Goal: Task Accomplishment & Management: Manage account settings

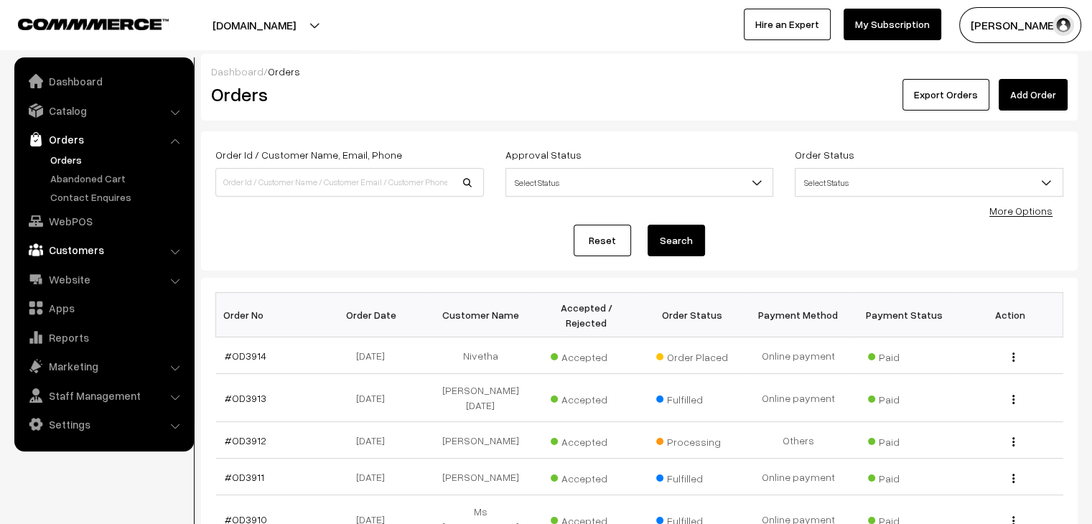
click at [112, 248] on link "Customers" at bounding box center [103, 250] width 171 height 26
click at [91, 219] on link "Customers" at bounding box center [118, 217] width 142 height 15
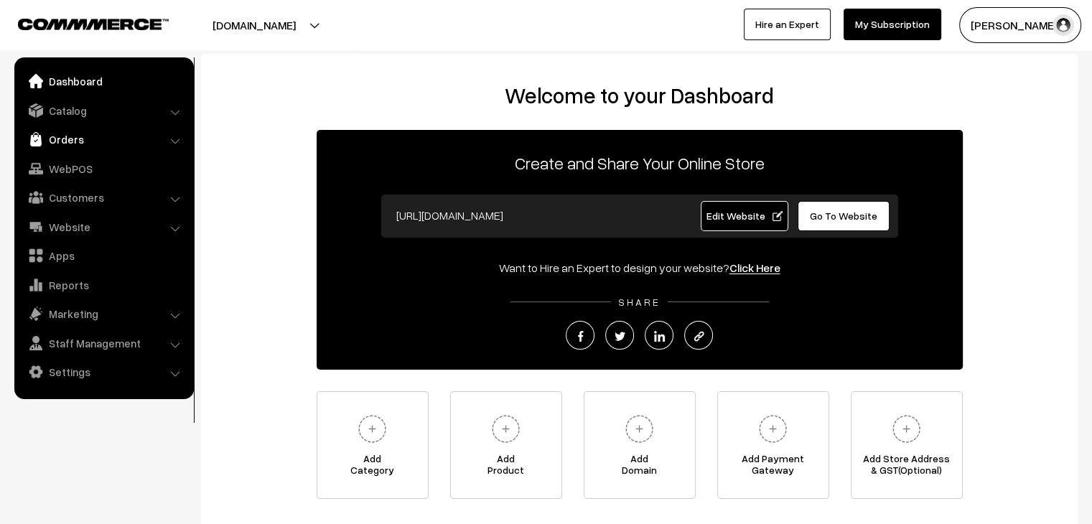
click at [116, 132] on link "Orders" at bounding box center [103, 139] width 171 height 26
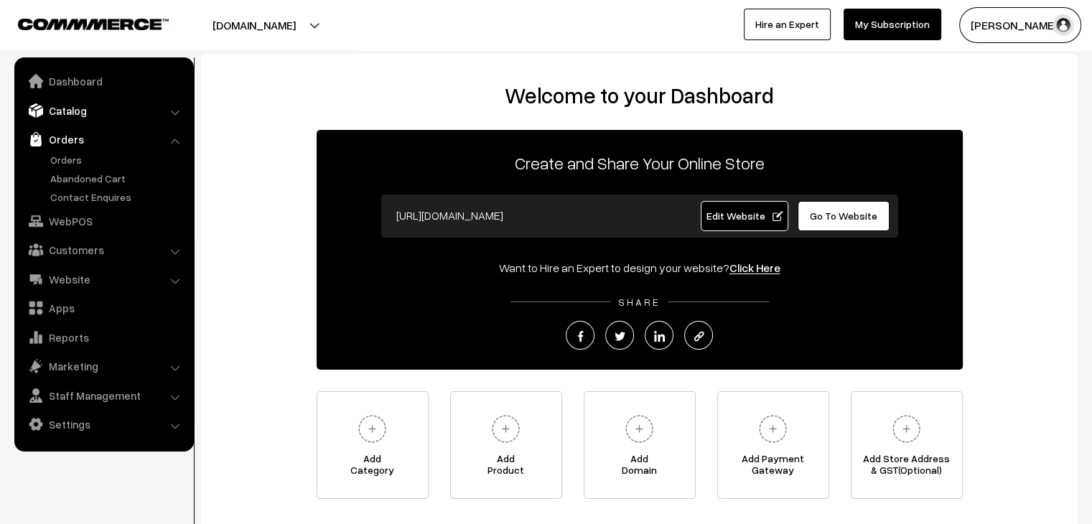
click at [86, 110] on link "Catalog" at bounding box center [103, 111] width 171 height 26
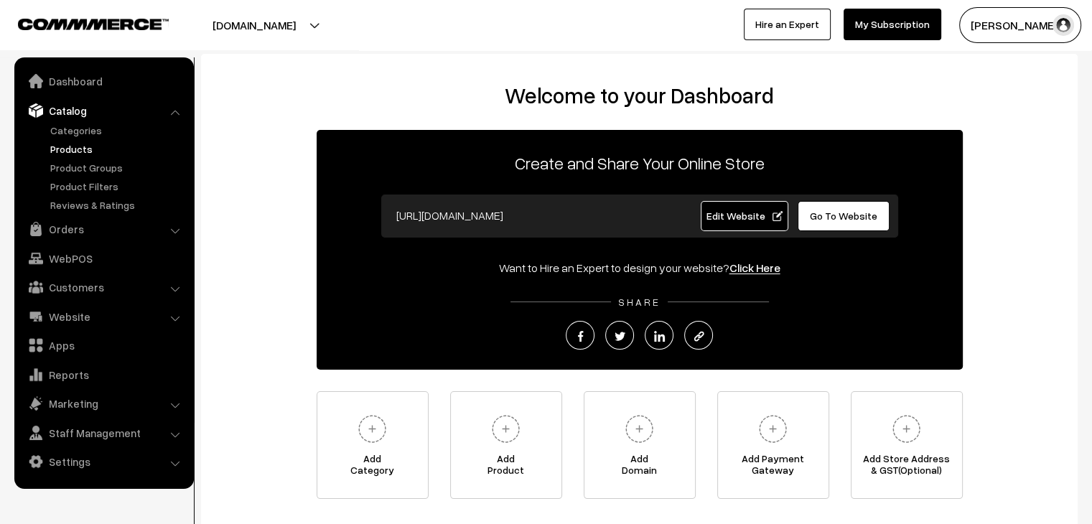
click at [75, 150] on link "Products" at bounding box center [118, 148] width 142 height 15
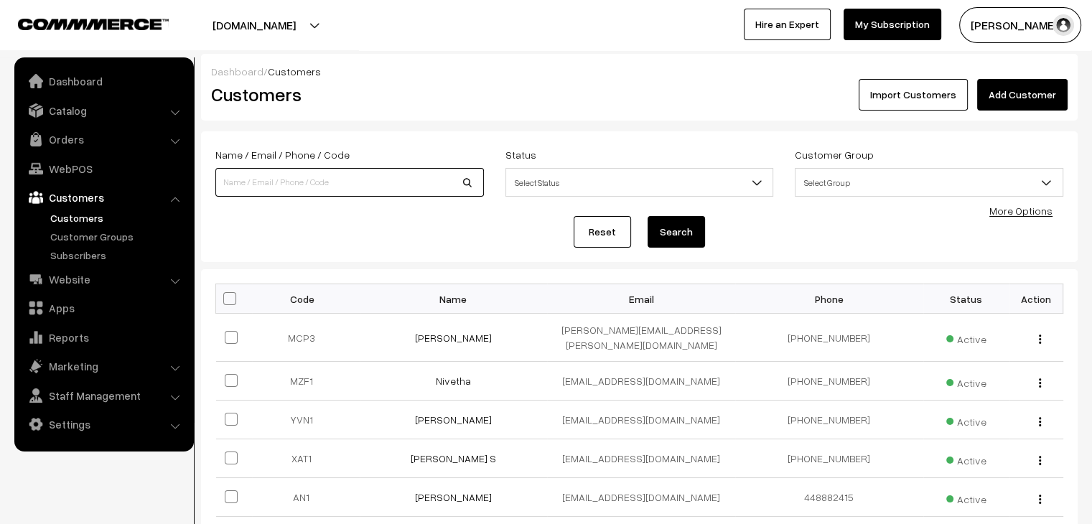
click at [288, 191] on input at bounding box center [349, 182] width 269 height 29
paste input "9824248864"
type input "9824248864"
click at [648, 216] on button "Search" at bounding box center [676, 232] width 57 height 32
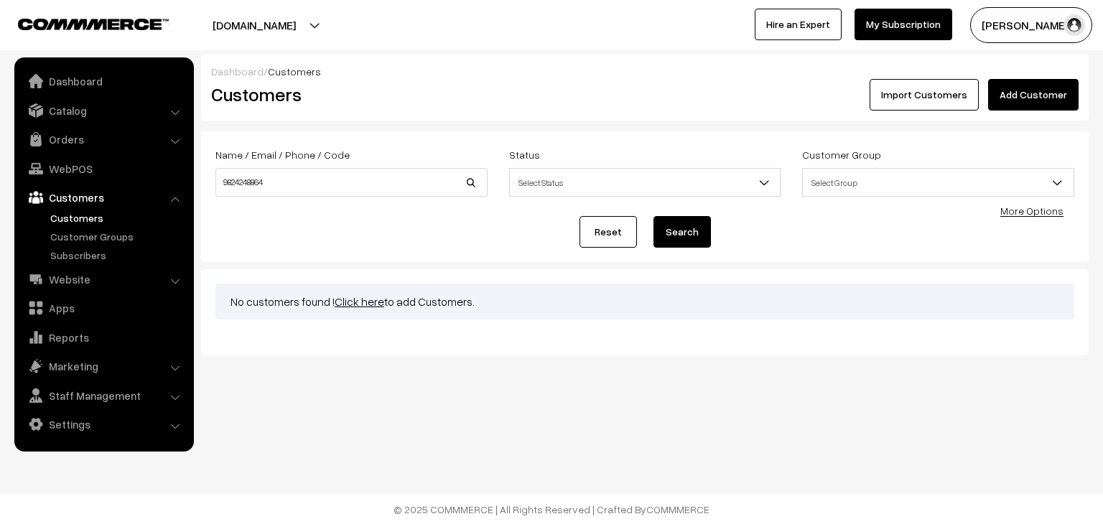
click at [696, 235] on button "Search" at bounding box center [681, 232] width 57 height 32
click at [295, 189] on input "9824248864" at bounding box center [351, 182] width 272 height 29
click at [219, 182] on input "9824248864" at bounding box center [351, 182] width 272 height 29
drag, startPoint x: 228, startPoint y: 182, endPoint x: 213, endPoint y: 185, distance: 15.3
click at [213, 185] on div "Name / Email / Phone / Code 9824248864" at bounding box center [352, 171] width 294 height 51
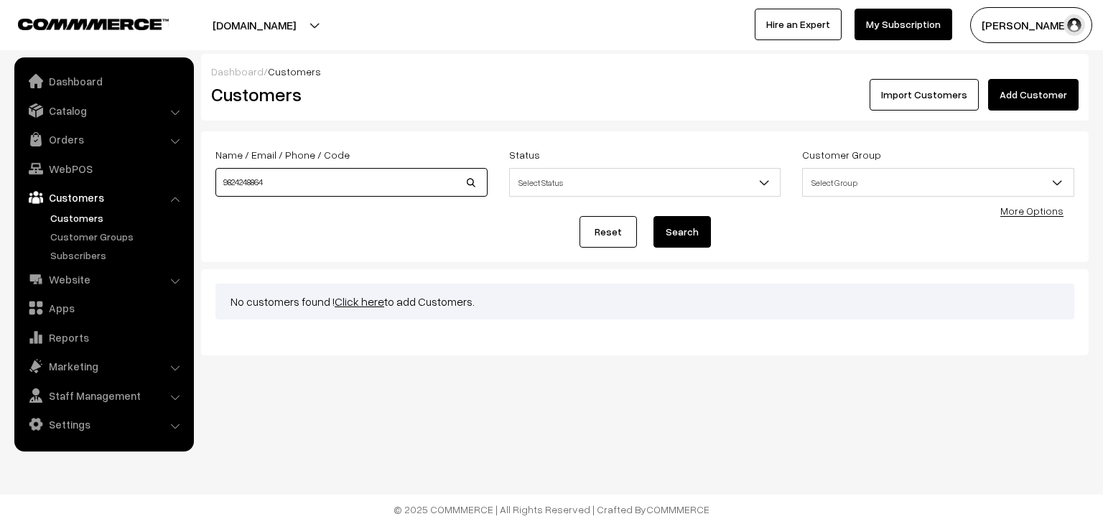
drag, startPoint x: 291, startPoint y: 179, endPoint x: 192, endPoint y: 187, distance: 100.0
click at [192, 187] on body "Thank you for showing interest. Our team will call you shortly. Close varnambya…" at bounding box center [551, 262] width 1103 height 524
click at [1068, 94] on link "Add Customer" at bounding box center [1033, 95] width 90 height 32
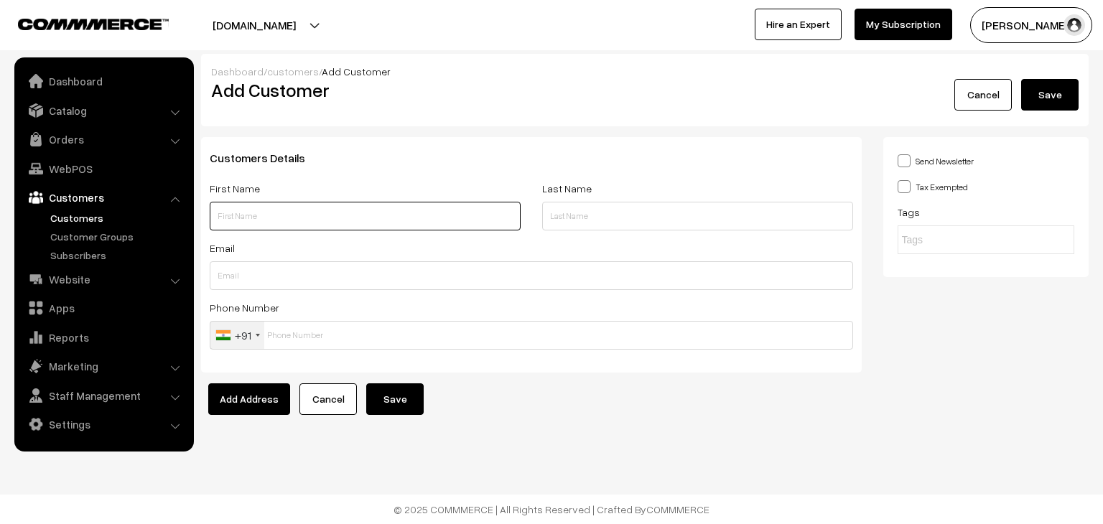
paste input "[PERSON_NAME]"
drag, startPoint x: 279, startPoint y: 220, endPoint x: 250, endPoint y: 218, distance: 28.8
click at [250, 218] on input "Tamnna Dodiya" at bounding box center [365, 216] width 311 height 29
type input "Tamnna"
click at [582, 219] on input "text" at bounding box center [697, 216] width 311 height 29
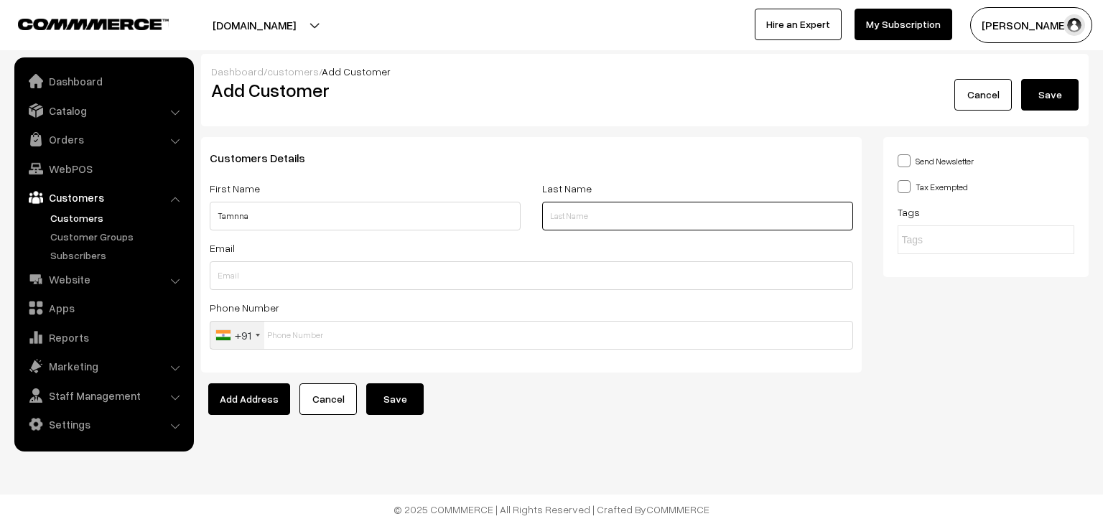
paste input "[PERSON_NAME]"
type input "Dodiya"
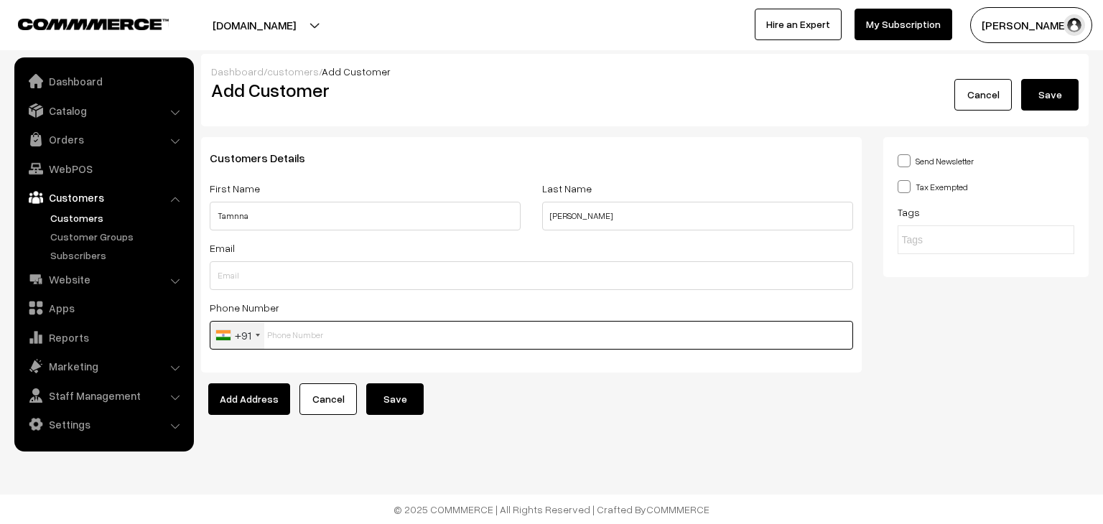
click at [383, 334] on input "text" at bounding box center [531, 335] width 643 height 29
paste input "9824248864"
type input "9824248864"
click at [385, 400] on button "Save" at bounding box center [394, 399] width 57 height 32
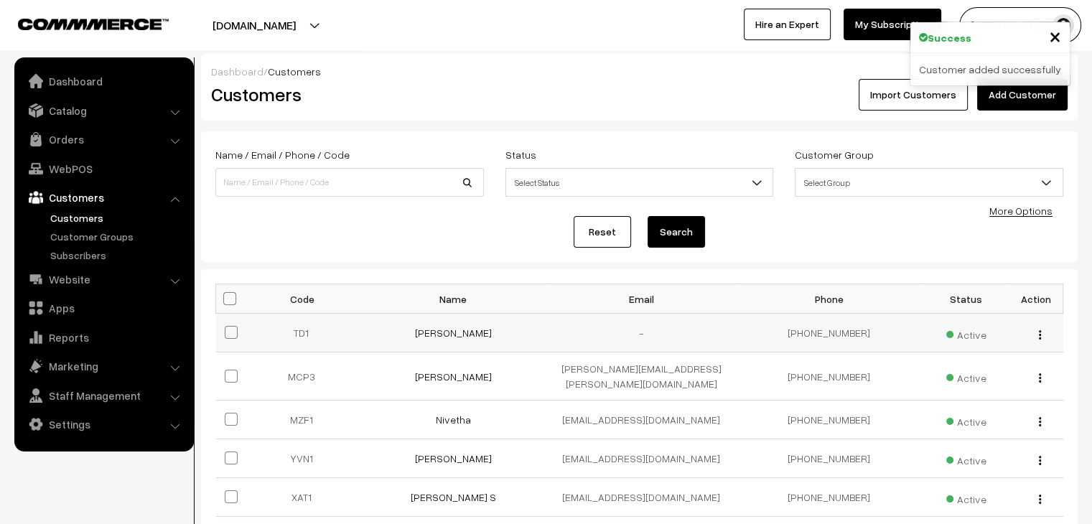
click at [442, 339] on td "Tamnna Dodiya" at bounding box center [454, 333] width 188 height 39
click at [444, 337] on link "[PERSON_NAME]" at bounding box center [453, 333] width 77 height 12
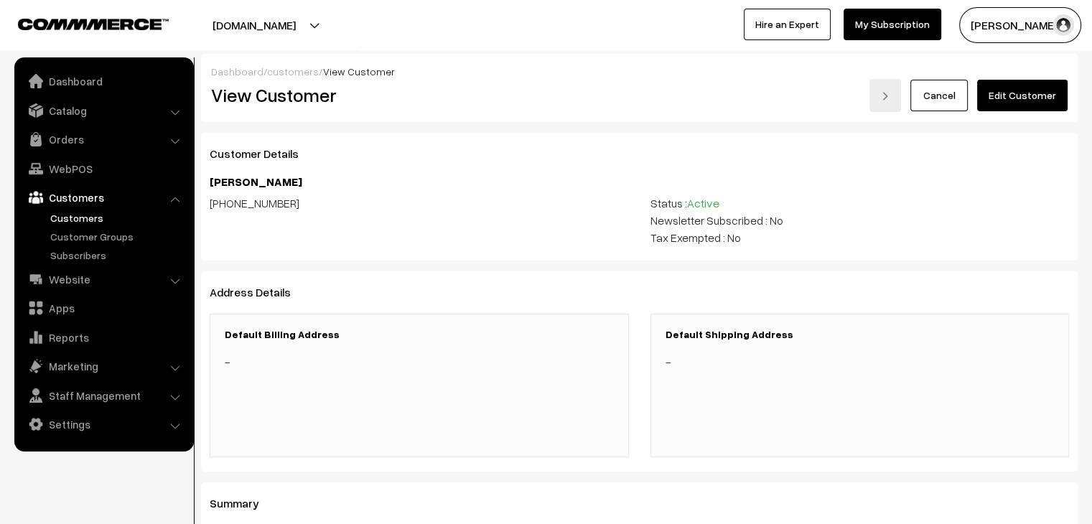
click at [1006, 95] on link "Edit Customer" at bounding box center [1022, 96] width 90 height 32
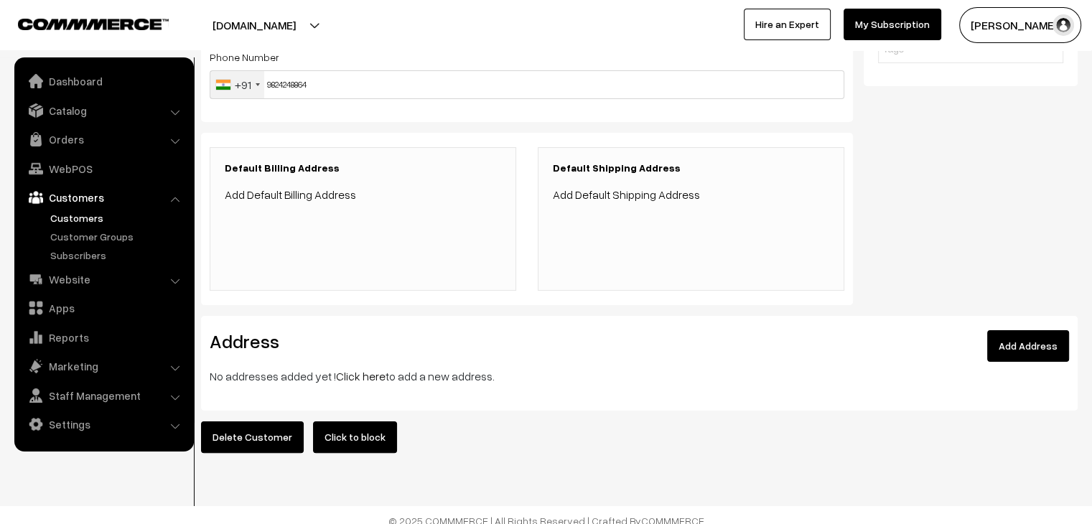
scroll to position [269, 0]
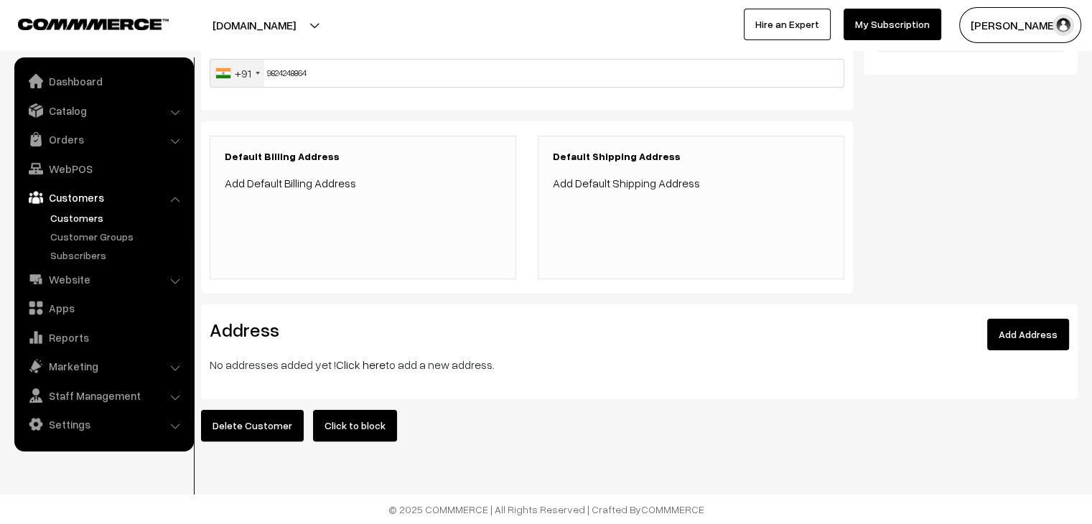
click at [1040, 323] on link "Add Address" at bounding box center [1028, 335] width 82 height 32
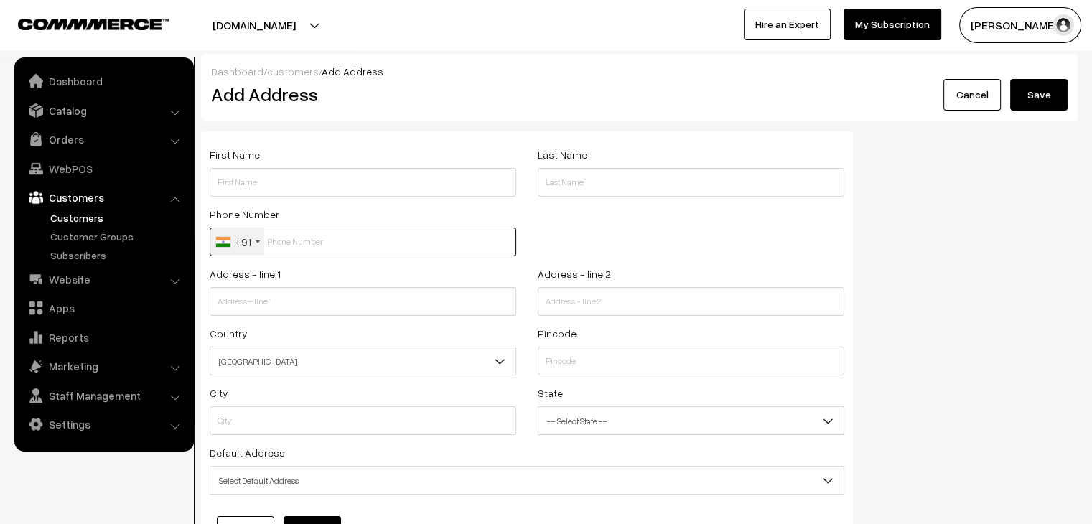
click at [293, 243] on input "text" at bounding box center [363, 242] width 307 height 29
paste input "9824248864"
type input "9824248864"
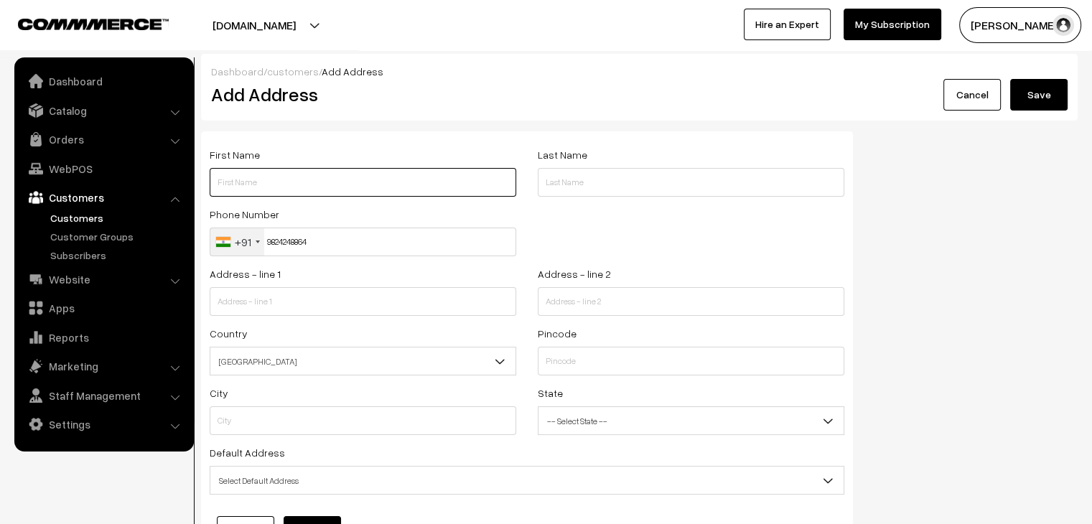
click at [293, 179] on input "text" at bounding box center [363, 182] width 307 height 29
paste input "amnna Dodiya"
click at [220, 185] on input "amnna Dodiya" at bounding box center [363, 182] width 307 height 29
drag, startPoint x: 282, startPoint y: 184, endPoint x: 248, endPoint y: 179, distance: 34.0
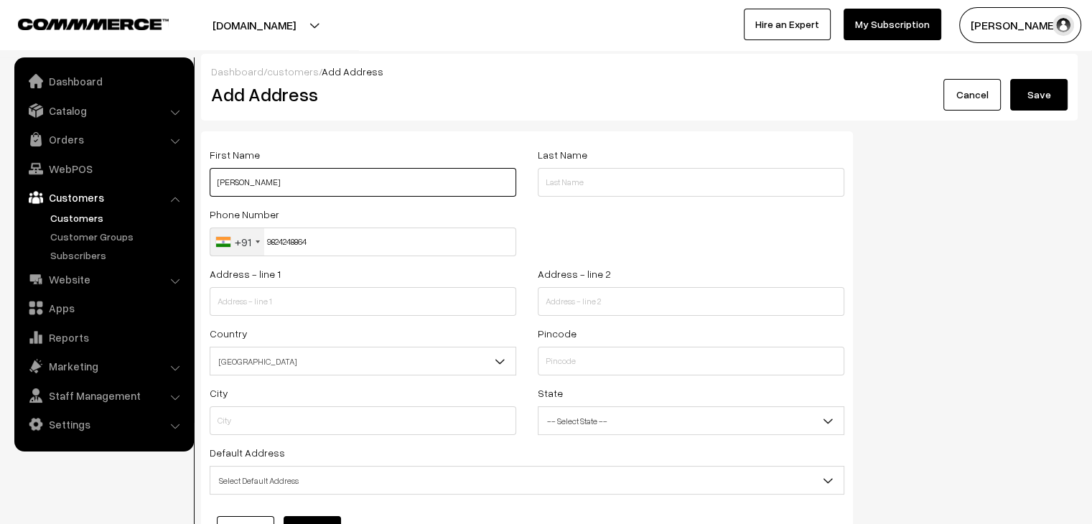
click at [248, 179] on input "Tamnna Dodiya" at bounding box center [363, 182] width 307 height 29
type input "Tamnna"
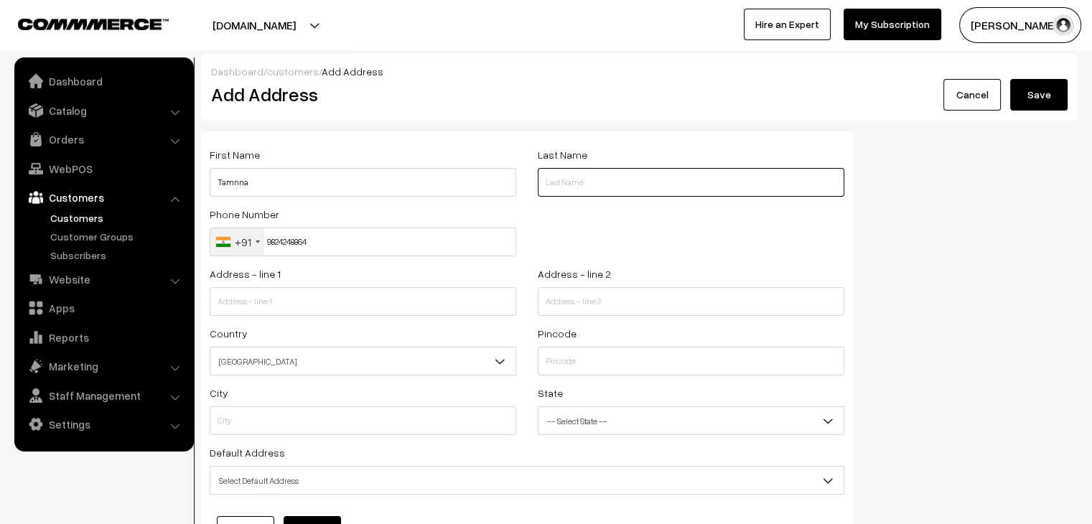
click at [552, 185] on input "text" at bounding box center [691, 182] width 307 height 29
paste input "Dodiya"
type input "Dodiya"
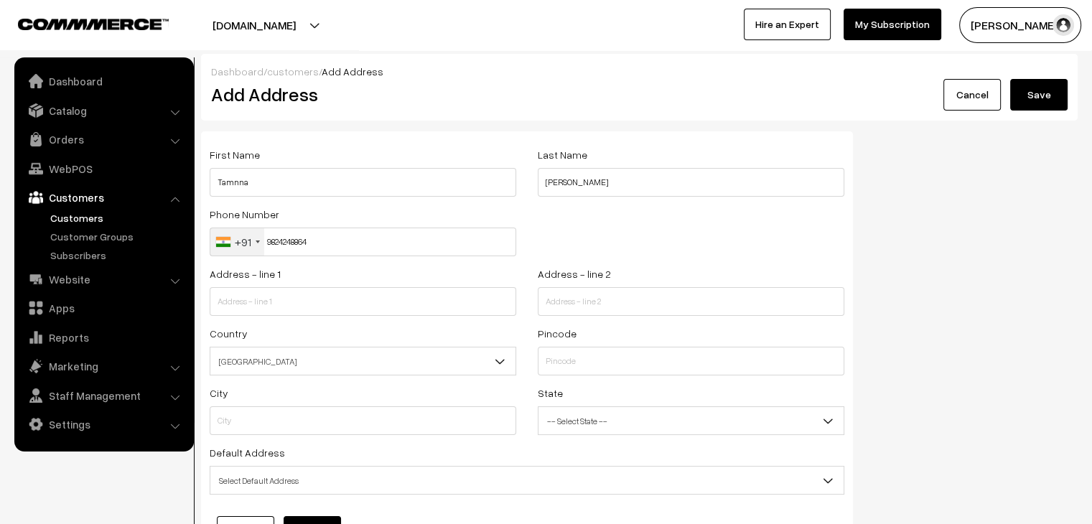
click at [540, 215] on div "Phone Number +91 United States +1 United Kingdom +44 Afghanistan (‫افغانستان‬‎)…" at bounding box center [527, 235] width 656 height 60
click at [373, 299] on input "text" at bounding box center [363, 301] width 307 height 29
paste input "b3 Pooja app., Street 11/6, b/h jagnath temple,Yagnik road"
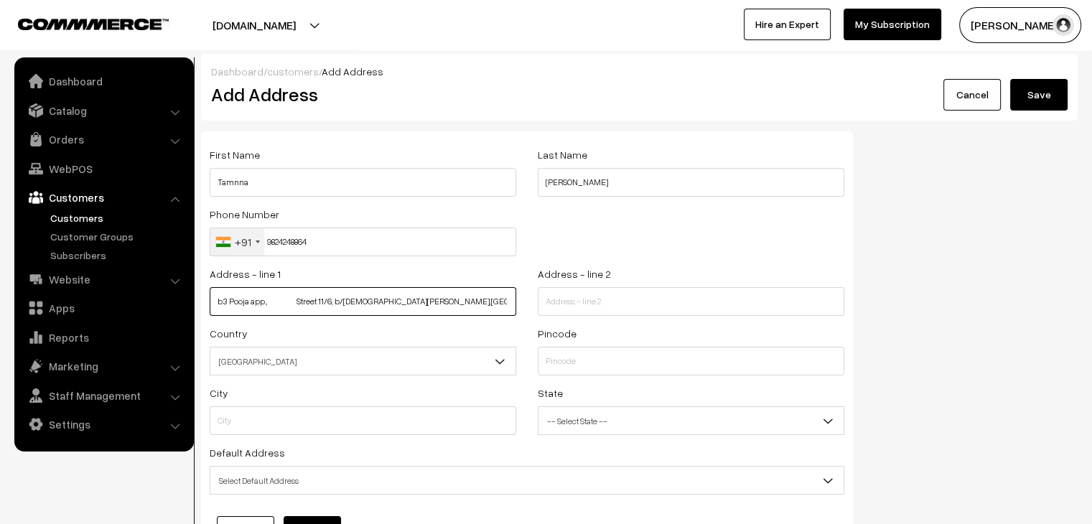
scroll to position [0, 6]
drag, startPoint x: 290, startPoint y: 304, endPoint x: 382, endPoint y: 302, distance: 91.9
click at [382, 302] on input "b3 Pooja app., Street 11/6, b/h jagnath temple,Yagnik road" at bounding box center [363, 301] width 307 height 29
type input "b3 Pooja app., temple,Yagnik road"
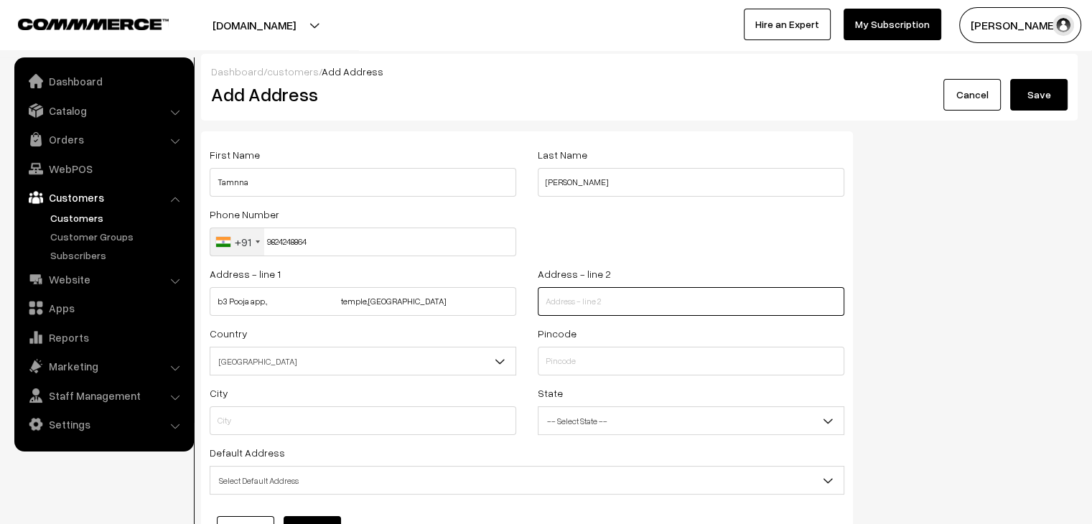
click at [547, 307] on input "text" at bounding box center [691, 301] width 307 height 29
paste input "Street 11/6, b/h jagnath"
type input "Street 11/6, b/h jagnath"
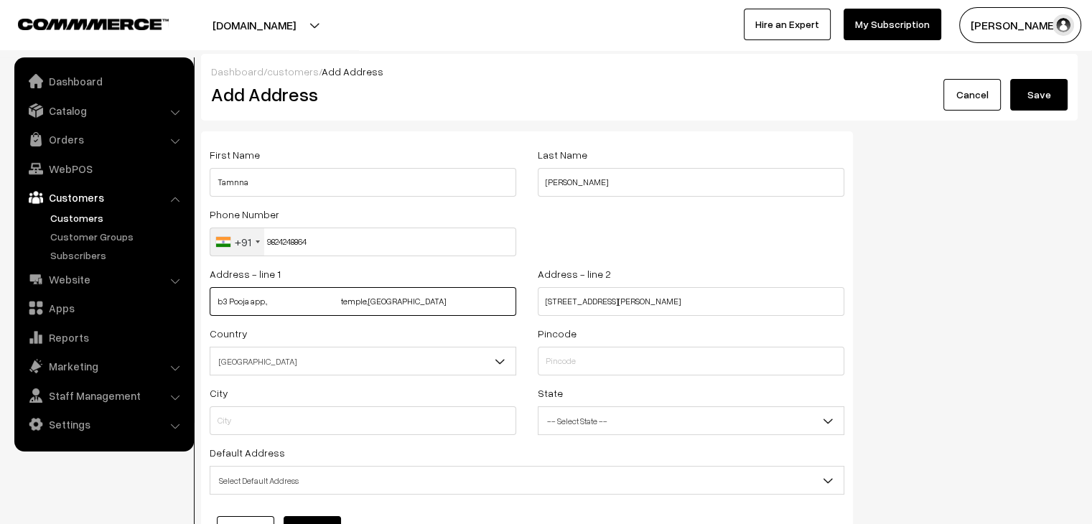
drag, startPoint x: 355, startPoint y: 303, endPoint x: 448, endPoint y: 302, distance: 92.6
click at [448, 302] on input "b3 Pooja app., temple,Yagnik road" at bounding box center [363, 301] width 307 height 29
type input "b3 Pooja app.,"
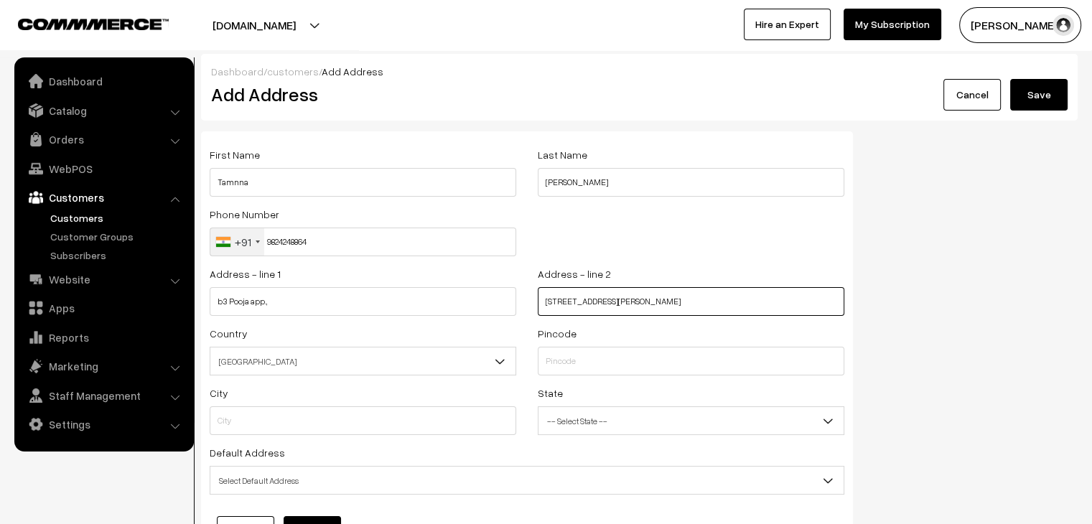
click at [648, 305] on input "Street 11/6, b/h jagnath" at bounding box center [691, 301] width 307 height 29
paste input "temple,Yagnik road"
type input "Street 11/6, b/h jagnath temple,Yagnik road"
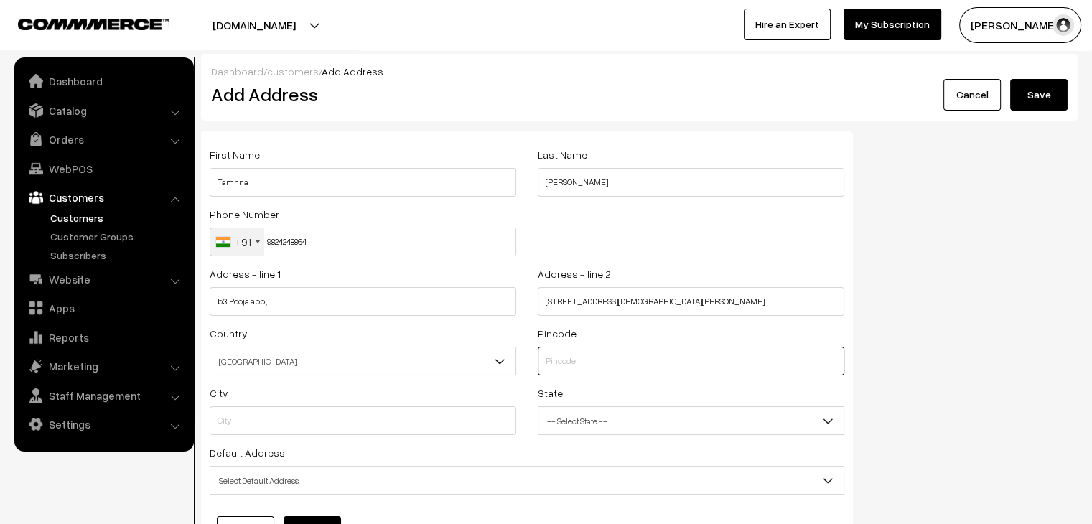
click at [597, 369] on input "text" at bounding box center [691, 361] width 307 height 29
paste input "360001"
type input "360001"
type input "Rajkot"
select select "Gujarat"
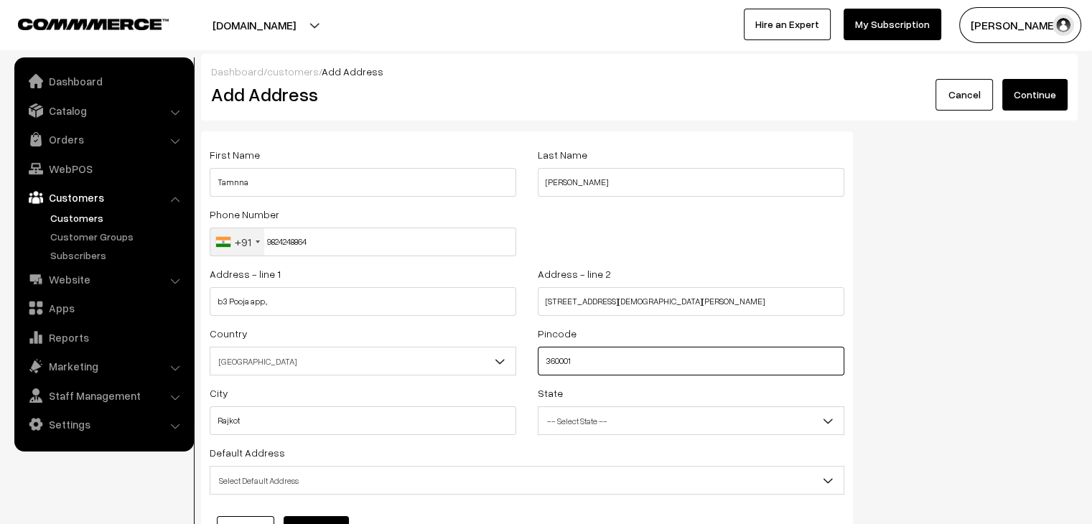
type input "360001"
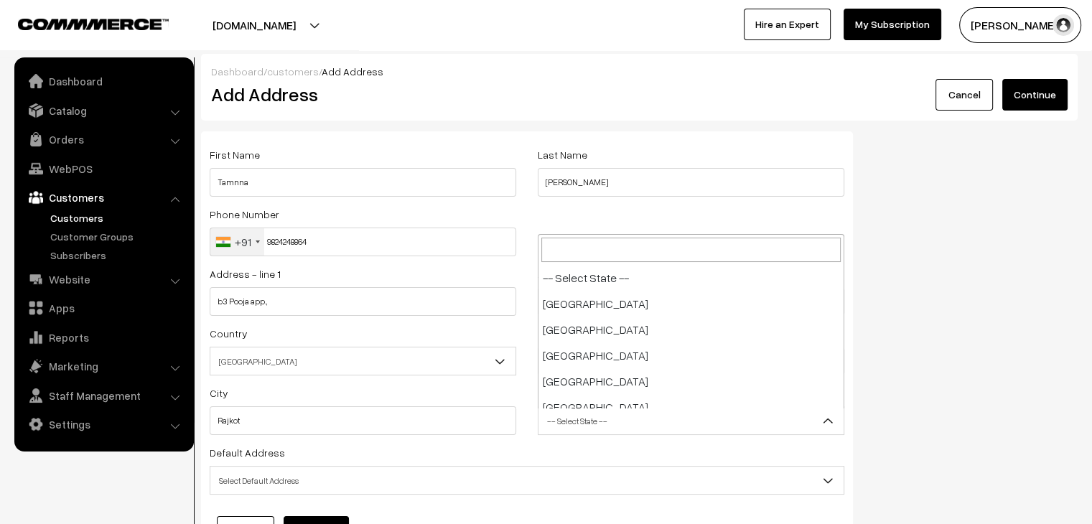
click at [612, 417] on span "-- Select State --" at bounding box center [690, 420] width 305 height 25
click at [611, 419] on span "Haryana" at bounding box center [690, 420] width 305 height 25
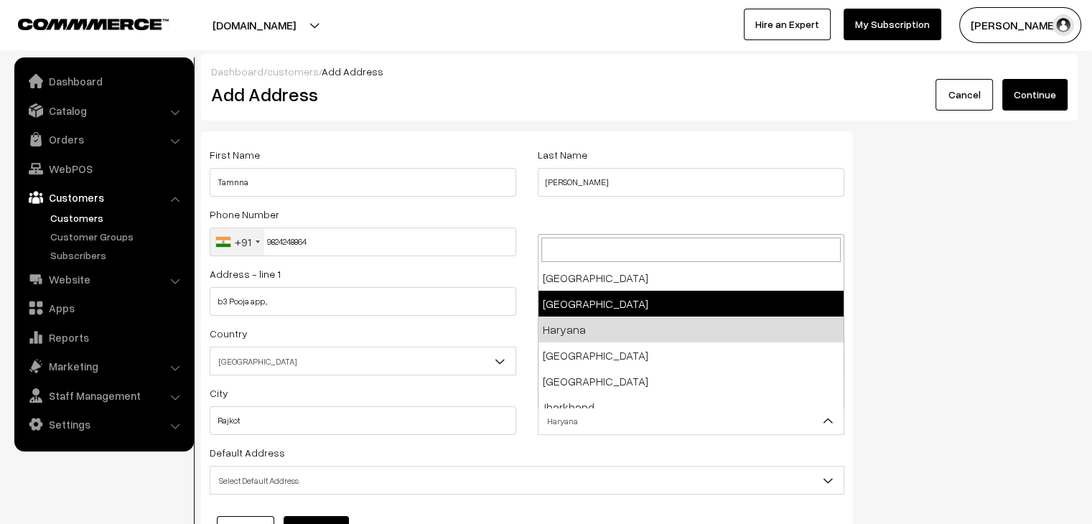
select select "Gujarat"
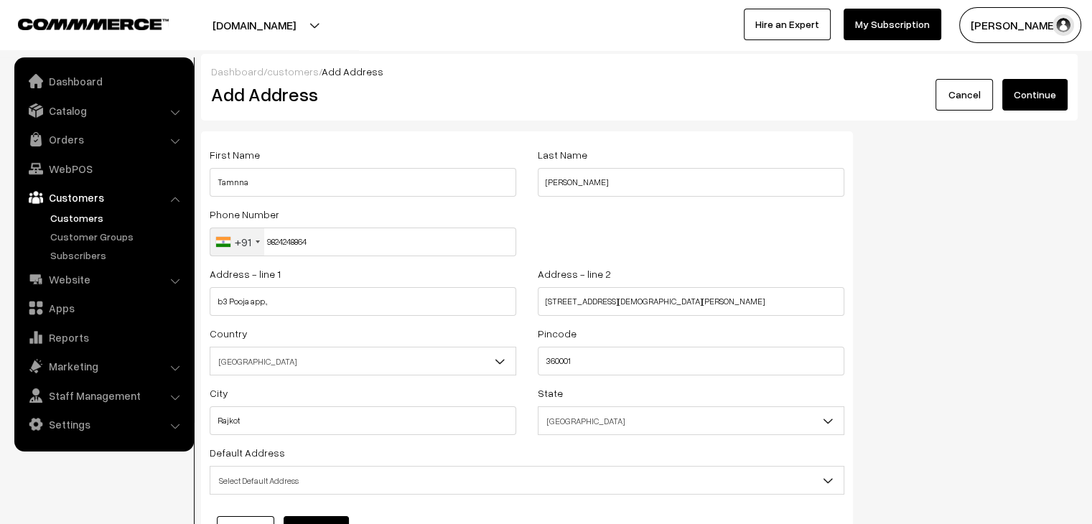
scroll to position [72, 0]
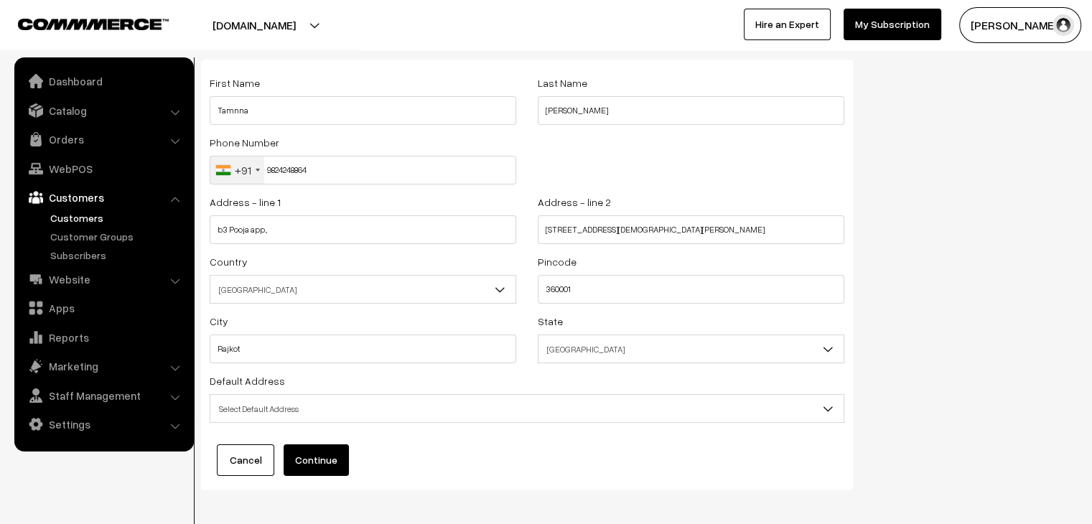
click at [324, 455] on button "Continue" at bounding box center [316, 460] width 65 height 32
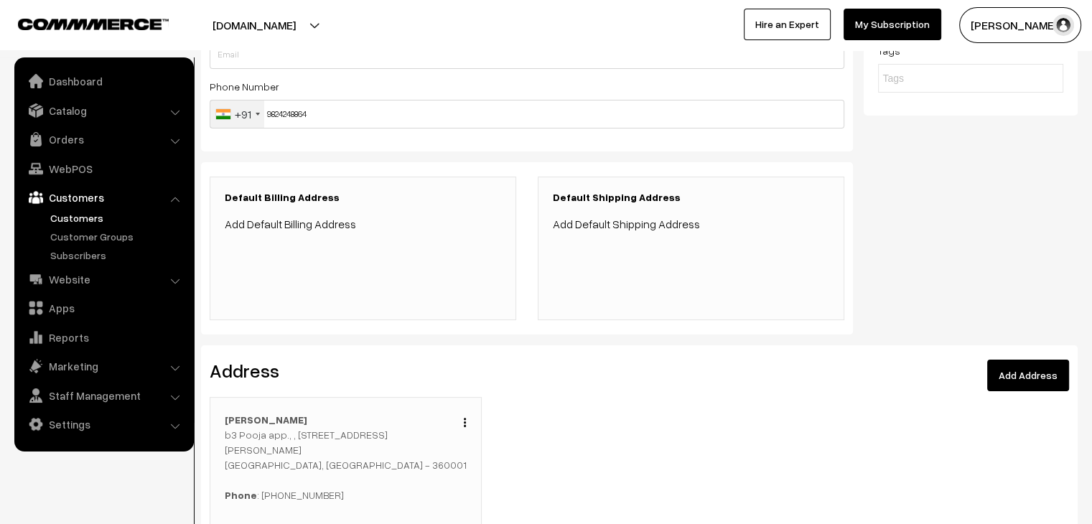
scroll to position [215, 0]
click at [318, 224] on link "Add Default Billing Address" at bounding box center [290, 225] width 131 height 14
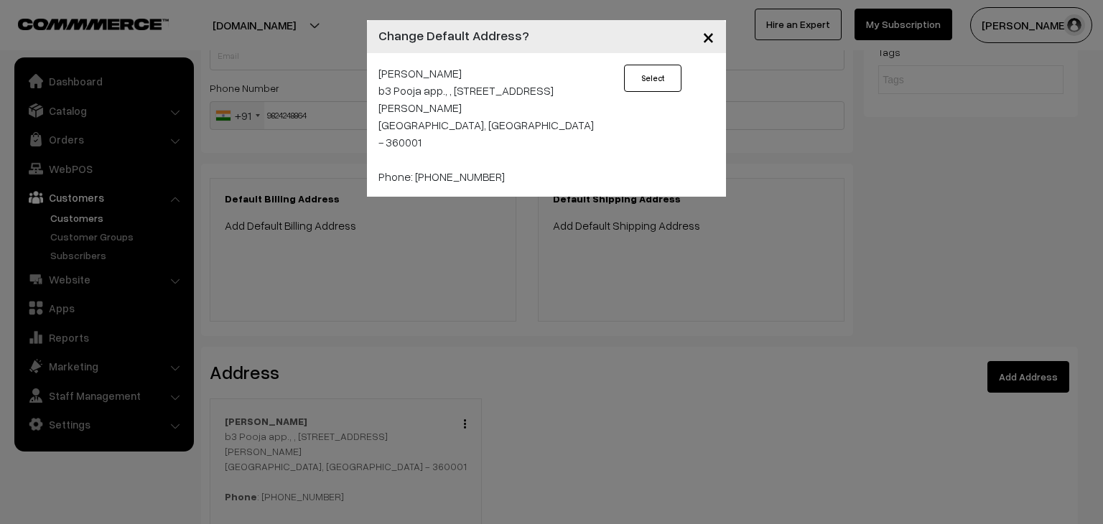
click at [666, 75] on button "Select" at bounding box center [652, 78] width 57 height 27
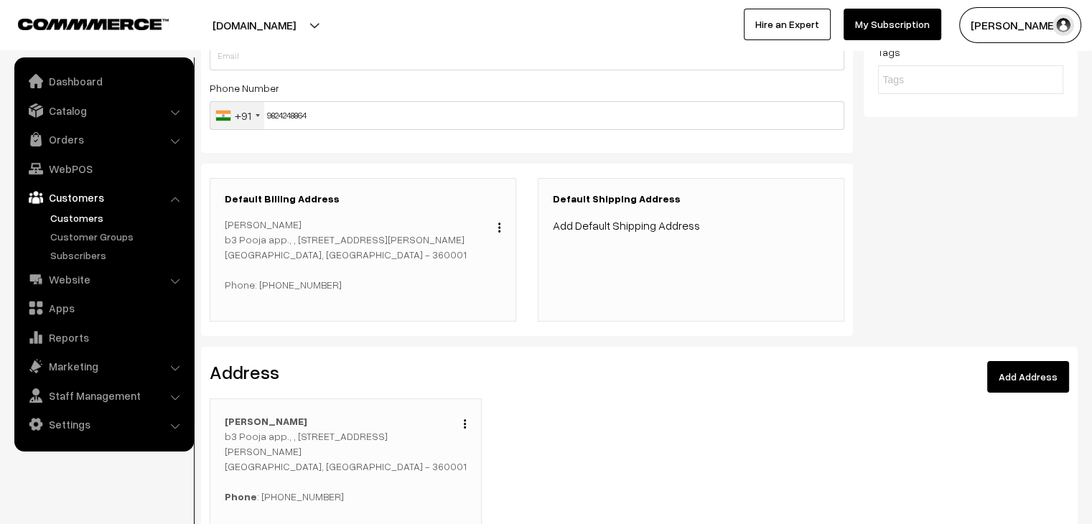
click at [649, 236] on div "Default Shipping Address Add Default Shipping Address" at bounding box center [691, 250] width 307 height 144
click at [665, 225] on link "Add Default Shipping Address" at bounding box center [626, 225] width 147 height 14
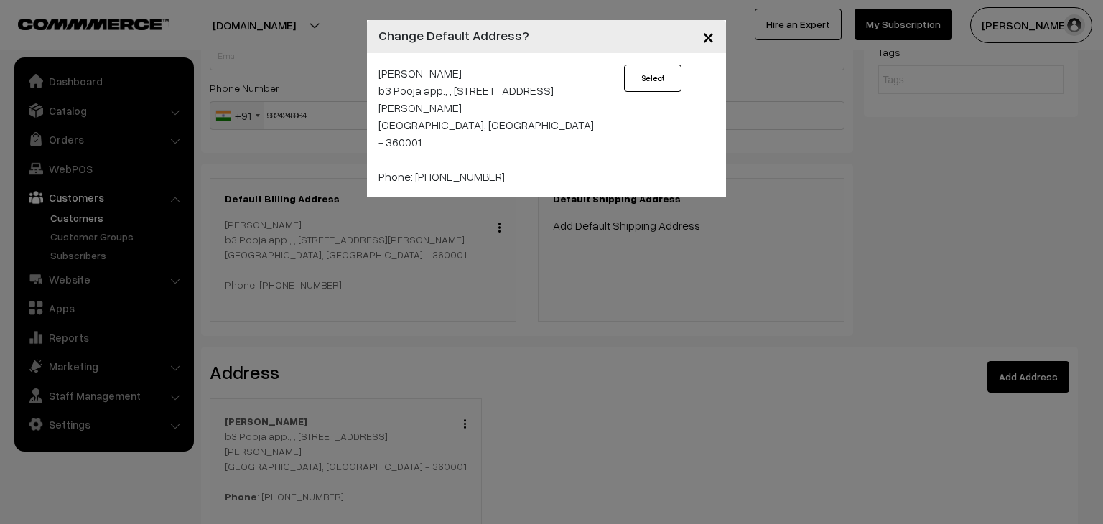
click at [671, 78] on button "Select" at bounding box center [652, 78] width 57 height 27
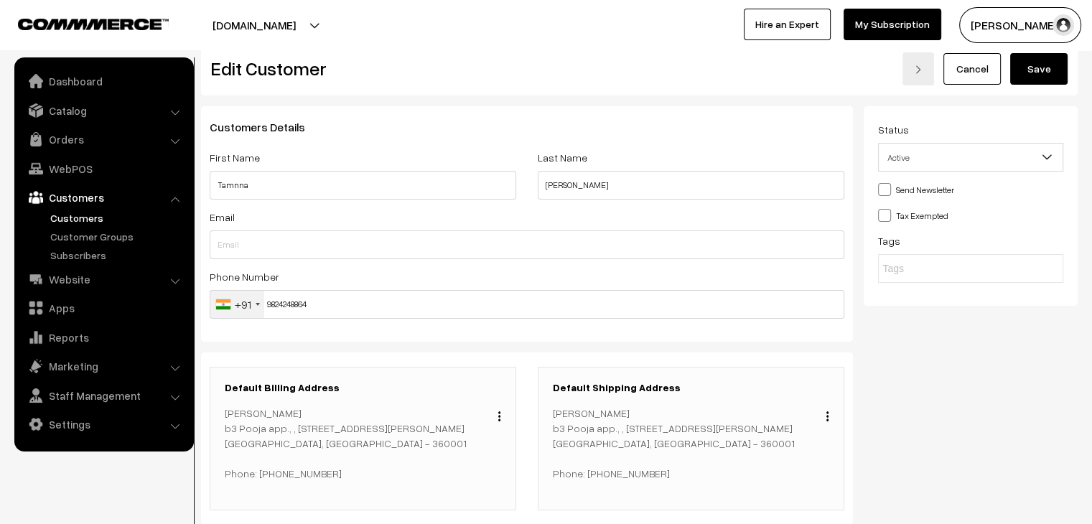
scroll to position [0, 0]
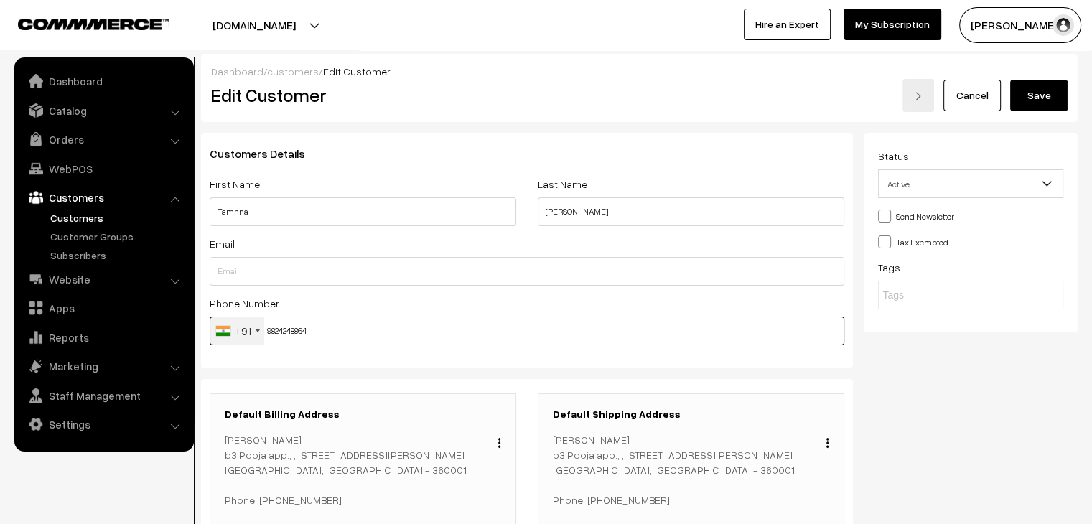
drag, startPoint x: 334, startPoint y: 342, endPoint x: 261, endPoint y: 337, distance: 72.7
click at [261, 337] on div "+91 United States +1 United Kingdom +44 Afghanistan (‫افغانستان‬‎) +93 Albania …" at bounding box center [527, 331] width 635 height 29
click at [1050, 103] on button "Save" at bounding box center [1038, 96] width 57 height 32
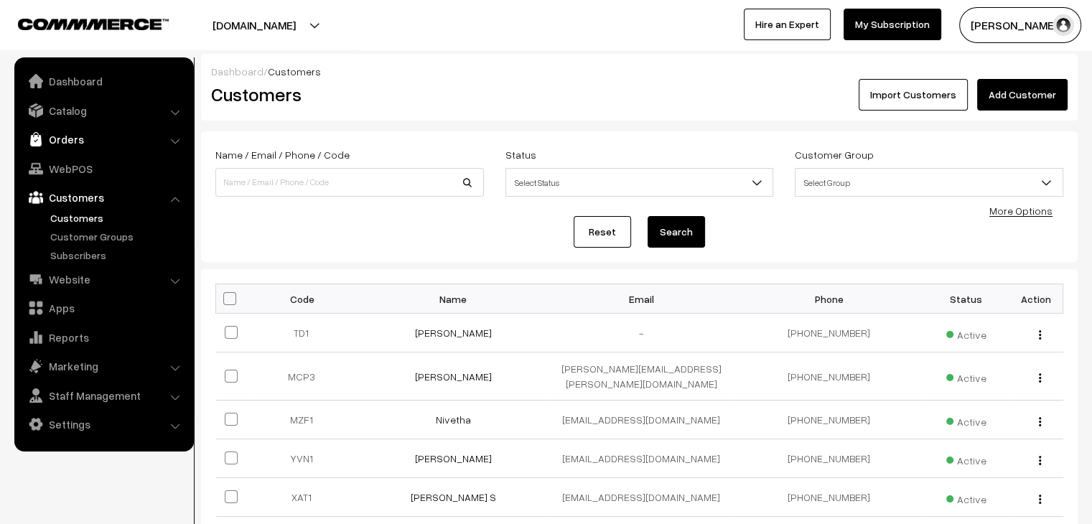
click at [82, 136] on link "Orders" at bounding box center [103, 139] width 171 height 26
click at [78, 155] on link "Orders" at bounding box center [118, 159] width 142 height 15
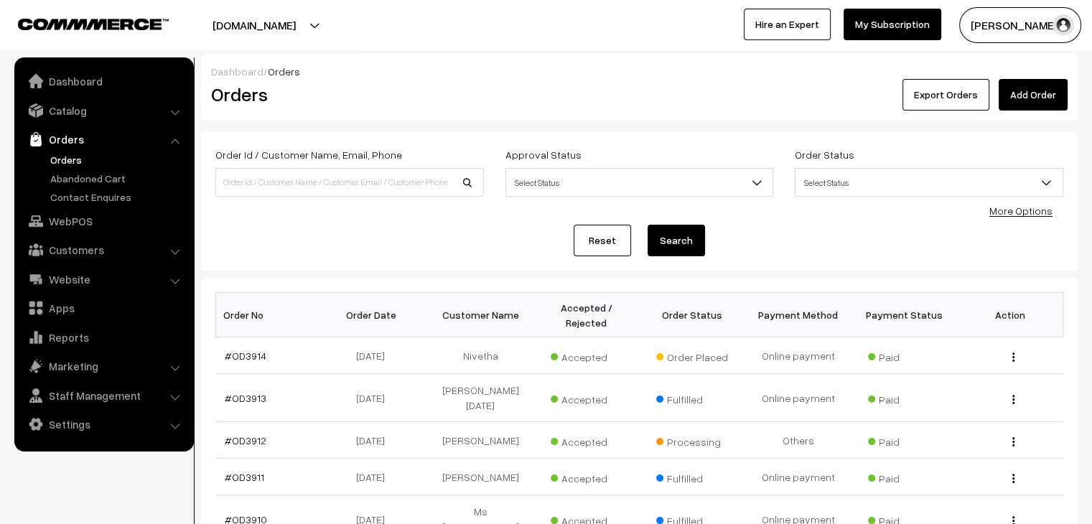
click at [1027, 101] on link "Add Order" at bounding box center [1033, 95] width 69 height 32
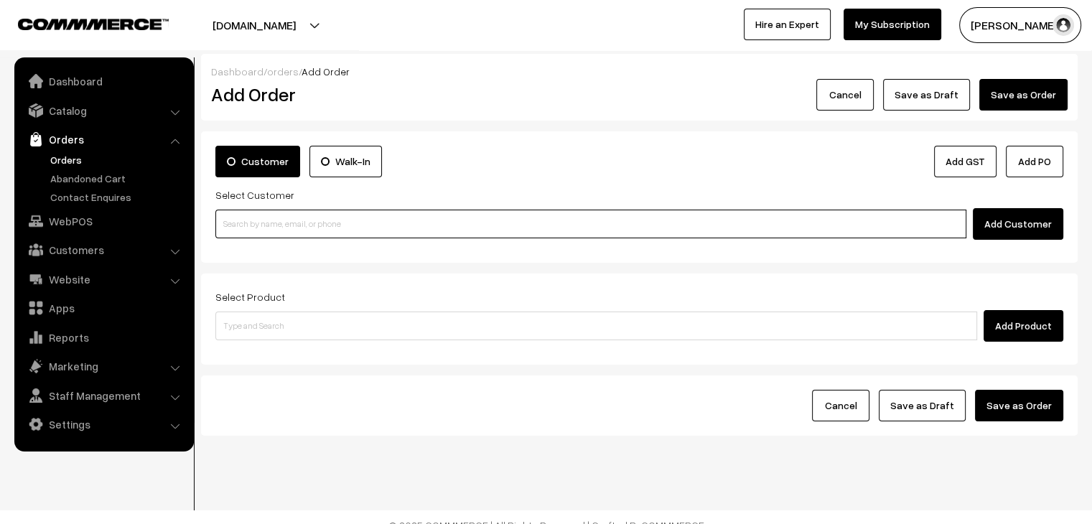
click at [341, 233] on input at bounding box center [590, 224] width 751 height 29
paste input "9824248864"
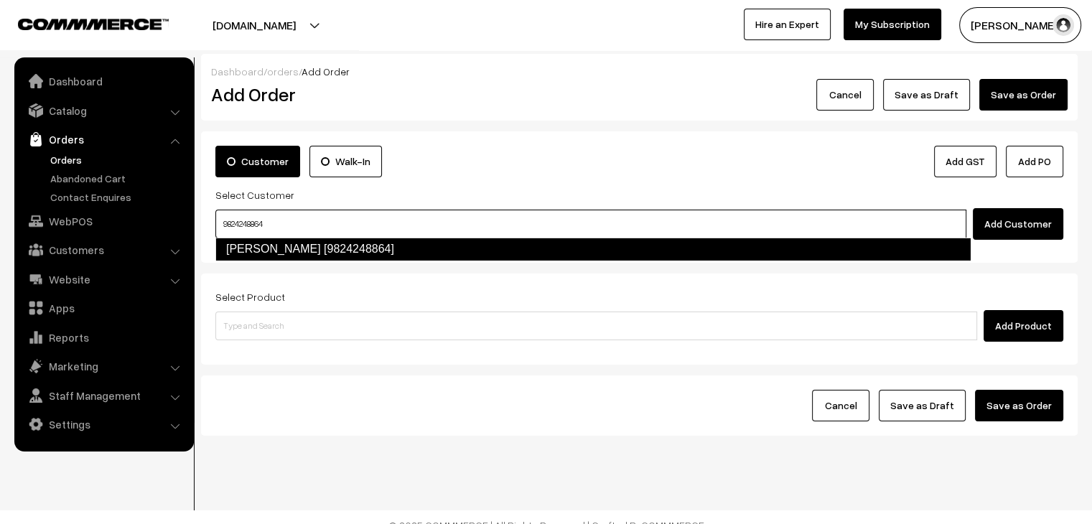
click at [354, 248] on link "Tamnna Dodiya [9824248864]" at bounding box center [592, 249] width 755 height 23
type input "9824248864"
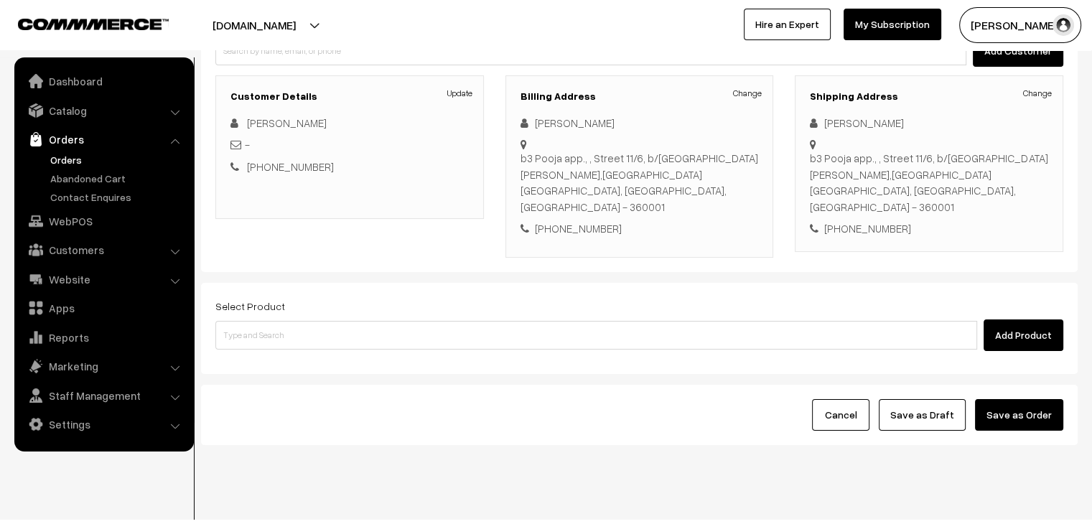
scroll to position [181, 0]
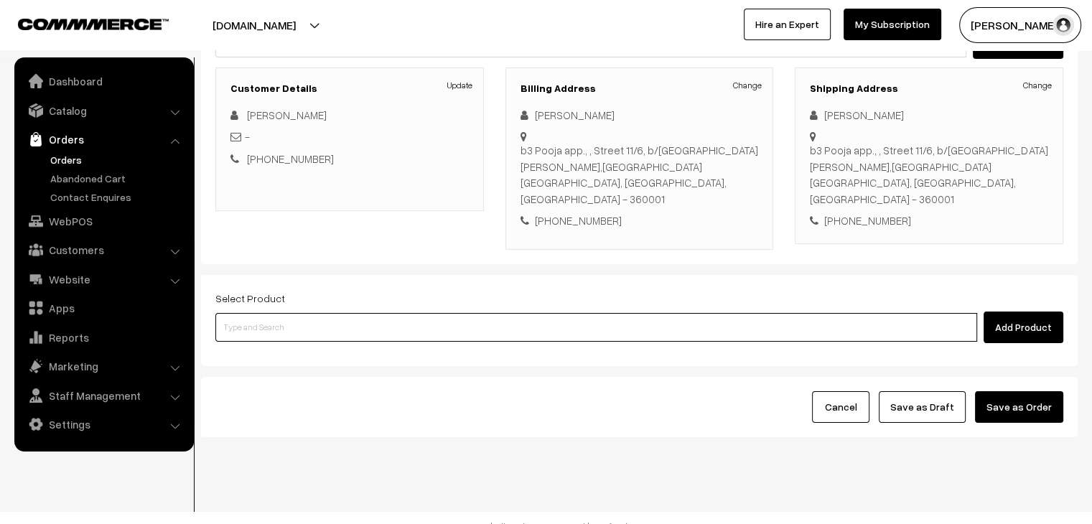
click at [370, 313] on input at bounding box center [596, 327] width 762 height 29
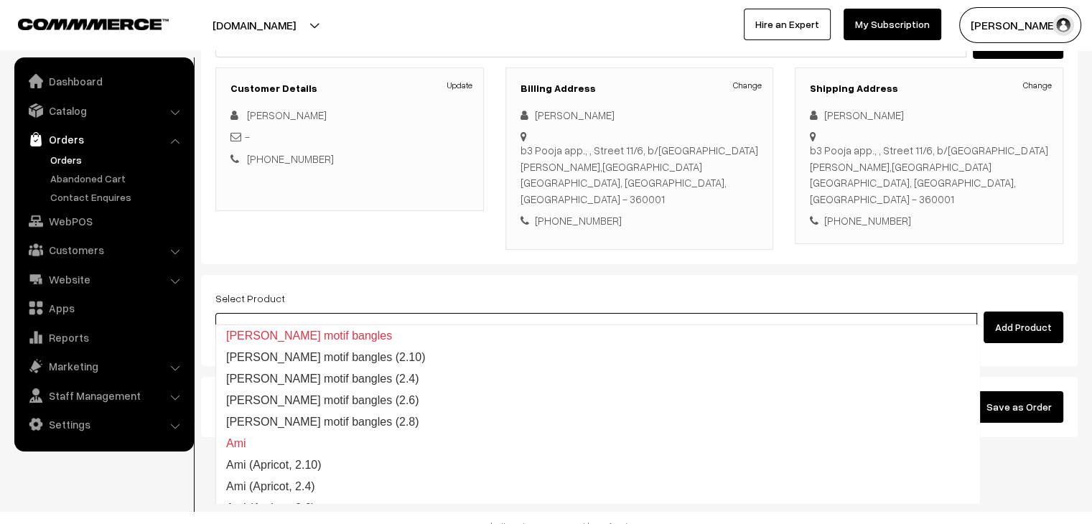
type input "A"
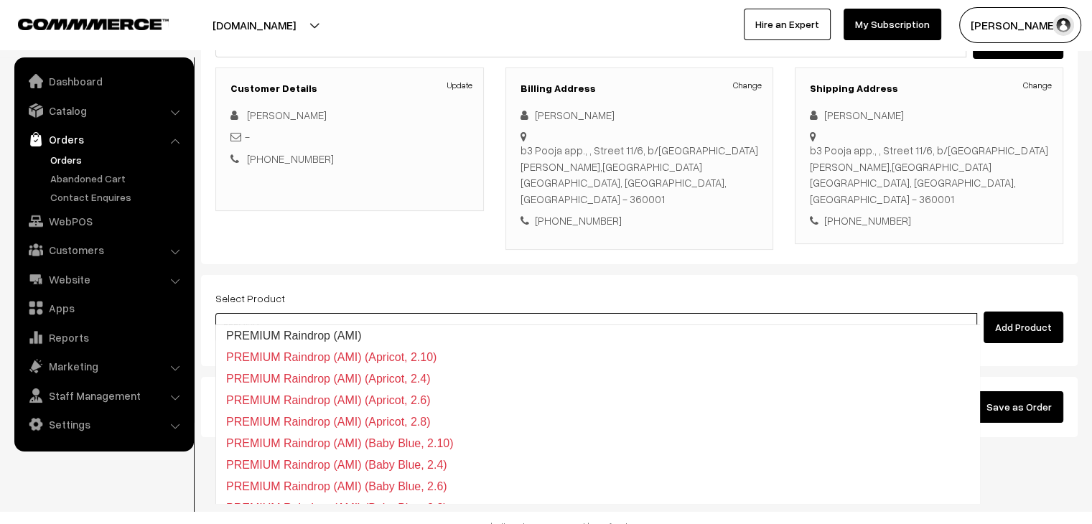
type input "PREMIUM"
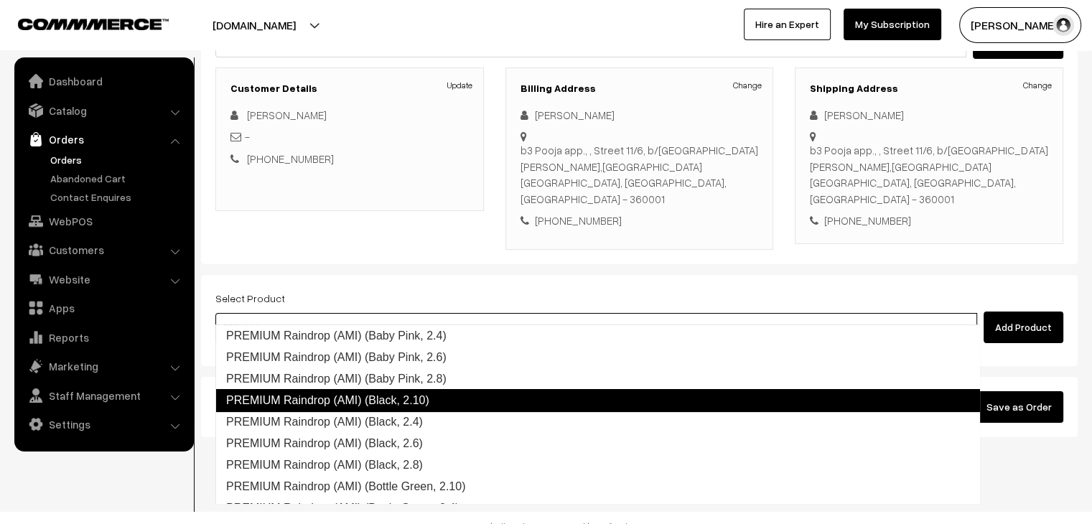
scroll to position [287, 0]
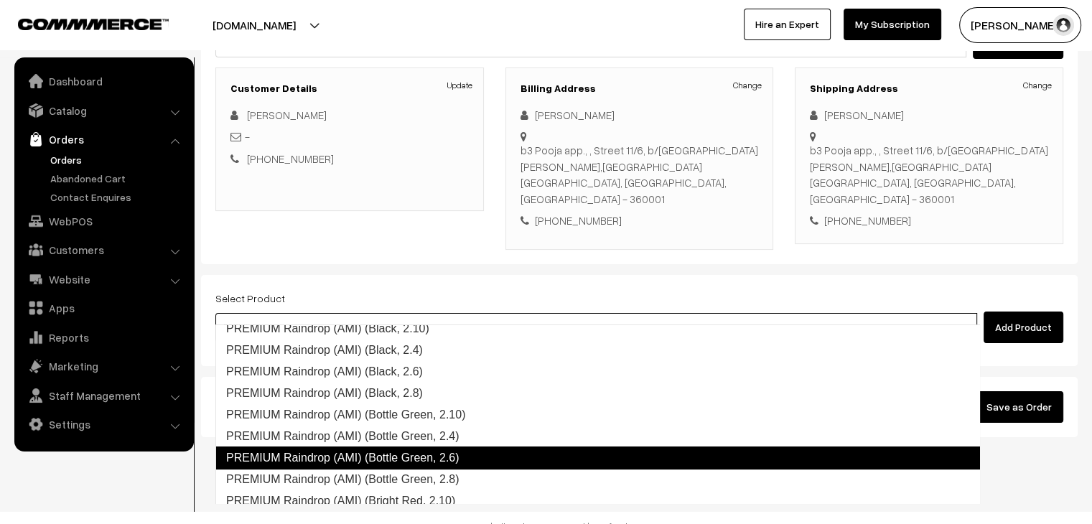
click at [475, 457] on link "PREMIUM Raindrop (AMI) (Bottle Green, 2.6)" at bounding box center [597, 458] width 765 height 23
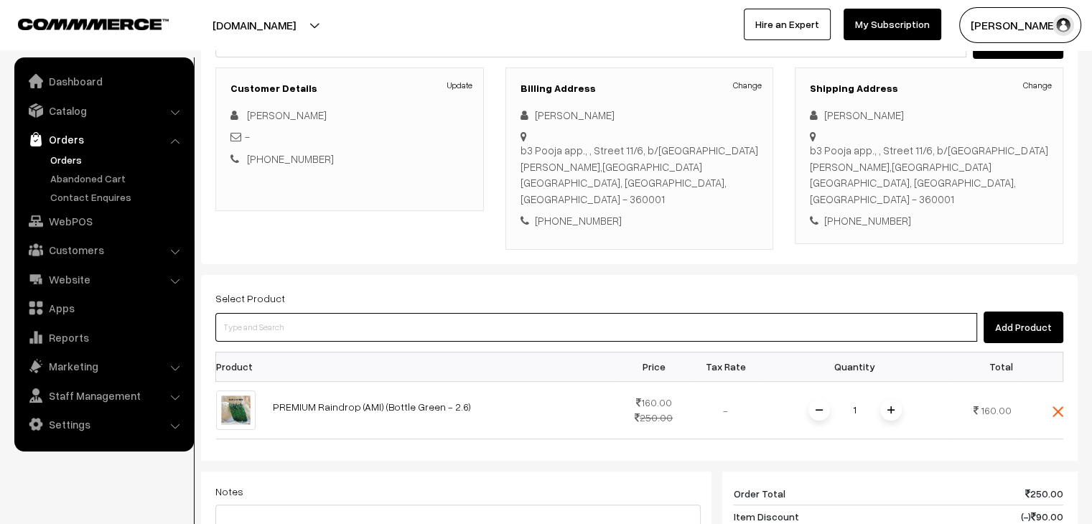
click at [326, 317] on input at bounding box center [596, 327] width 762 height 29
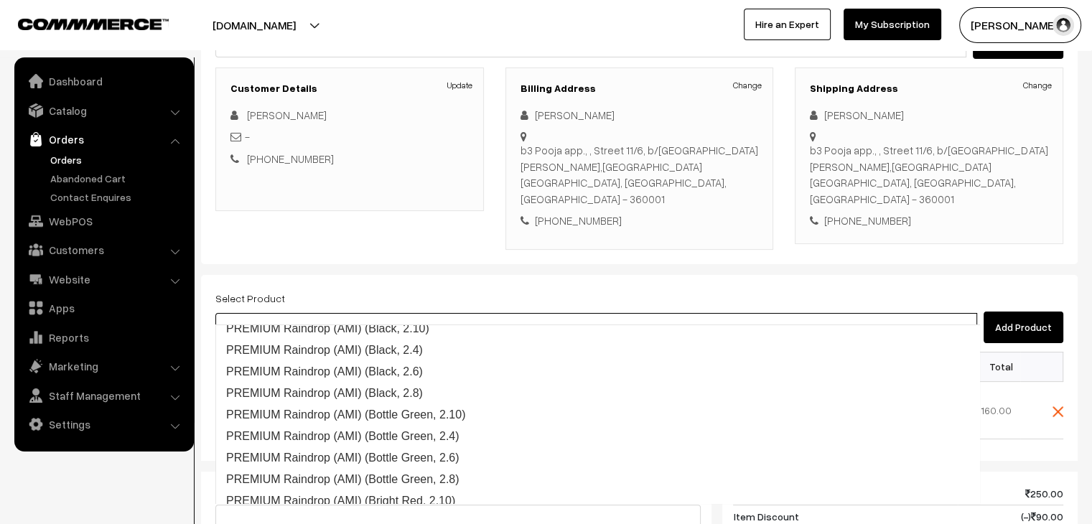
type input "PREMIUM"
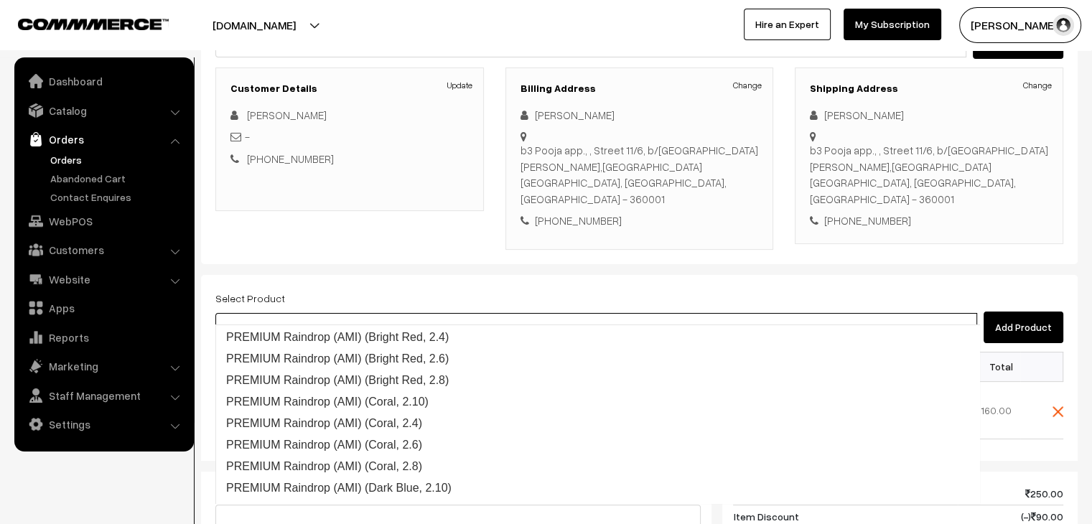
scroll to position [495, 0]
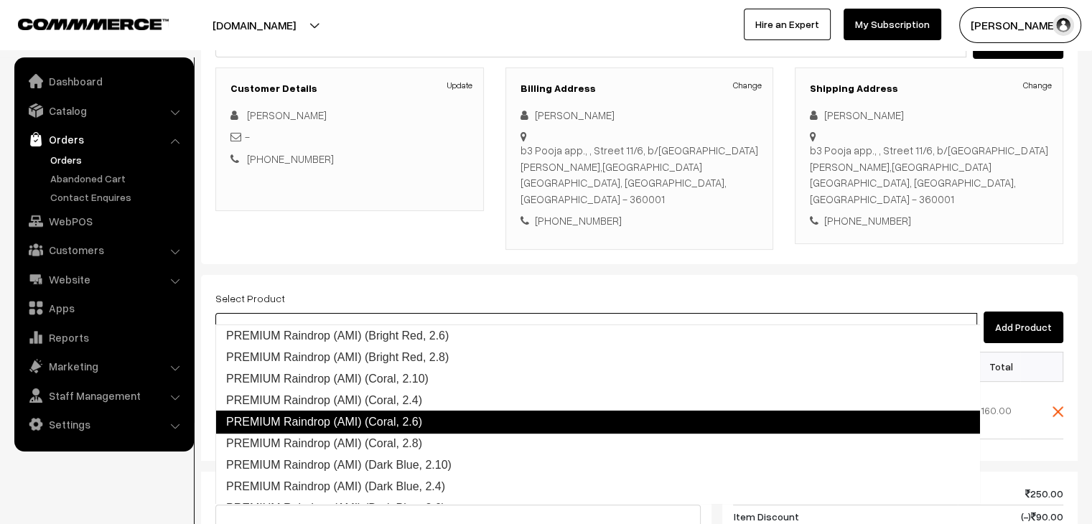
click at [428, 420] on link "PREMIUM Raindrop (AMI) (Coral, 2.6)" at bounding box center [597, 422] width 765 height 23
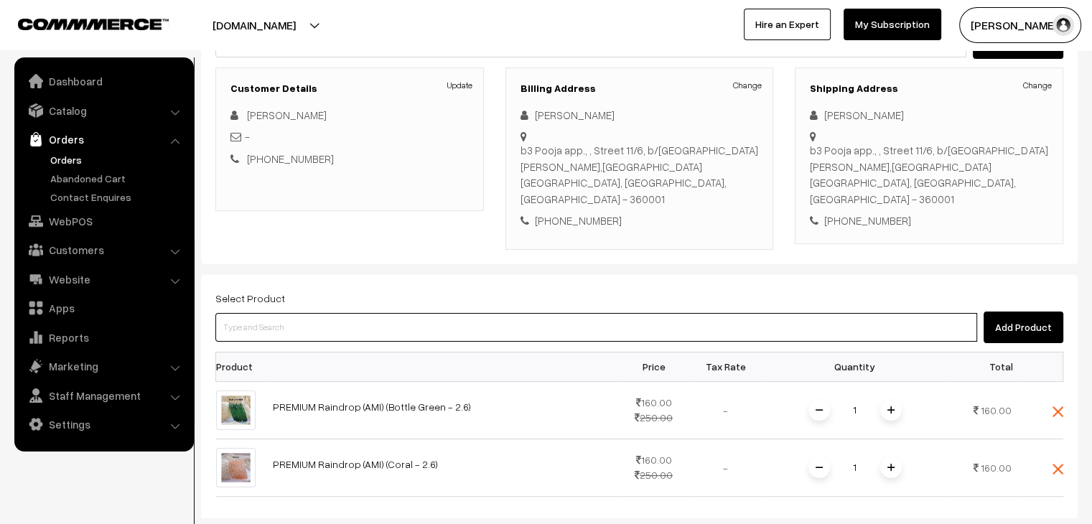
click at [333, 315] on input at bounding box center [596, 327] width 762 height 29
paste input "PREMIUM"
type input "PREMIUM"
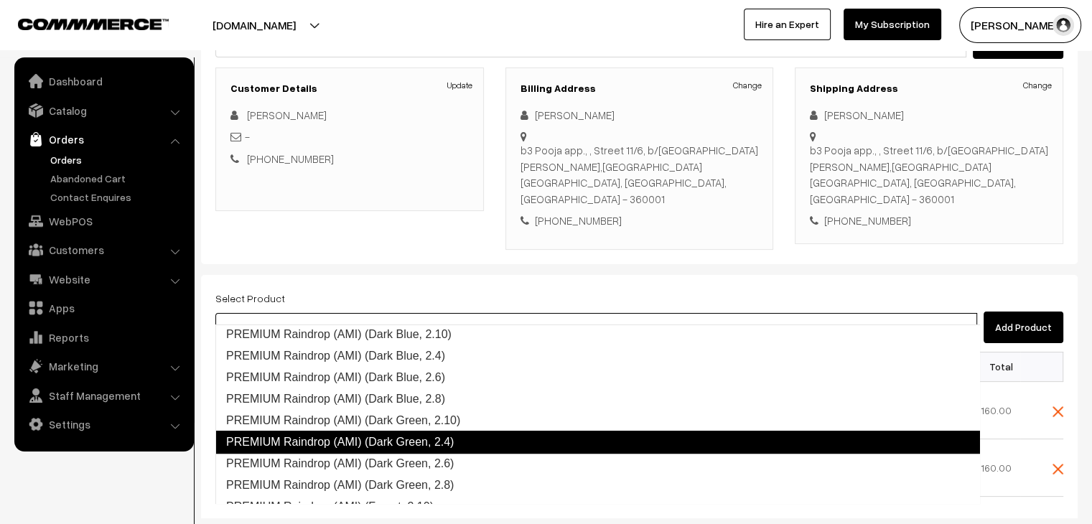
scroll to position [647, 0]
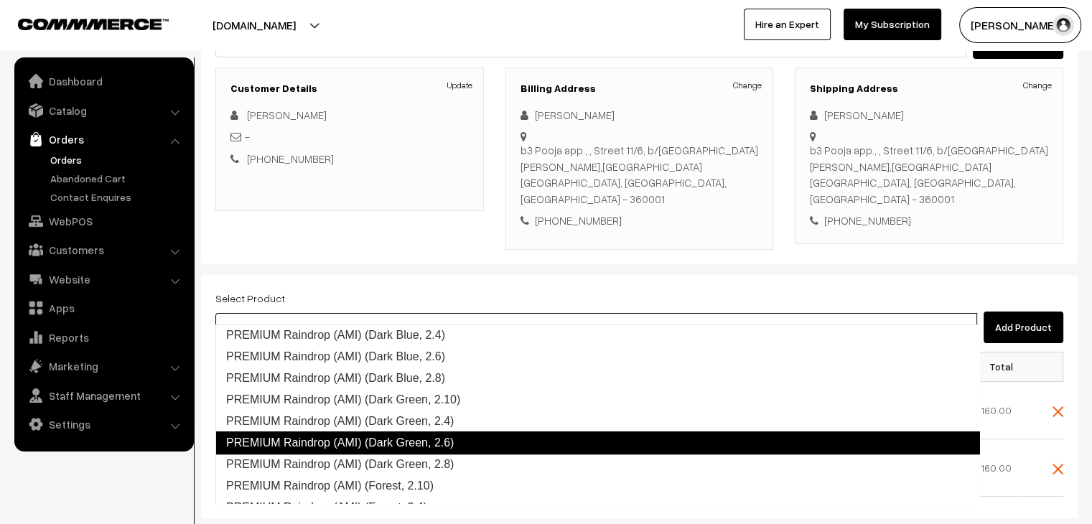
click at [438, 449] on link "PREMIUM Raindrop (AMI) (Dark Green, 2.6)" at bounding box center [597, 442] width 765 height 23
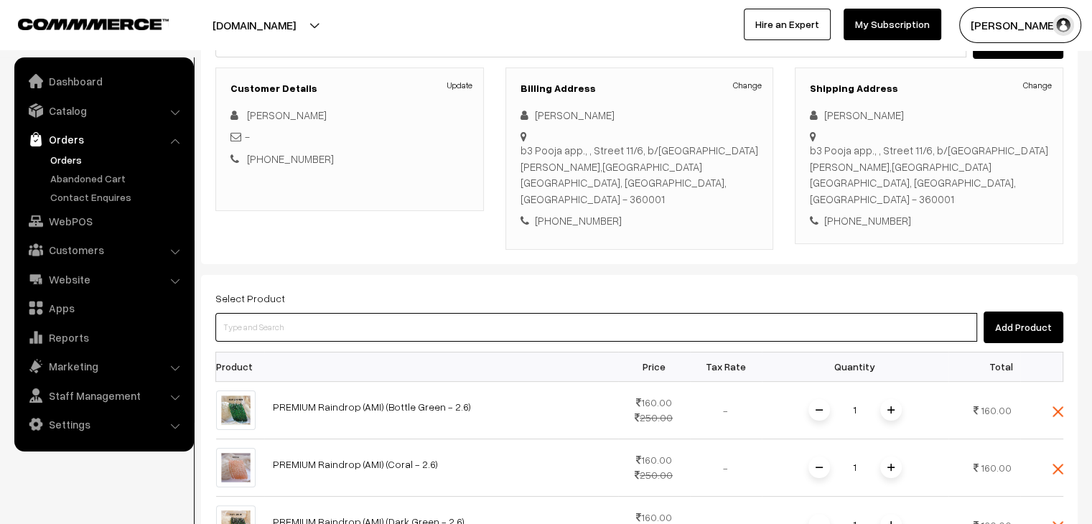
click at [309, 314] on input at bounding box center [596, 327] width 762 height 29
paste input "PREMIUM"
type input "PREMIUM"
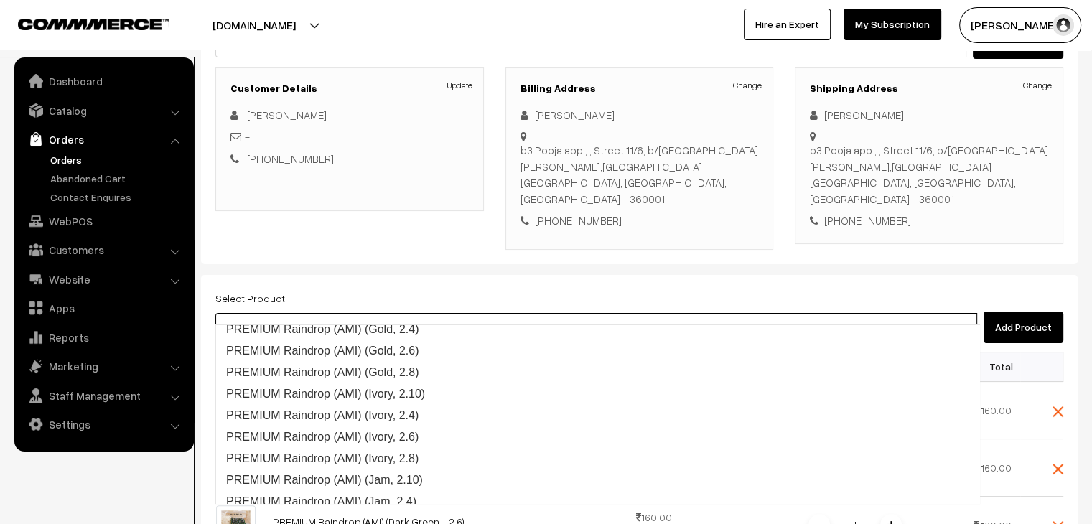
scroll to position [933, 0]
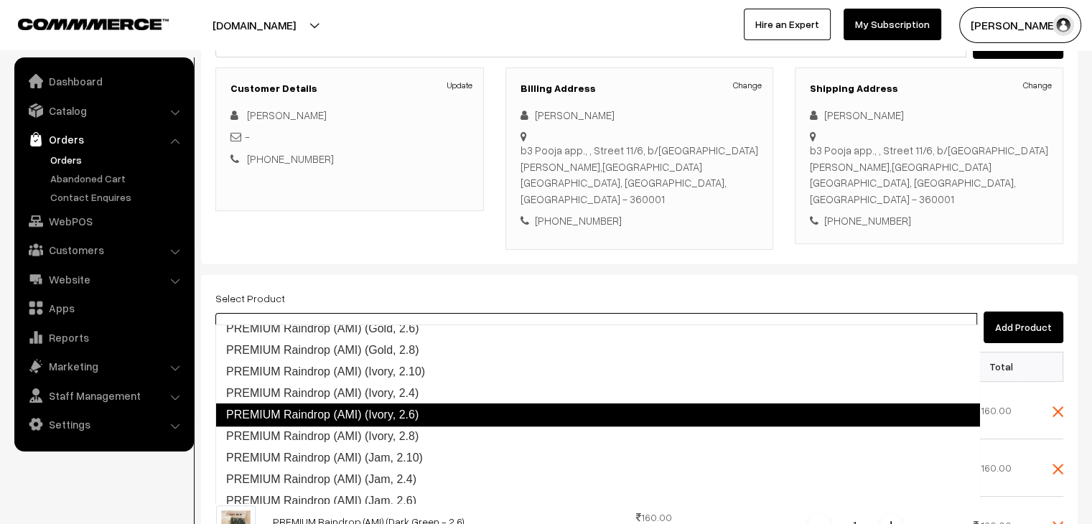
click at [365, 405] on link "PREMIUM Raindrop (AMI) (Ivory, 2.6)" at bounding box center [597, 414] width 765 height 23
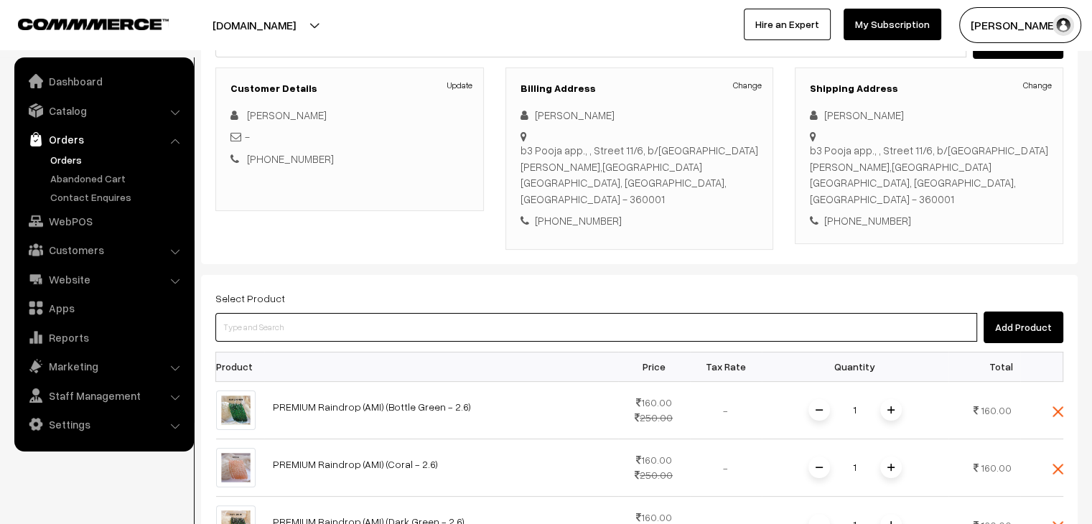
click at [330, 313] on input at bounding box center [596, 327] width 762 height 29
paste input "PREMIUM"
type input "PREMIUM"
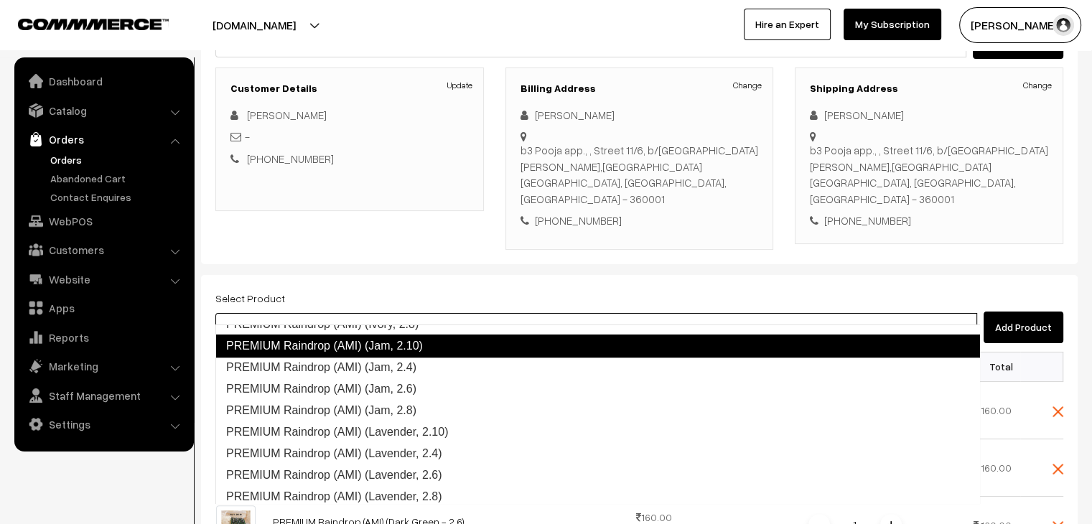
scroll to position [1070, 0]
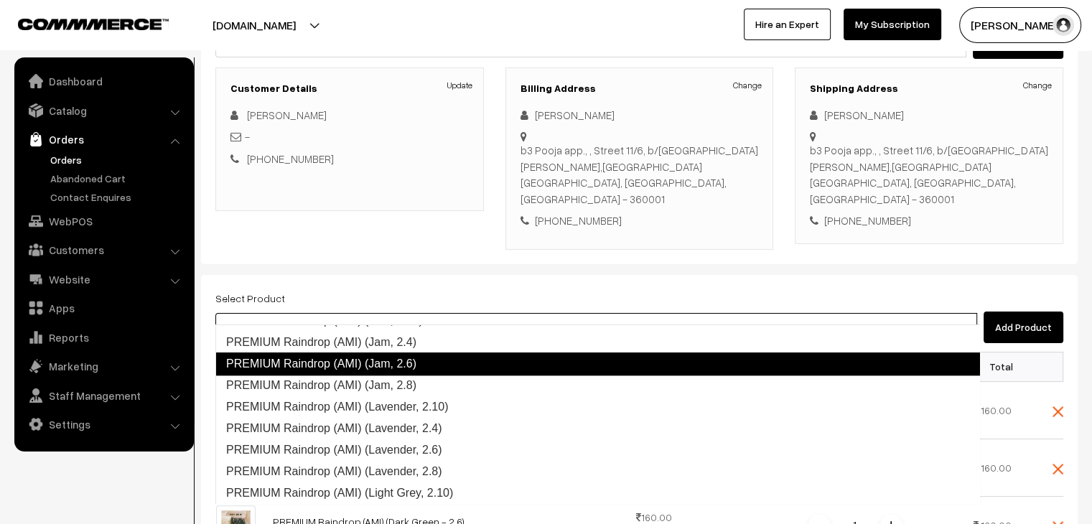
click at [365, 362] on link "PREMIUM Raindrop (AMI) (Jam, 2.6)" at bounding box center [597, 363] width 765 height 23
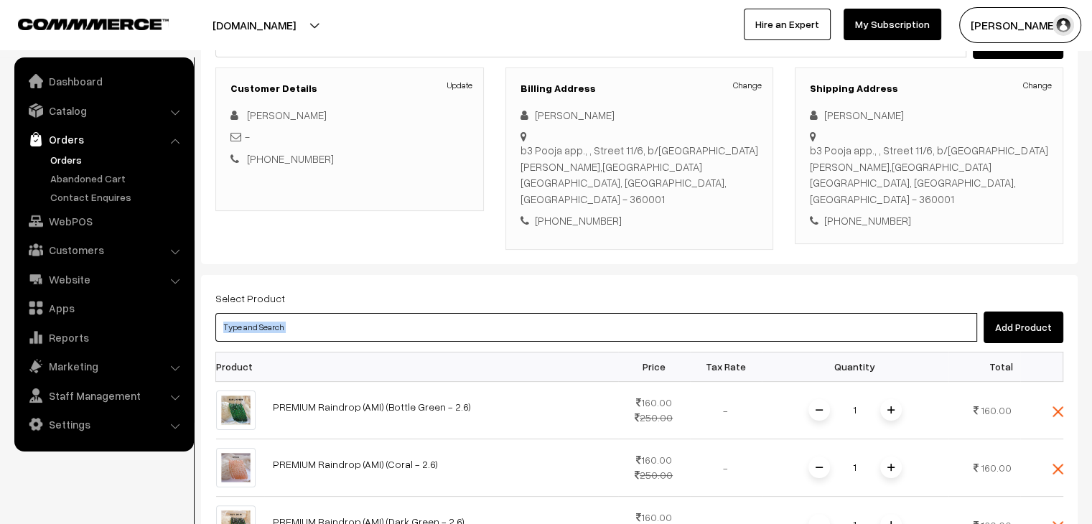
click at [313, 313] on input at bounding box center [596, 327] width 762 height 29
paste input "PREMIUM"
type input "PREMIUM"
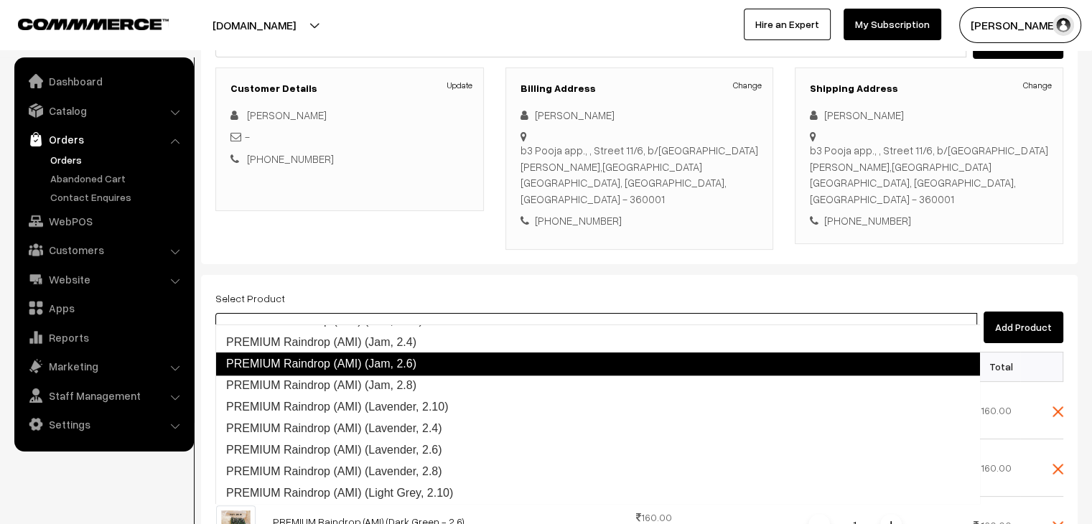
scroll to position [1055, 0]
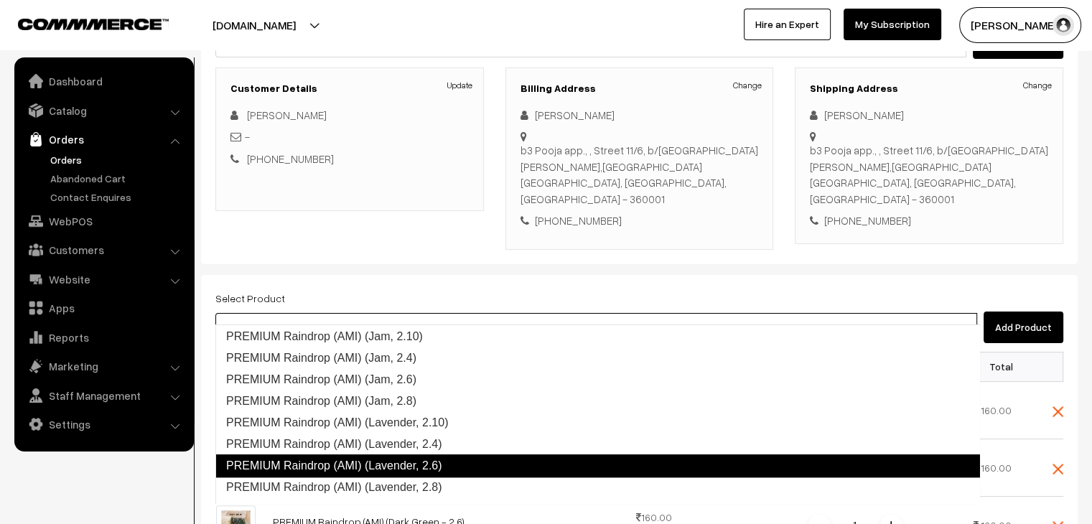
click at [393, 460] on link "PREMIUM Raindrop (AMI) (Lavender, 2.6)" at bounding box center [597, 465] width 765 height 23
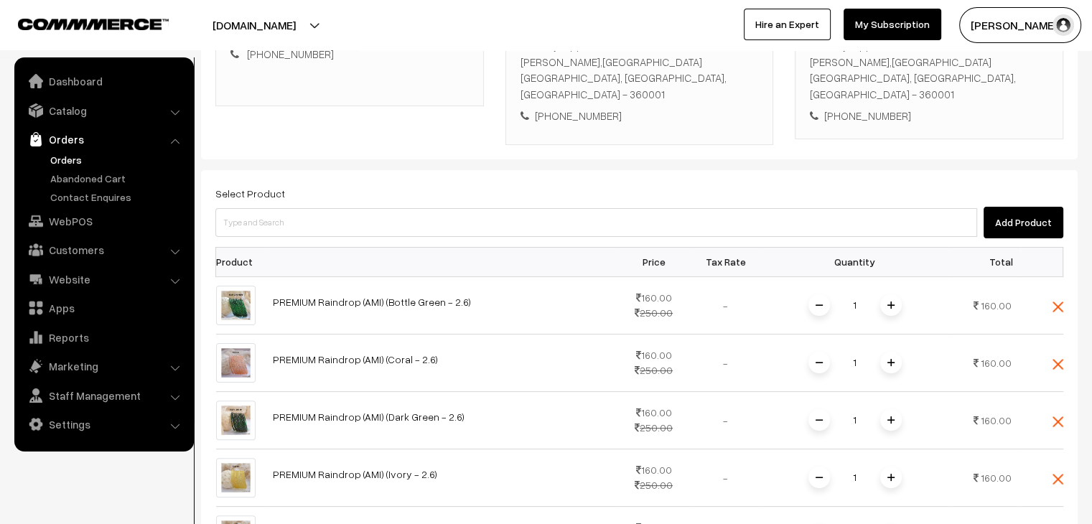
scroll to position [253, 0]
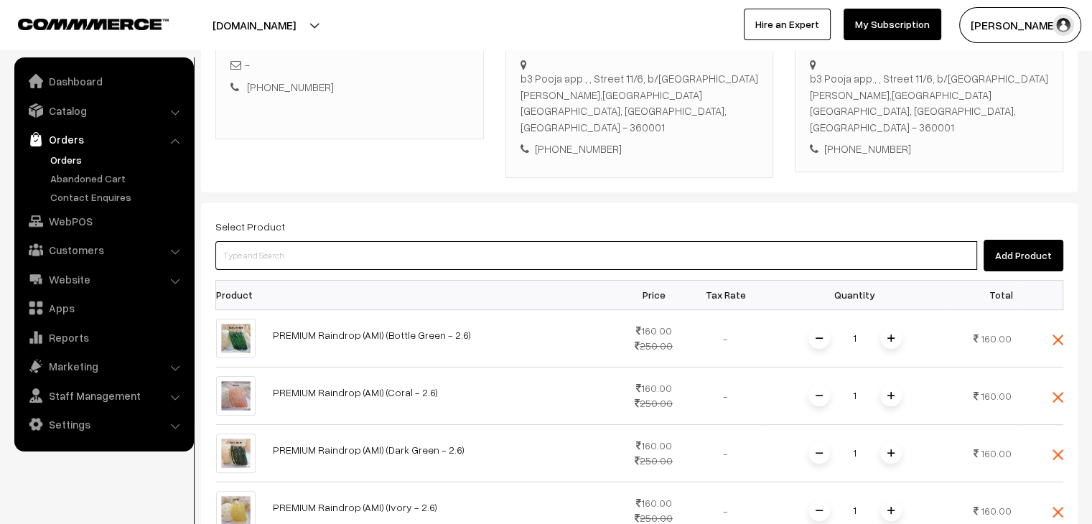
click at [335, 241] on input at bounding box center [596, 255] width 762 height 29
click at [333, 241] on input at bounding box center [596, 255] width 762 height 29
paste input "PREMIUM"
type input "PREMIUM"
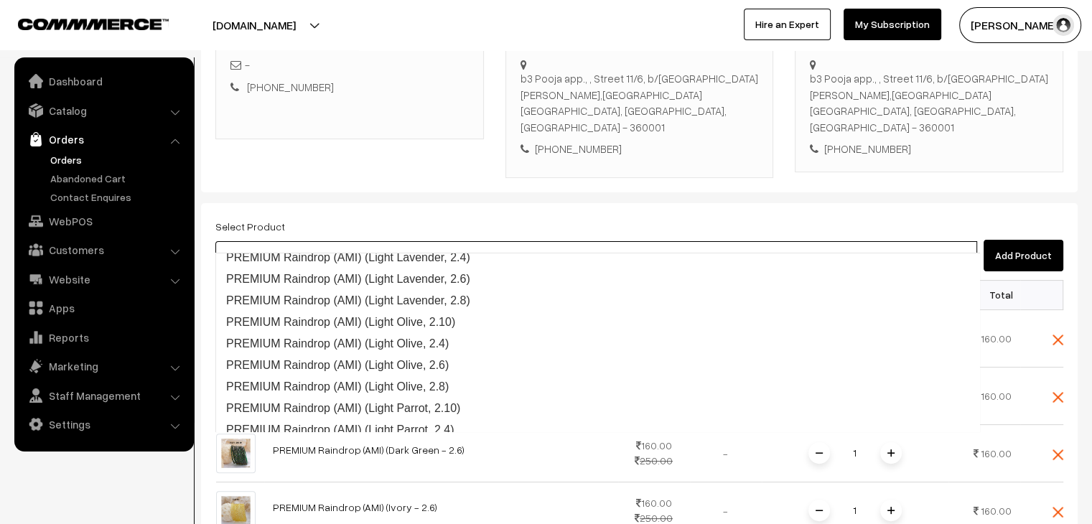
scroll to position [1343, 0]
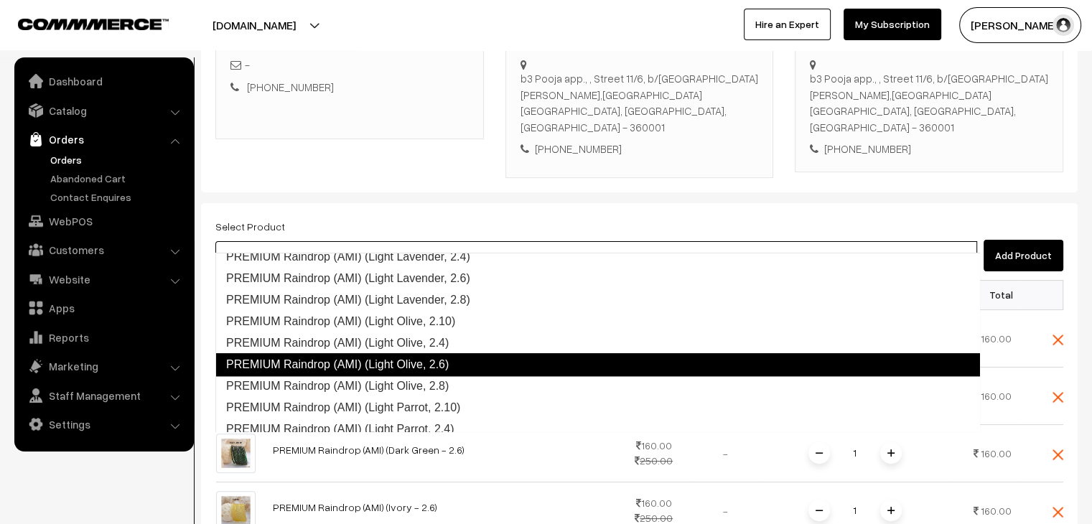
click at [400, 361] on link "PREMIUM Raindrop (AMI) (Light Olive, 2.6)" at bounding box center [597, 364] width 765 height 23
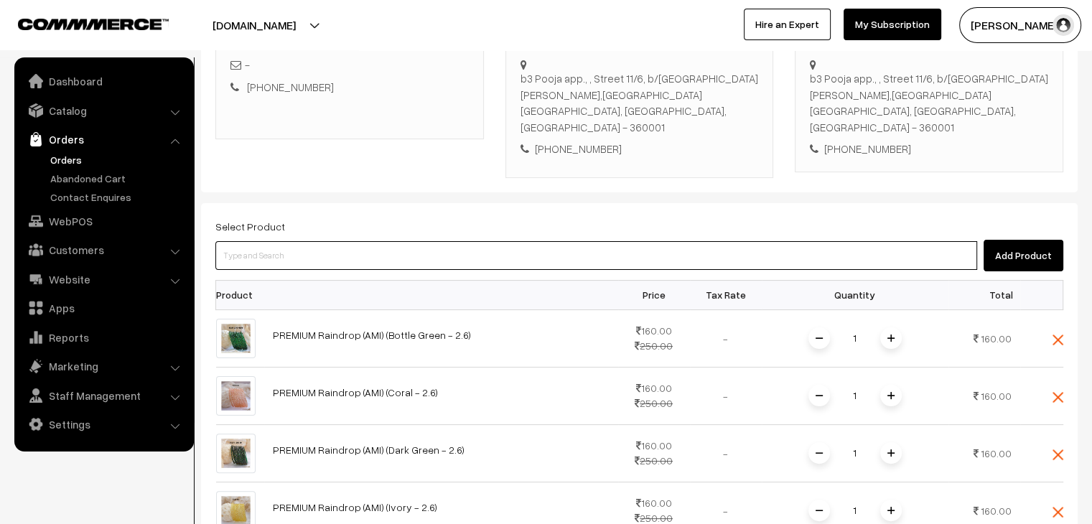
click at [313, 243] on input at bounding box center [596, 255] width 762 height 29
paste input "PREMIUM"
type input "PREMIUM"
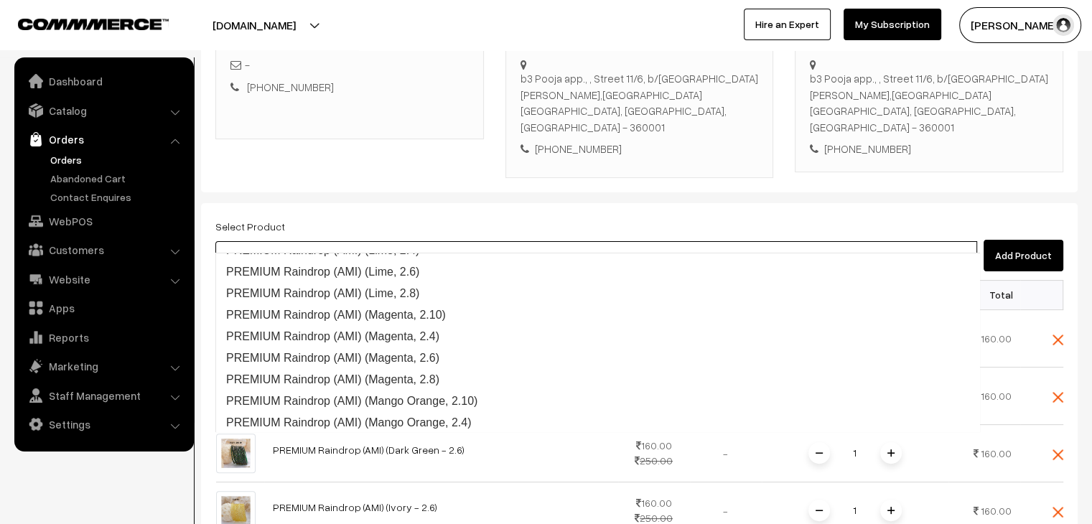
scroll to position [1622, 0]
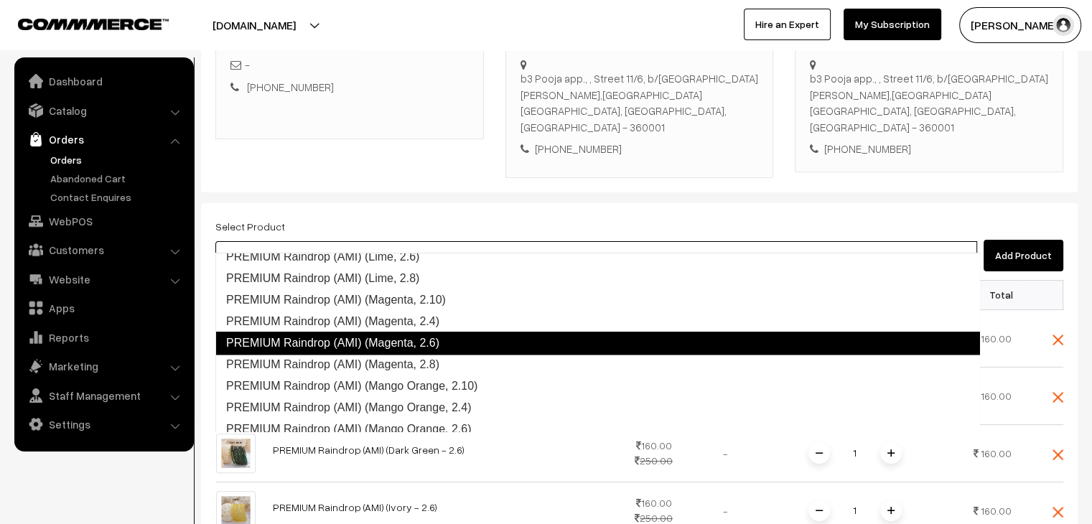
click at [411, 337] on link "PREMIUM Raindrop (AMI) (Magenta, 2.6)" at bounding box center [597, 343] width 765 height 23
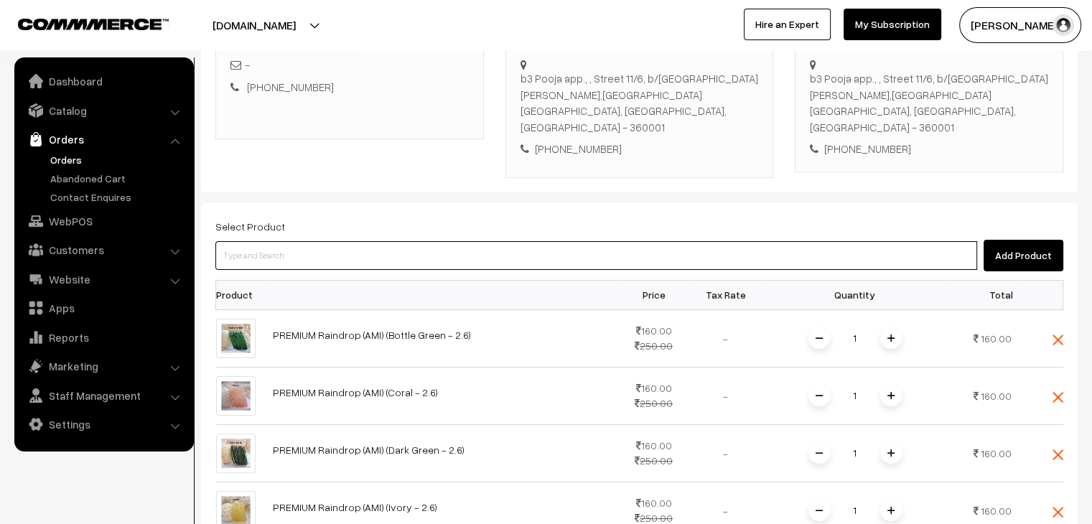
click at [313, 241] on input at bounding box center [596, 255] width 762 height 29
paste input "PREMIUM"
type input "PREMIUM"
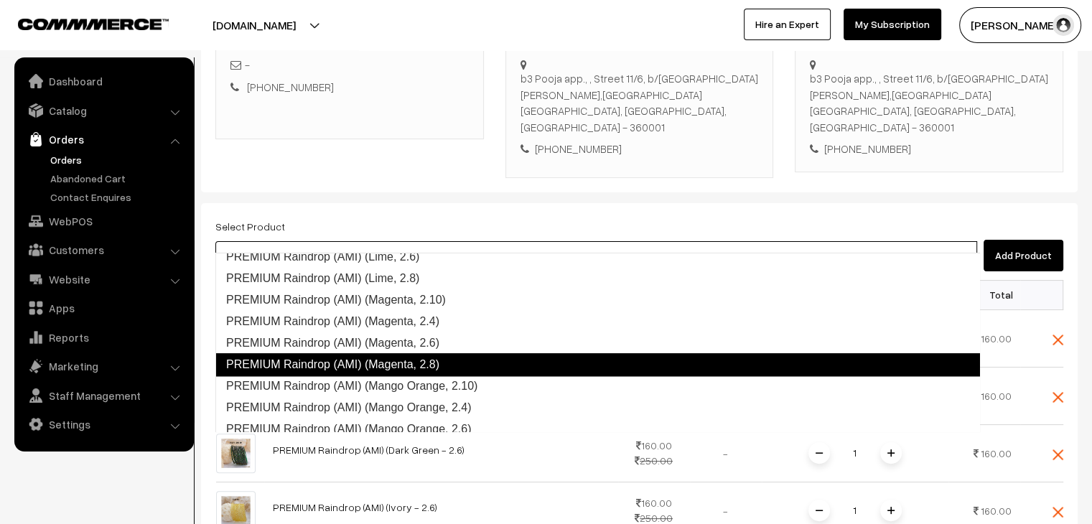
scroll to position [1694, 0]
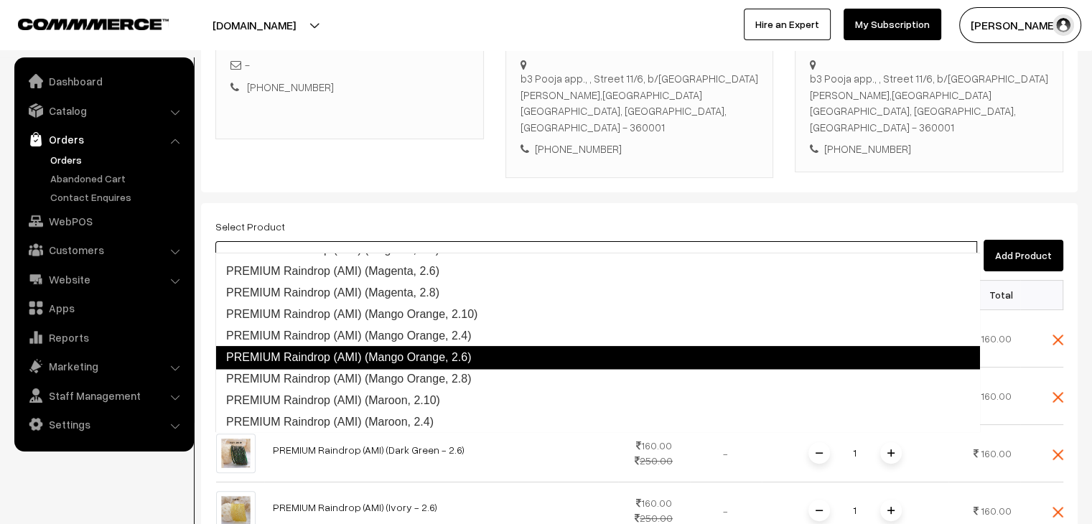
click at [438, 361] on link "PREMIUM Raindrop (AMI) (Mango Orange, 2.6)" at bounding box center [597, 357] width 765 height 23
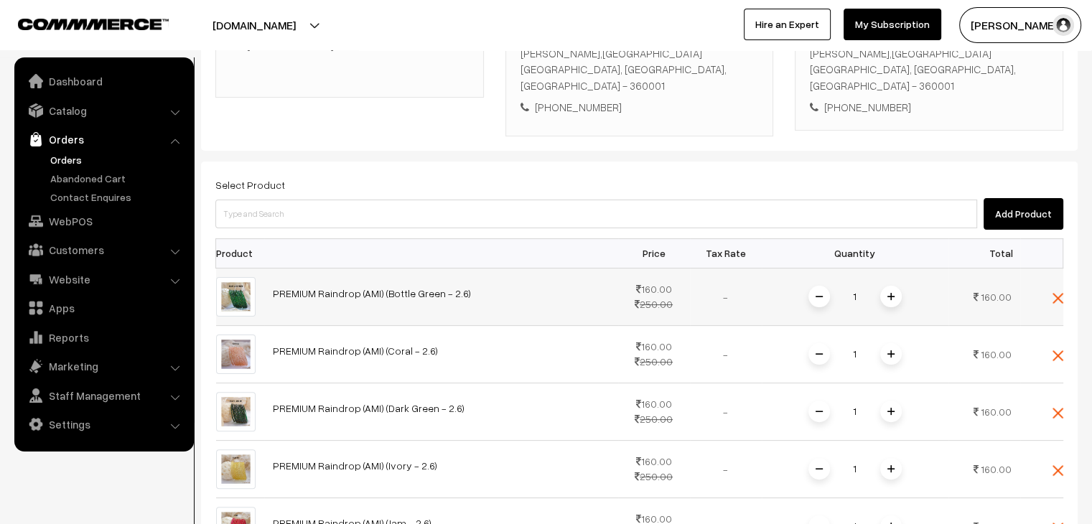
scroll to position [253, 0]
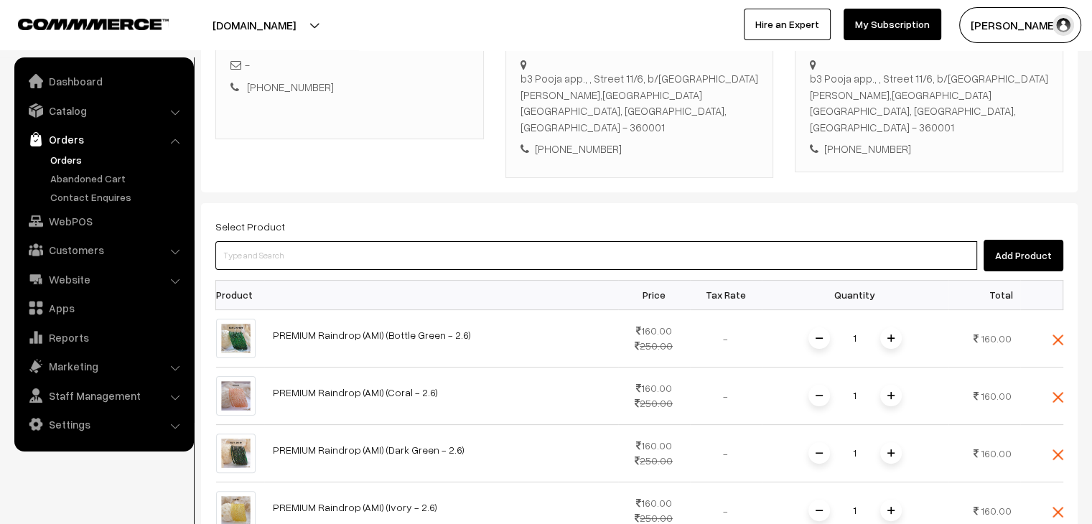
click at [404, 241] on input at bounding box center [596, 255] width 762 height 29
paste input "PREMIUM"
type input "PREMIUM"
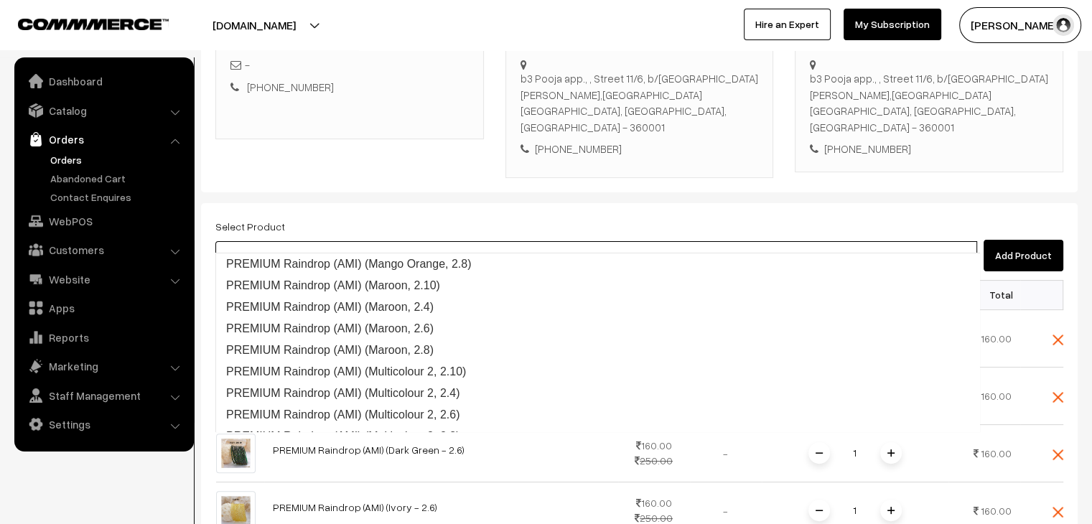
scroll to position [1831, 0]
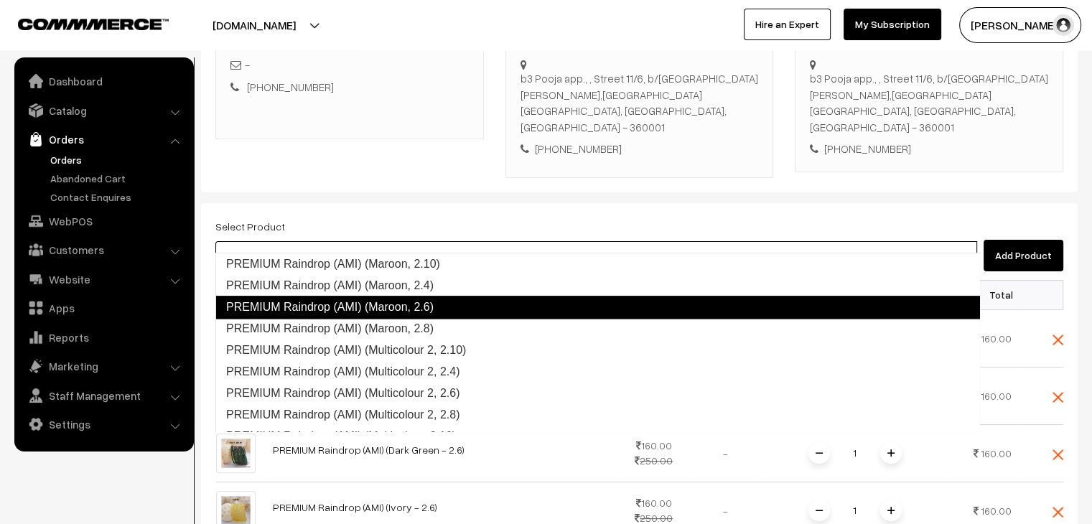
click at [426, 299] on link "PREMIUM Raindrop (AMI) (Maroon, 2.6)" at bounding box center [597, 307] width 765 height 23
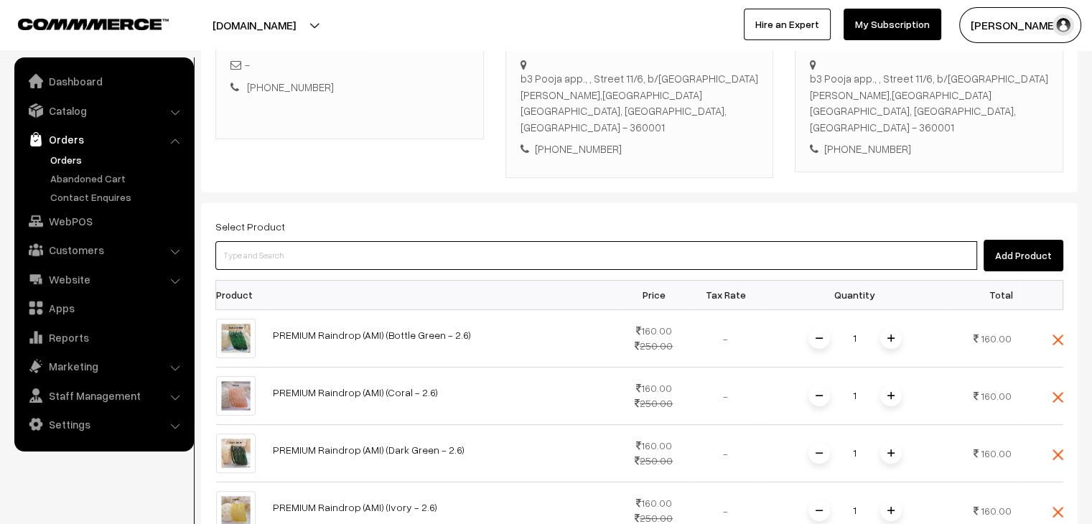
click at [332, 241] on input at bounding box center [596, 255] width 762 height 29
paste input "PREMIUM"
type input "PREMIUM"
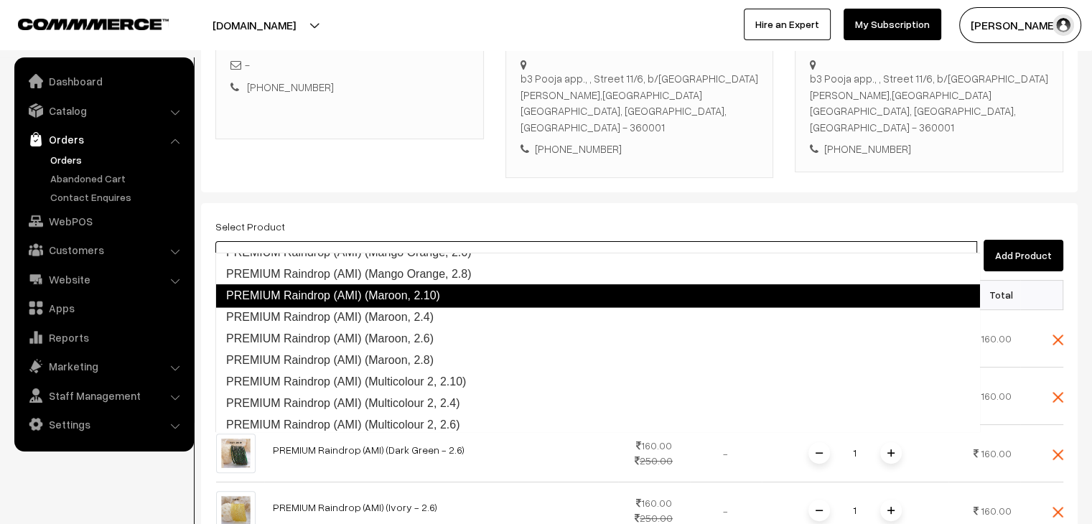
scroll to position [1834, 0]
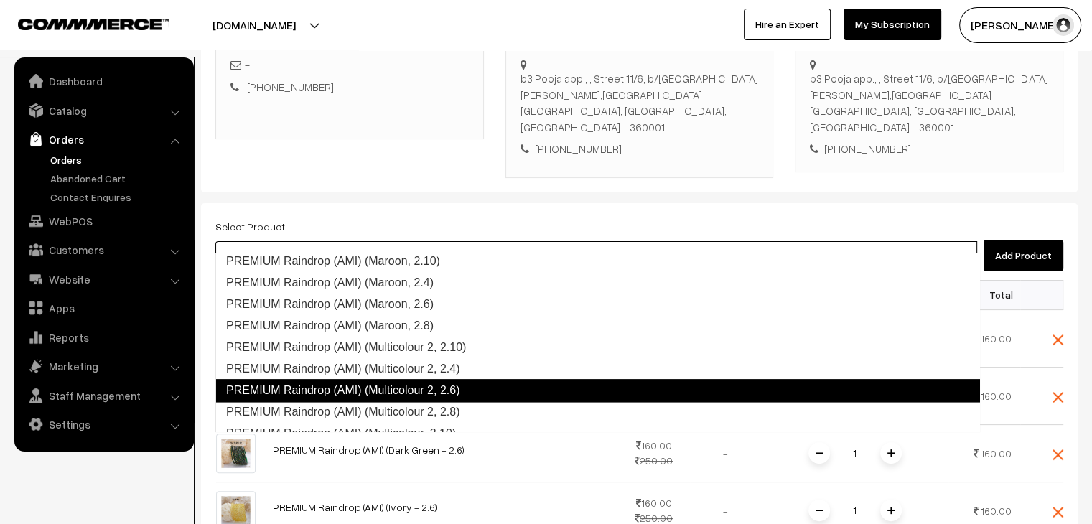
click at [439, 392] on link "PREMIUM Raindrop (AMI) (Multicolour 2, 2.6)" at bounding box center [597, 390] width 765 height 23
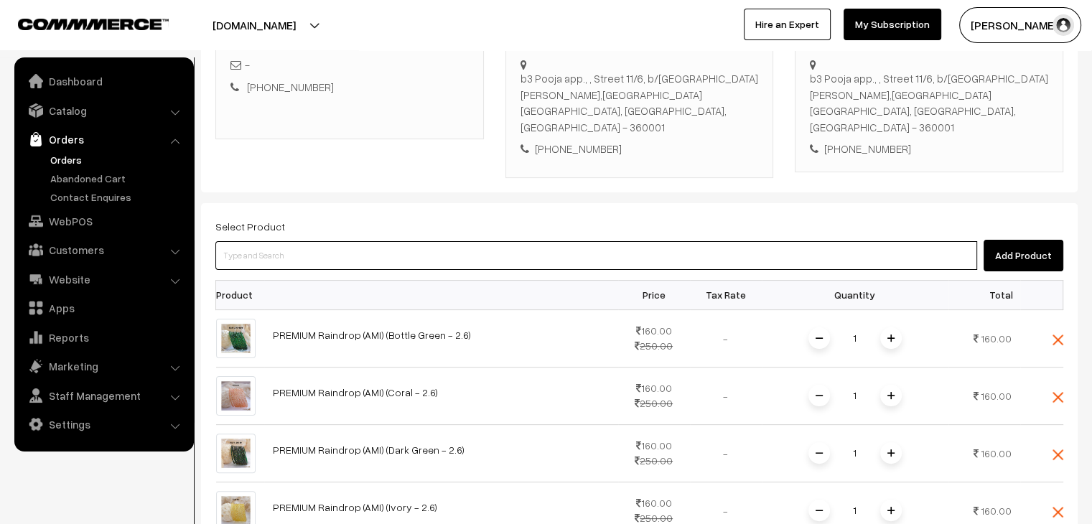
click at [349, 248] on input at bounding box center [596, 255] width 762 height 29
paste input "PREMIUM"
type input "PREMIUM"
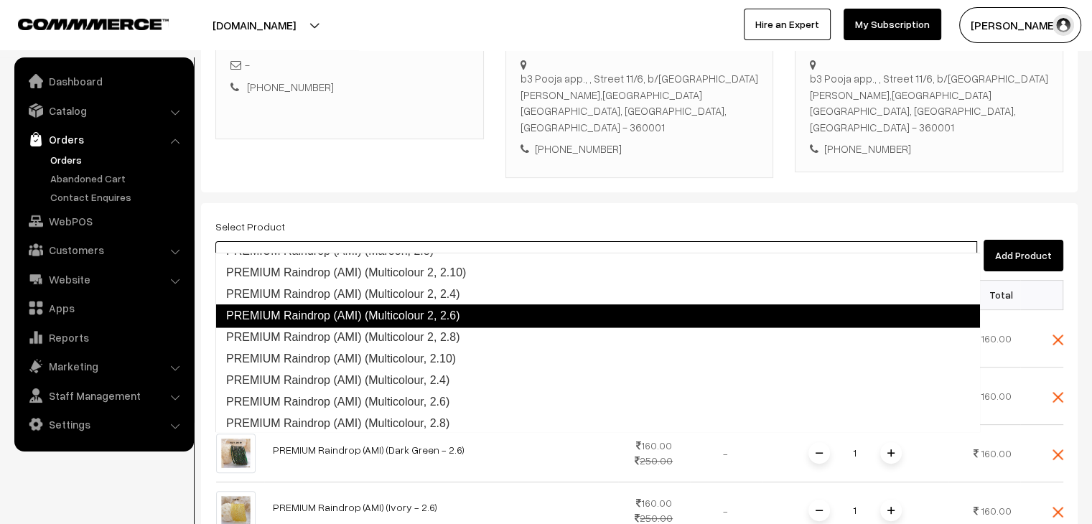
scroll to position [1909, 0]
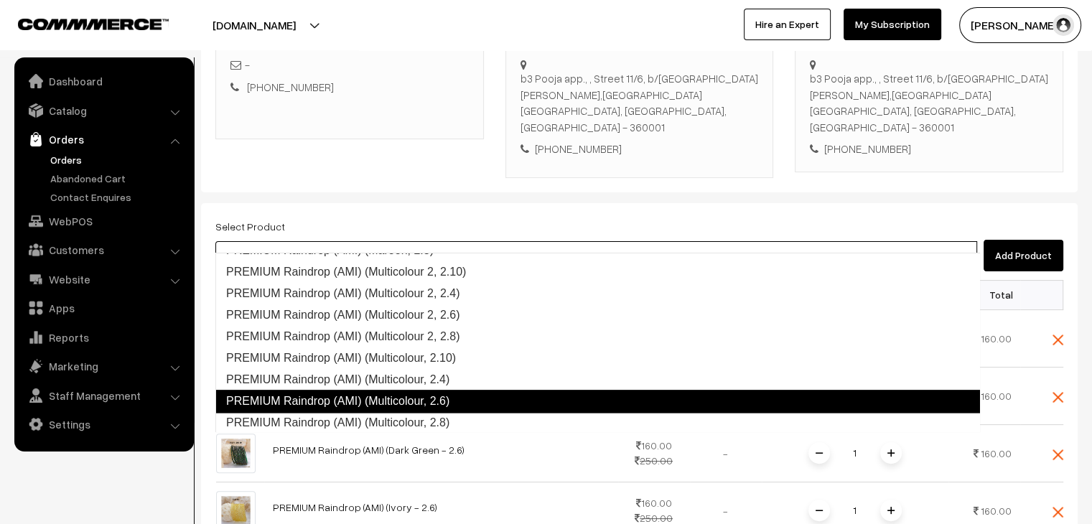
click at [419, 391] on link "PREMIUM Raindrop (AMI) (Multicolour, 2.6)" at bounding box center [597, 401] width 765 height 23
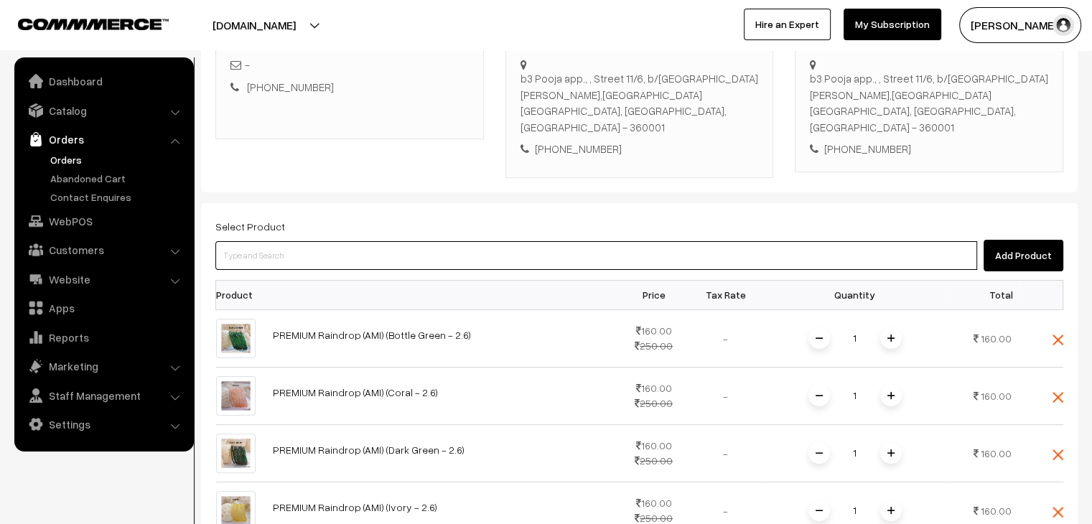
click at [324, 243] on input at bounding box center [596, 255] width 762 height 29
paste input "PREMIUM"
type input "PREMIUM"
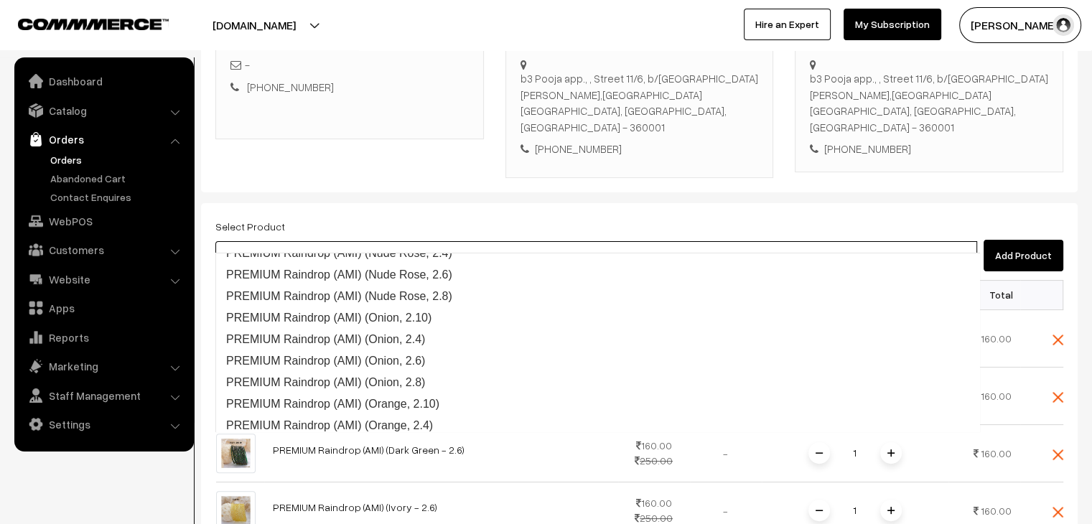
scroll to position [2147, 0]
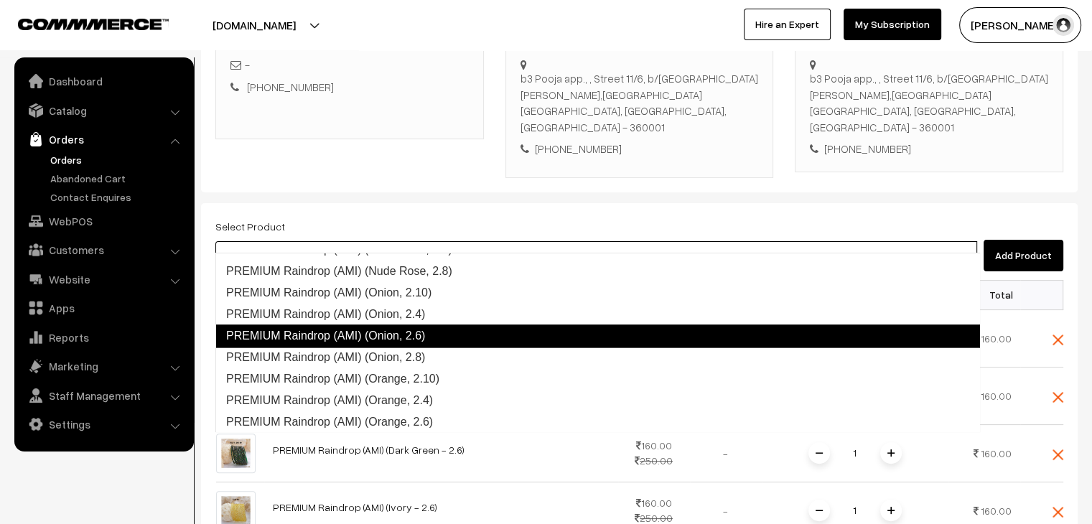
click at [395, 327] on link "PREMIUM Raindrop (AMI) (Onion, 2.6)" at bounding box center [597, 335] width 765 height 23
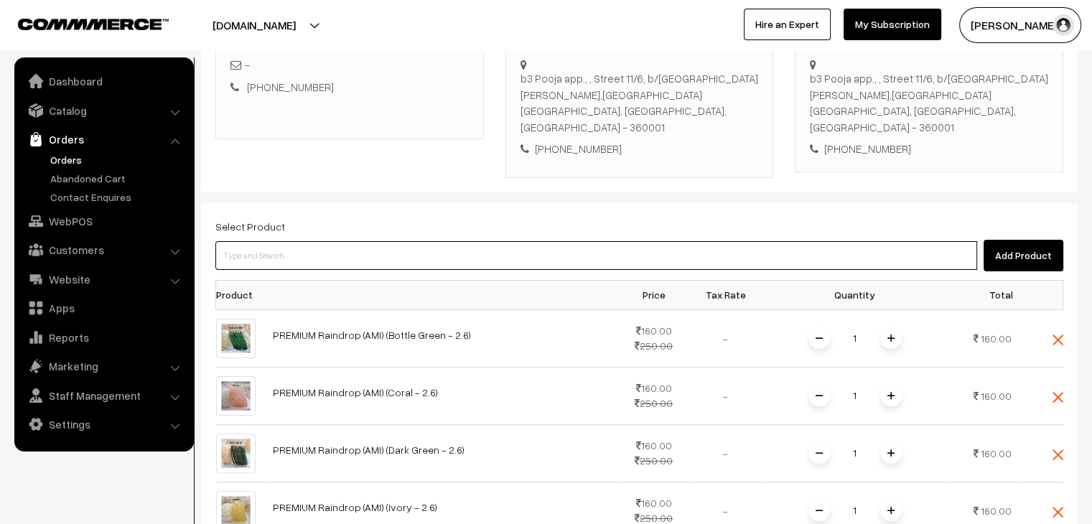
click at [353, 241] on input at bounding box center [596, 255] width 762 height 29
paste input "PREMIUM"
type input "PREMIUM"
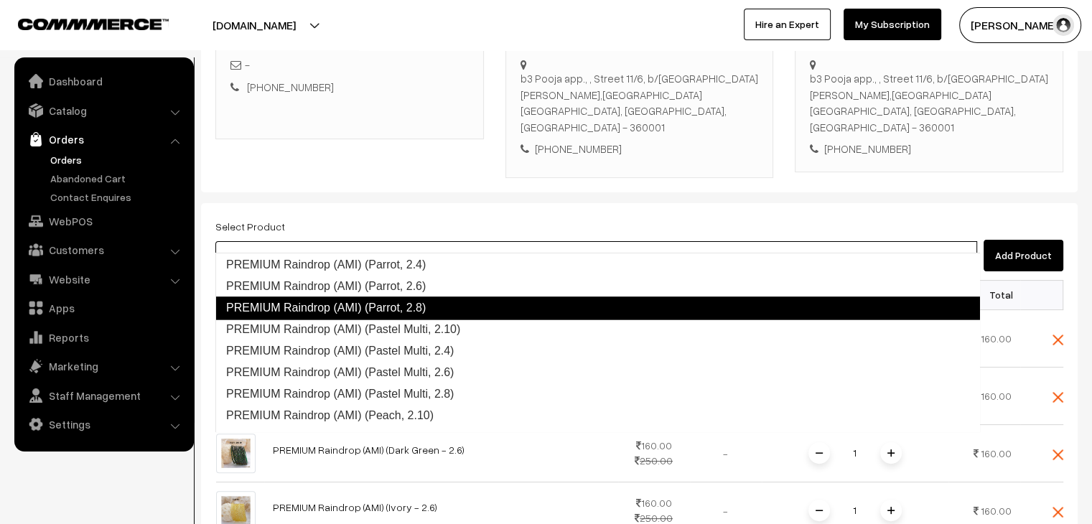
scroll to position [2369, 0]
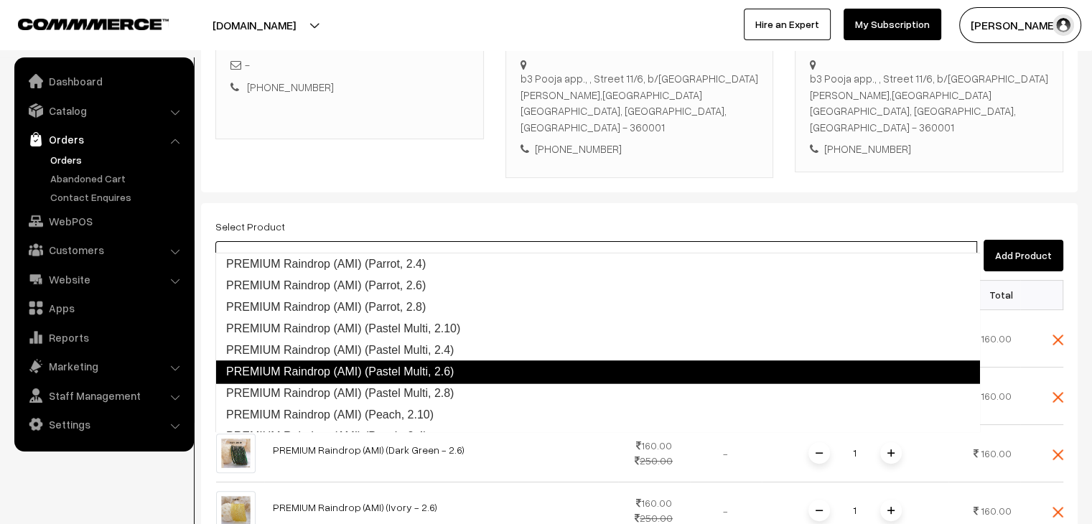
click at [425, 363] on link "PREMIUM Raindrop (AMI) (Pastel Multi, 2.6)" at bounding box center [597, 371] width 765 height 23
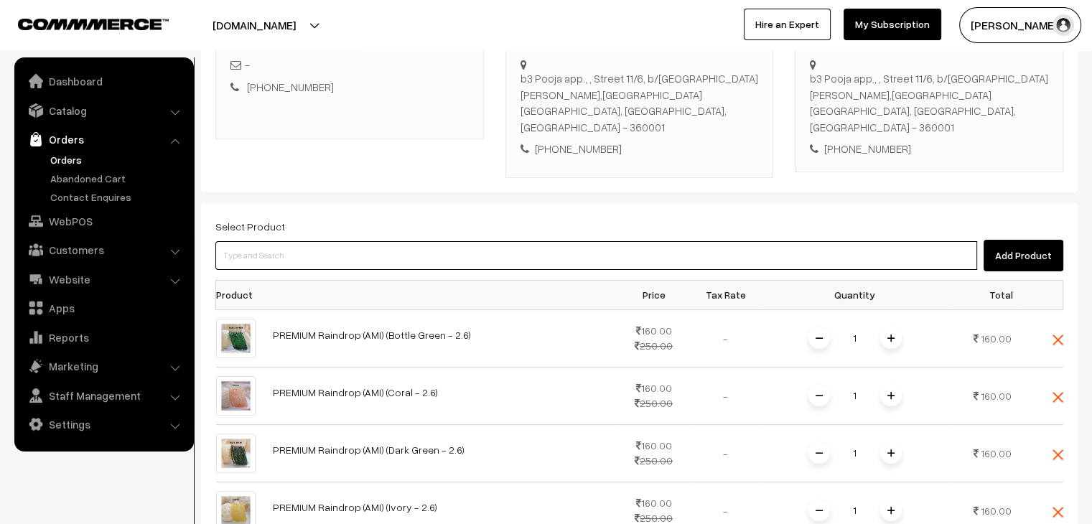
click at [391, 241] on input at bounding box center [596, 255] width 762 height 29
paste input "PREMIUM"
type input "PREMIUM"
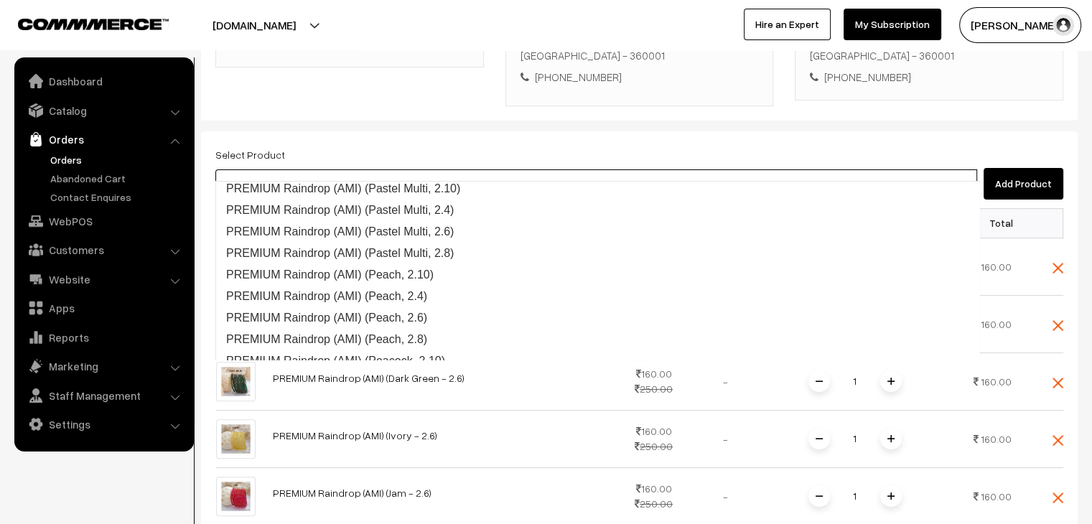
scroll to position [2447, 0]
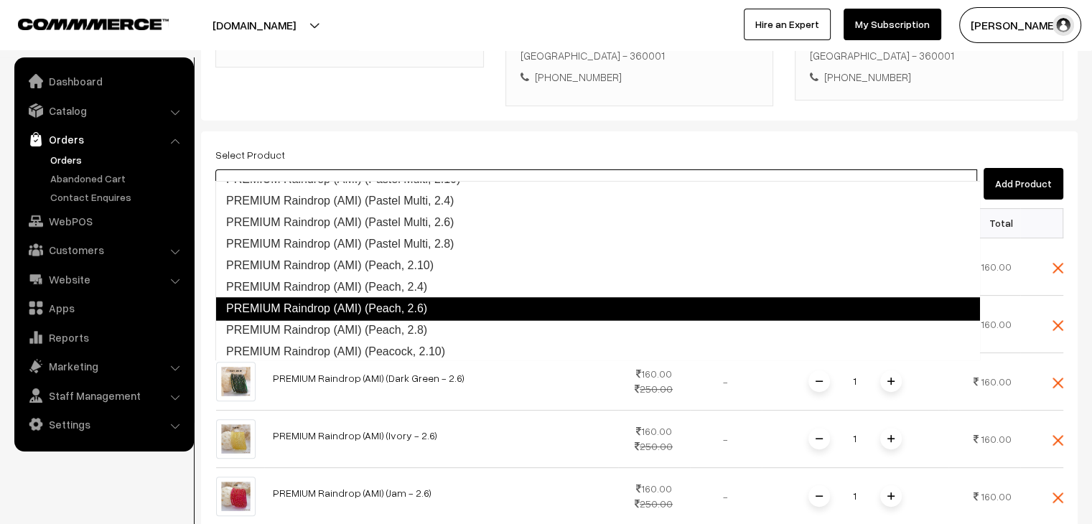
click at [424, 300] on link "PREMIUM Raindrop (AMI) (Peach, 2.6)" at bounding box center [597, 308] width 765 height 23
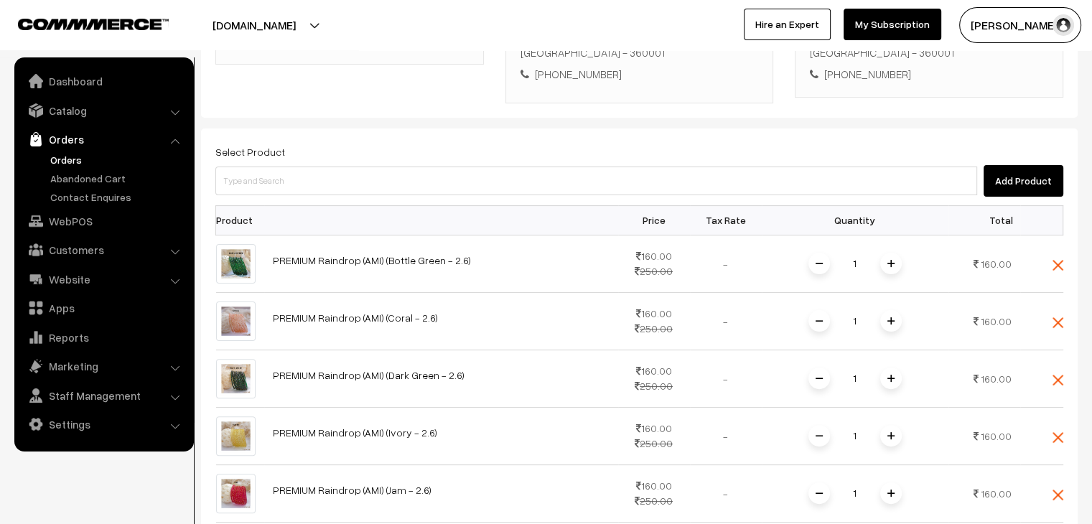
scroll to position [324, 0]
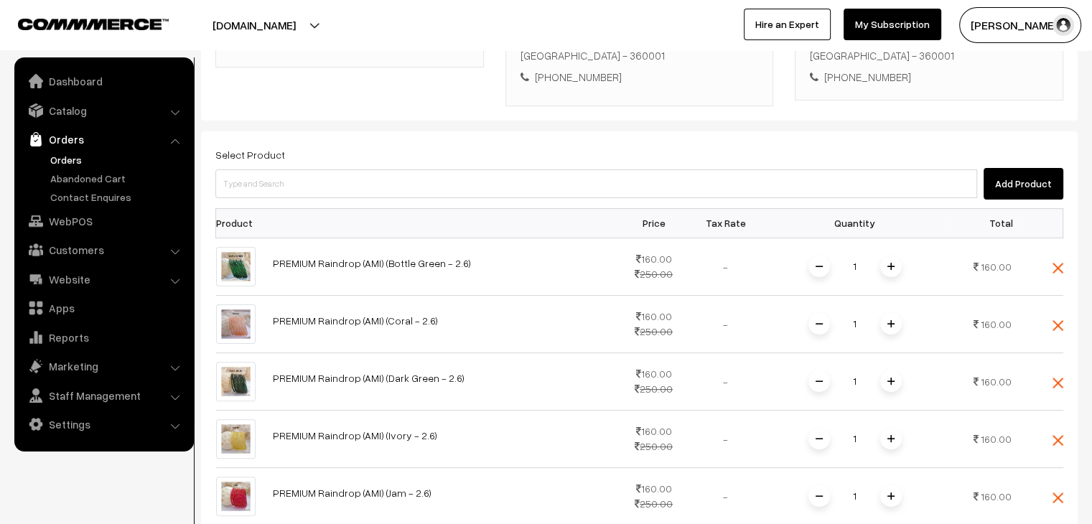
click at [1023, 172] on button "Add Product" at bounding box center [1024, 184] width 80 height 32
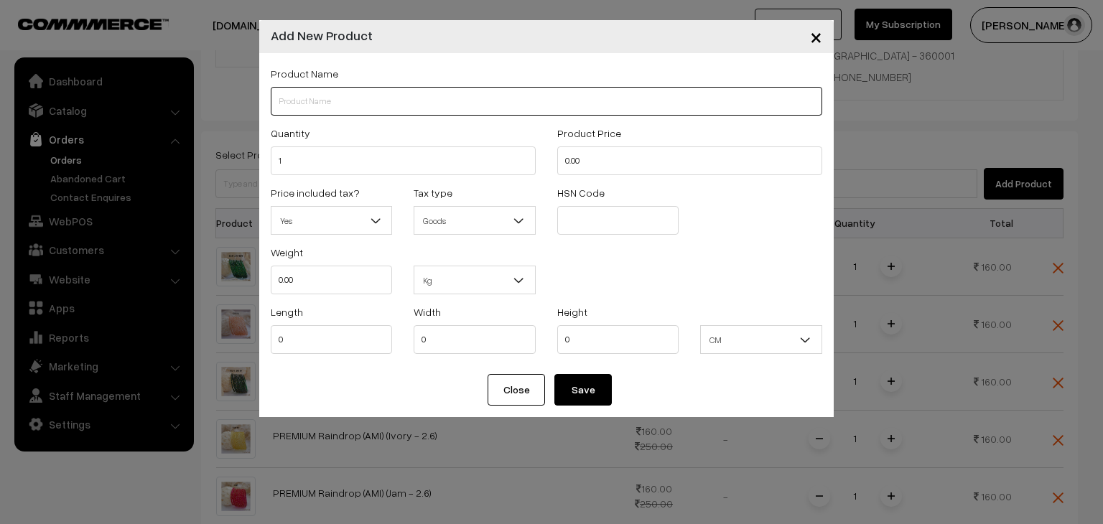
click at [353, 90] on input "text" at bounding box center [546, 101] width 551 height 29
paste input "PREMIUM"
type input "PREMIUM Raindrop (AMI)(White-2.6)"
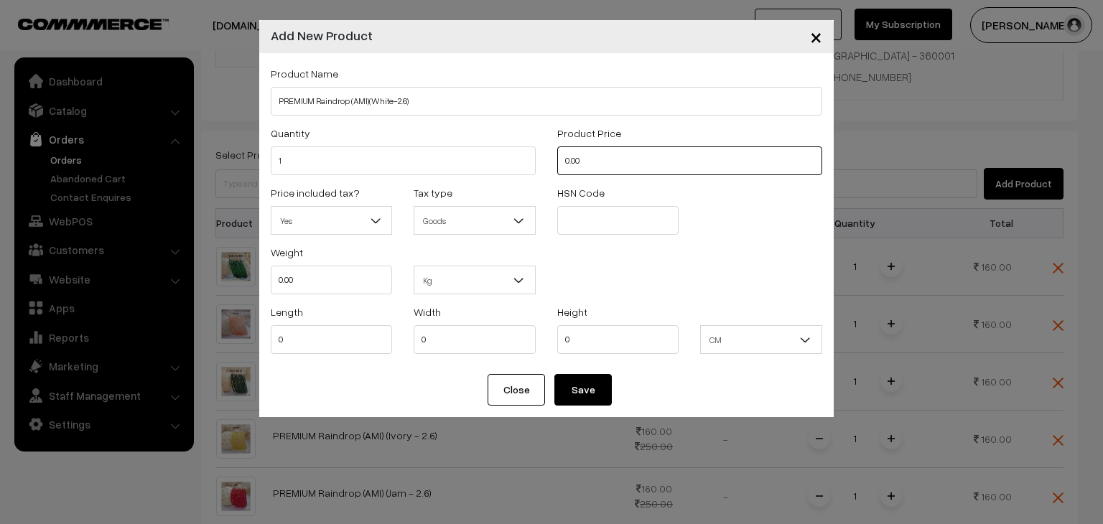
click at [562, 162] on input "0.00" at bounding box center [689, 160] width 265 height 29
type input "160"
click at [587, 225] on input "text" at bounding box center [618, 220] width 122 height 29
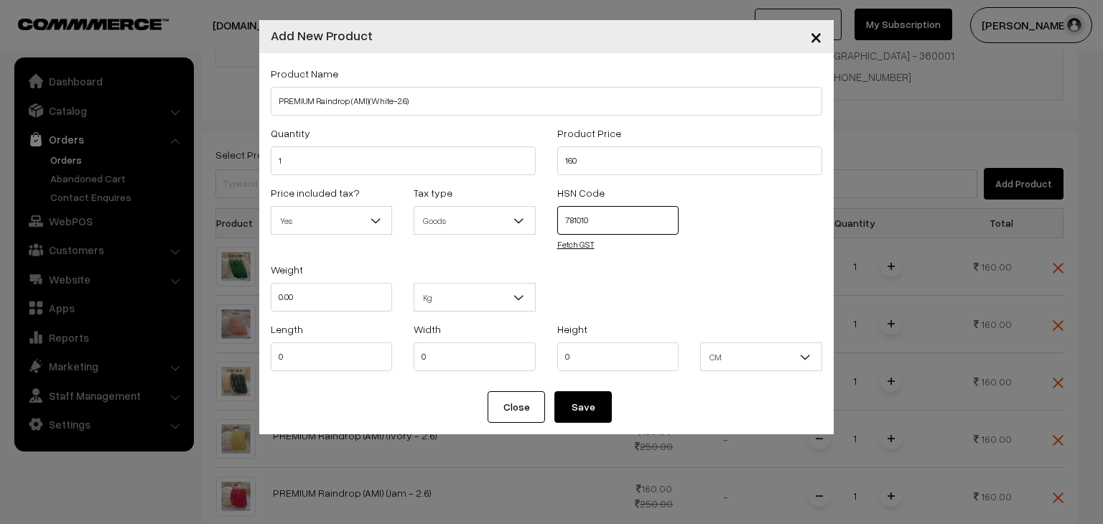
type input "781010"
click at [584, 241] on link "Fetch GST" at bounding box center [575, 244] width 37 height 11
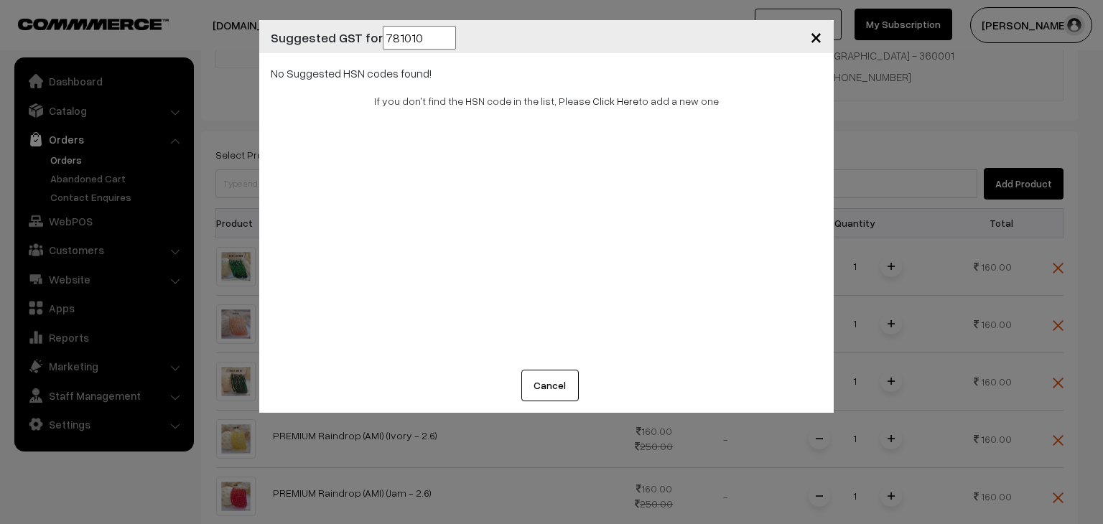
click at [426, 44] on input "781010" at bounding box center [419, 38] width 73 height 24
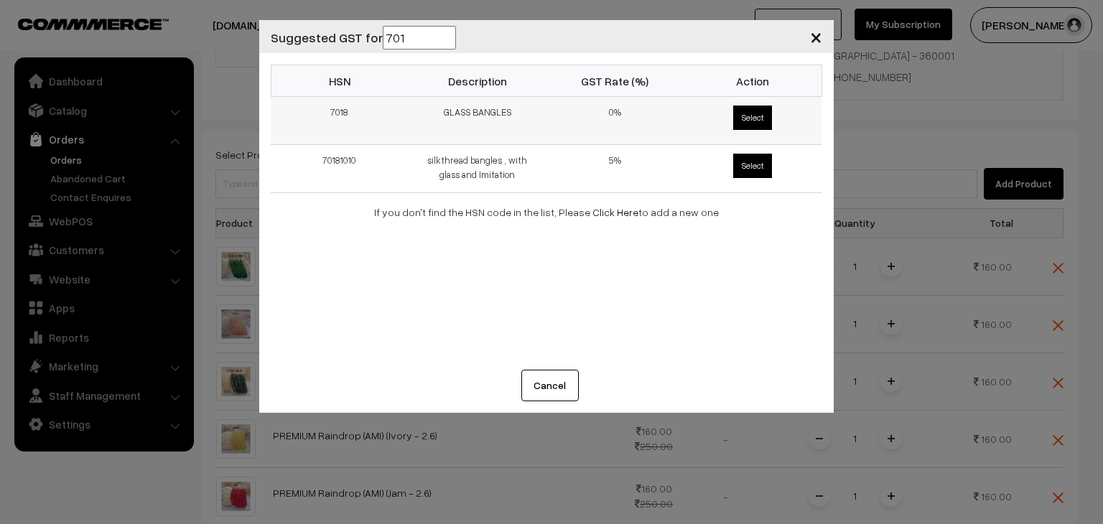
type input "701"
click at [752, 123] on span "Select" at bounding box center [752, 118] width 39 height 24
click at [735, 108] on input "Select" at bounding box center [730, 102] width 9 height 9
type input "7018"
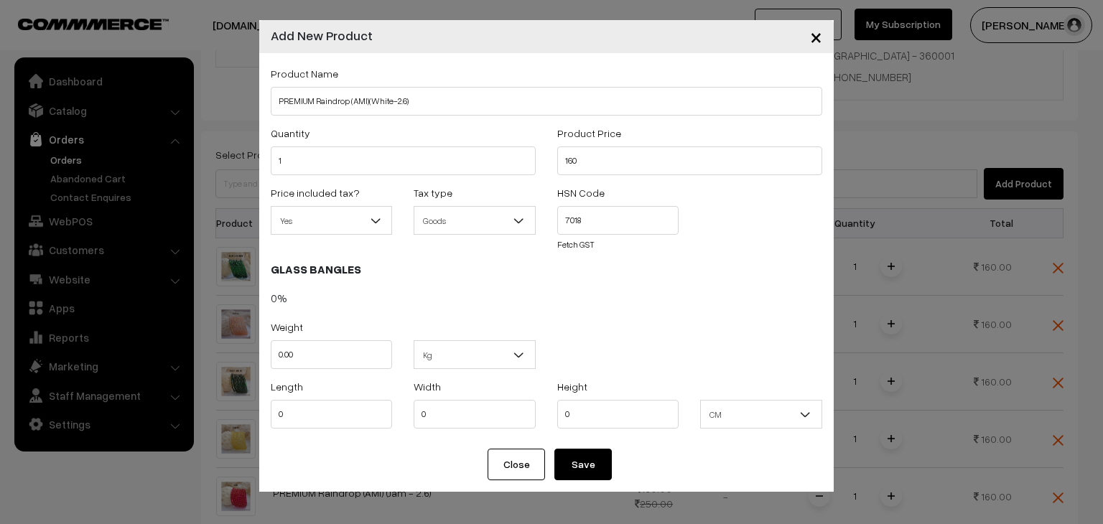
click at [588, 467] on button "Save" at bounding box center [582, 465] width 57 height 32
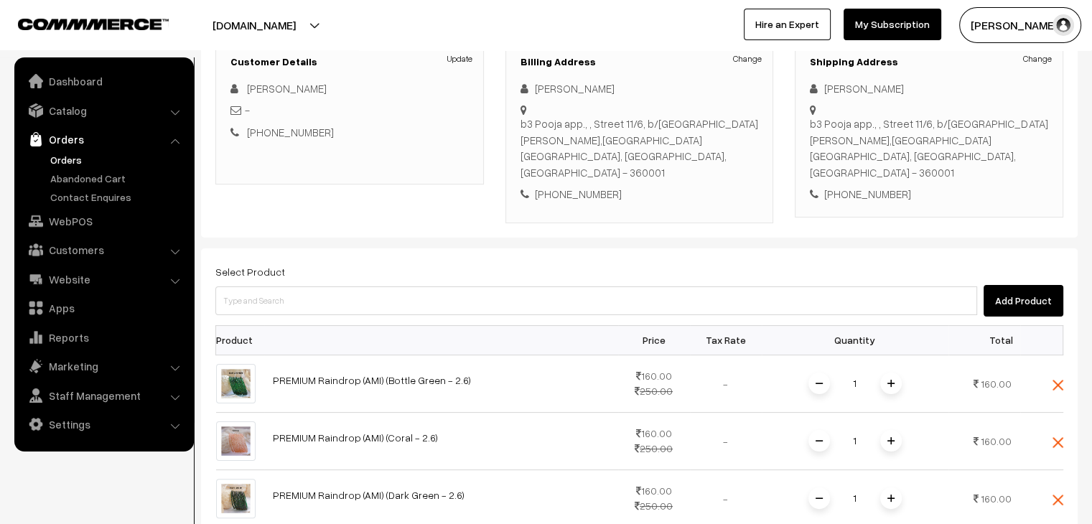
scroll to position [181, 0]
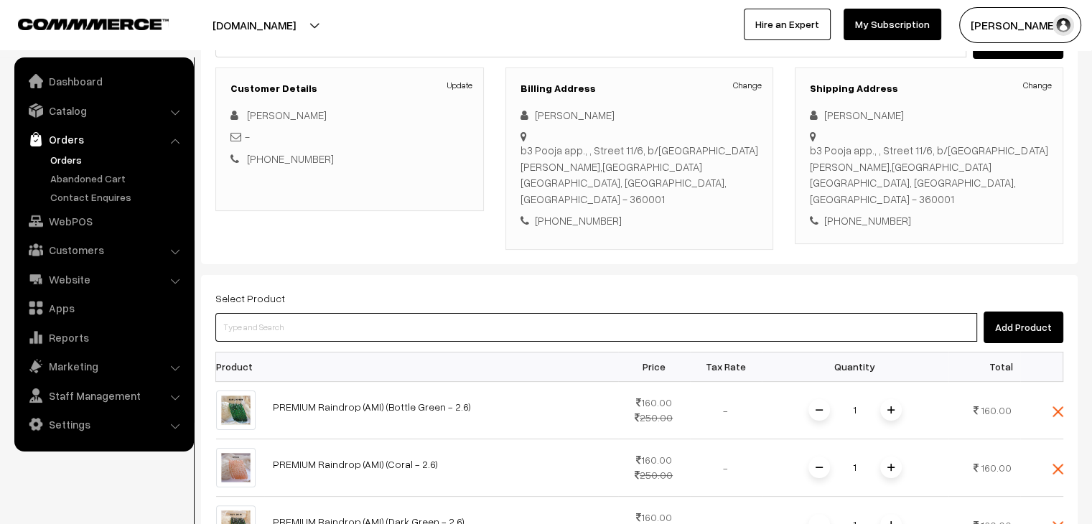
click at [342, 317] on input at bounding box center [596, 327] width 762 height 29
paste input "PREMIUM"
type input "PREMIUM"
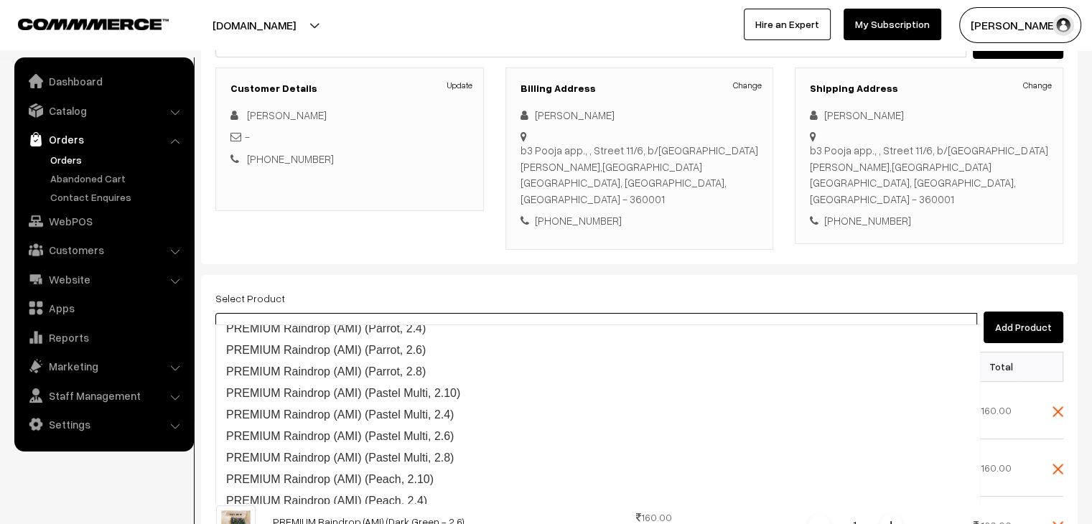
scroll to position [2448, 0]
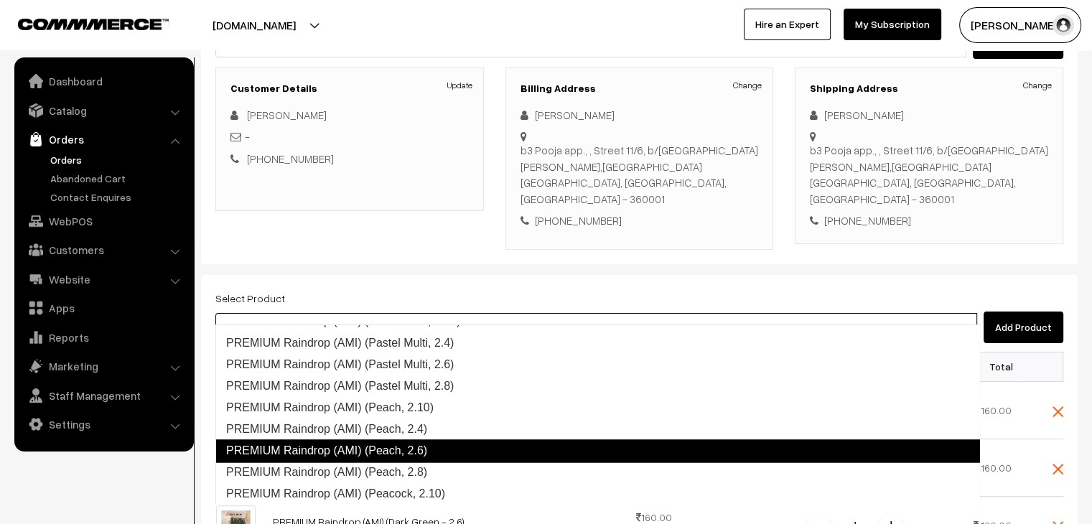
click at [451, 443] on link "PREMIUM Raindrop (AMI) (Peach, 2.6)" at bounding box center [597, 450] width 765 height 23
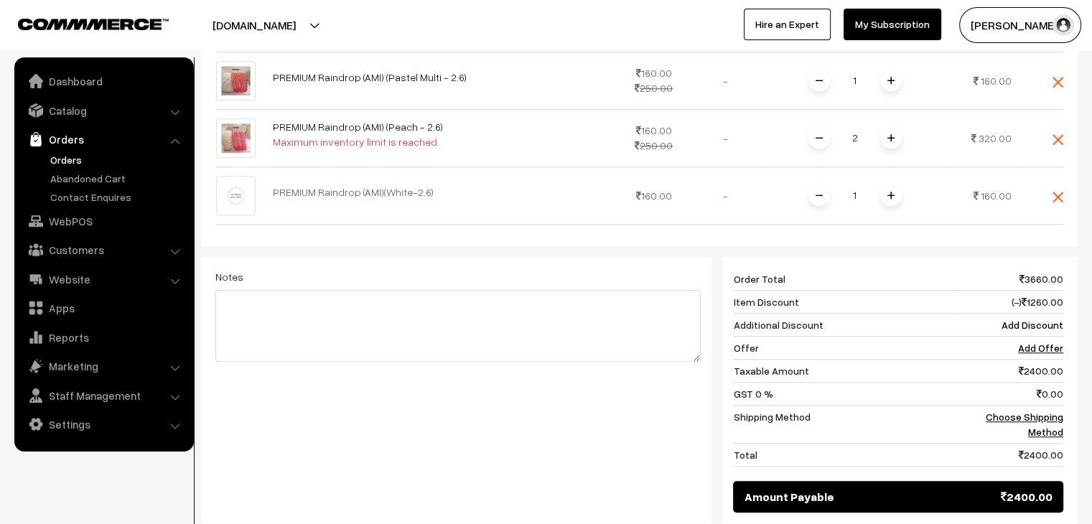
scroll to position [1258, 0]
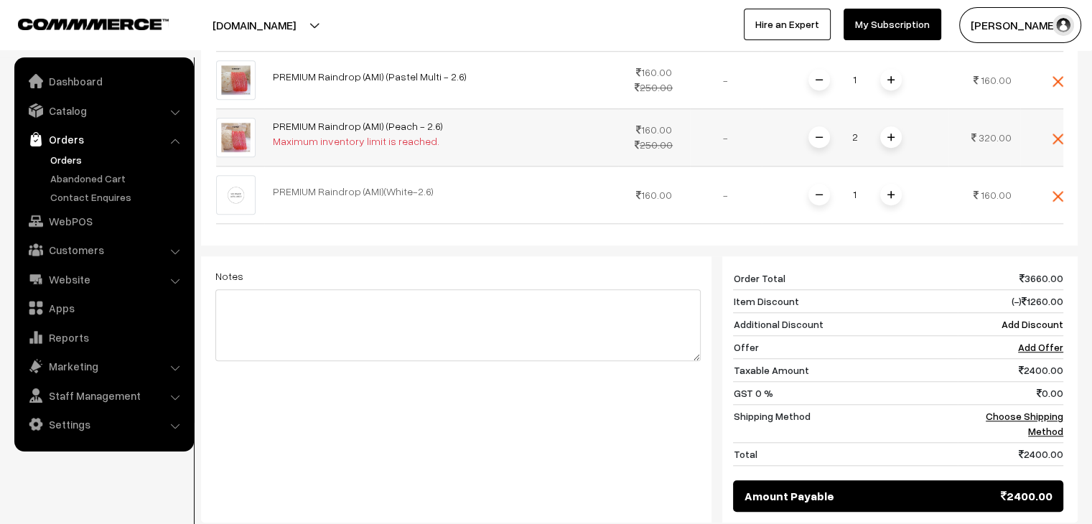
click at [817, 126] on span at bounding box center [819, 137] width 22 height 22
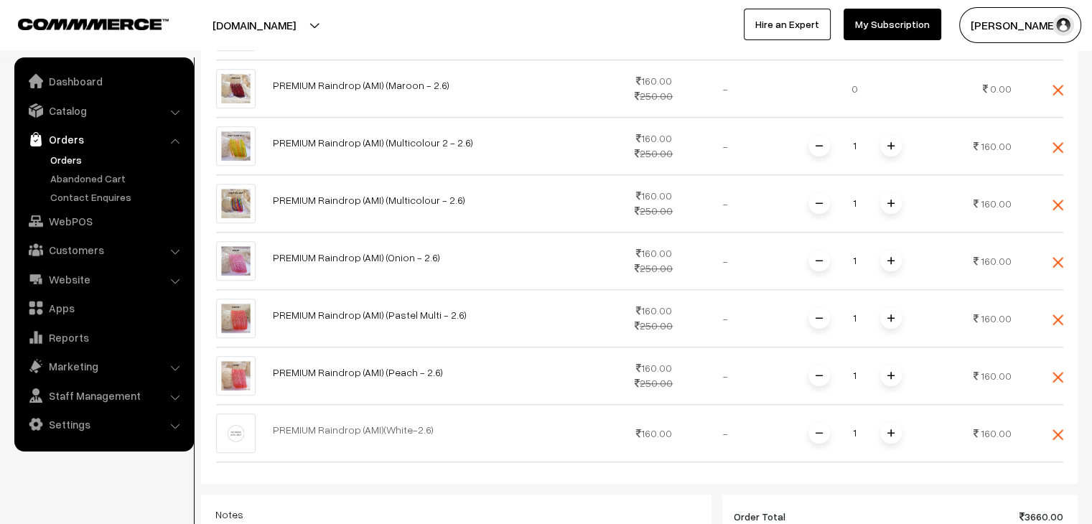
scroll to position [971, 0]
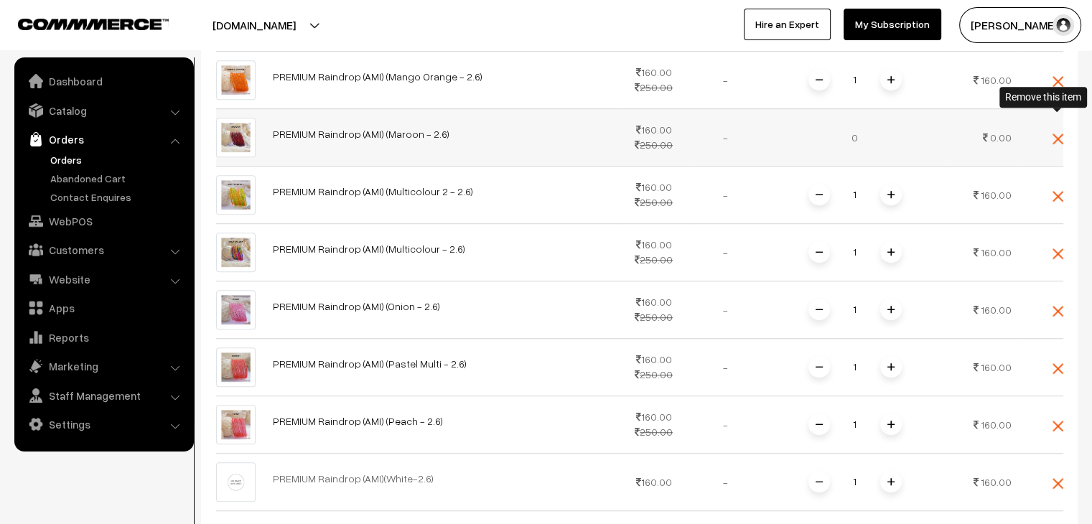
click at [1055, 134] on img at bounding box center [1057, 139] width 11 height 11
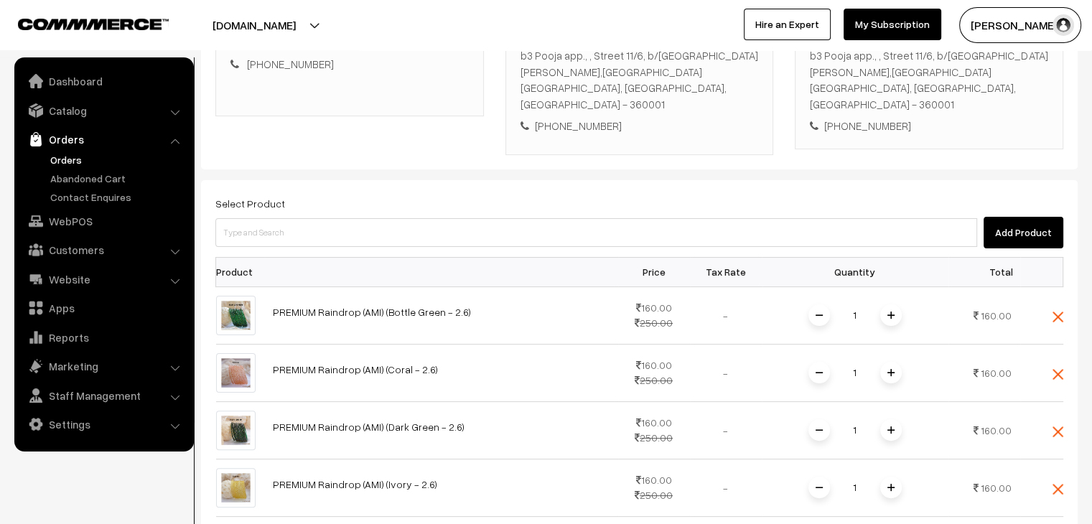
scroll to position [253, 0]
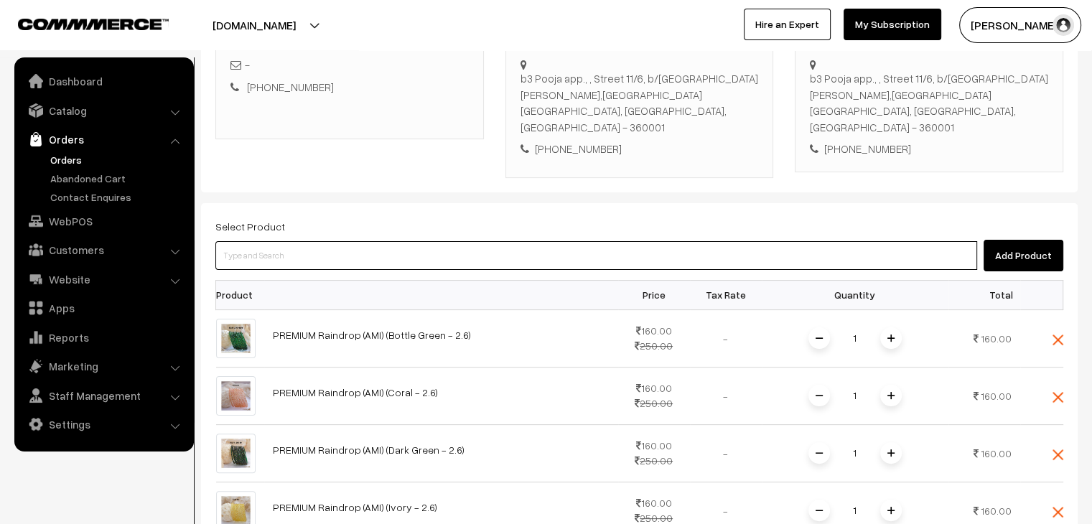
click at [330, 251] on input at bounding box center [596, 255] width 762 height 29
paste input "PREMIUM"
type input "PREMIUM"
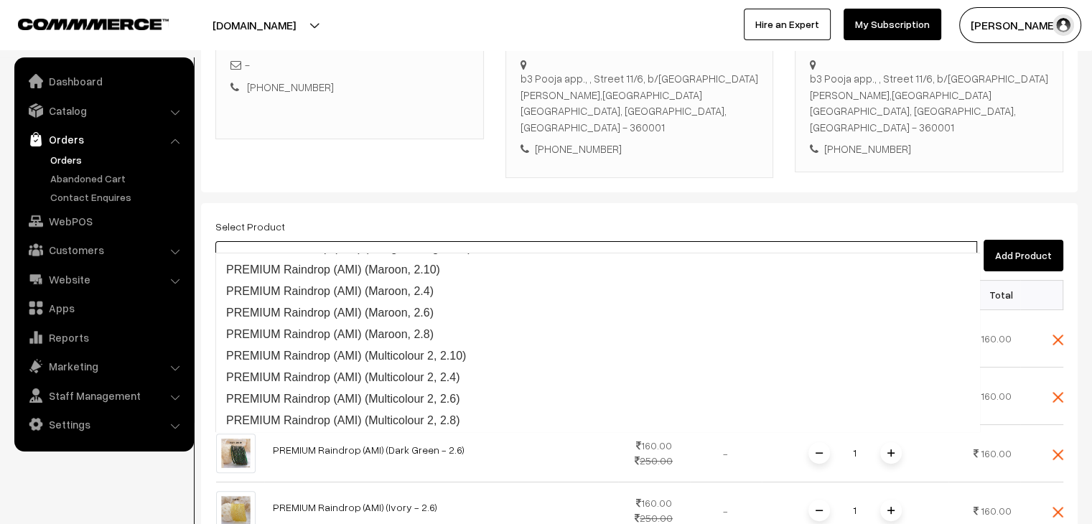
scroll to position [1802, 0]
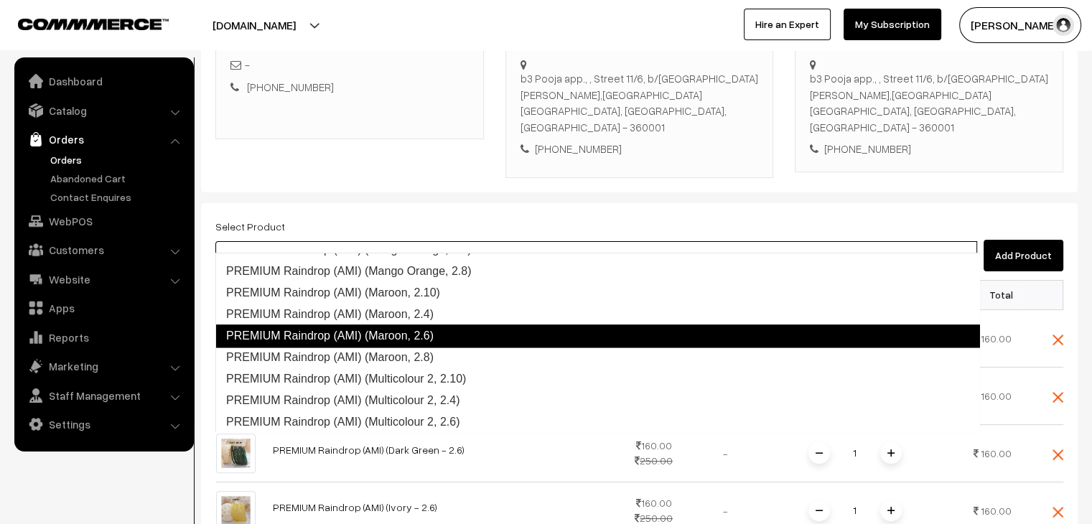
click at [429, 338] on link "PREMIUM Raindrop (AMI) (Maroon, 2.6)" at bounding box center [597, 335] width 765 height 23
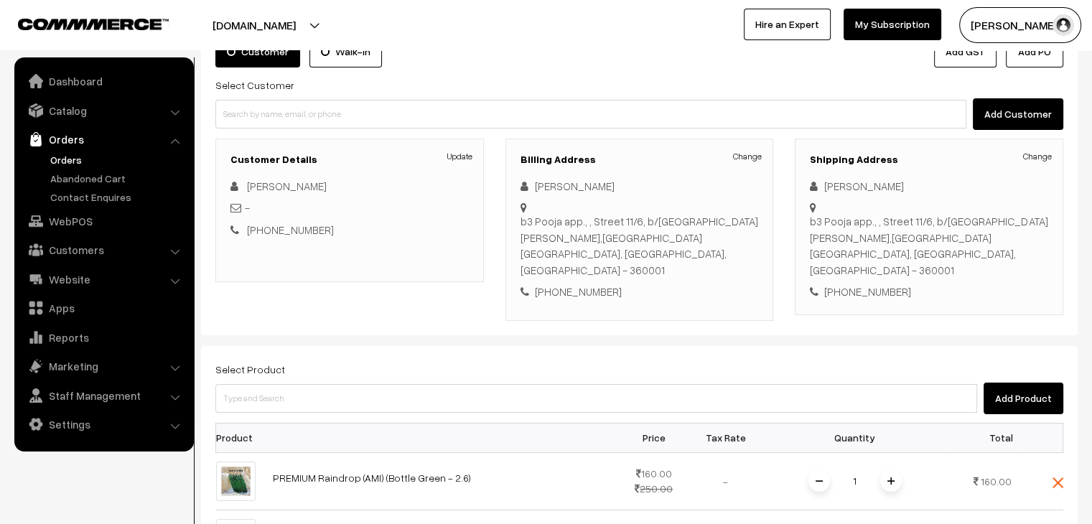
scroll to position [109, 0]
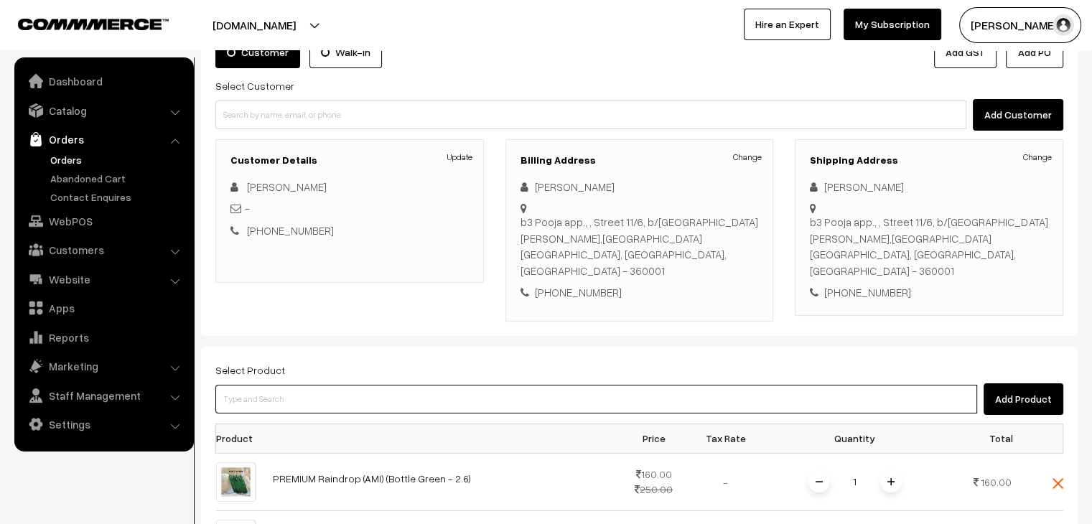
click at [363, 391] on input at bounding box center [596, 399] width 762 height 29
paste input "PREMIUM"
type input "PREMIUM"
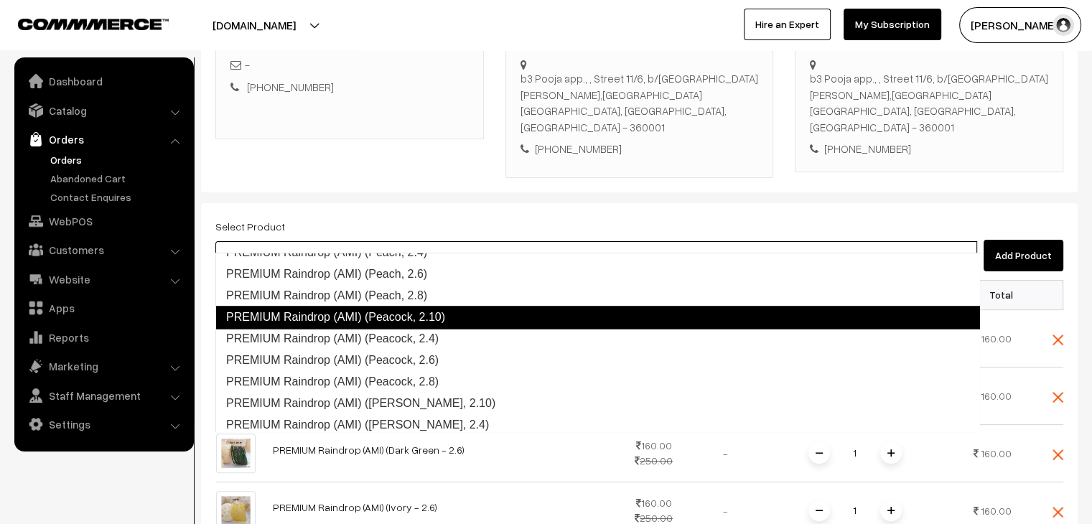
scroll to position [2578, 0]
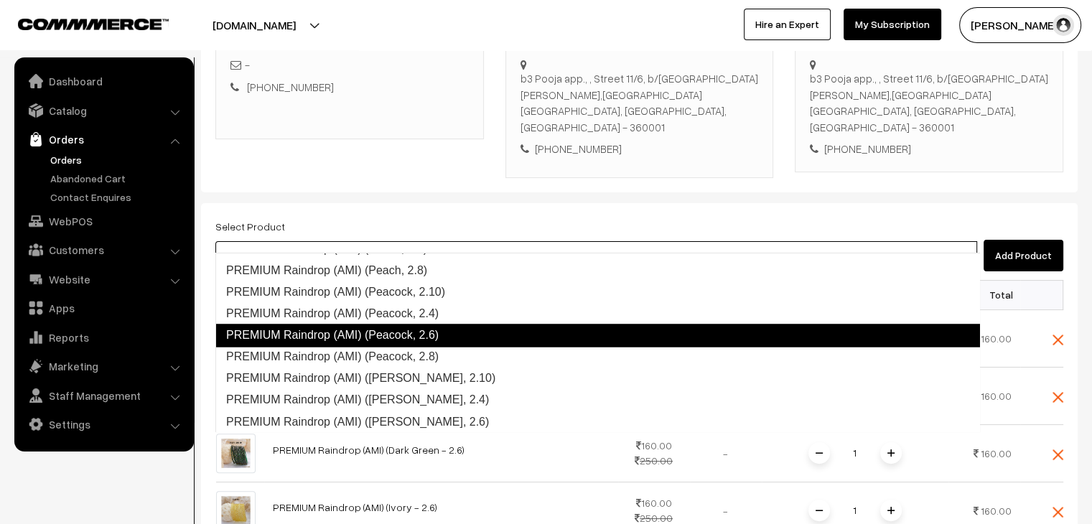
click at [436, 334] on link "PREMIUM Raindrop (AMI) (Peacock, 2.6)" at bounding box center [597, 335] width 765 height 23
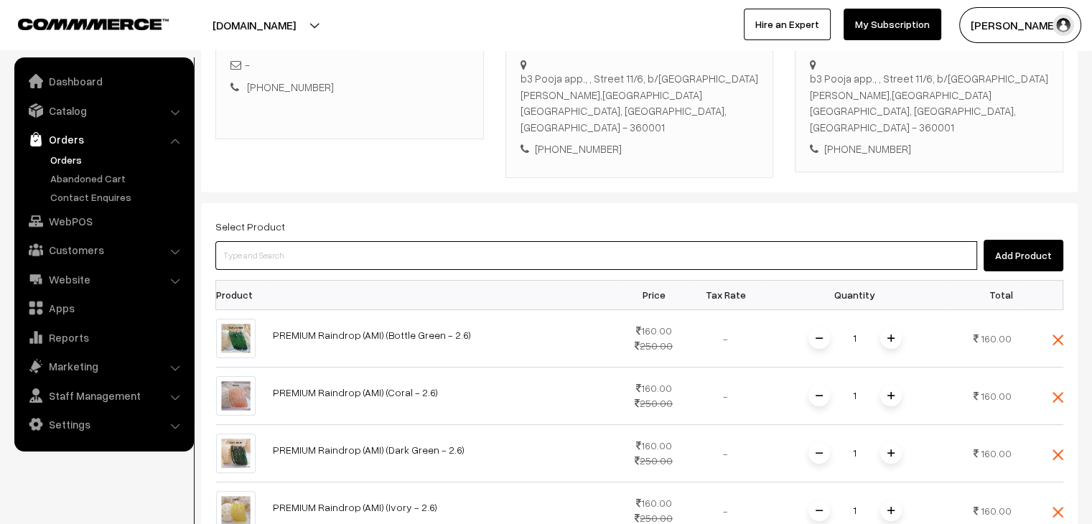
click at [305, 241] on input at bounding box center [596, 255] width 762 height 29
paste input "PREMIUM"
type input "PREMIUM"
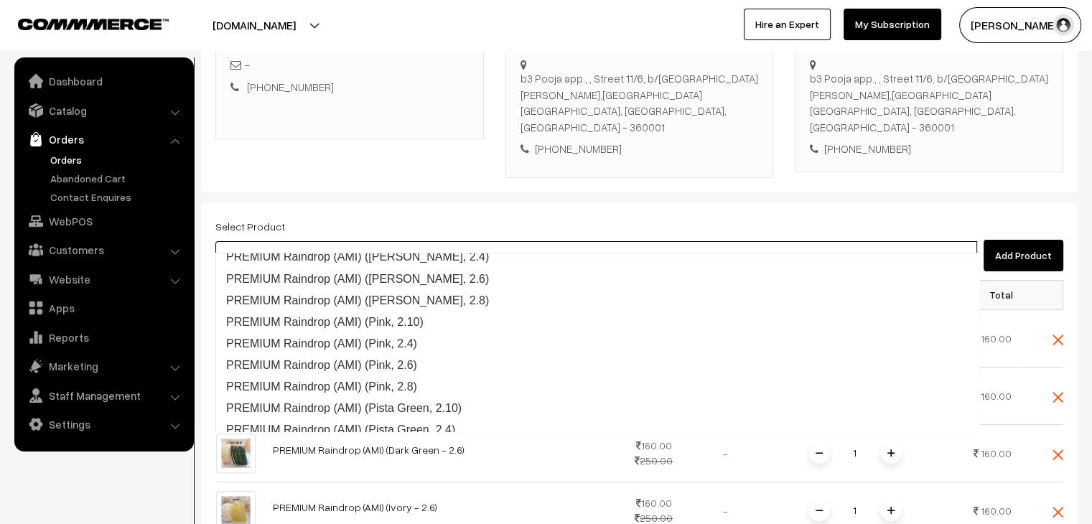
scroll to position [2722, 0]
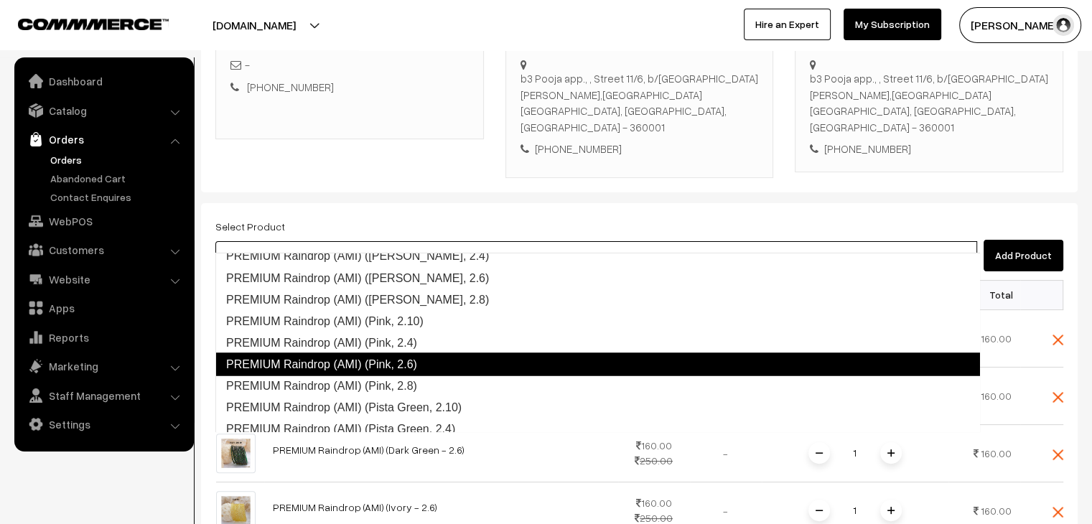
click at [414, 363] on link "PREMIUM Raindrop (AMI) (Pink, 2.6)" at bounding box center [597, 363] width 765 height 23
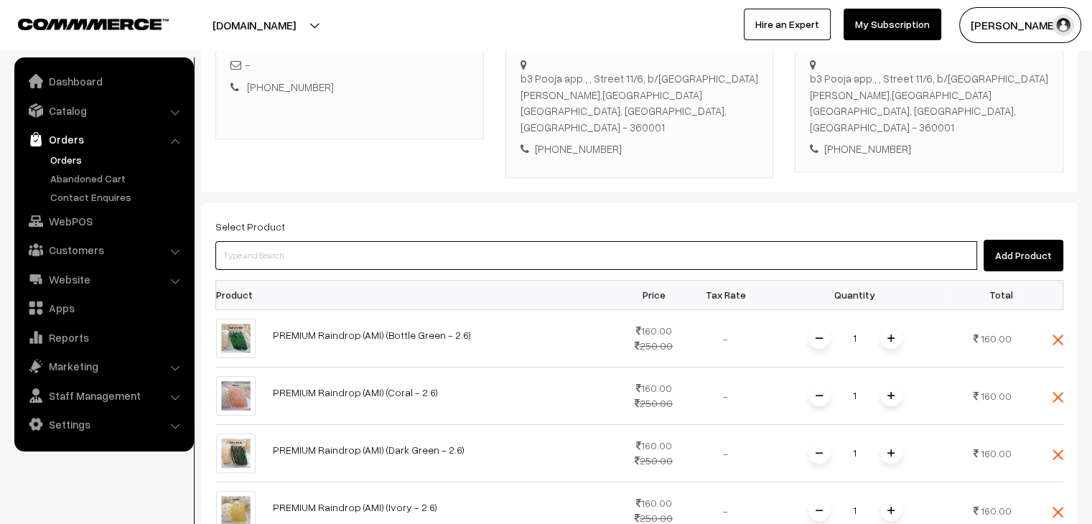
click at [342, 245] on input at bounding box center [596, 255] width 762 height 29
paste input "PREMIUM"
type input "PREMIUM"
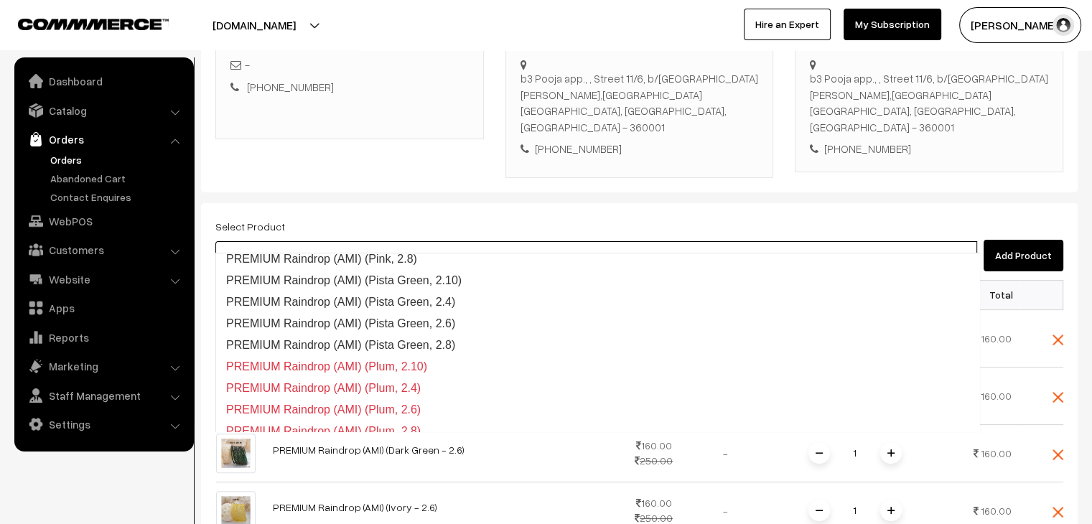
scroll to position [2872, 0]
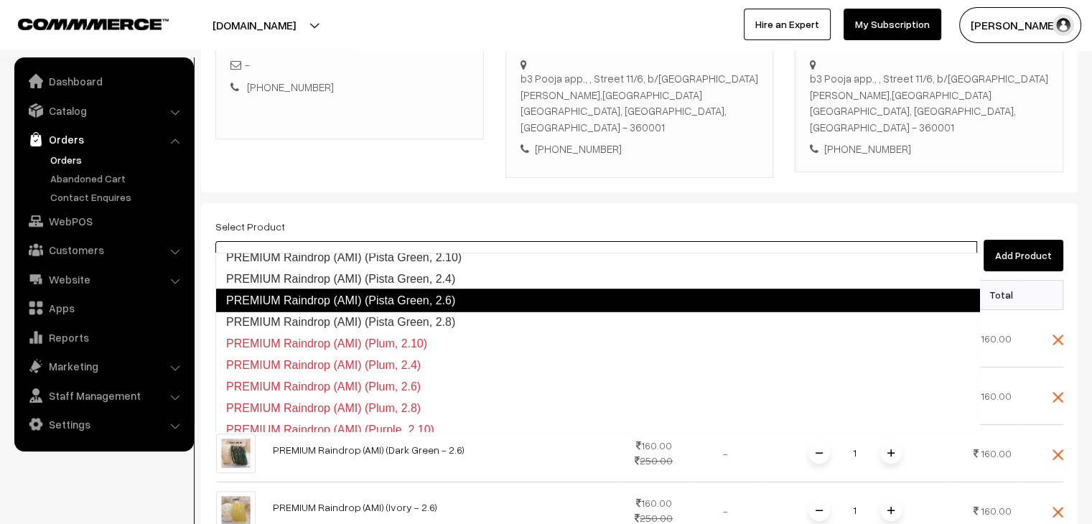
click at [393, 301] on link "PREMIUM Raindrop (AMI) (Pista Green, 2.6)" at bounding box center [597, 300] width 765 height 23
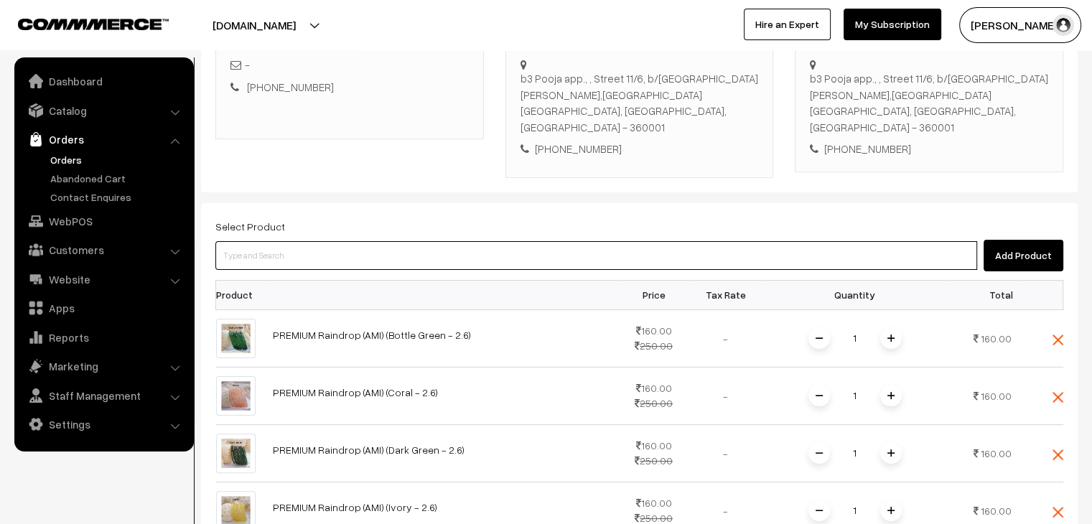
click at [320, 244] on input at bounding box center [596, 255] width 762 height 29
paste input "PREMIUM"
type input "PREMIUM"
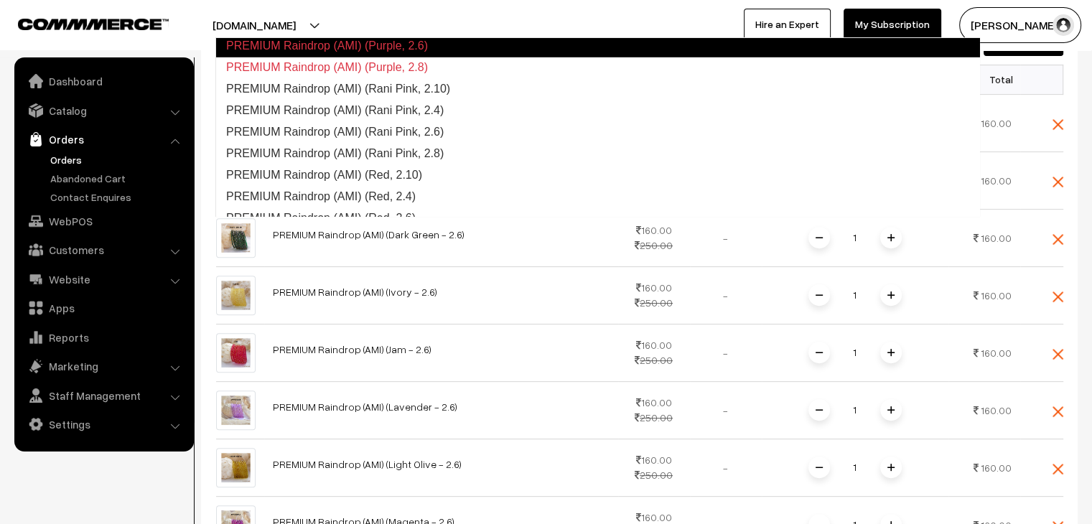
scroll to position [3093, 0]
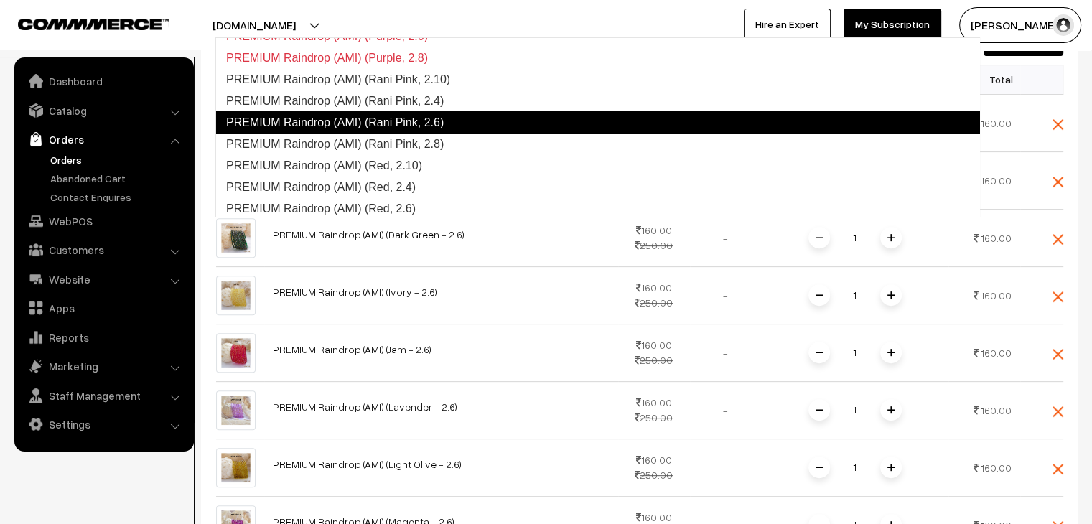
click at [386, 129] on link "PREMIUM Raindrop (AMI) (Rani Pink, 2.6)" at bounding box center [597, 122] width 765 height 23
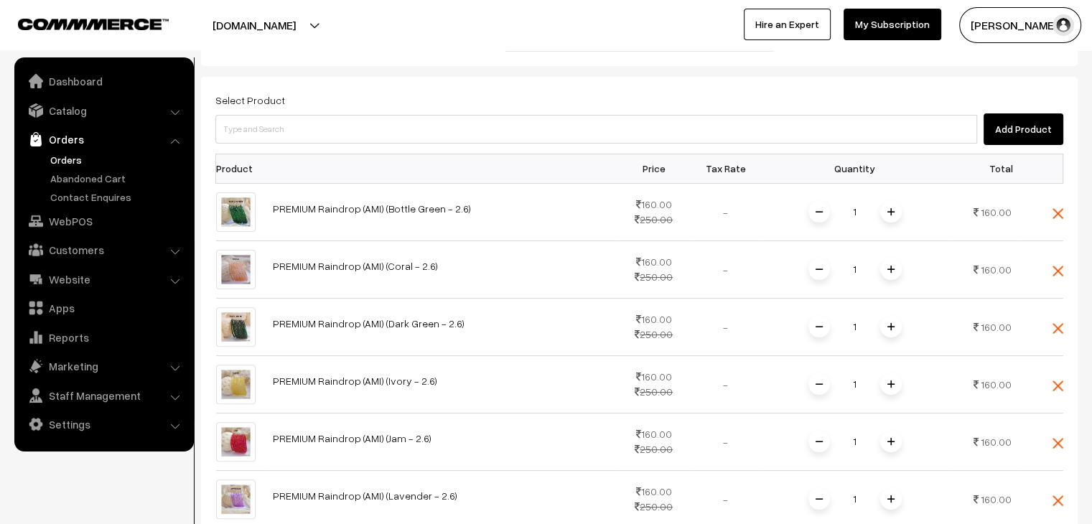
scroll to position [253, 0]
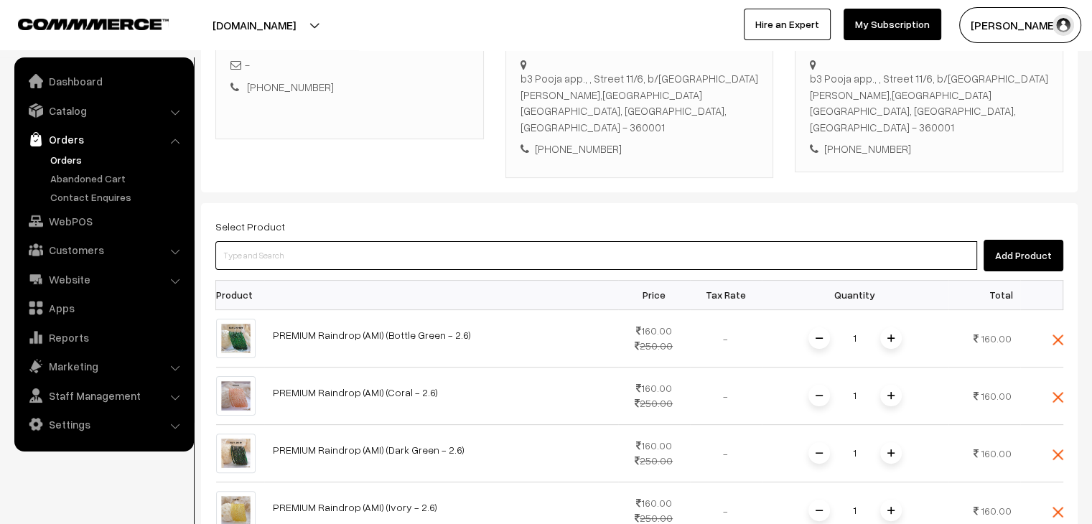
click at [338, 241] on input at bounding box center [596, 255] width 762 height 29
paste input "PREMIUM"
type input "PREMIUM"
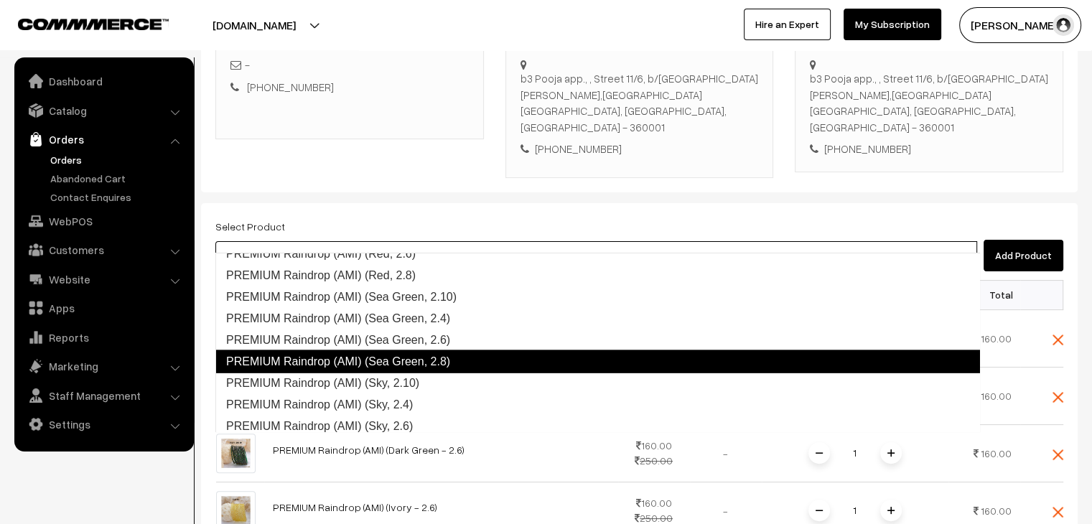
scroll to position [3238, 0]
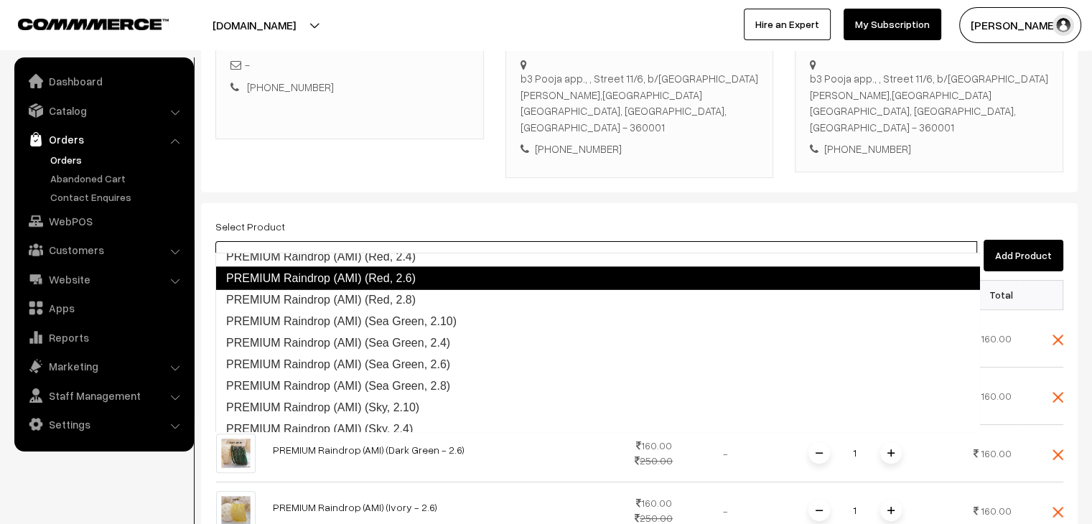
click at [413, 282] on link "PREMIUM Raindrop (AMI) (Red, 2.6)" at bounding box center [597, 278] width 765 height 23
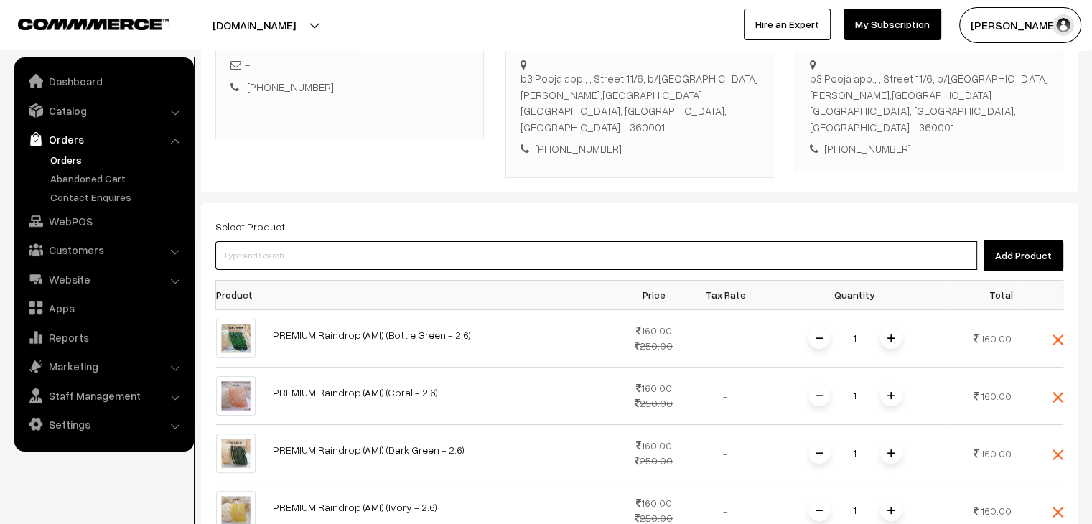
click at [299, 242] on input at bounding box center [596, 255] width 762 height 29
paste input "PREMIUM"
type input "PREMIUM"
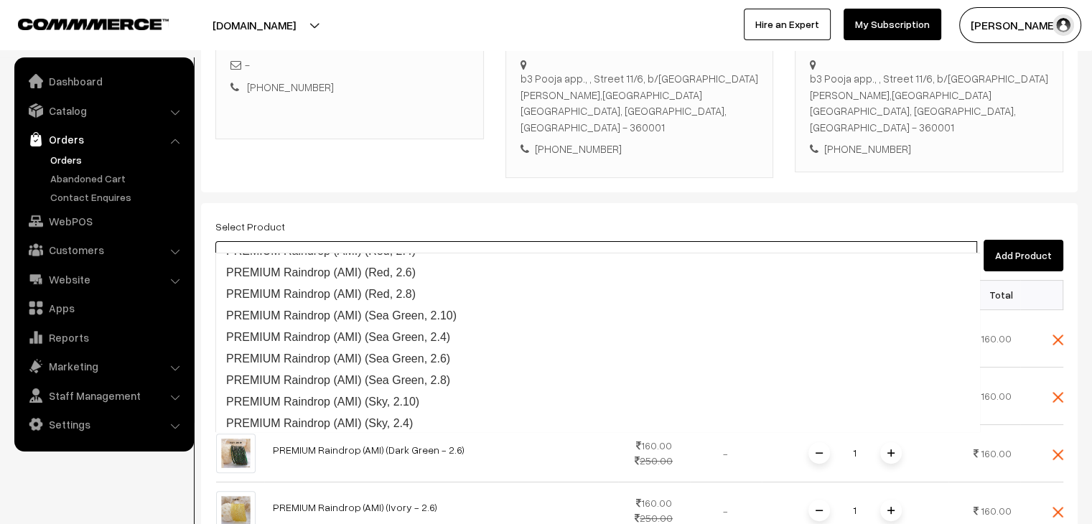
scroll to position [3244, 0]
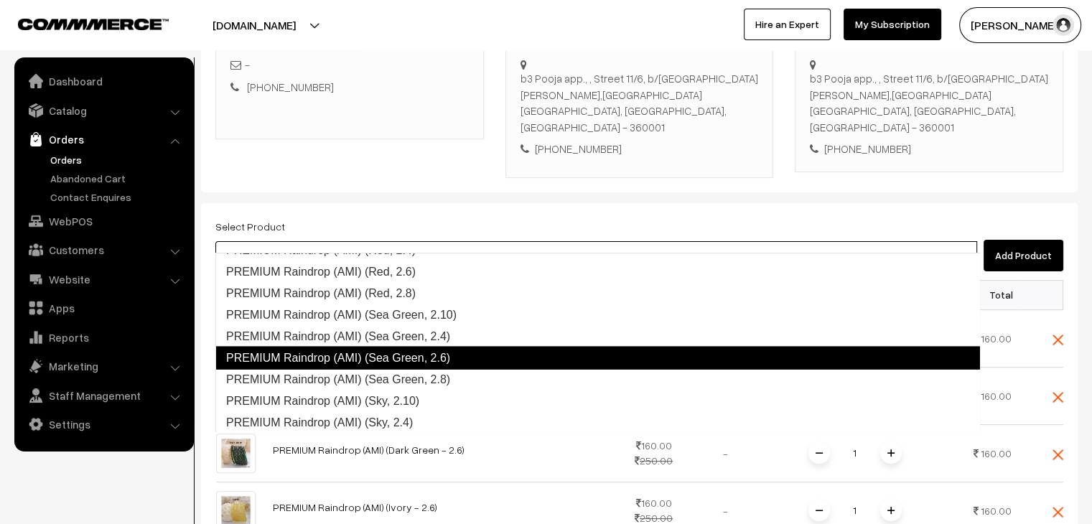
click at [383, 357] on link "PREMIUM Raindrop (AMI) (Sea Green, 2.6)" at bounding box center [597, 358] width 765 height 23
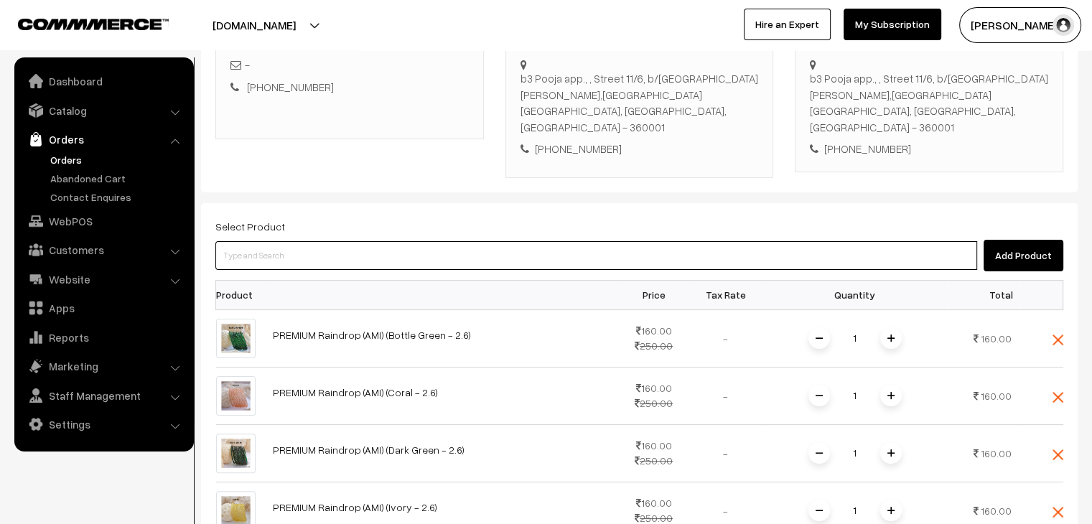
click at [307, 243] on input at bounding box center [596, 255] width 762 height 29
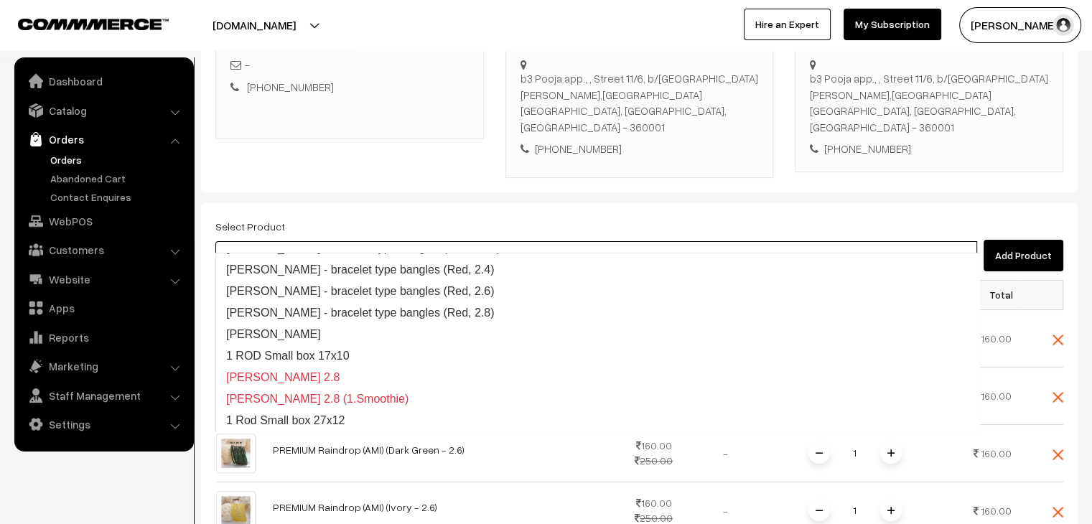
scroll to position [274, 0]
type input "smrithi"
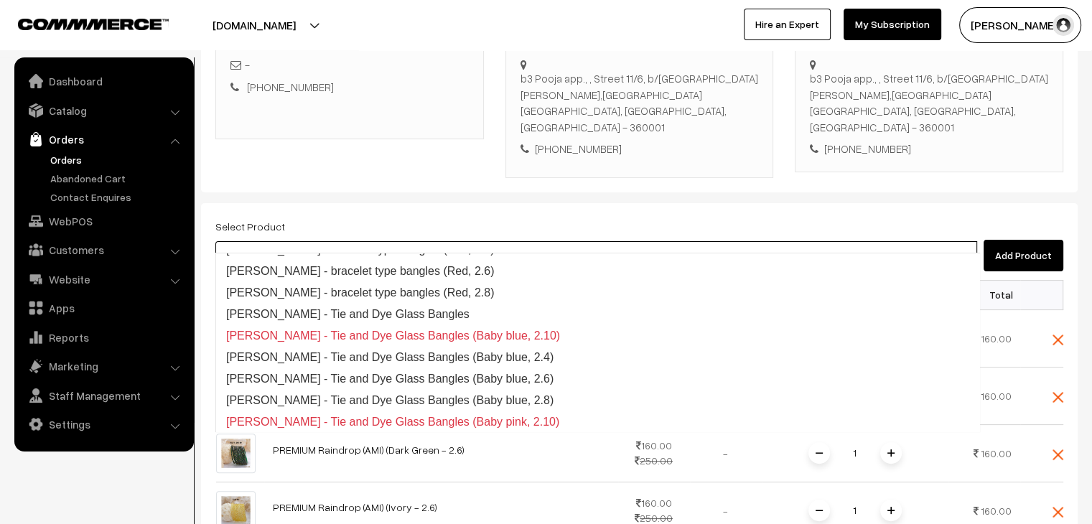
scroll to position [144, 0]
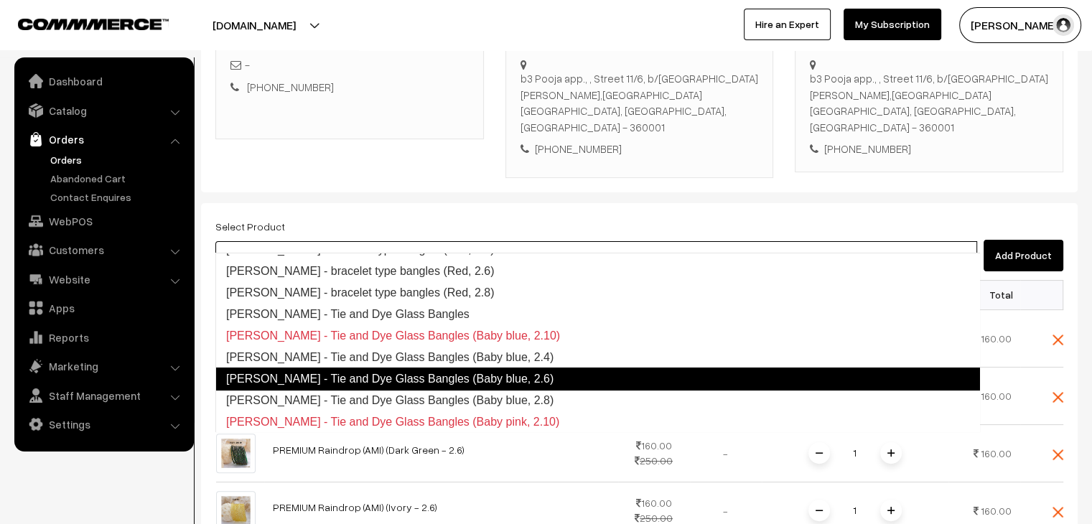
click at [554, 371] on link "Smrithi - Tie and Dye Glass Bangles (Baby blue, 2.6)" at bounding box center [597, 379] width 765 height 23
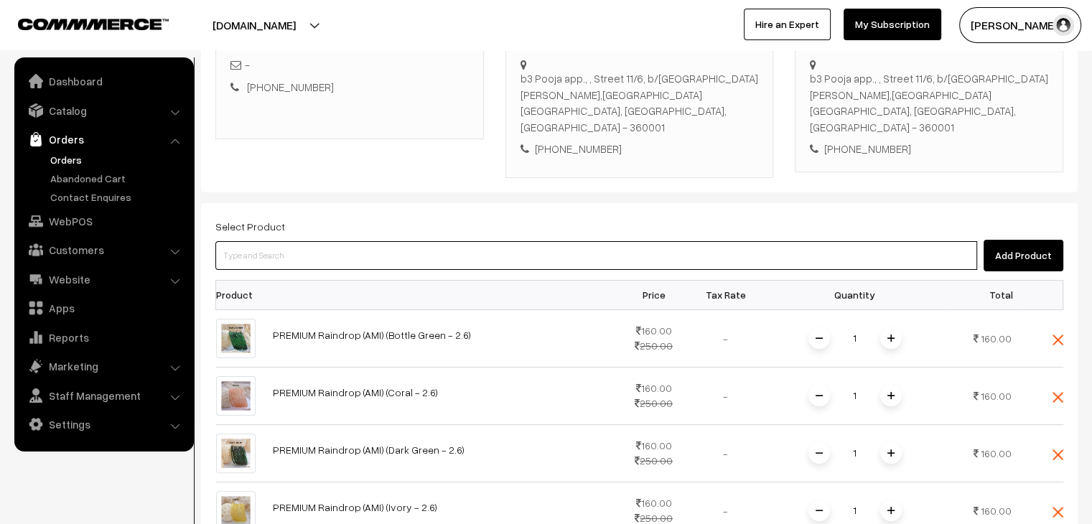
click at [341, 243] on input at bounding box center [596, 255] width 762 height 29
paste input "smrithi"
type input "smrithi"
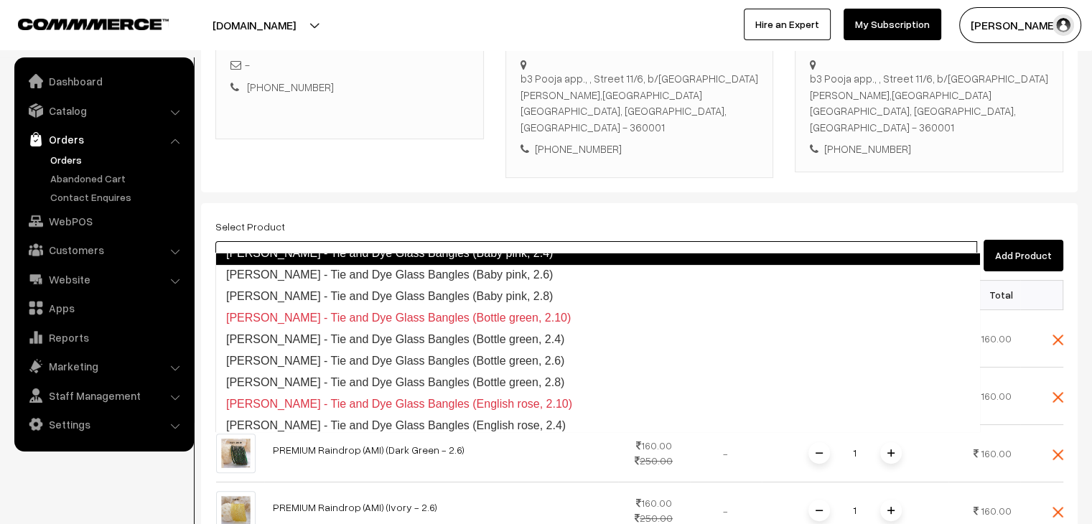
scroll to position [360, 0]
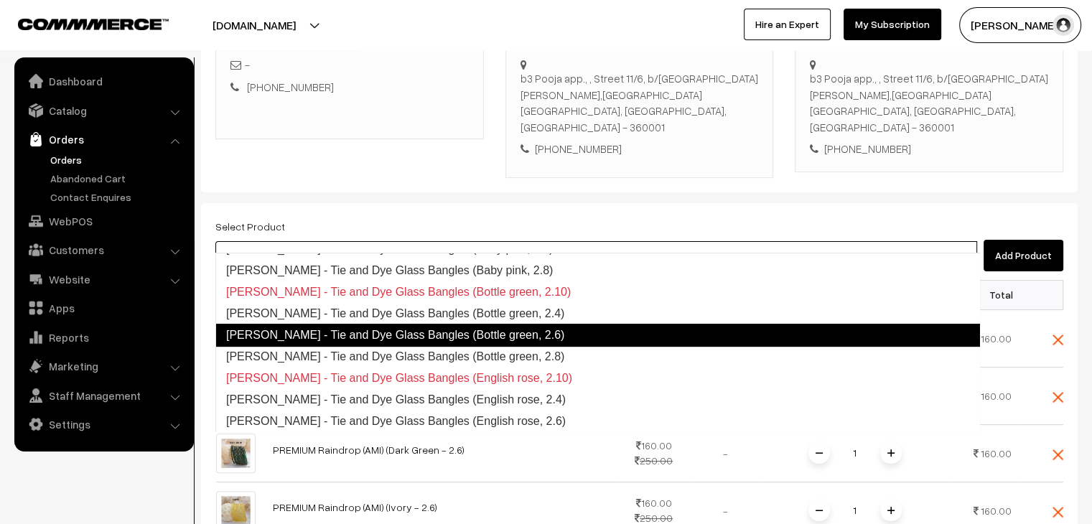
click at [397, 332] on link "Smrithi - Tie and Dye Glass Bangles (Bottle green, 2.6)" at bounding box center [597, 335] width 765 height 23
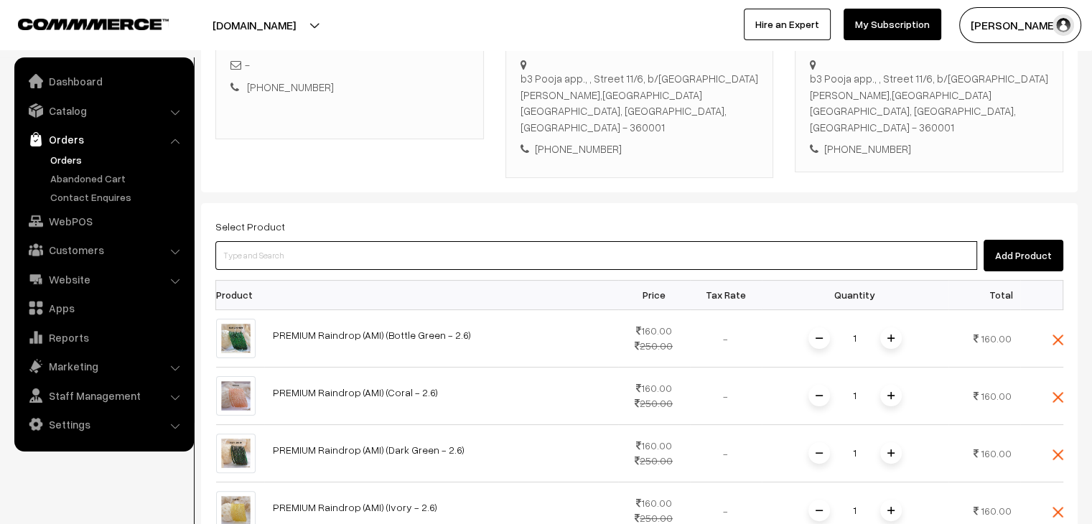
click at [321, 243] on input at bounding box center [596, 255] width 762 height 29
paste input "smrithi"
type input "smrithi"
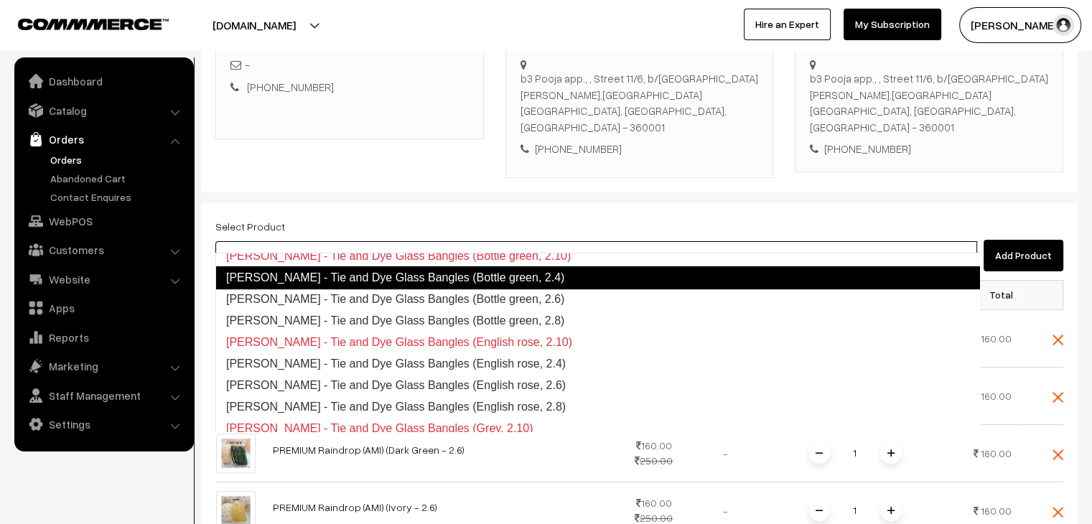
scroll to position [416, 0]
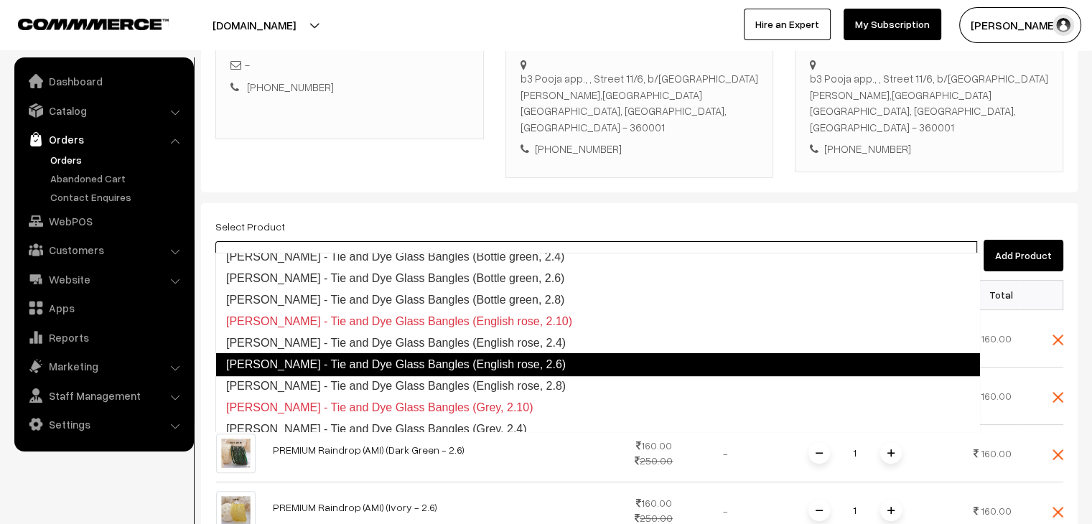
click at [397, 363] on link "Smrithi - Tie and Dye Glass Bangles (English rose, 2.6)" at bounding box center [597, 364] width 765 height 23
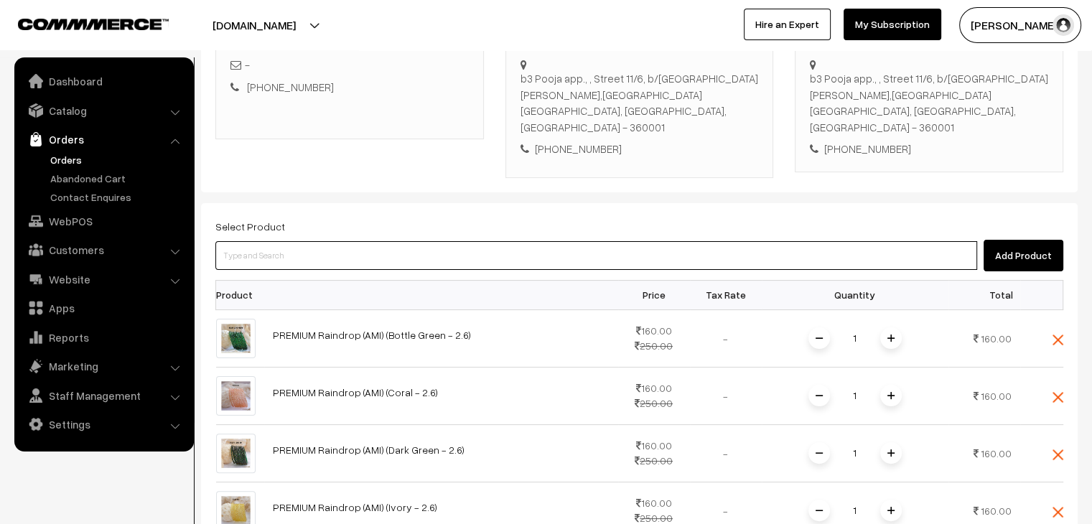
click at [327, 242] on input at bounding box center [596, 255] width 762 height 29
paste input "smrithi"
type input "smrithi"
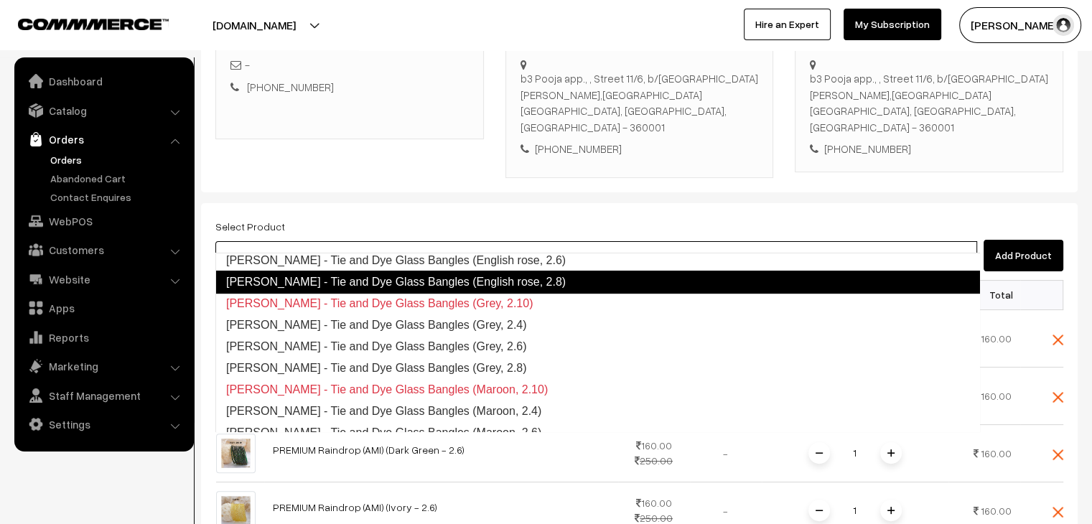
scroll to position [553, 0]
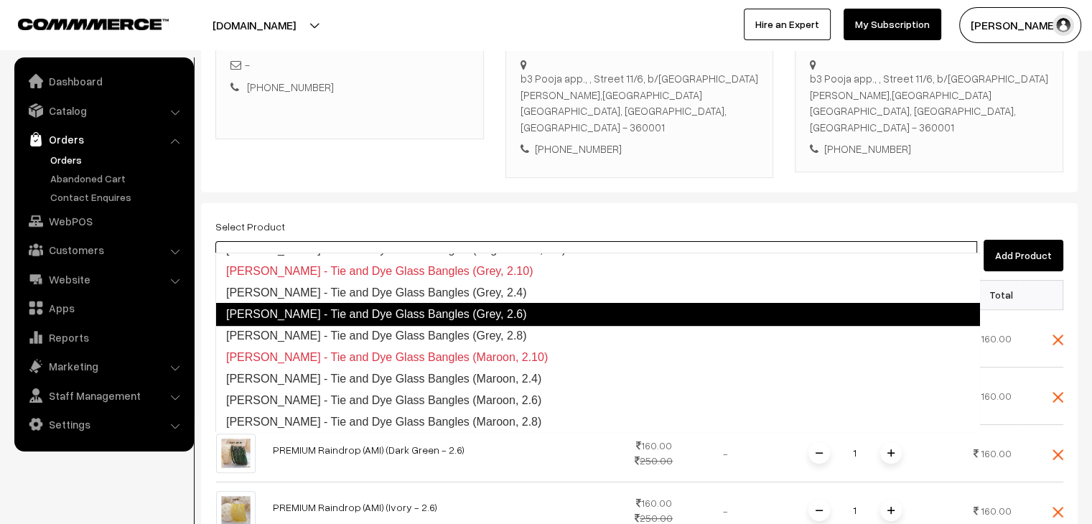
click at [431, 316] on link "Smrithi - Tie and Dye Glass Bangles (Grey, 2.6)" at bounding box center [597, 314] width 765 height 23
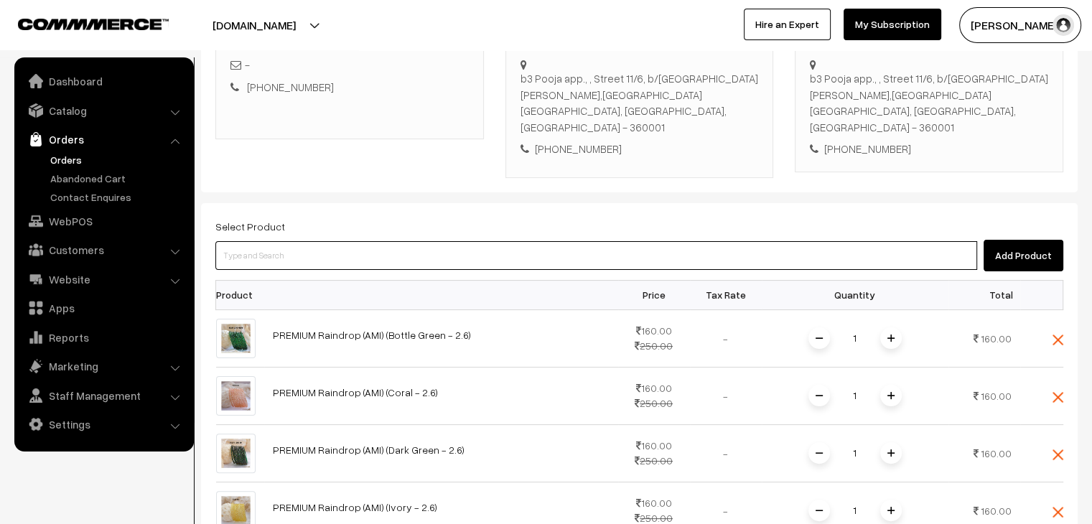
click at [309, 244] on input at bounding box center [596, 255] width 762 height 29
paste input "smrithi"
type input "smrithi"
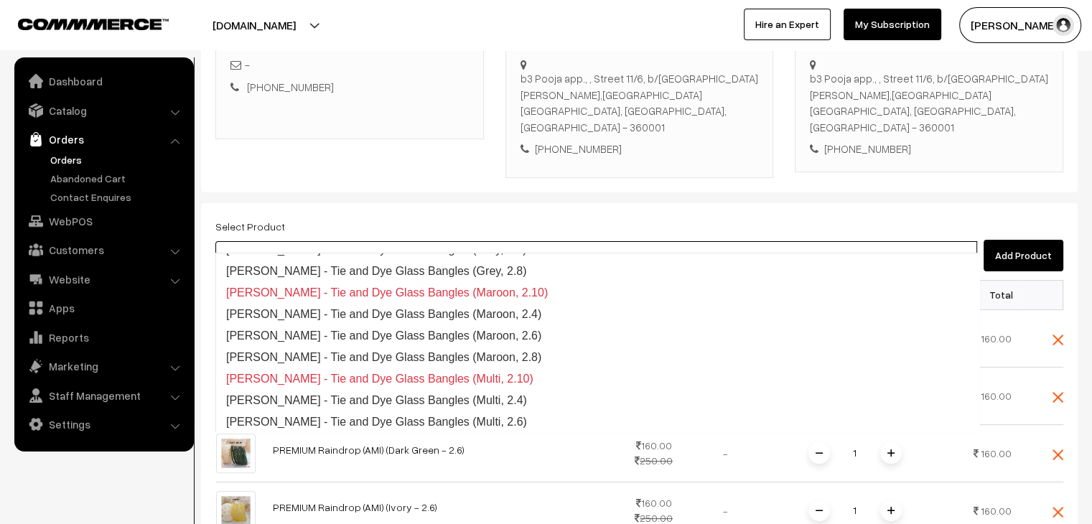
scroll to position [617, 0]
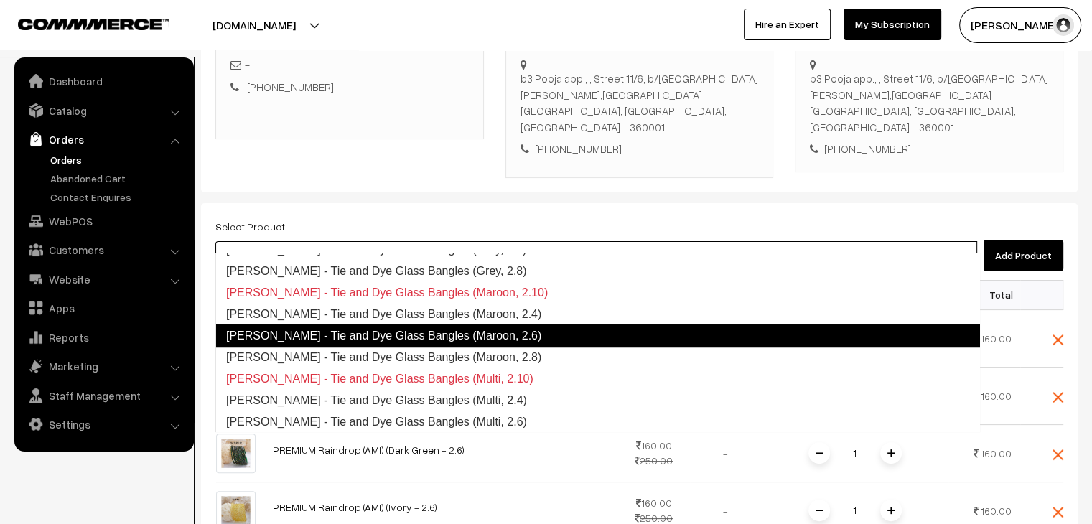
click at [424, 334] on link "Smrithi - Tie and Dye Glass Bangles (Maroon, 2.6)" at bounding box center [597, 335] width 765 height 23
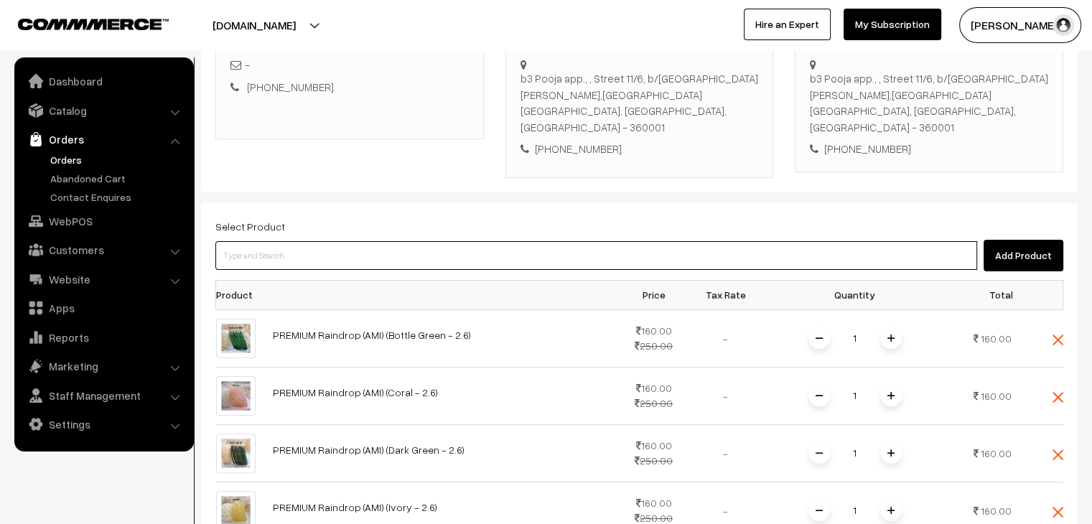
click at [319, 241] on input at bounding box center [596, 255] width 762 height 29
paste input "smrithi"
type input "smrithi"
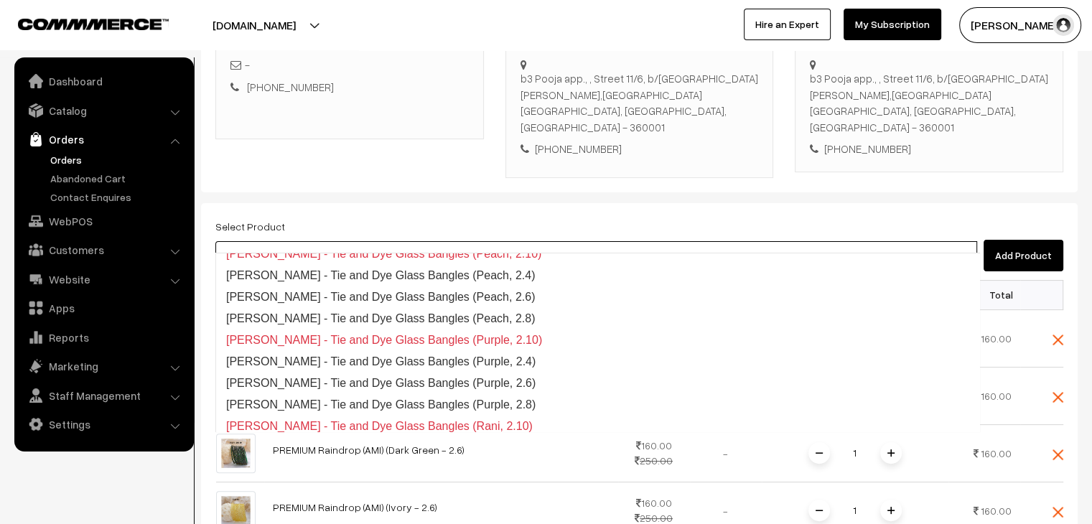
scroll to position [804, 0]
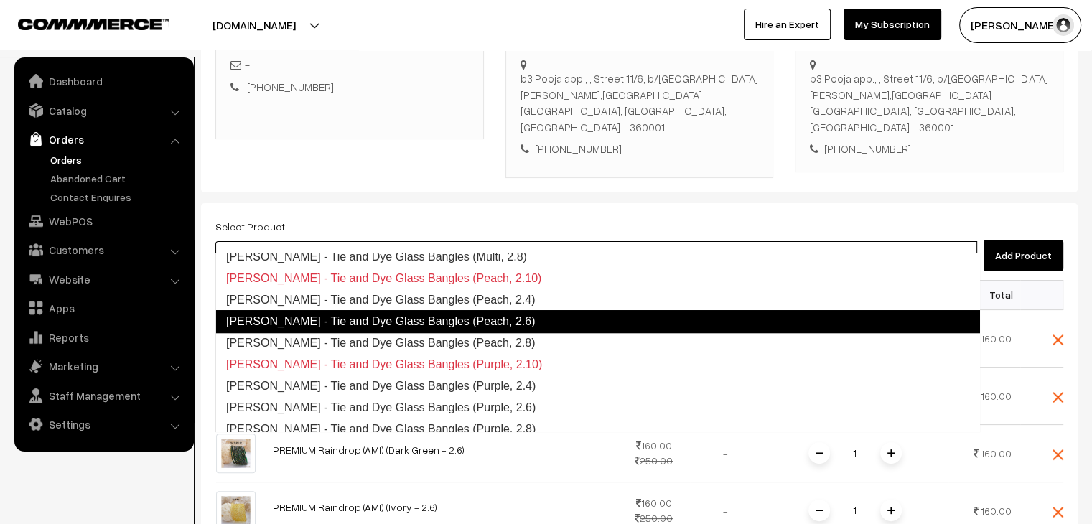
click at [423, 318] on link "Smrithi - Tie and Dye Glass Bangles (Peach, 2.6)" at bounding box center [597, 321] width 765 height 23
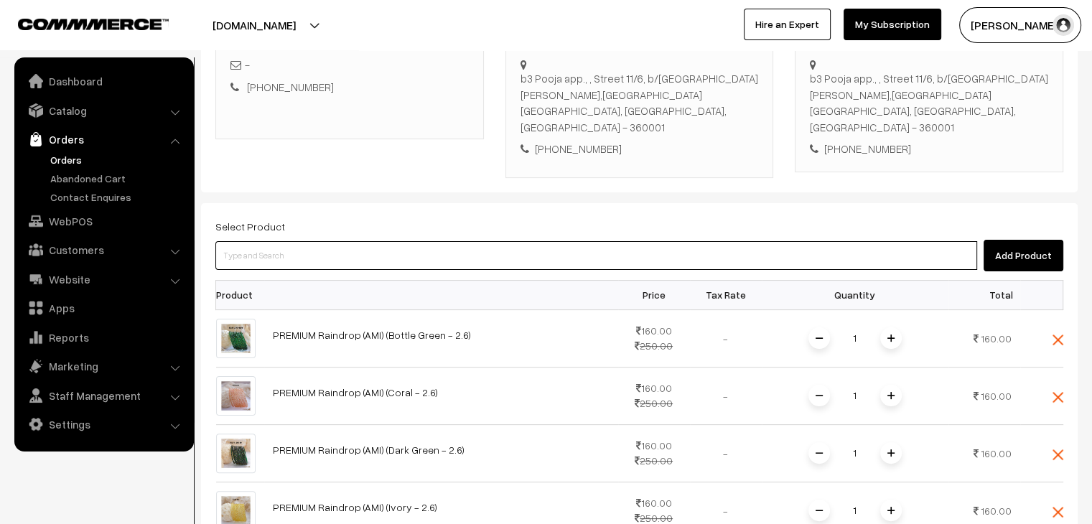
click at [332, 242] on input at bounding box center [596, 255] width 762 height 29
paste input "smrithi"
type input "smrithi"
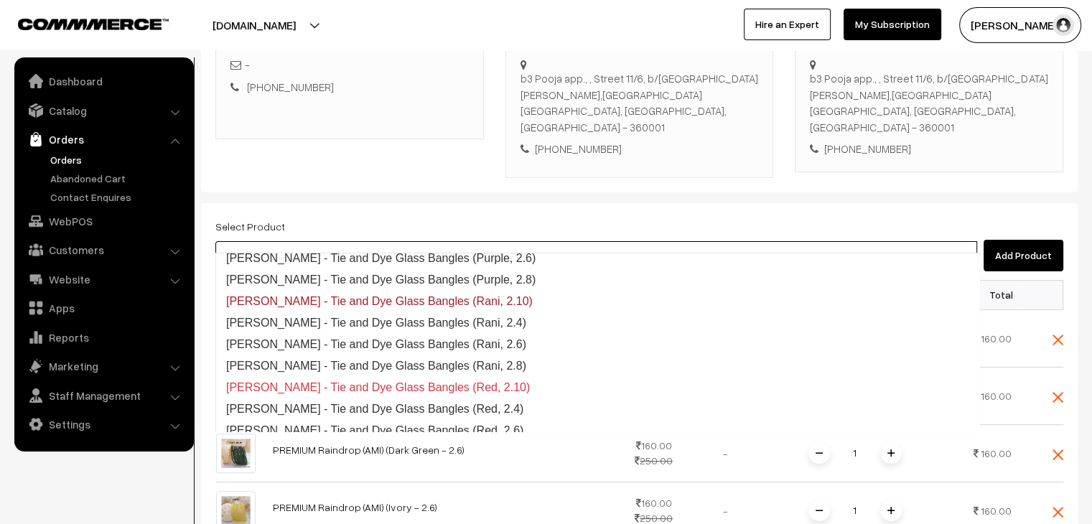
scroll to position [954, 0]
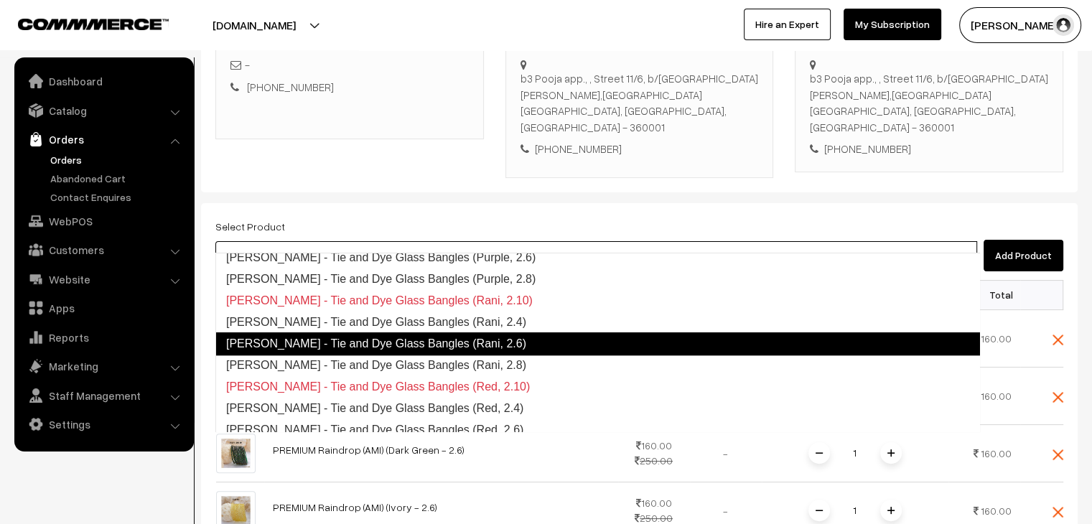
click at [391, 332] on link "Smrithi - Tie and Dye Glass Bangles (Rani, 2.6)" at bounding box center [597, 343] width 765 height 23
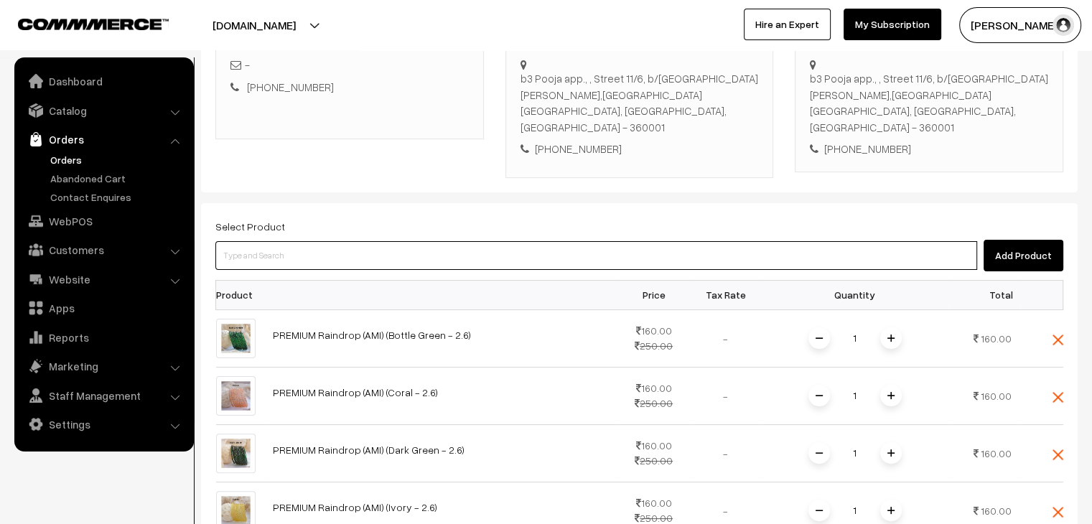
click at [325, 241] on input at bounding box center [596, 255] width 762 height 29
paste input "smrithi"
type input "smrithi"
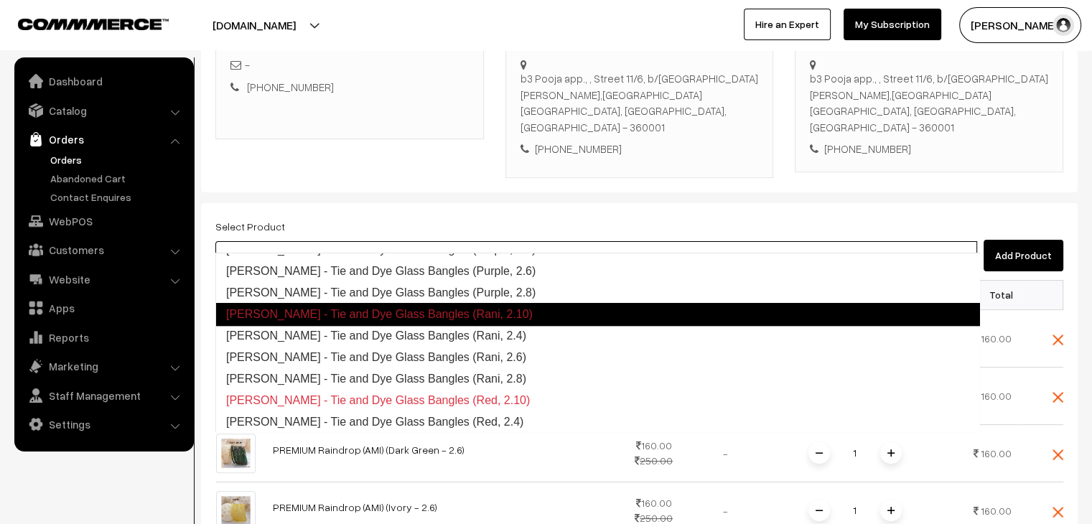
scroll to position [1012, 0]
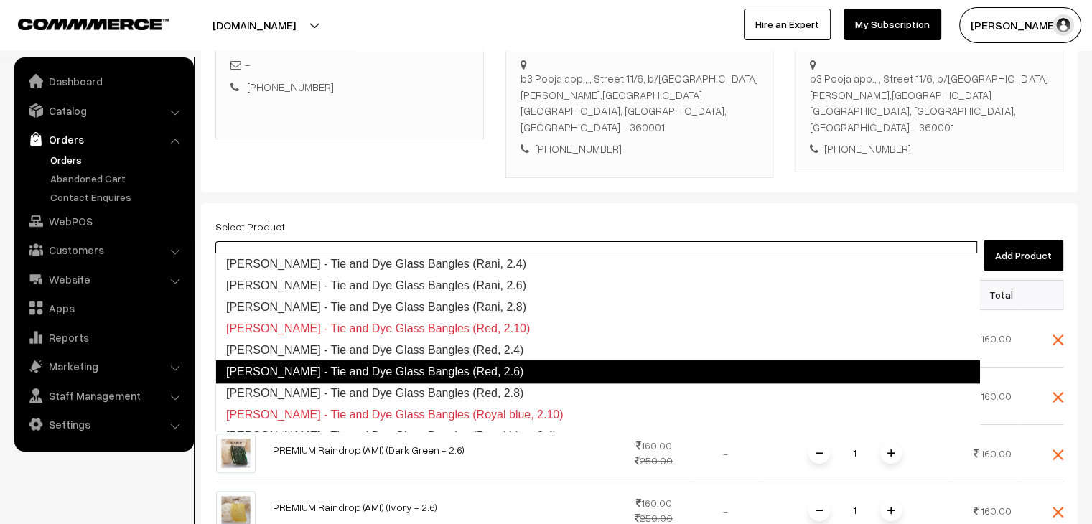
click at [374, 363] on link "Smrithi - Tie and Dye Glass Bangles (Red, 2.6)" at bounding box center [597, 371] width 765 height 23
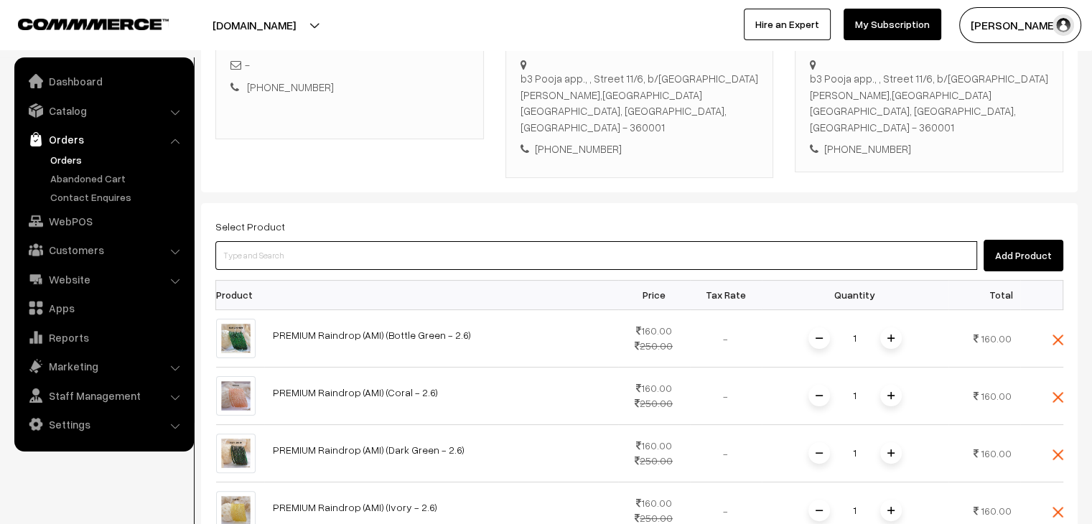
click at [336, 246] on input at bounding box center [596, 255] width 762 height 29
paste input "smrithi"
type input "smrithi"
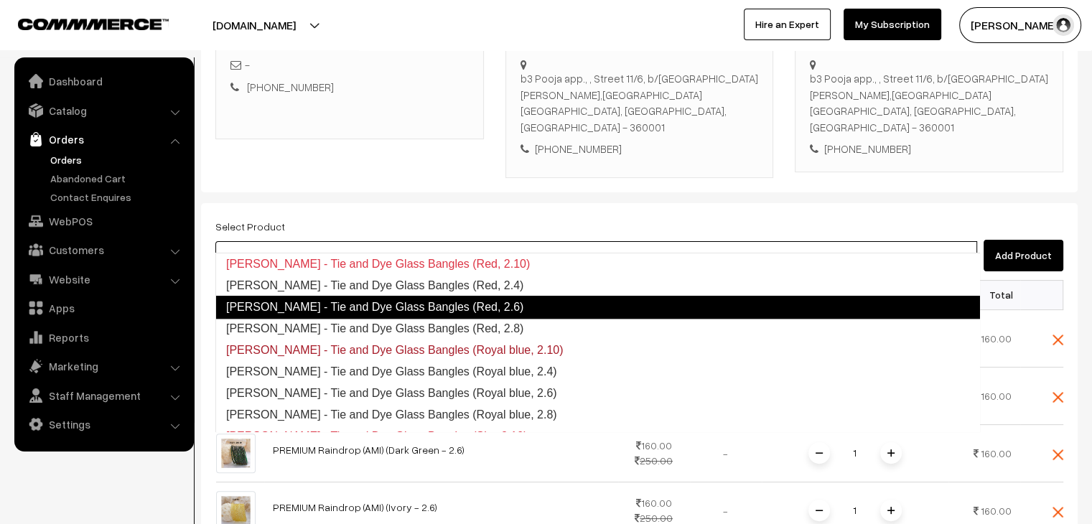
scroll to position [1078, 0]
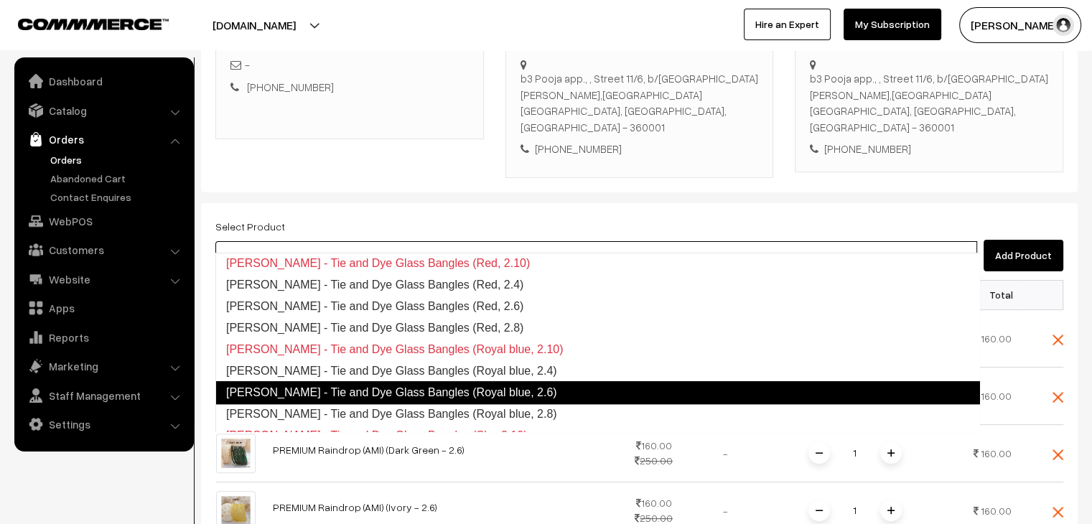
click at [388, 386] on link "Smrithi - Tie and Dye Glass Bangles (Royal blue, 2.6)" at bounding box center [597, 392] width 765 height 23
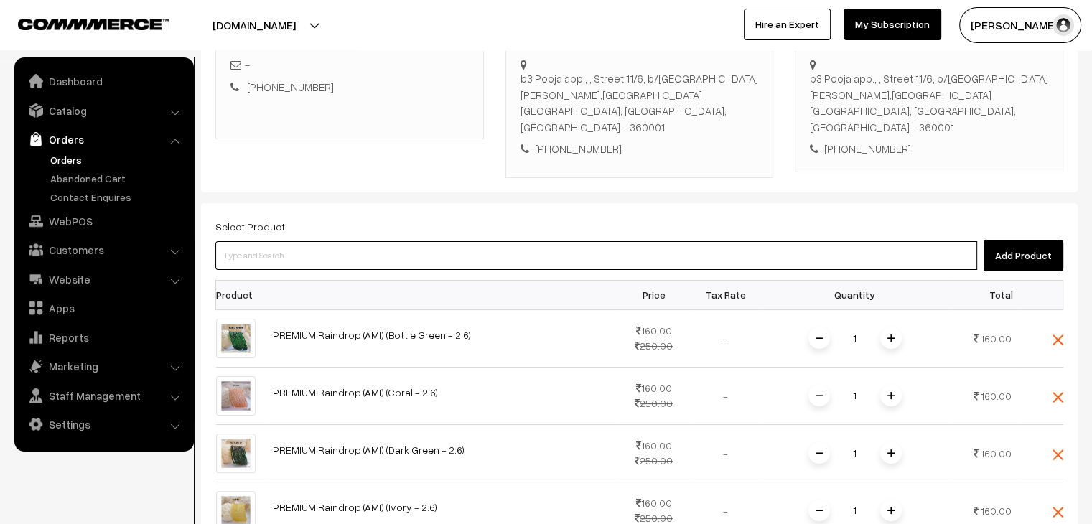
click at [337, 241] on input at bounding box center [596, 255] width 762 height 29
paste input "smrithi"
type input "smrithi"
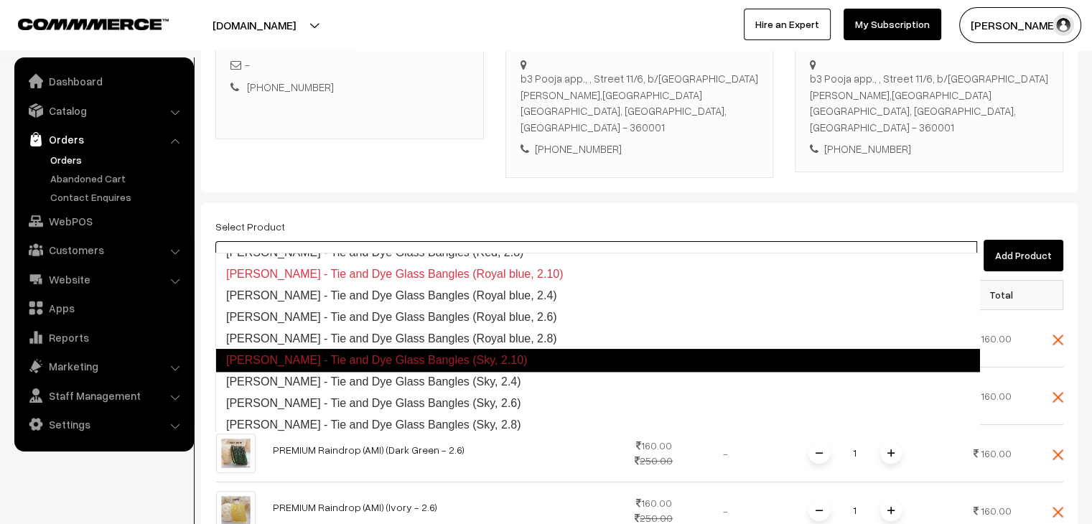
scroll to position [1157, 0]
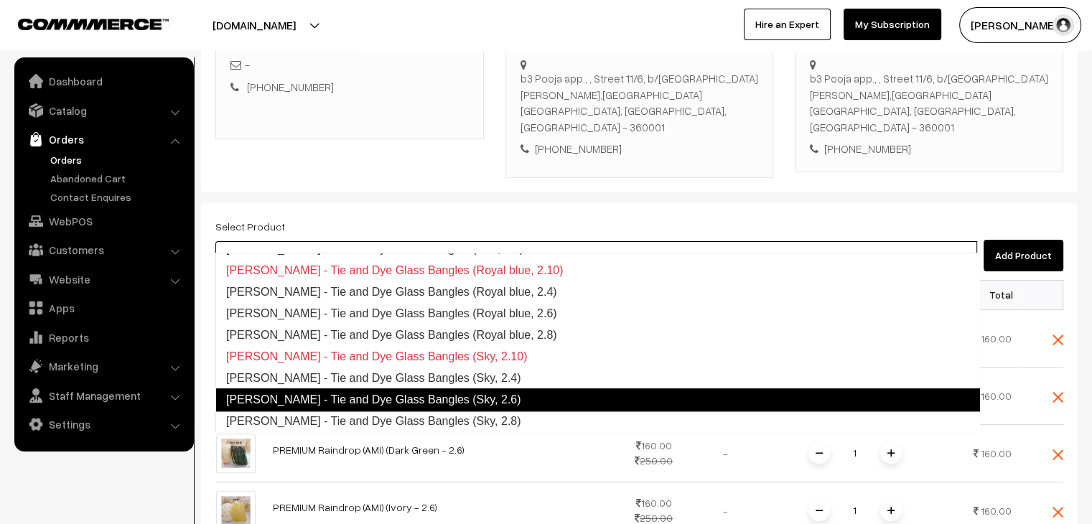
click at [391, 397] on link "Smrithi - Tie and Dye Glass Bangles (Sky, 2.6)" at bounding box center [597, 399] width 765 height 23
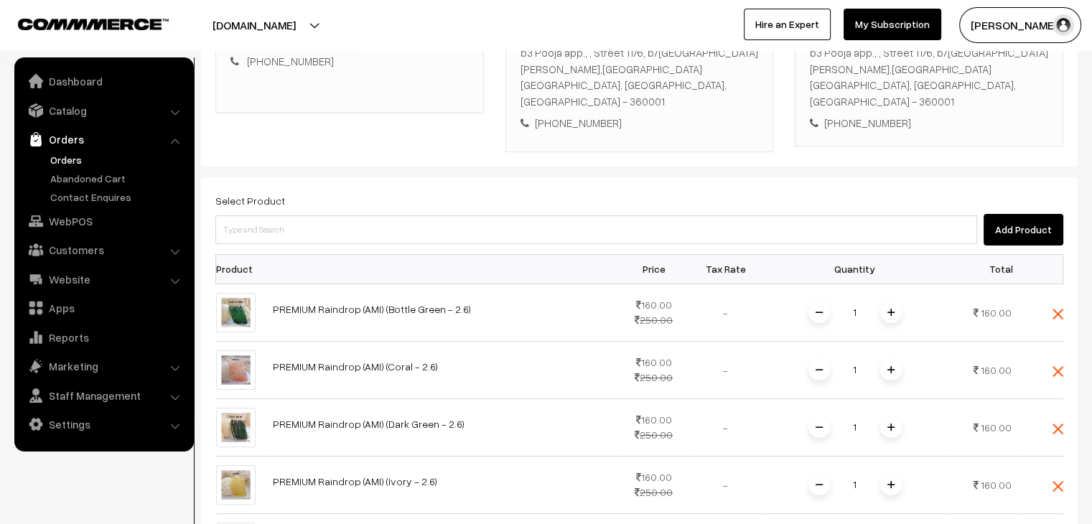
scroll to position [431, 0]
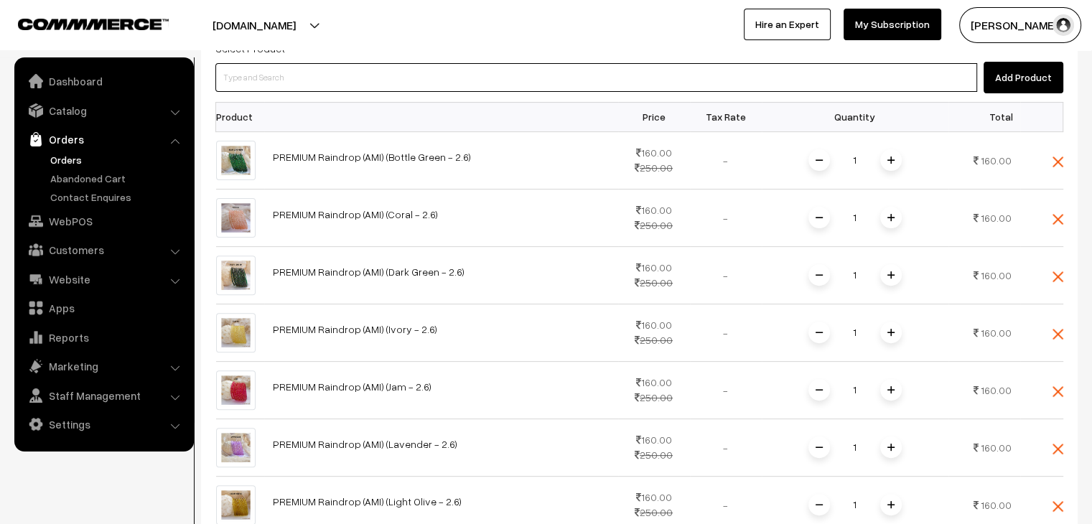
click at [288, 73] on input at bounding box center [596, 77] width 762 height 29
type input "mon"
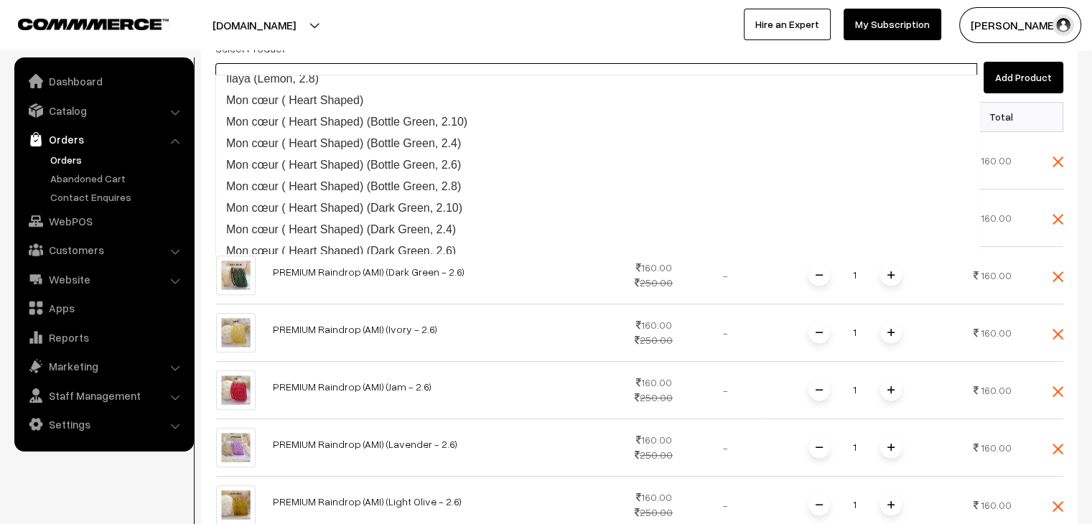
scroll to position [68, 0]
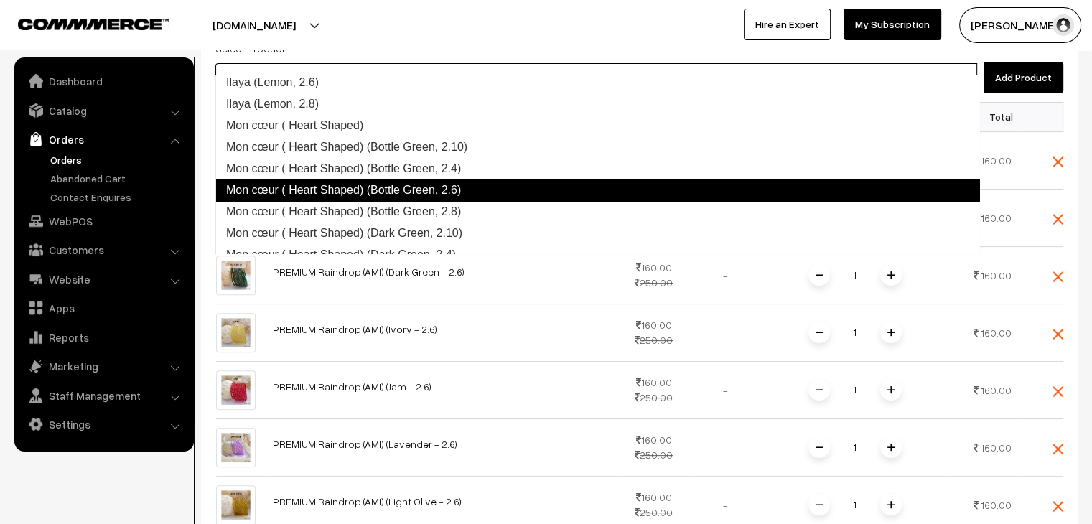
click at [477, 187] on link "Mon cœur ( Heart Shaped) (Bottle Green, 2.6)" at bounding box center [597, 190] width 765 height 23
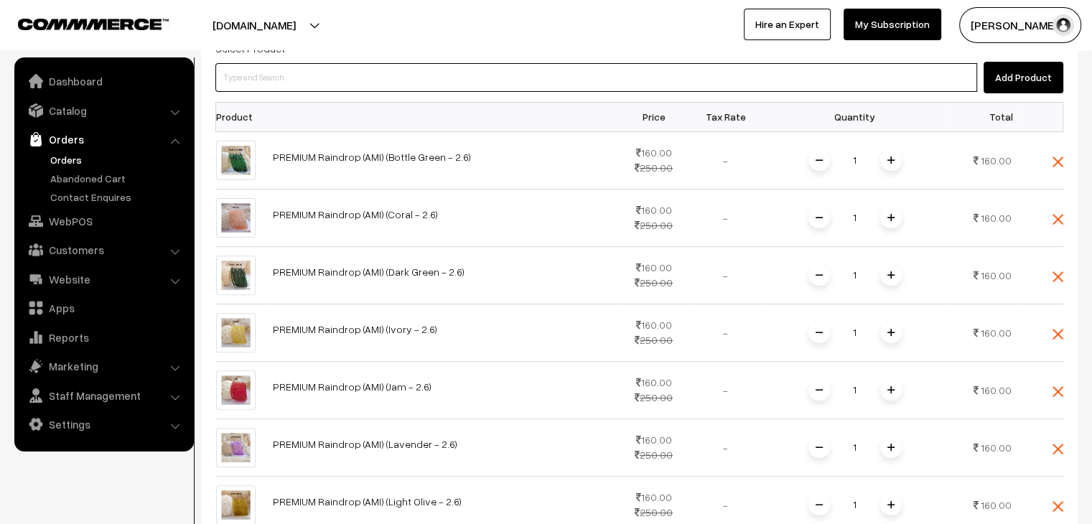
click at [311, 63] on input at bounding box center [596, 77] width 762 height 29
paste input "mon"
type input "mon"
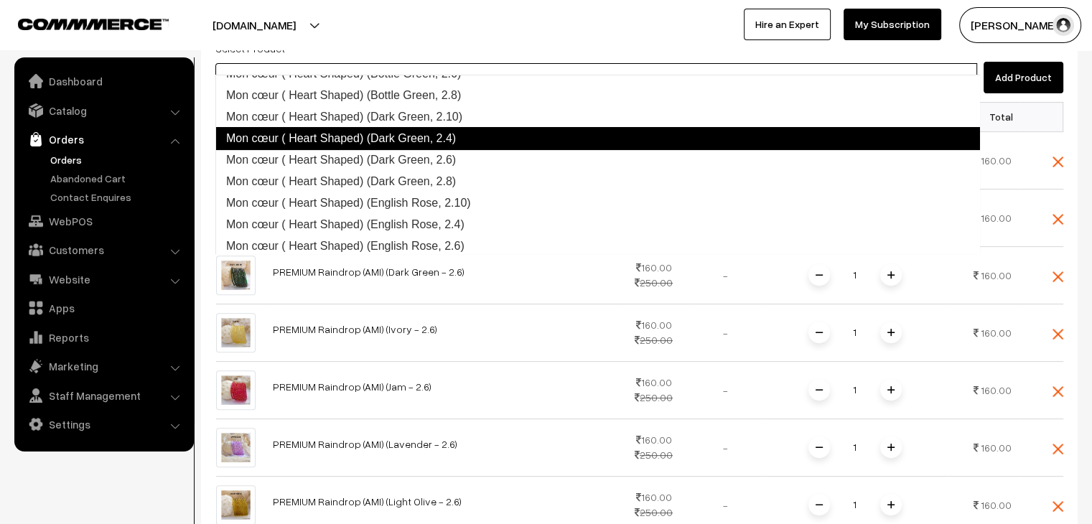
scroll to position [207, 0]
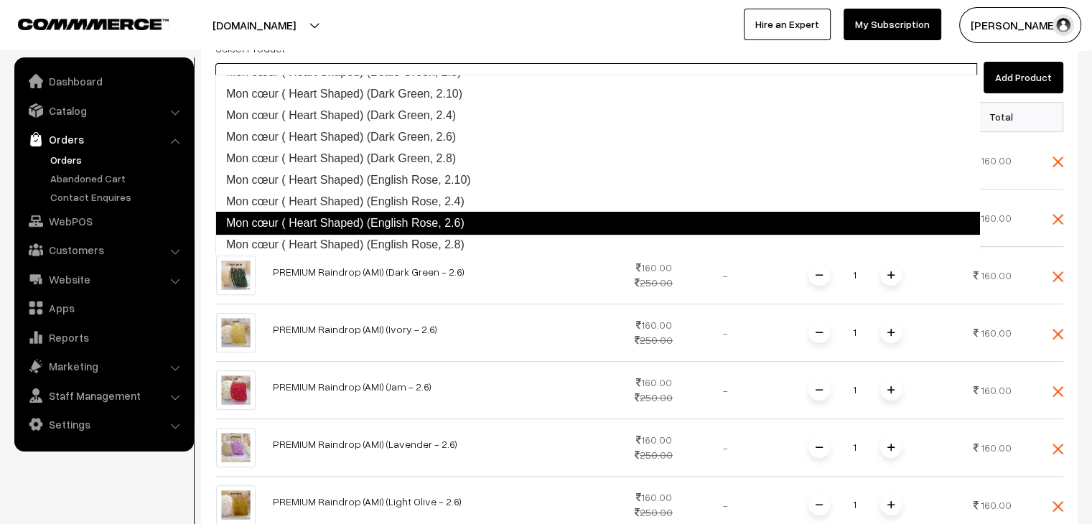
click at [482, 215] on link "Mon cœur ( Heart Shaped) (English Rose, 2.6)" at bounding box center [597, 223] width 765 height 23
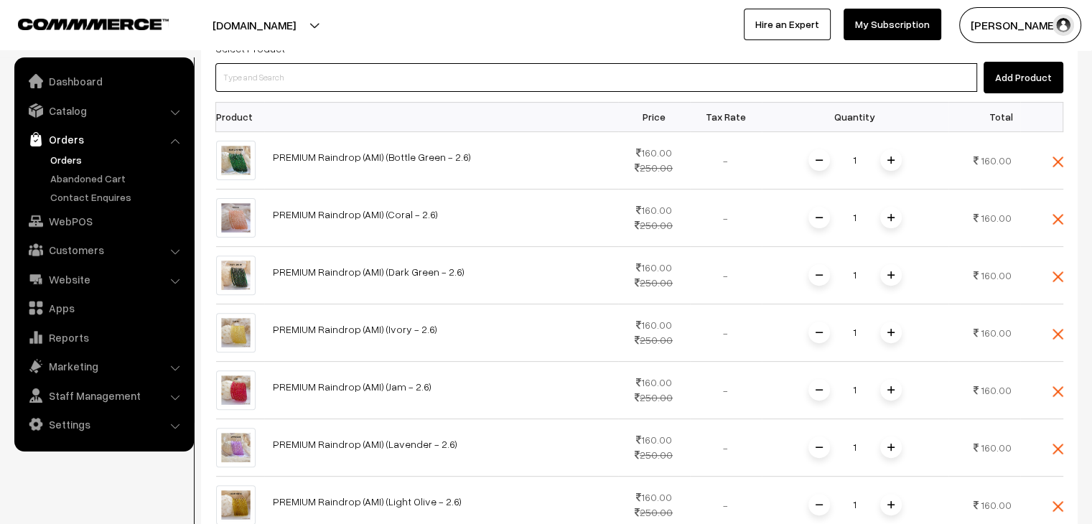
click at [319, 64] on input at bounding box center [596, 77] width 762 height 29
paste input "mon"
type input "mon"
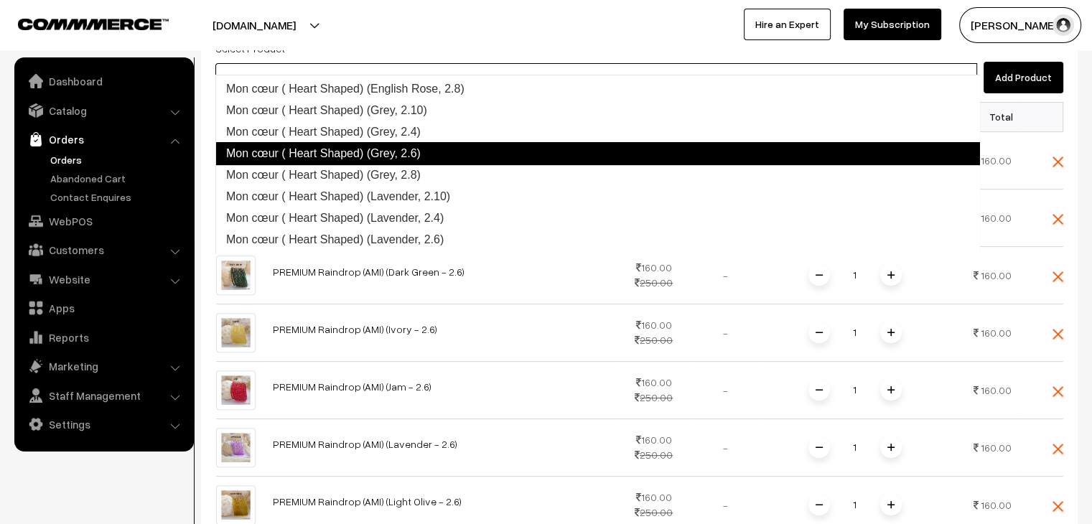
scroll to position [388, 0]
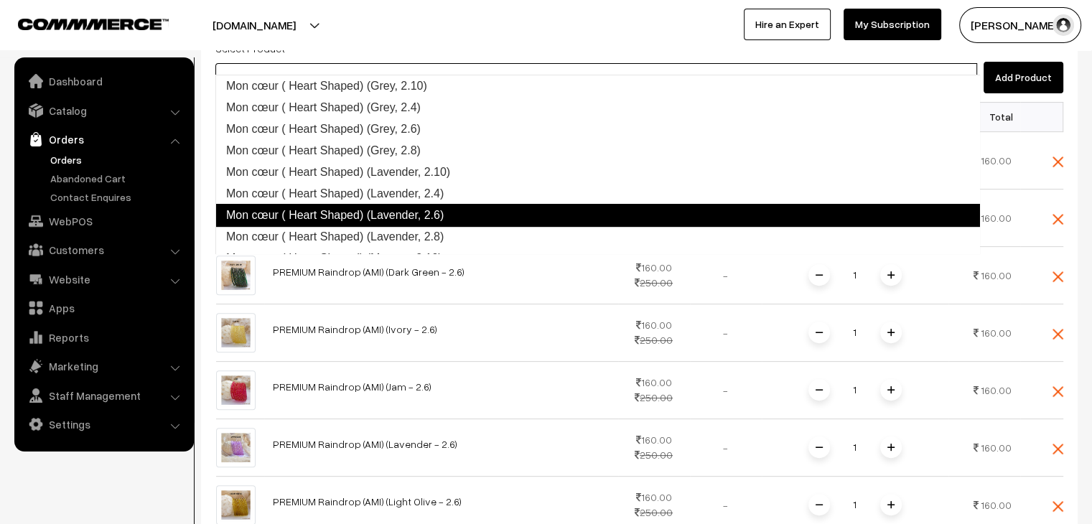
click at [460, 207] on link "Mon cœur ( Heart Shaped) (Lavender, 2.6)" at bounding box center [597, 215] width 765 height 23
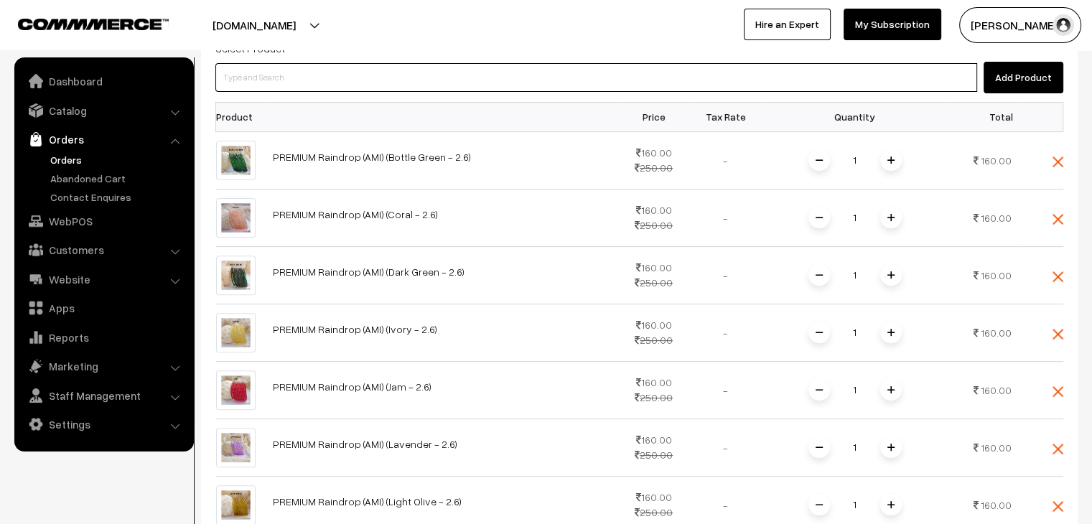
click at [350, 64] on input at bounding box center [596, 77] width 762 height 29
paste input "mon"
type input "mon"
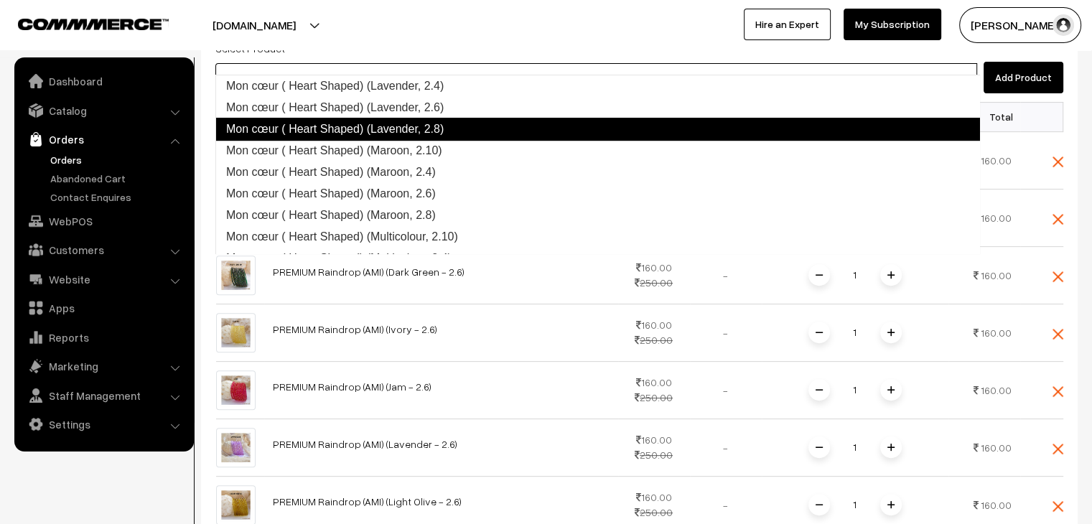
scroll to position [517, 0]
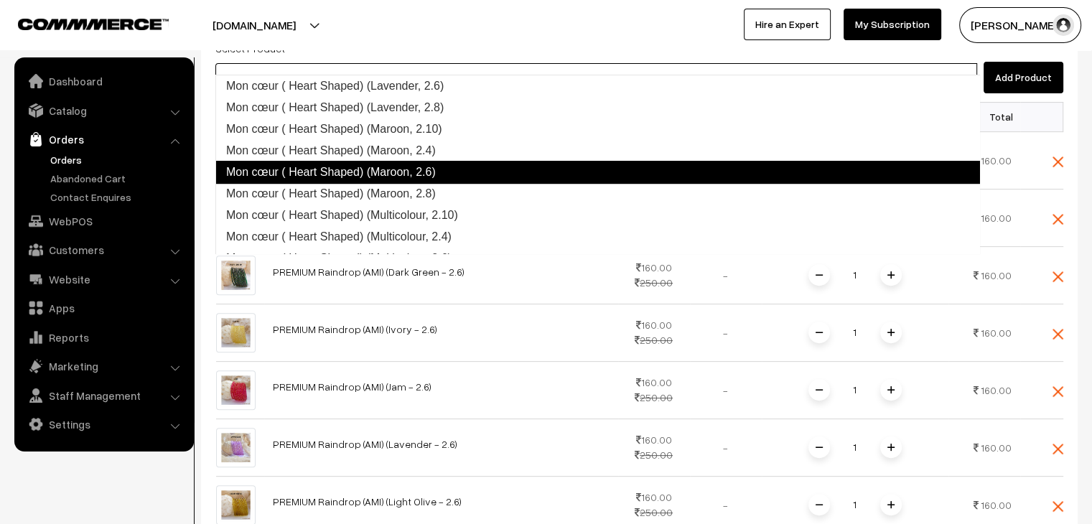
click at [473, 171] on link "Mon cœur ( Heart Shaped) (Maroon, 2.6)" at bounding box center [597, 172] width 765 height 23
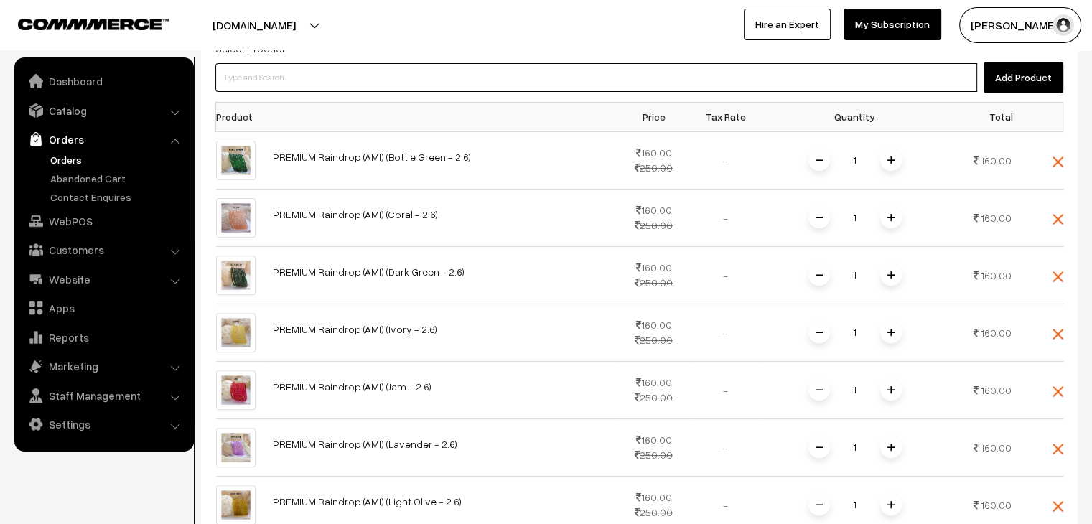
click at [388, 63] on input at bounding box center [596, 77] width 762 height 29
paste input "mon"
type input "mon"
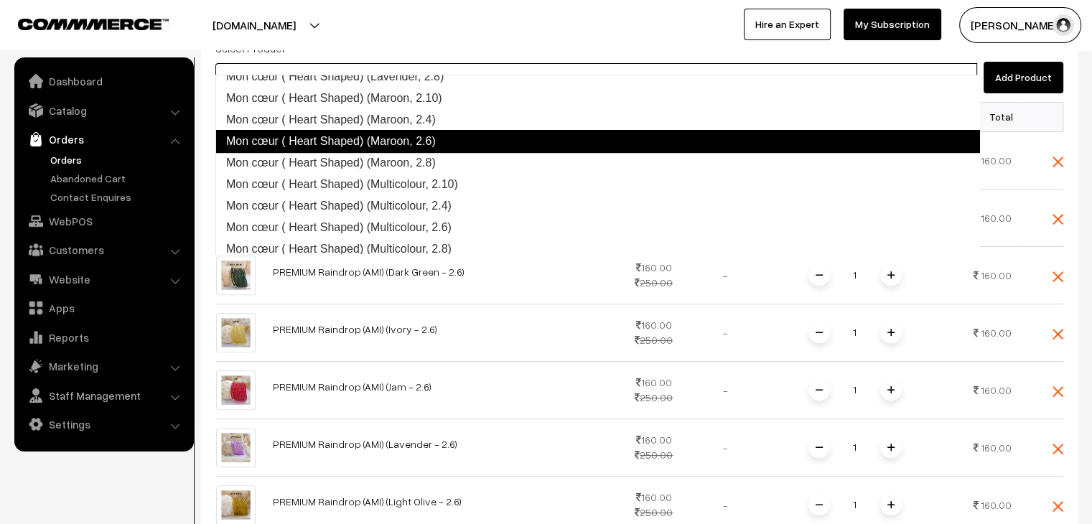
scroll to position [582, 0]
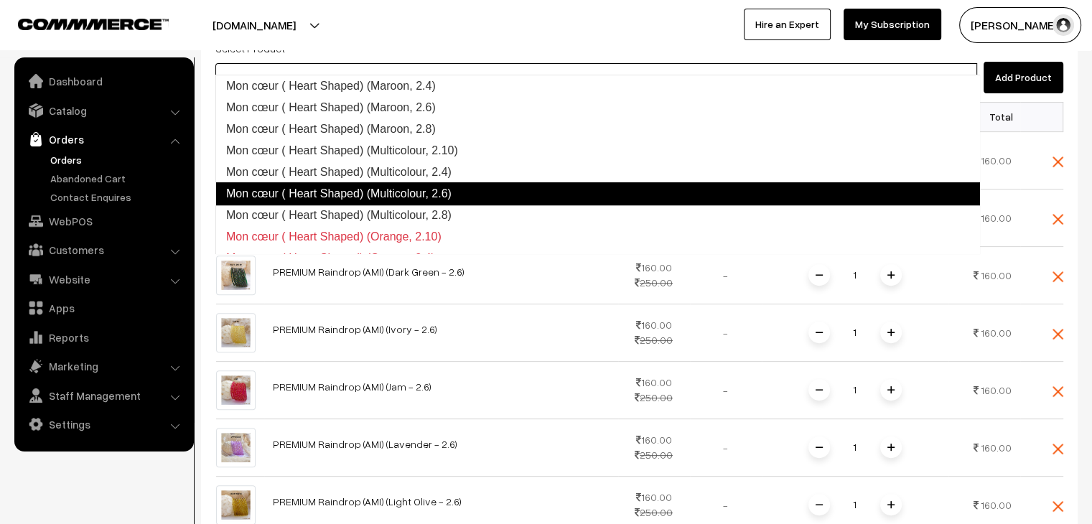
click at [464, 192] on link "Mon cœur ( Heart Shaped) (Multicolour, 2.6)" at bounding box center [597, 193] width 765 height 23
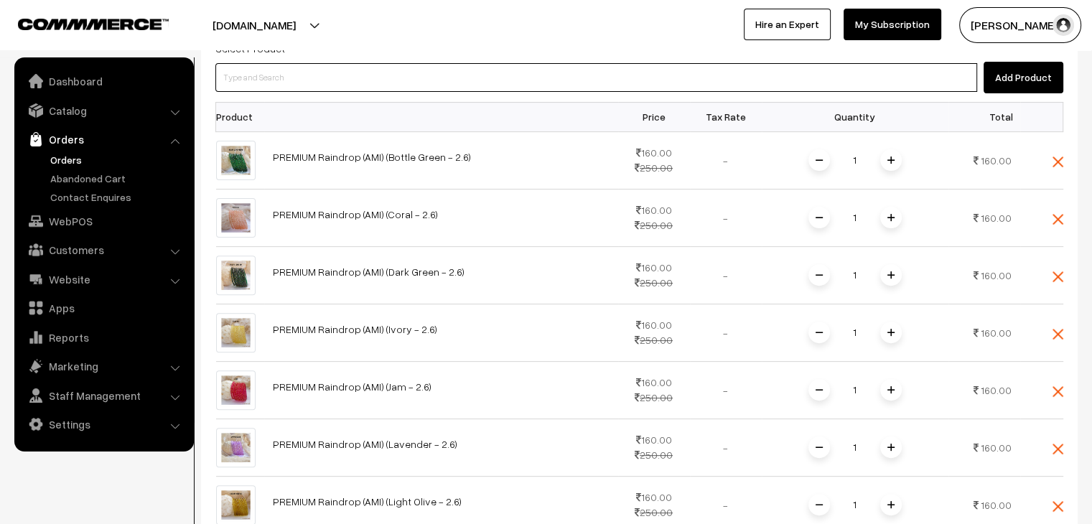
click at [362, 68] on input at bounding box center [596, 77] width 762 height 29
paste input "mon"
type input "mon"
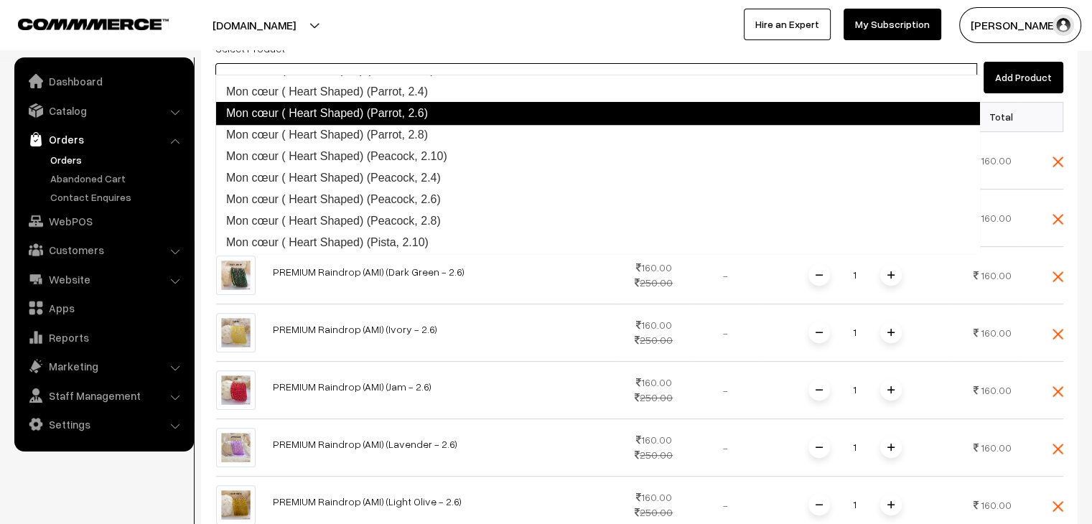
scroll to position [859, 0]
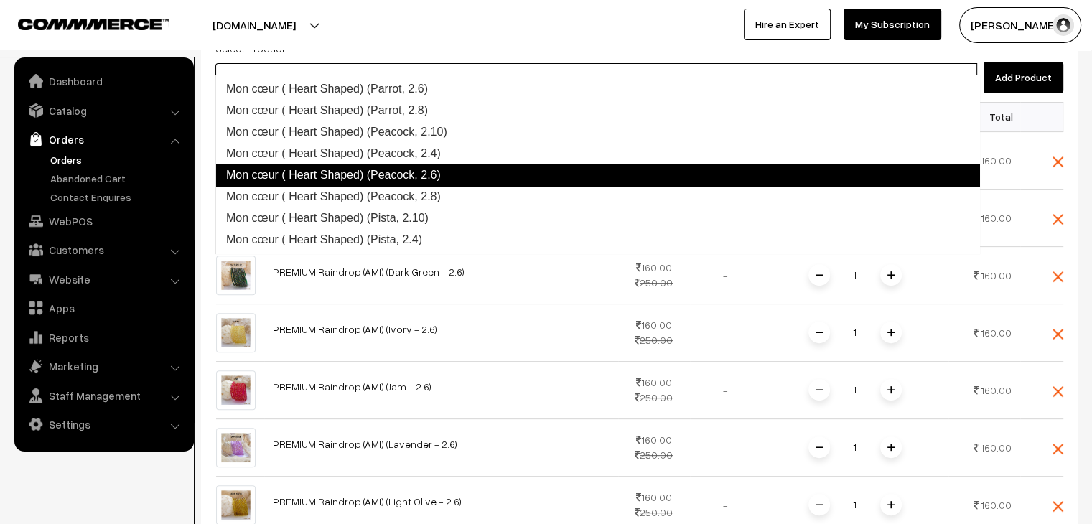
click at [443, 179] on link "Mon cœur ( Heart Shaped) (Peacock, 2.6)" at bounding box center [597, 175] width 765 height 23
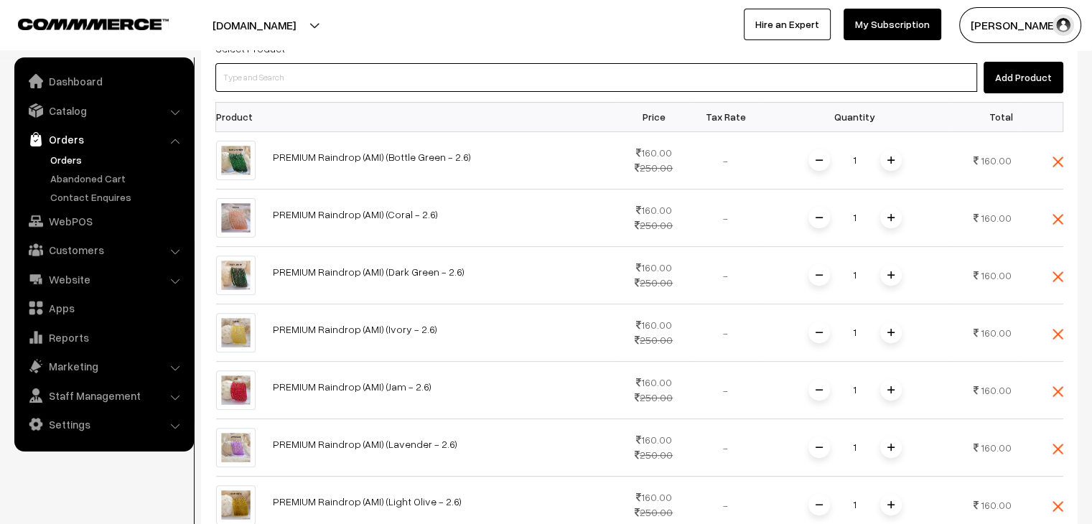
click at [305, 63] on input at bounding box center [596, 77] width 762 height 29
paste input "mon"
type input "mon"
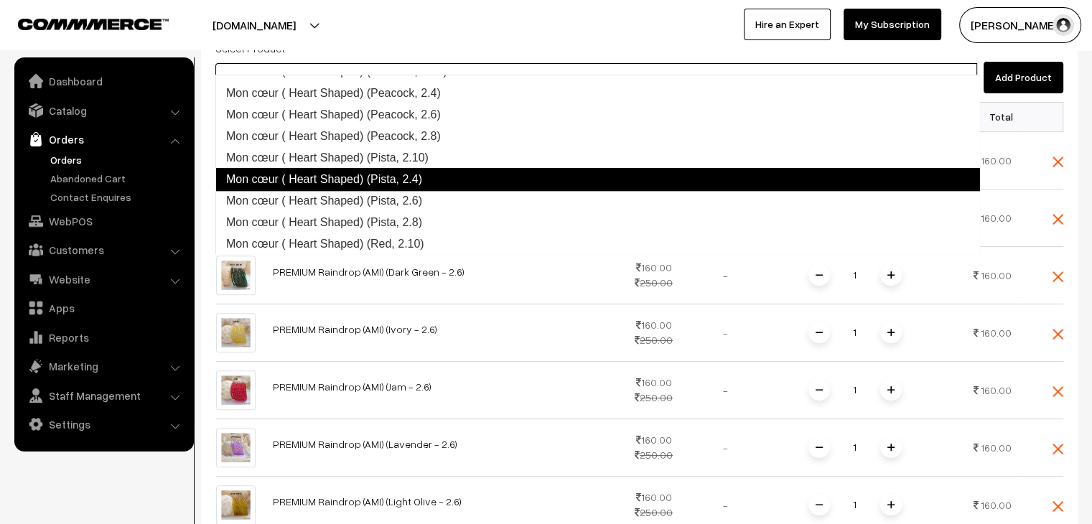
scroll to position [919, 0]
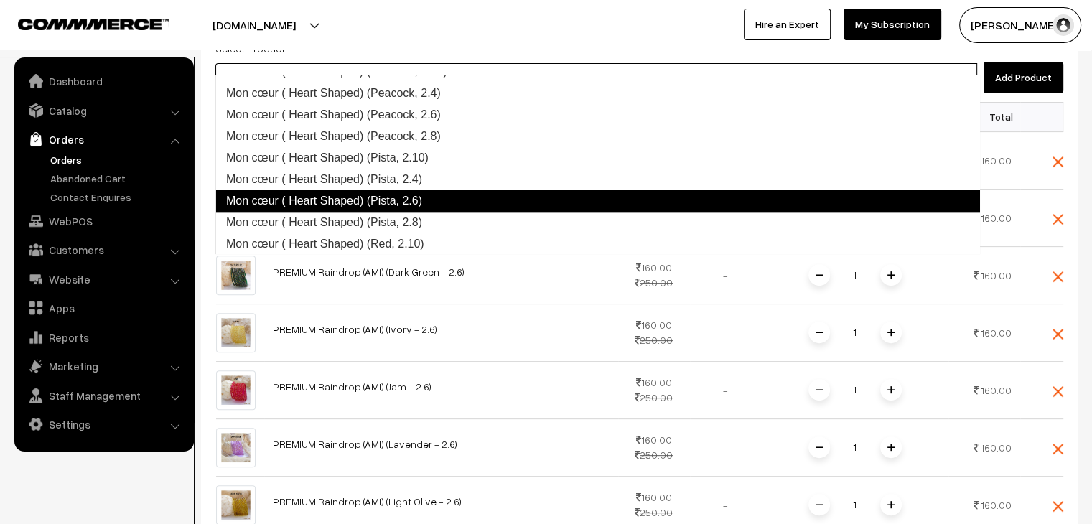
click at [420, 198] on link "Mon cœur ( Heart Shaped) (Pista, 2.6)" at bounding box center [597, 201] width 765 height 23
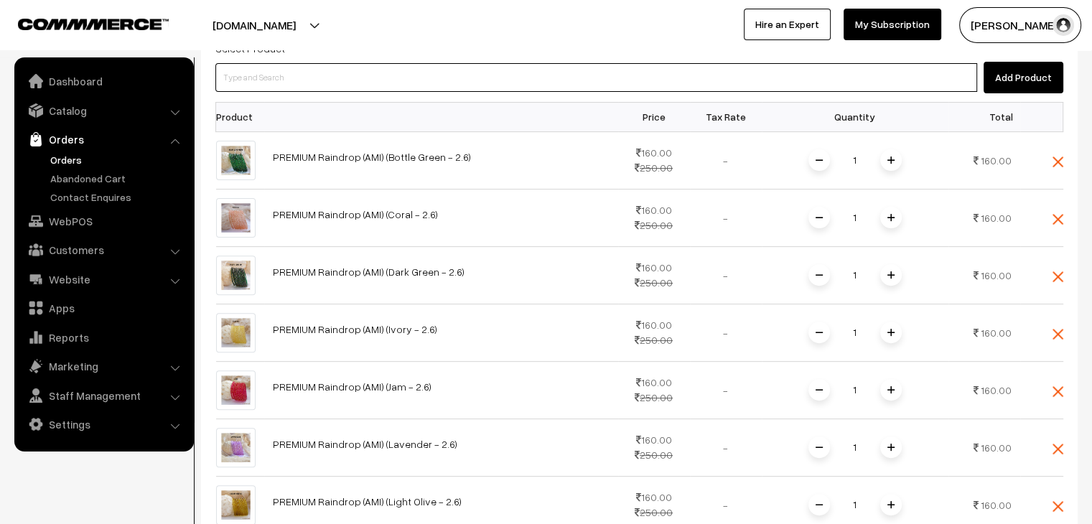
click at [324, 63] on input at bounding box center [596, 77] width 762 height 29
paste input "mon"
type input "mon"
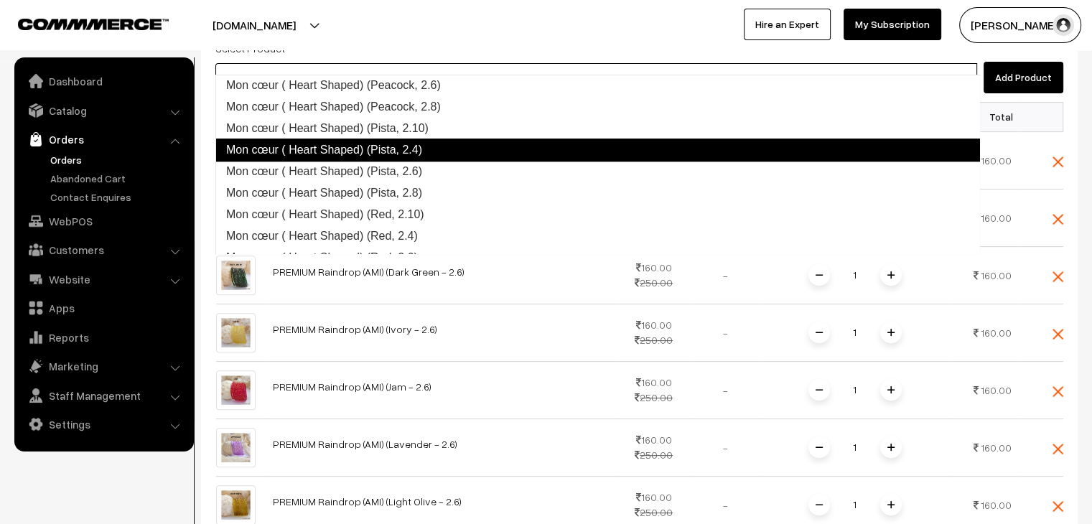
scroll to position [980, 0]
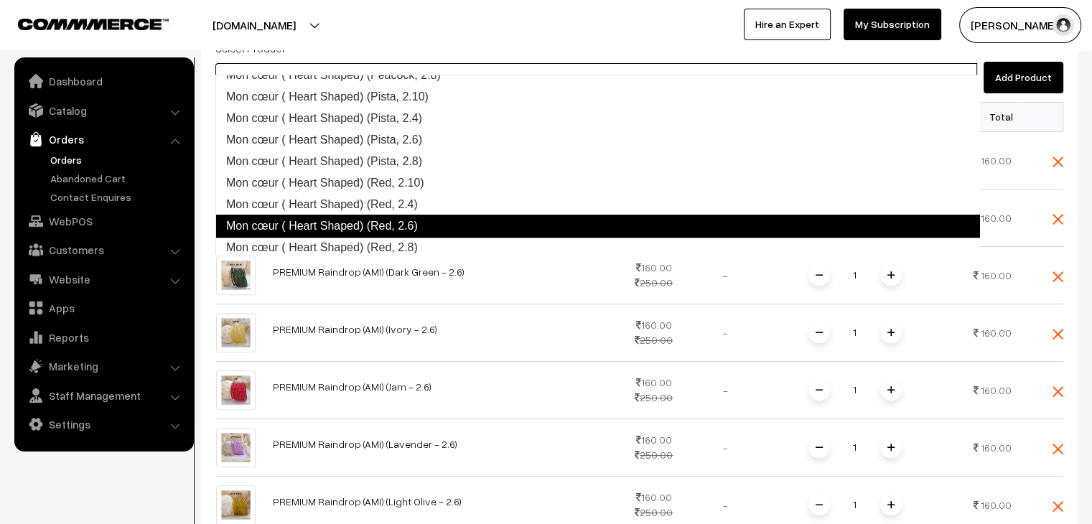
click at [419, 221] on link "Mon cœur ( Heart Shaped) (Red, 2.6)" at bounding box center [597, 226] width 765 height 23
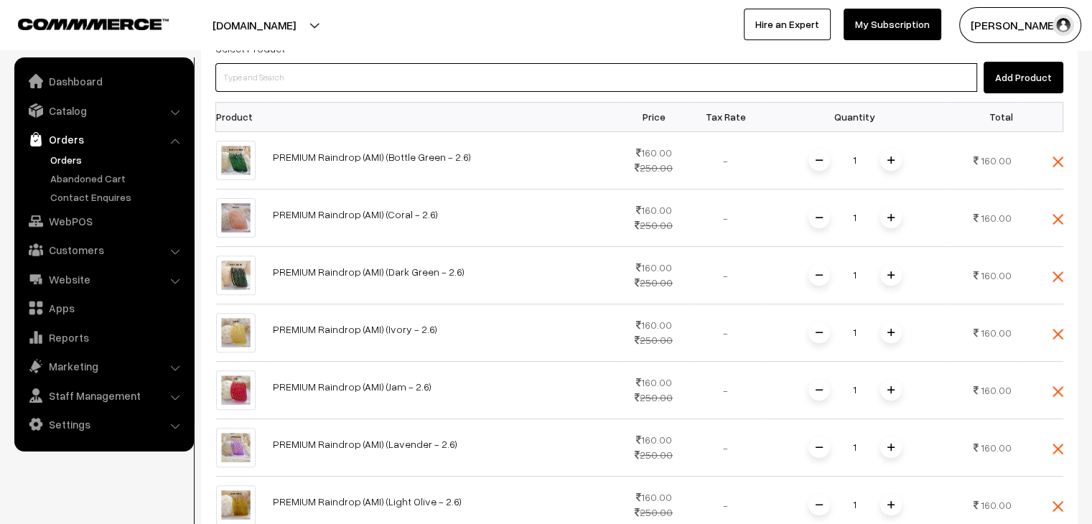
click at [319, 63] on input at bounding box center [596, 77] width 762 height 29
paste input "mon"
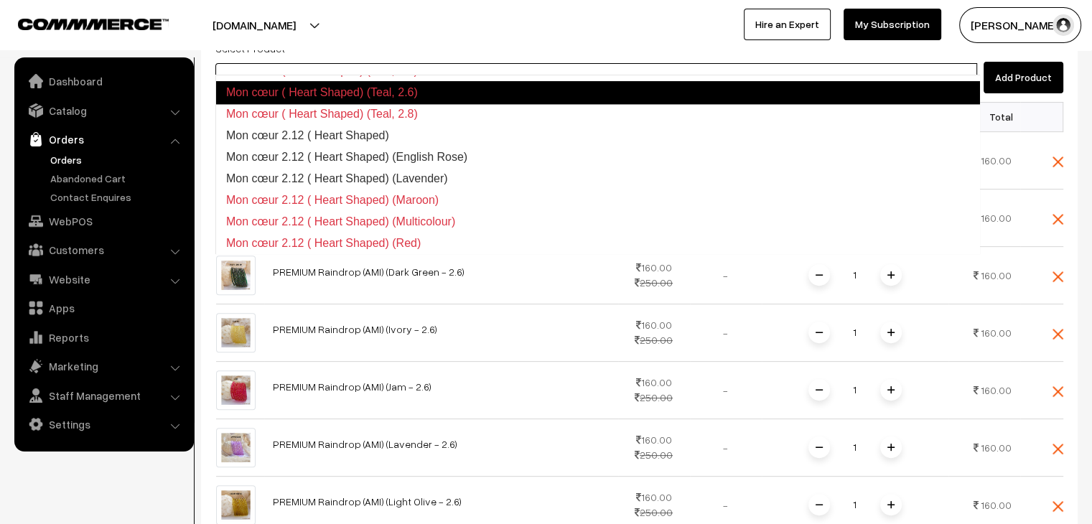
scroll to position [1357, 0]
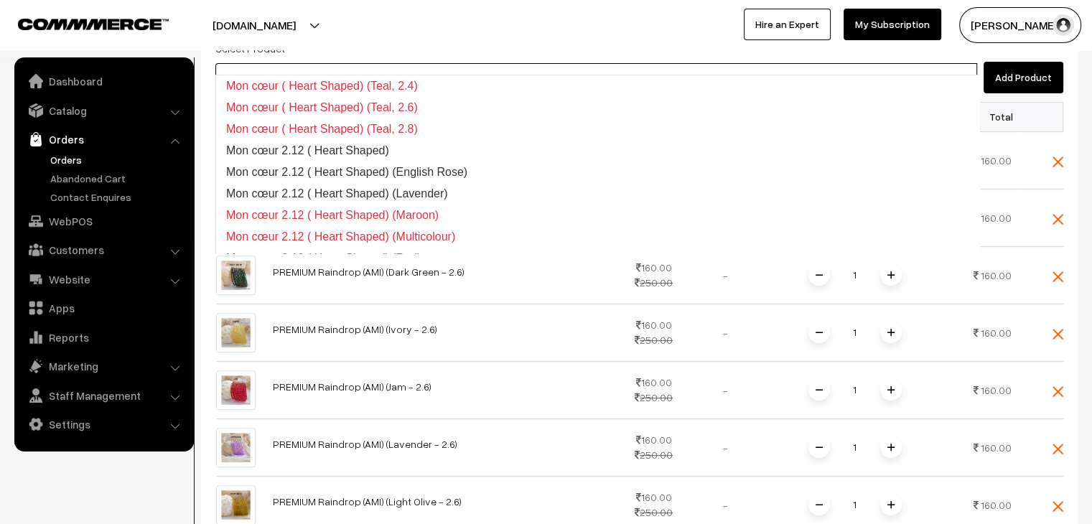
type input "m"
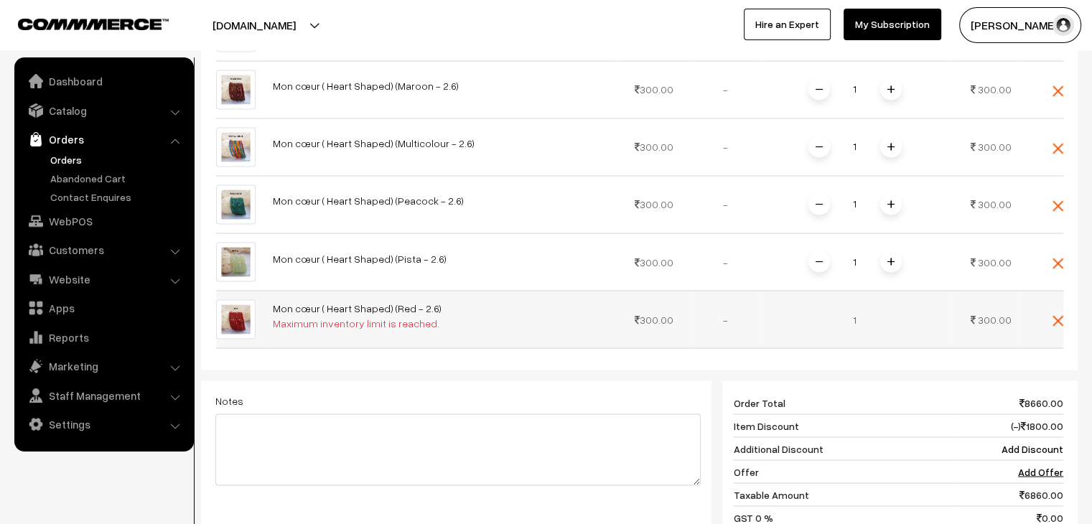
scroll to position [2513, 0]
click at [1054, 314] on img at bounding box center [1057, 319] width 11 height 11
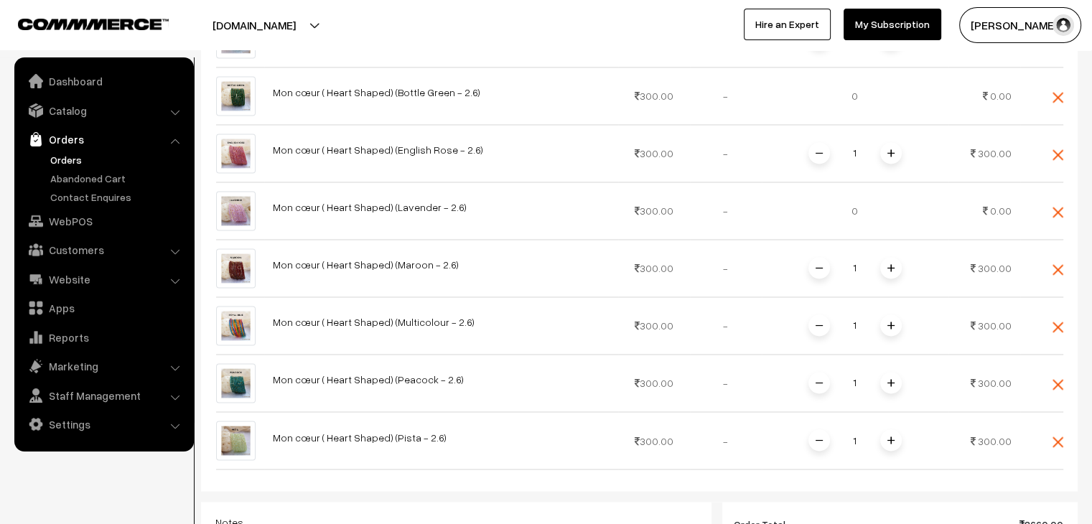
scroll to position [2297, 0]
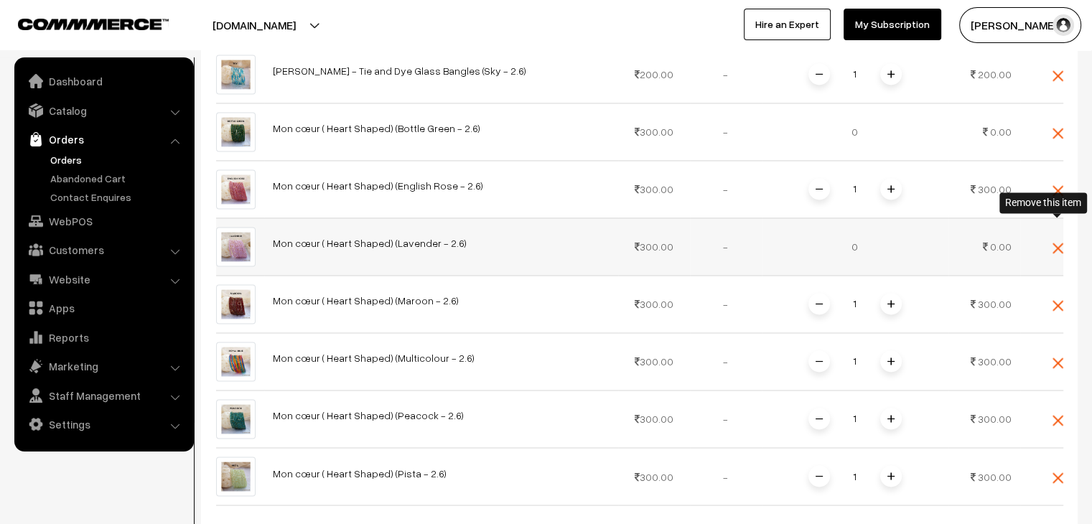
click at [1057, 243] on img at bounding box center [1057, 248] width 11 height 11
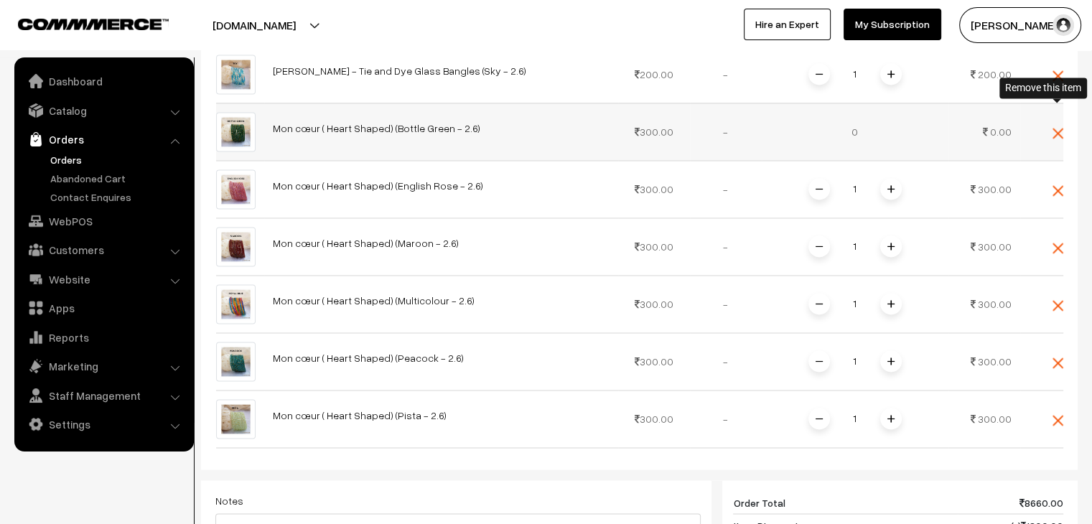
click at [1059, 128] on img at bounding box center [1057, 133] width 11 height 11
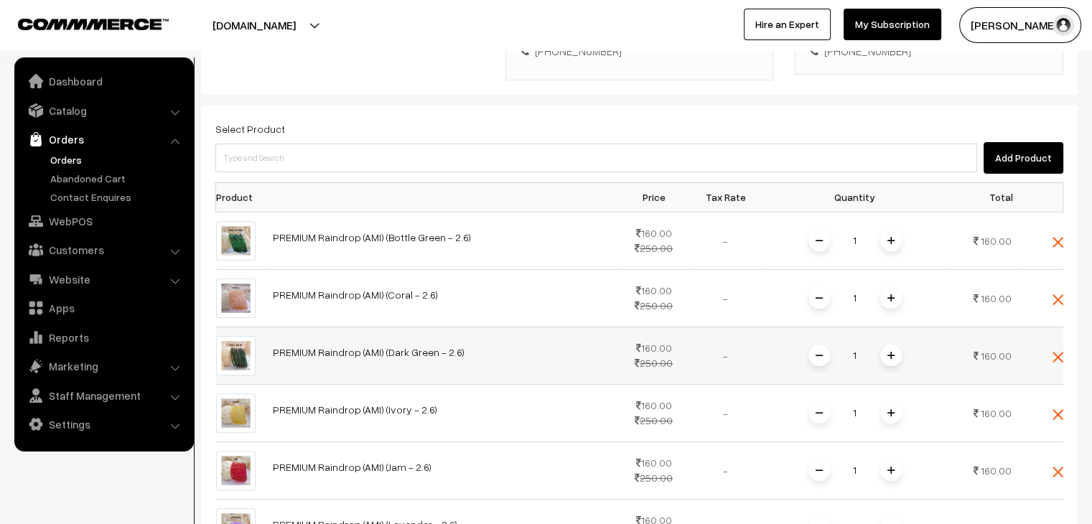
scroll to position [287, 0]
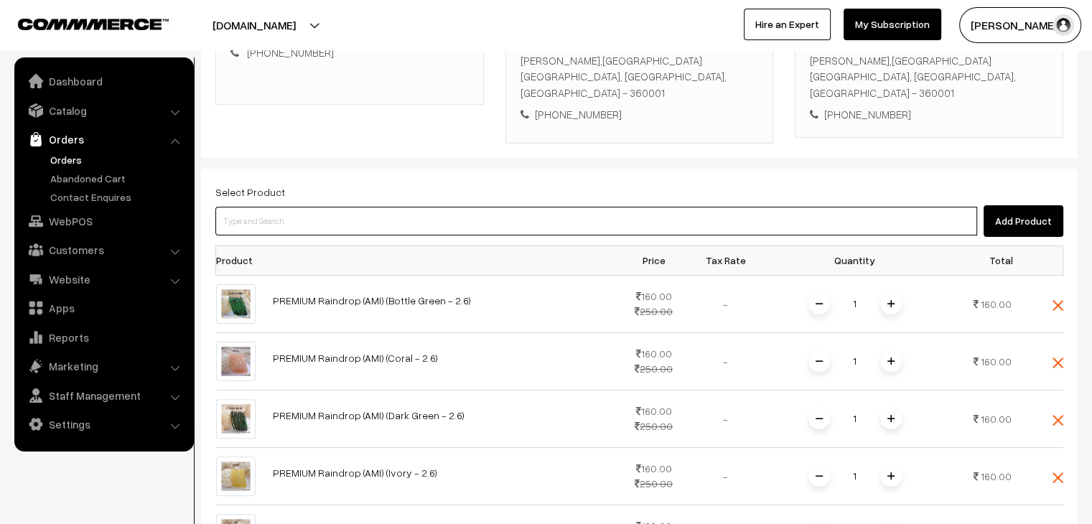
click at [323, 207] on input at bounding box center [596, 221] width 762 height 29
paste input "mon"
type input "mon"
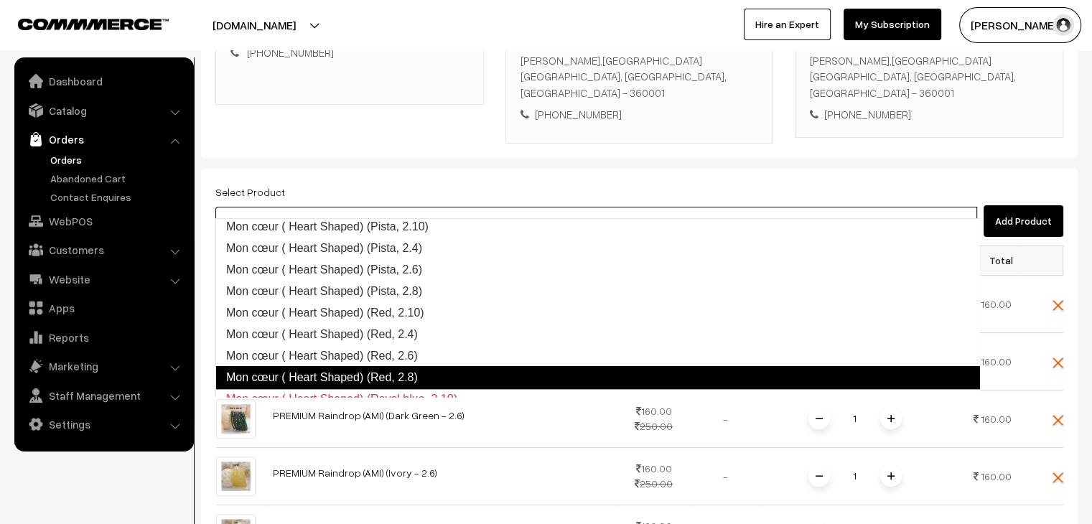
scroll to position [969, 0]
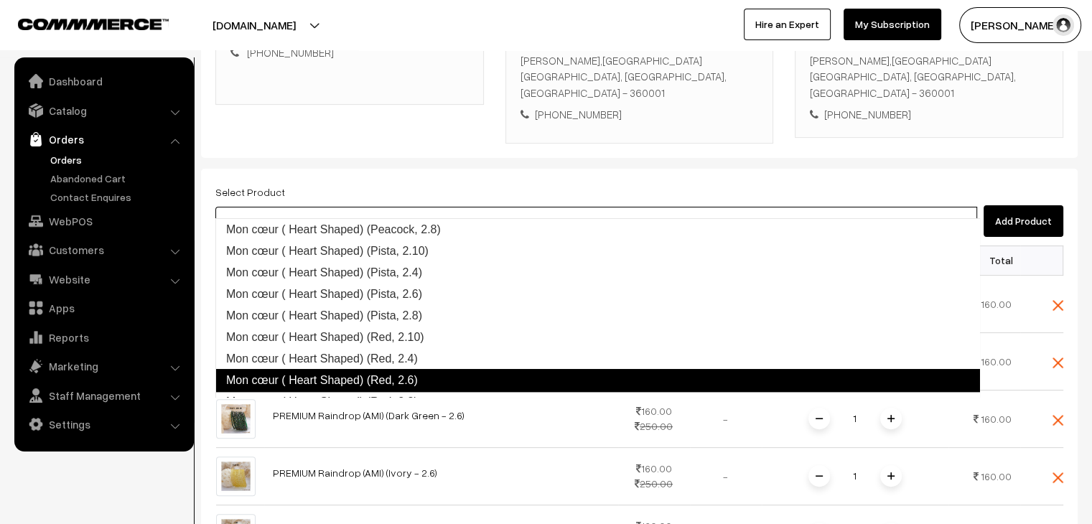
click at [469, 373] on link "Mon cœur ( Heart Shaped) (Red, 2.6)" at bounding box center [597, 380] width 765 height 23
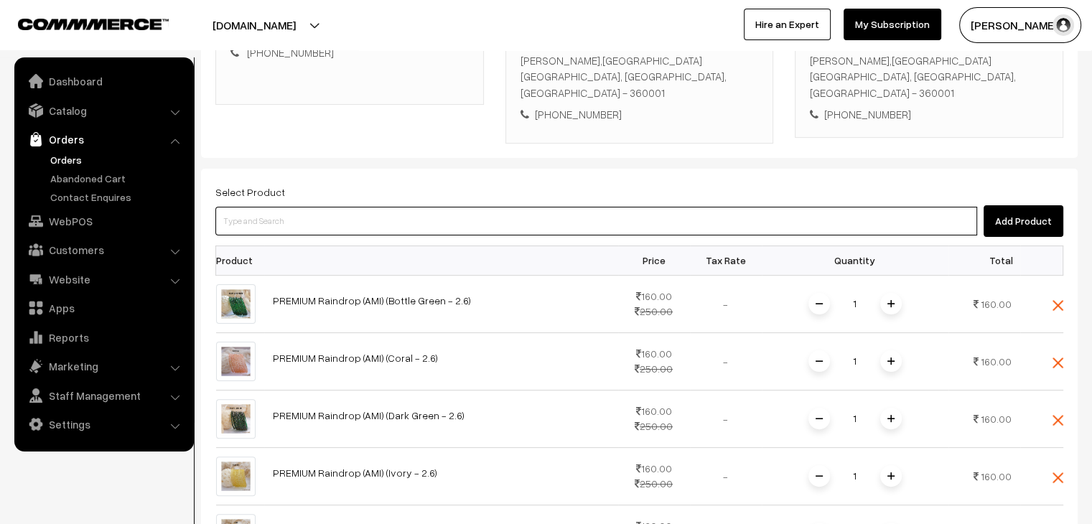
click at [383, 207] on input at bounding box center [596, 221] width 762 height 29
paste input "mon"
type input "mon"
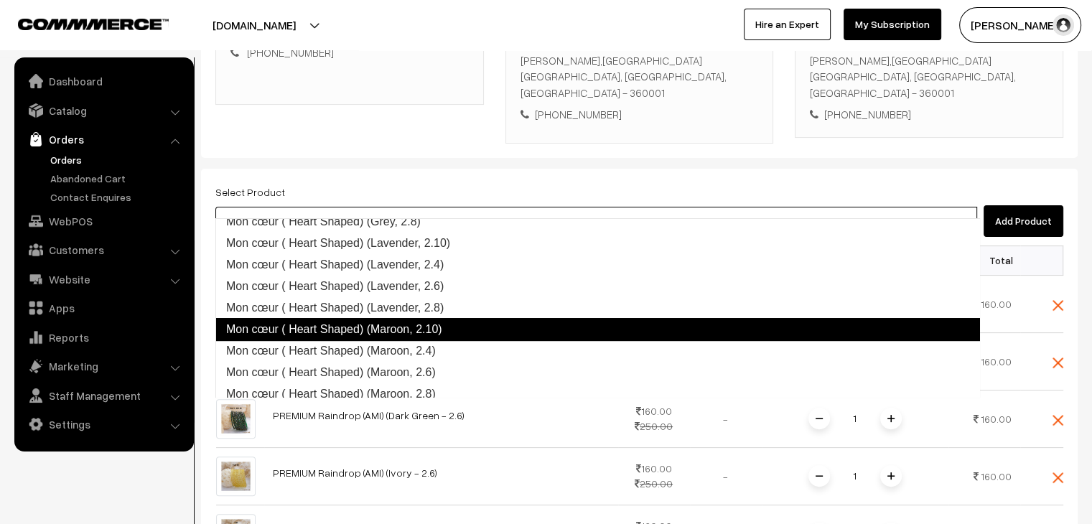
scroll to position [438, 0]
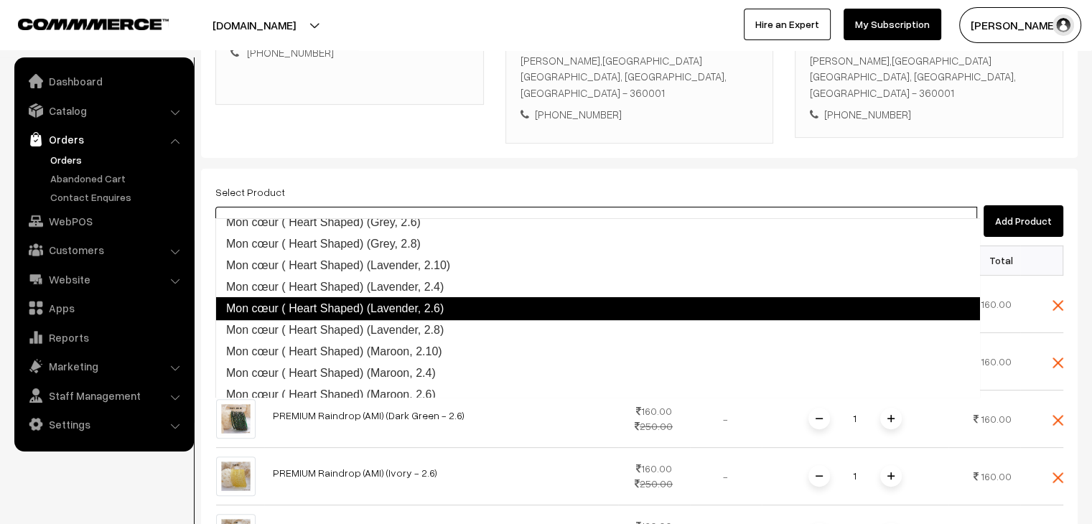
click at [454, 314] on link "Mon cœur ( Heart Shaped) (Lavender, 2.6)" at bounding box center [597, 308] width 765 height 23
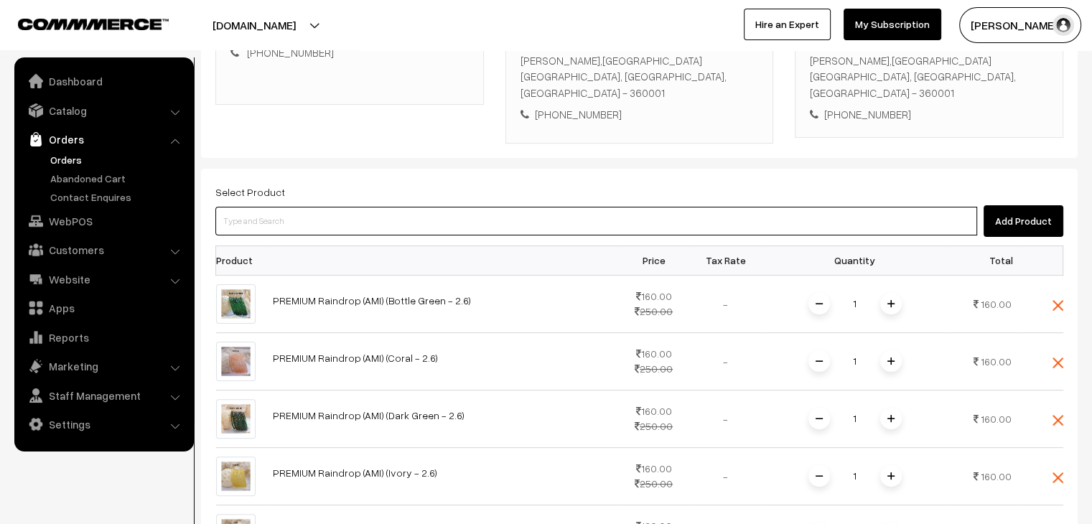
click at [336, 209] on input at bounding box center [596, 221] width 762 height 29
paste input "mon"
type input "mon"
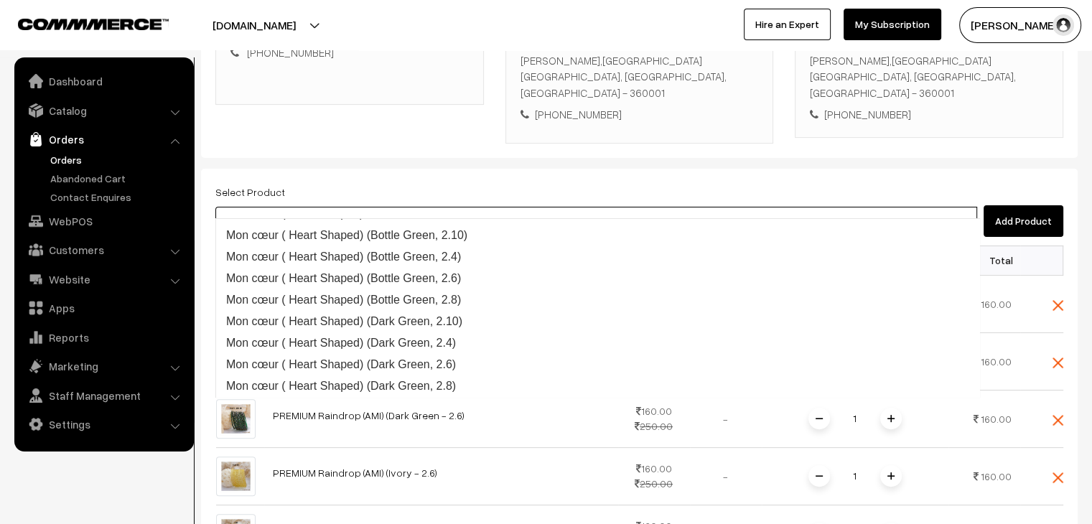
scroll to position [108, 0]
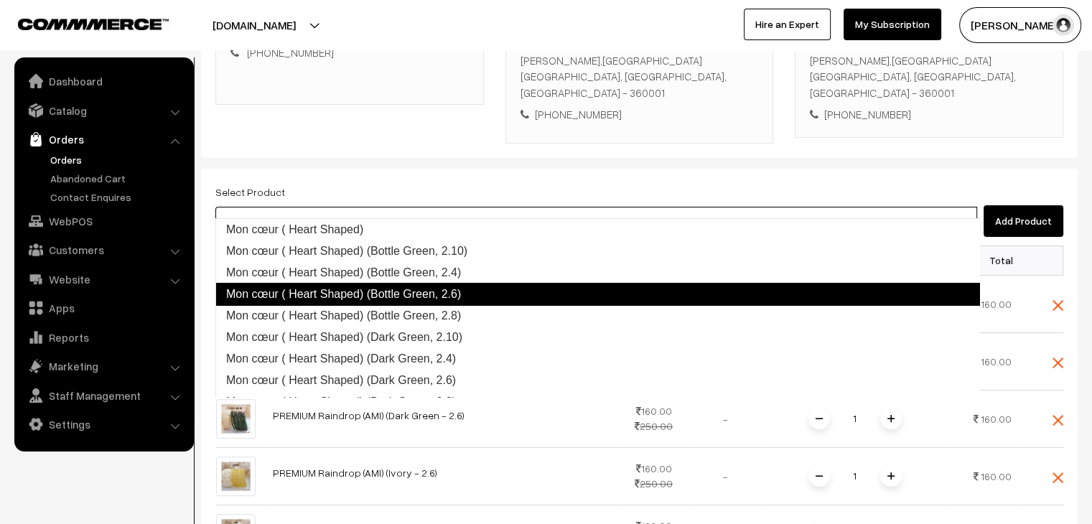
click at [436, 290] on link "Mon cœur ( Heart Shaped) (Bottle Green, 2.6)" at bounding box center [597, 294] width 765 height 23
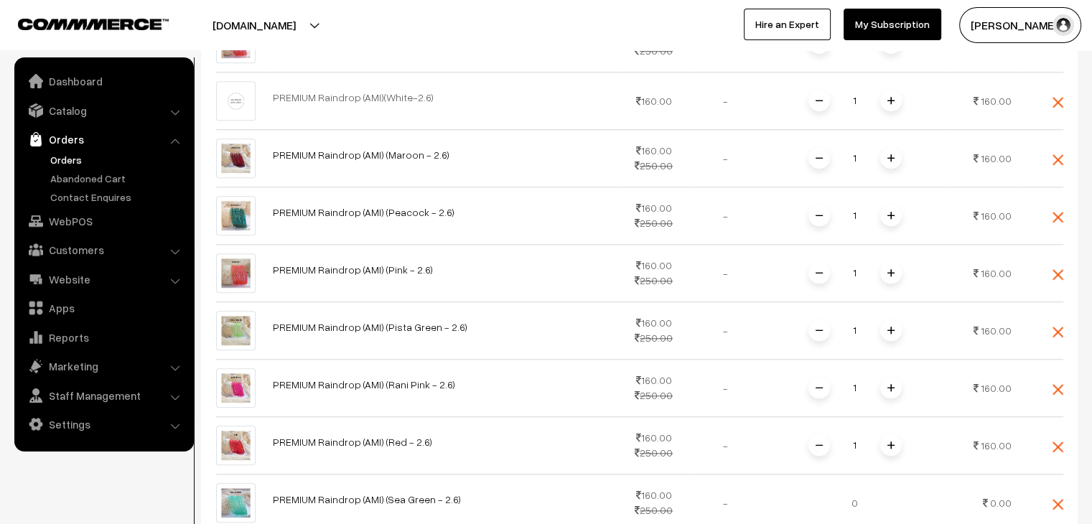
scroll to position [1421, 0]
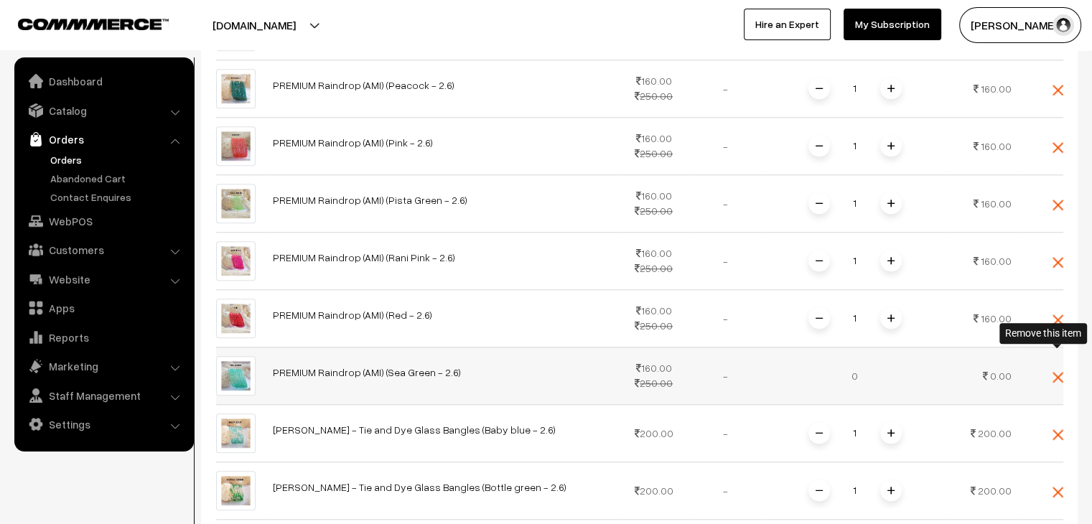
click at [1060, 372] on img at bounding box center [1057, 377] width 11 height 11
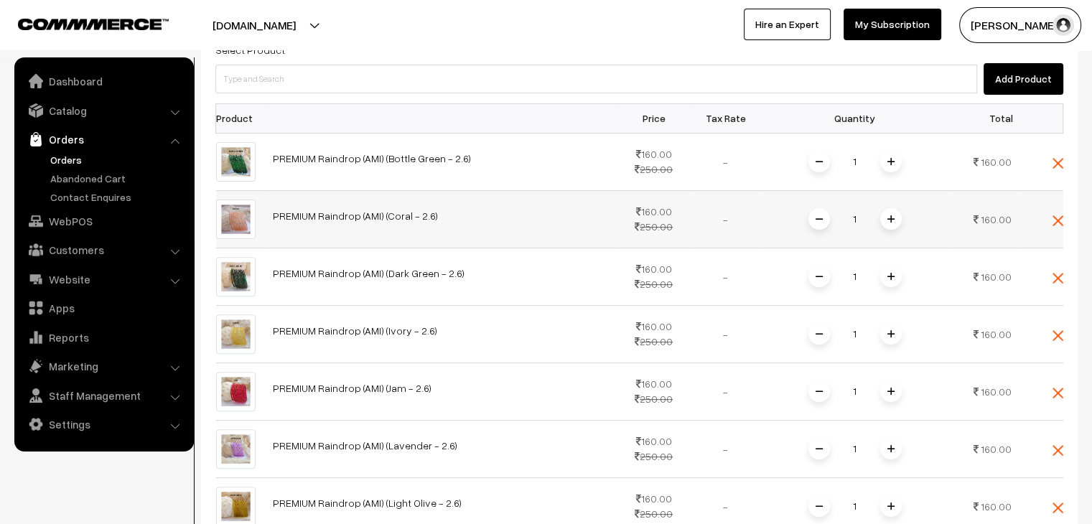
scroll to position [431, 0]
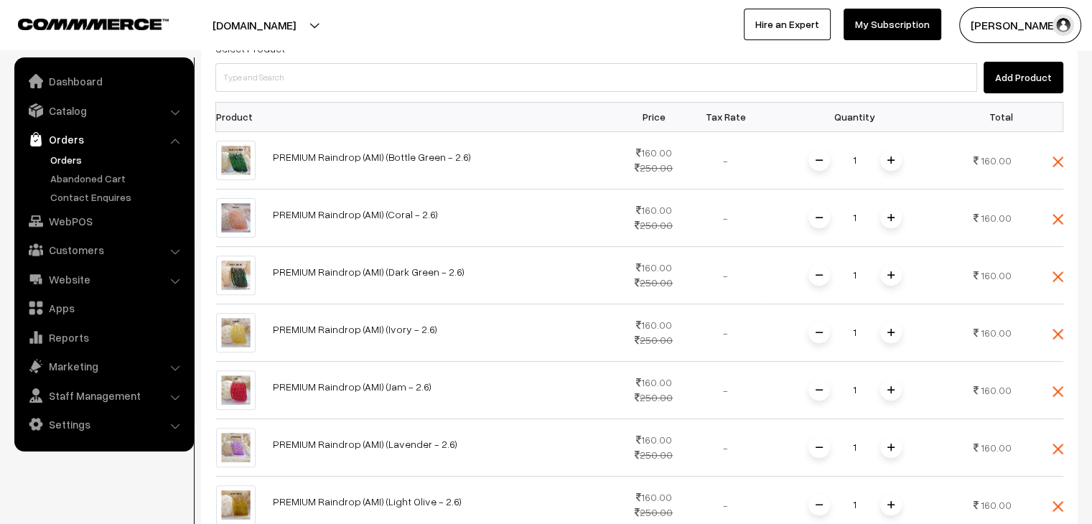
click at [284, 102] on th at bounding box center [441, 116] width 354 height 29
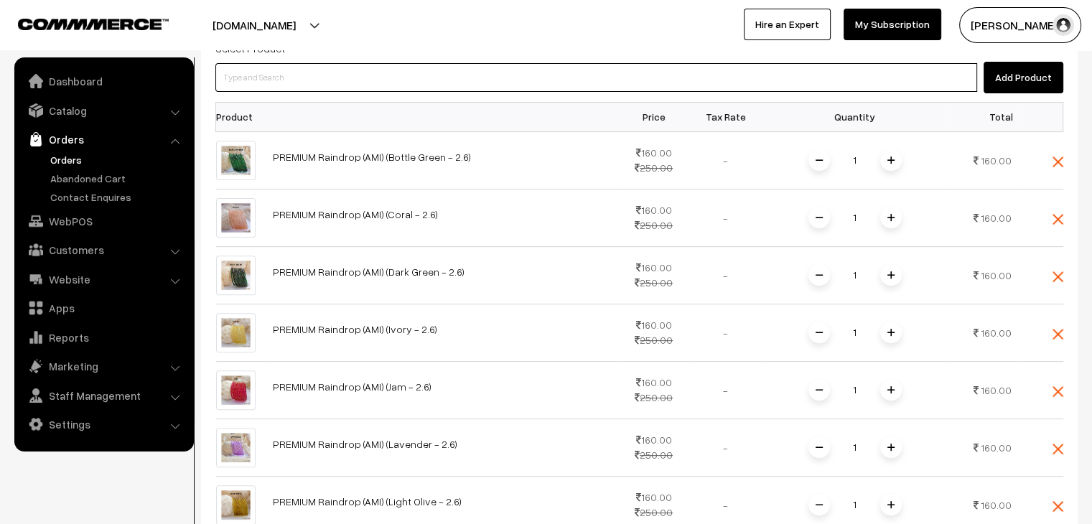
click at [294, 65] on input at bounding box center [596, 77] width 762 height 29
type input "premium"
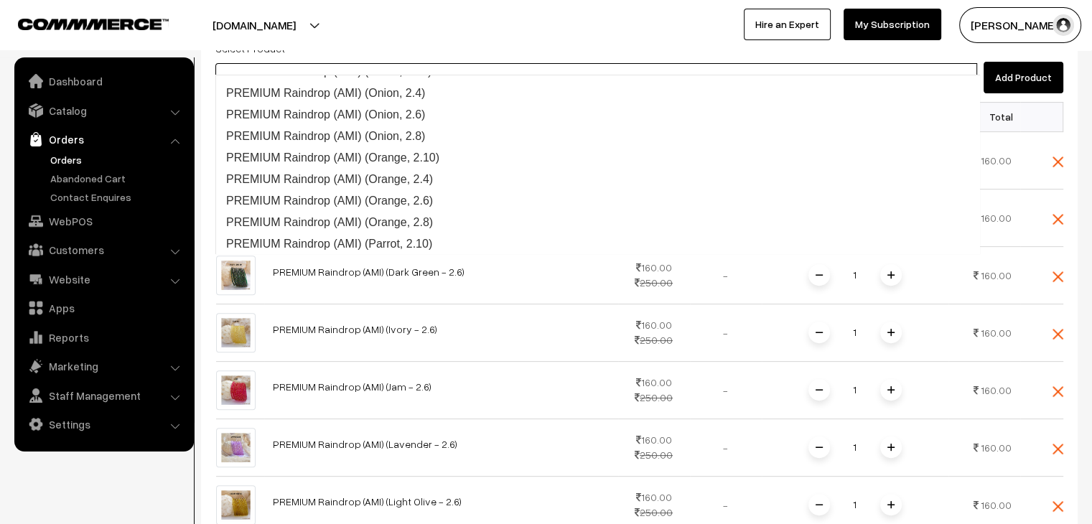
scroll to position [2261, 0]
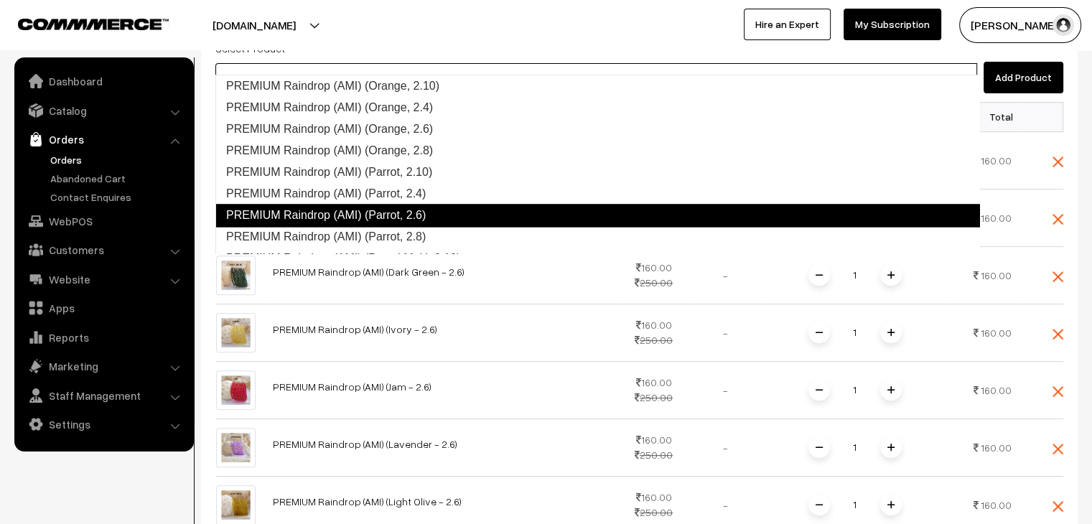
click at [377, 216] on link "PREMIUM Raindrop (AMI) (Parrot, 2.6)" at bounding box center [597, 215] width 765 height 23
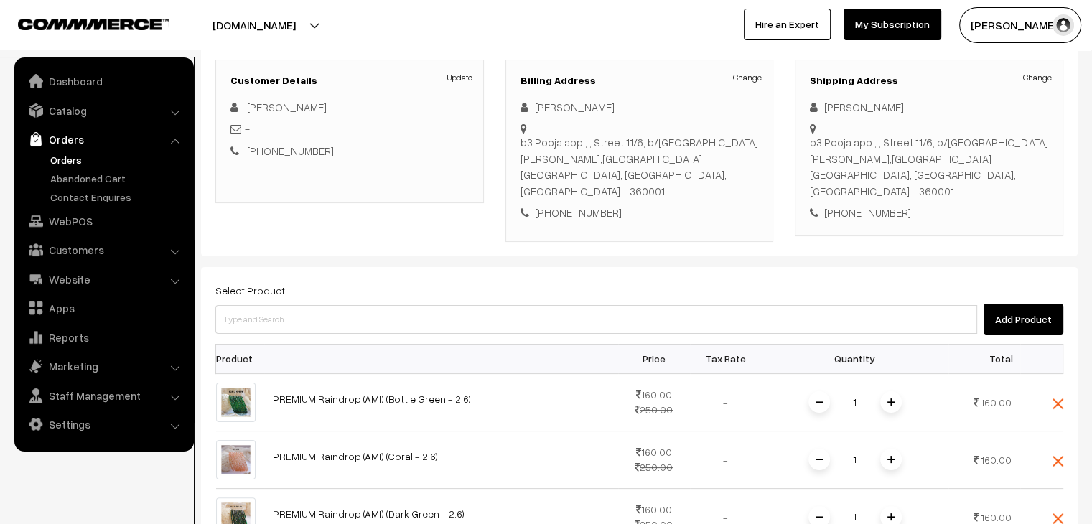
scroll to position [201, 0]
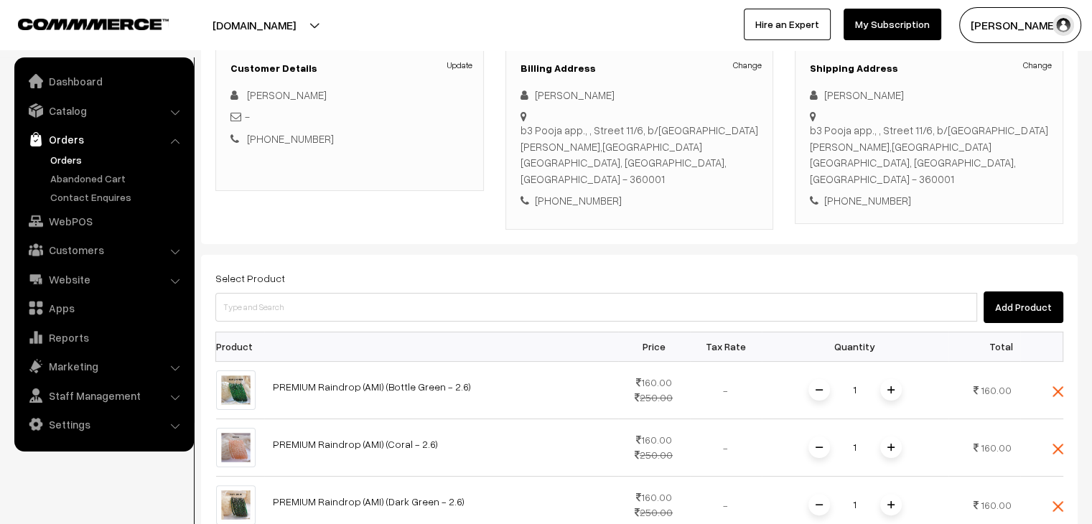
click at [1028, 296] on button "Add Product" at bounding box center [1024, 307] width 80 height 32
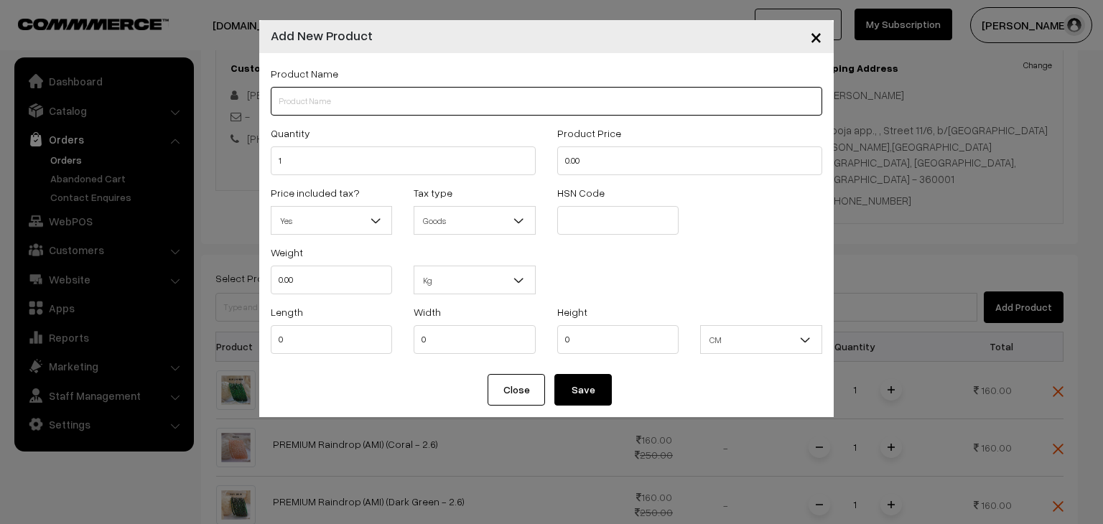
click at [376, 96] on input "text" at bounding box center [546, 101] width 551 height 29
drag, startPoint x: 385, startPoint y: 104, endPoint x: 368, endPoint y: 104, distance: 17.2
click at [368, 104] on input "PREMIUM Raindrop (AMI)(White-2.6)" at bounding box center [546, 101] width 551 height 29
type input "PREMIUM Raindrop (AMI)(Brown-2.6)"
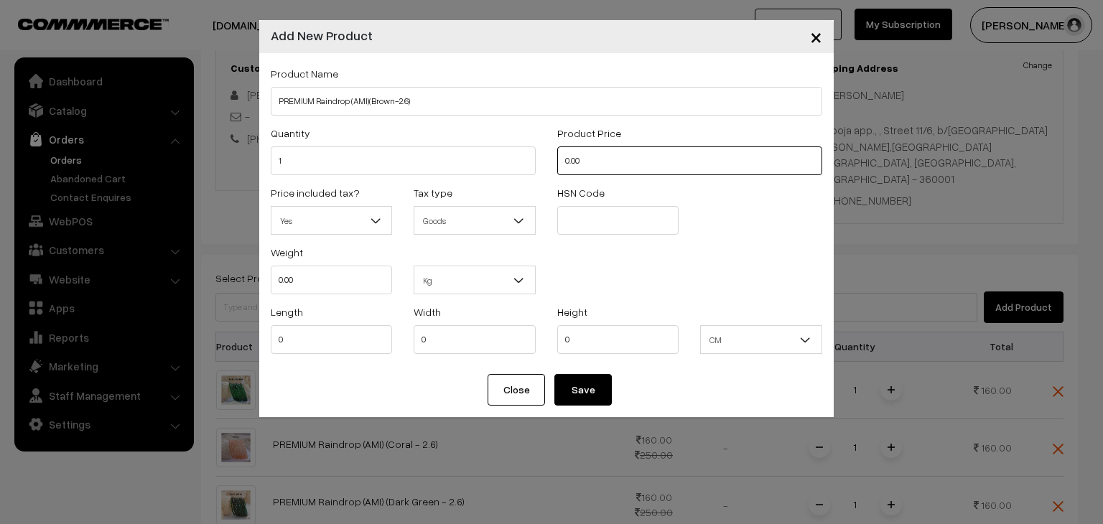
click at [560, 164] on input "0.00" at bounding box center [689, 160] width 265 height 29
type input "160"
click at [597, 215] on input "text" at bounding box center [618, 220] width 122 height 29
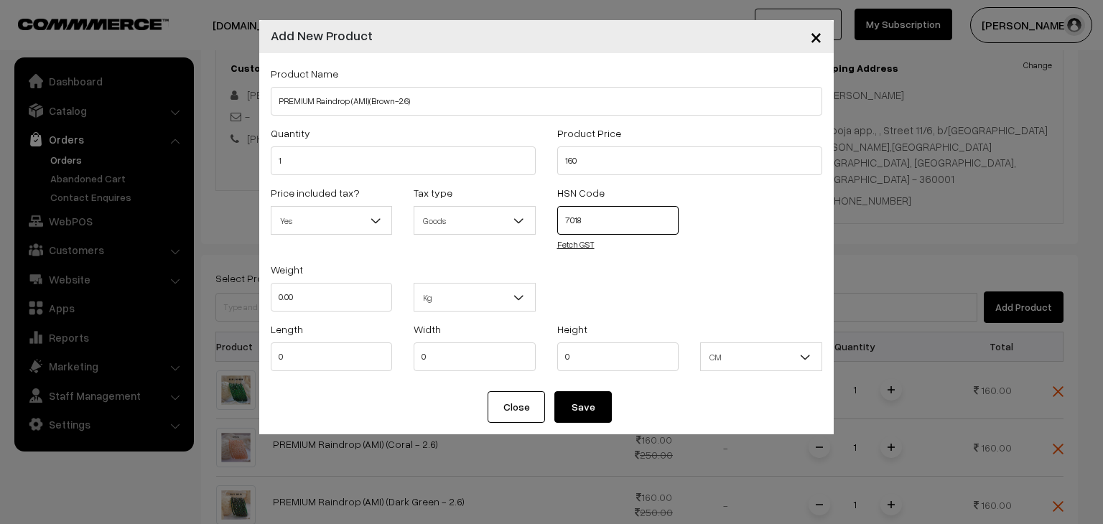
type input "7018"
click at [576, 242] on link "Fetch GST" at bounding box center [575, 244] width 37 height 11
type input "7018"
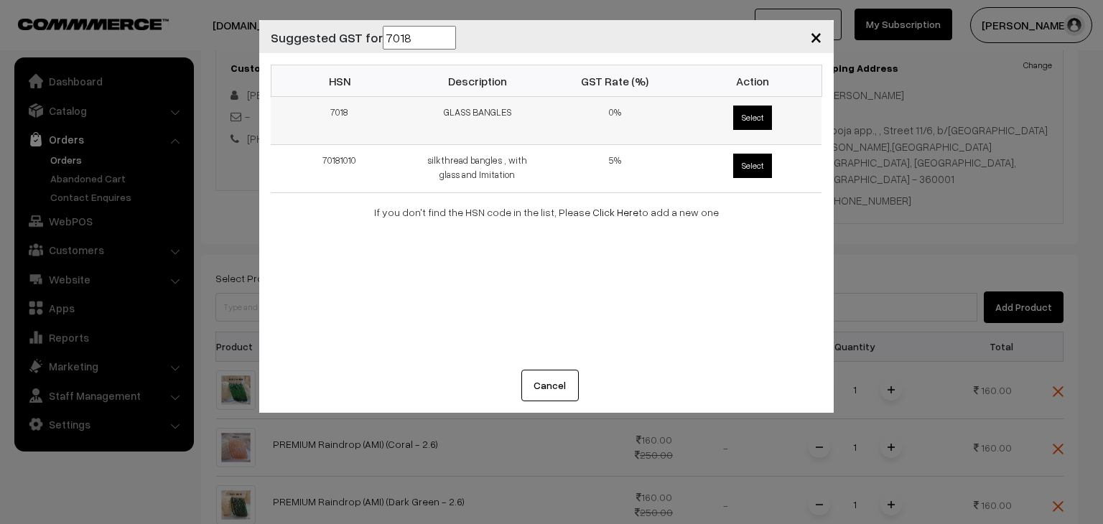
click at [747, 124] on span "Select" at bounding box center [752, 118] width 39 height 24
click at [735, 108] on input "Select" at bounding box center [730, 102] width 9 height 9
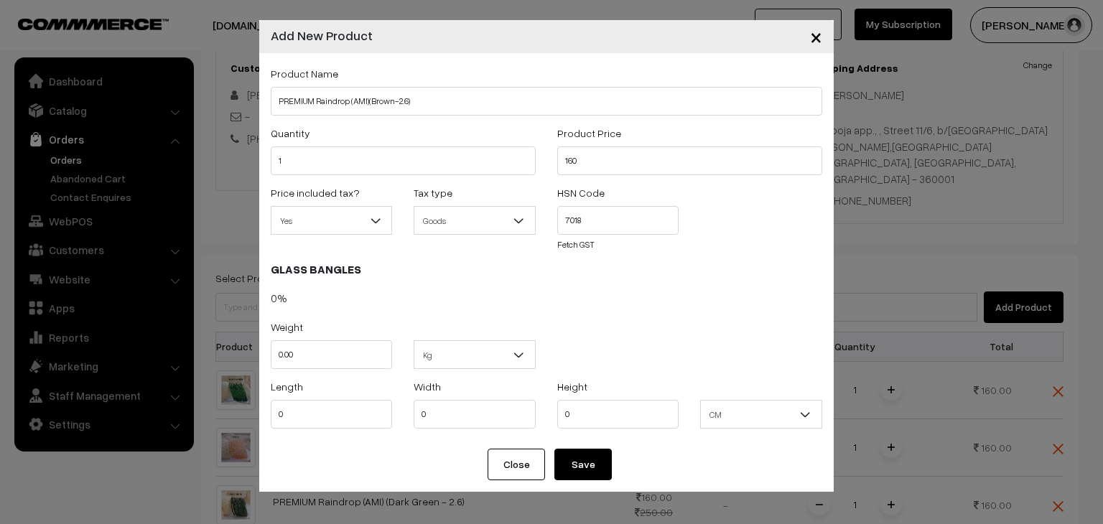
click at [589, 469] on button "Save" at bounding box center [582, 465] width 57 height 32
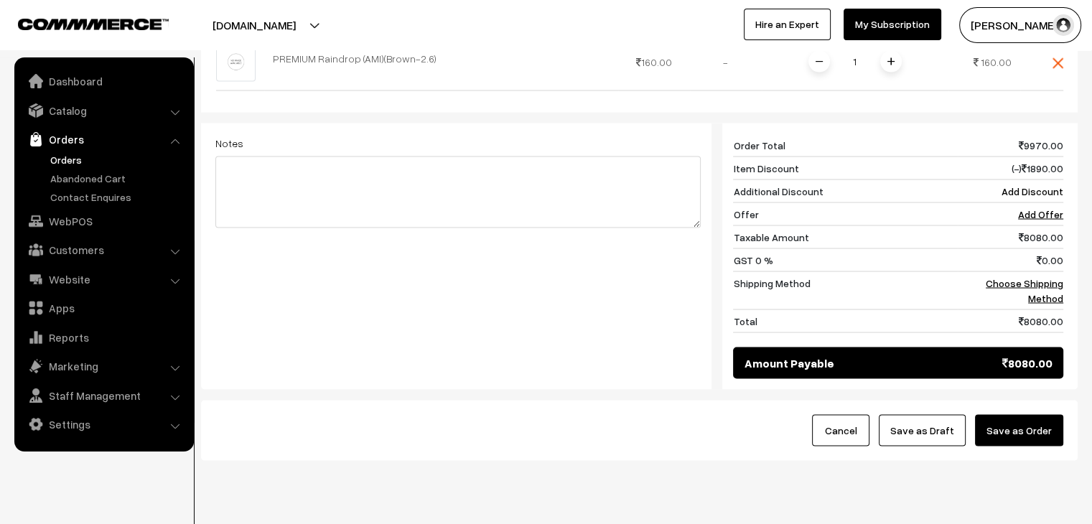
scroll to position [2843, 0]
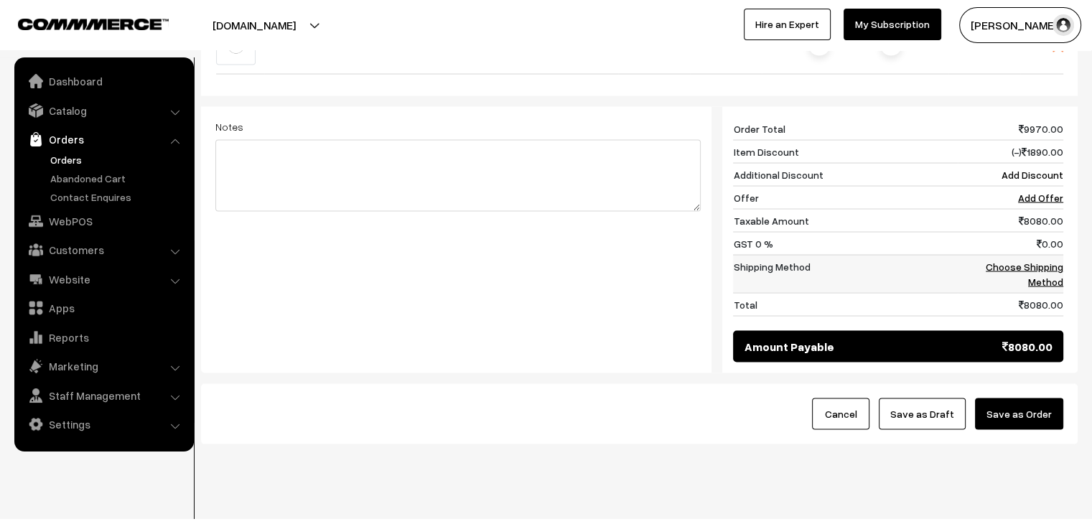
click at [1040, 261] on link "Choose Shipping Method" at bounding box center [1025, 274] width 78 height 27
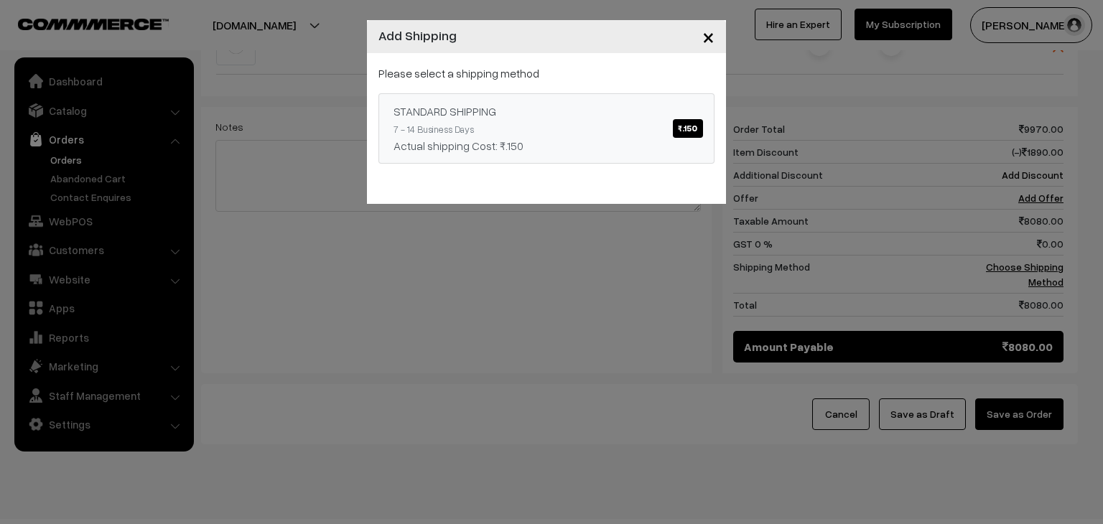
click at [685, 126] on span "₹.150" at bounding box center [687, 128] width 29 height 19
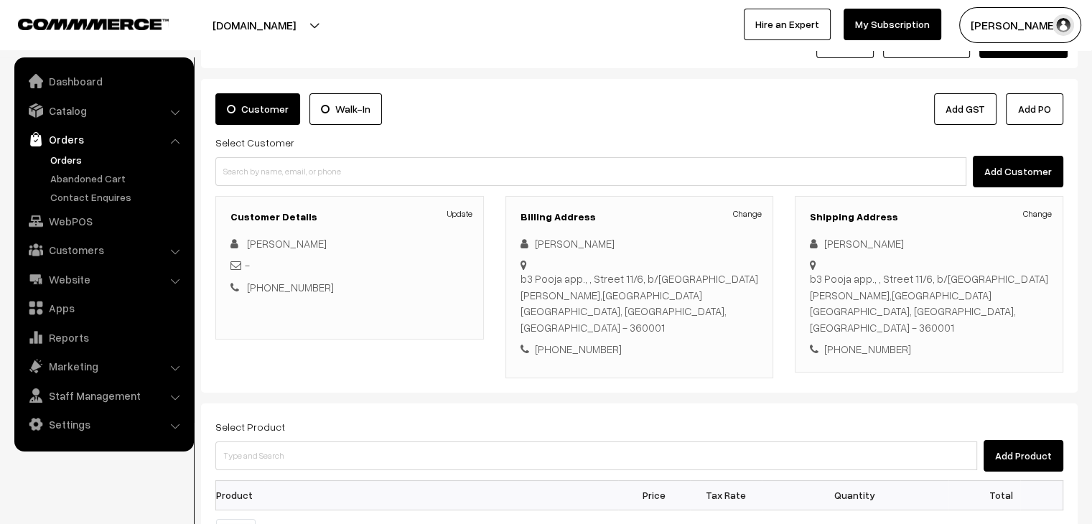
scroll to position [28, 0]
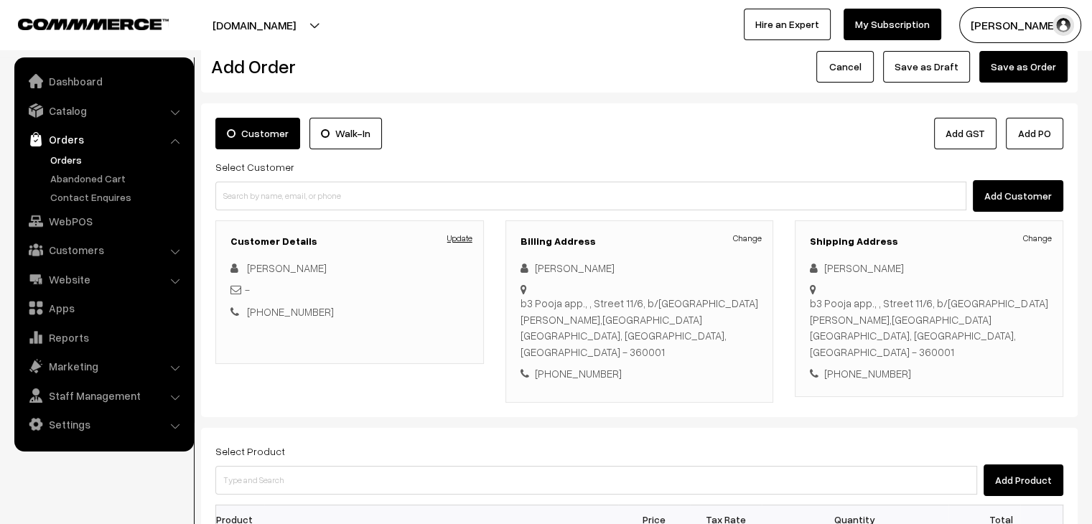
click at [467, 239] on link "Update" at bounding box center [459, 238] width 25 height 13
type input "Walk-In"
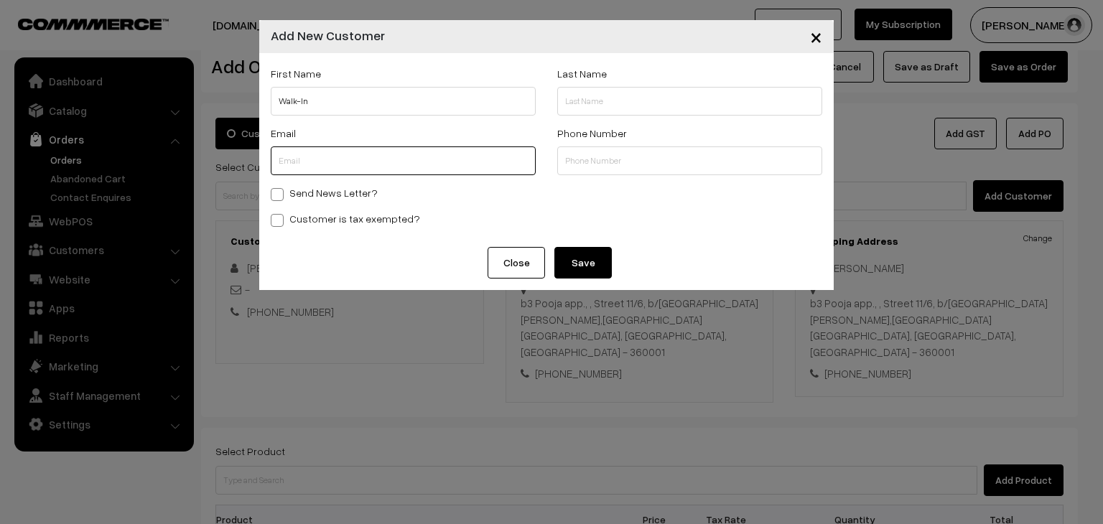
click at [408, 167] on input "text" at bounding box center [403, 160] width 265 height 29
type input "[EMAIL_ADDRESS][DOMAIN_NAME]"
click at [818, 38] on span "×" at bounding box center [816, 36] width 12 height 27
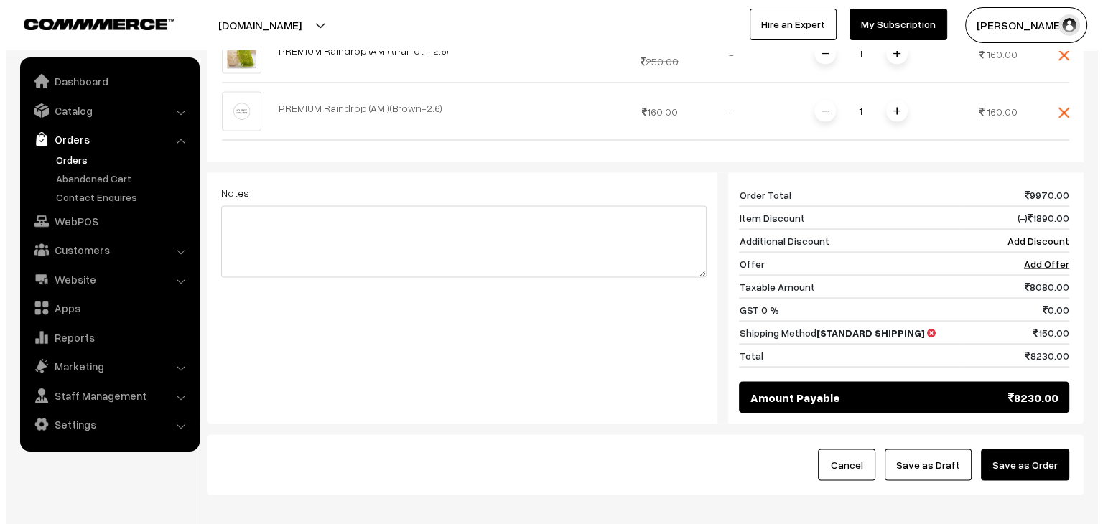
scroll to position [2756, 0]
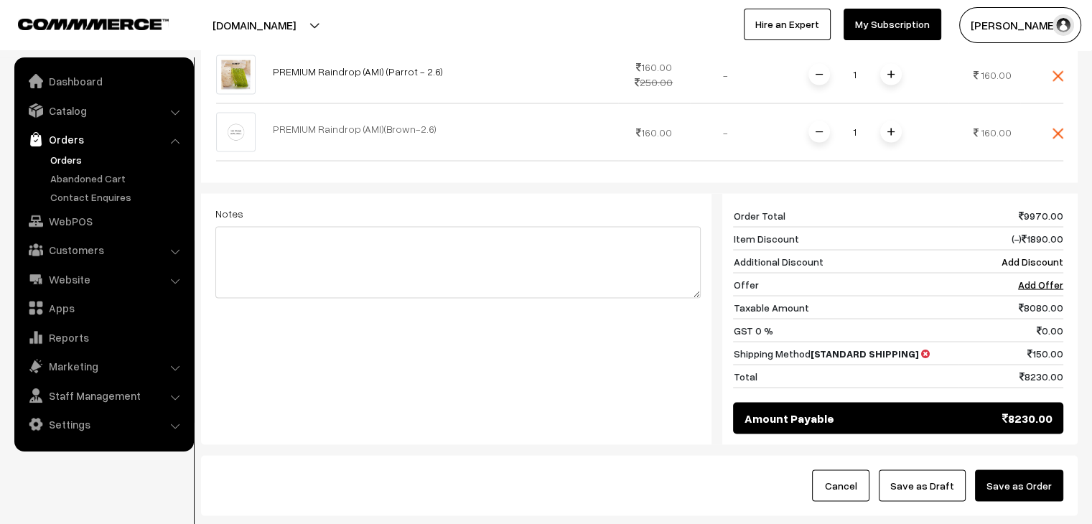
click at [1017, 470] on button "Save as Order" at bounding box center [1019, 486] width 88 height 32
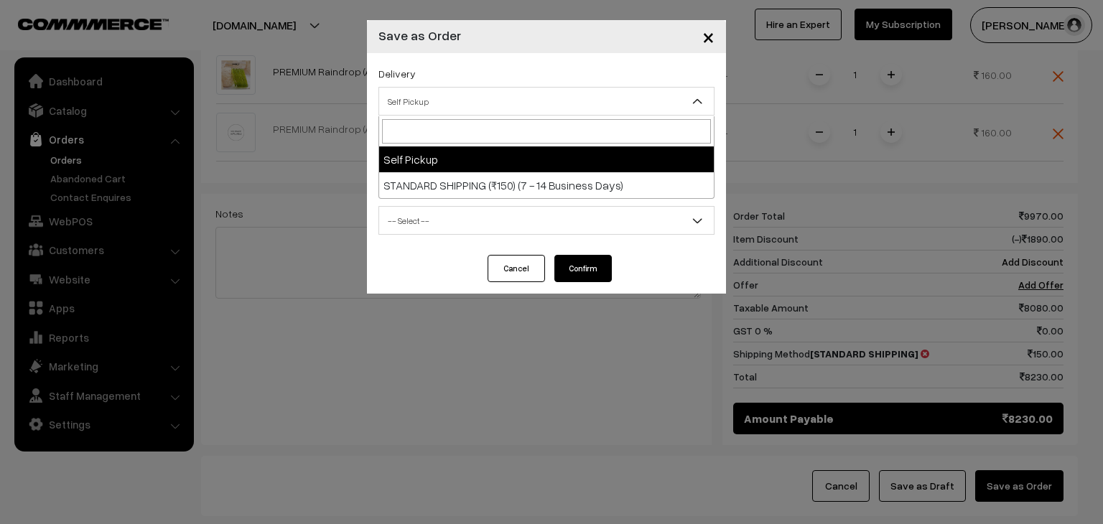
click at [480, 97] on span "Self Pickup" at bounding box center [546, 101] width 335 height 25
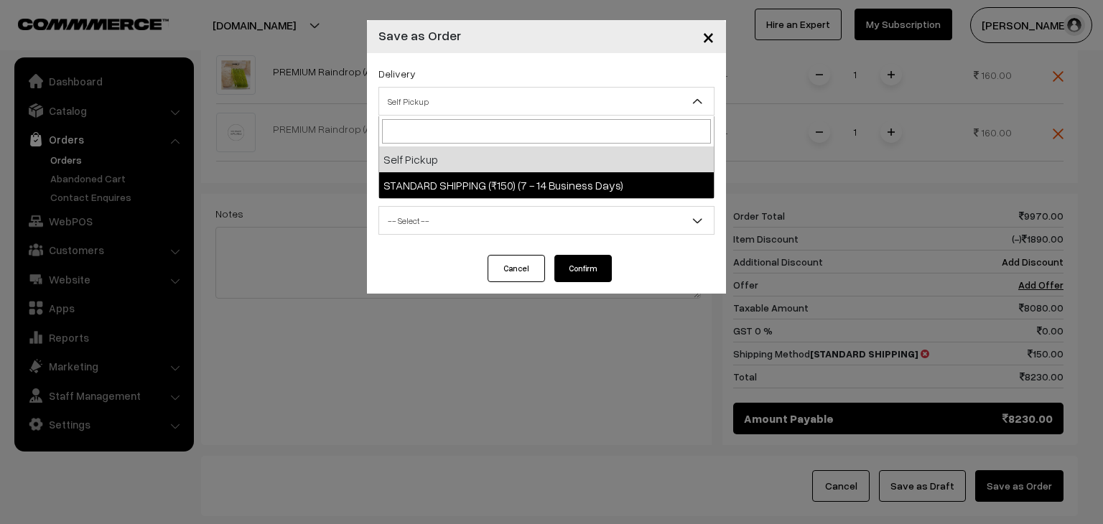
select select "SS1"
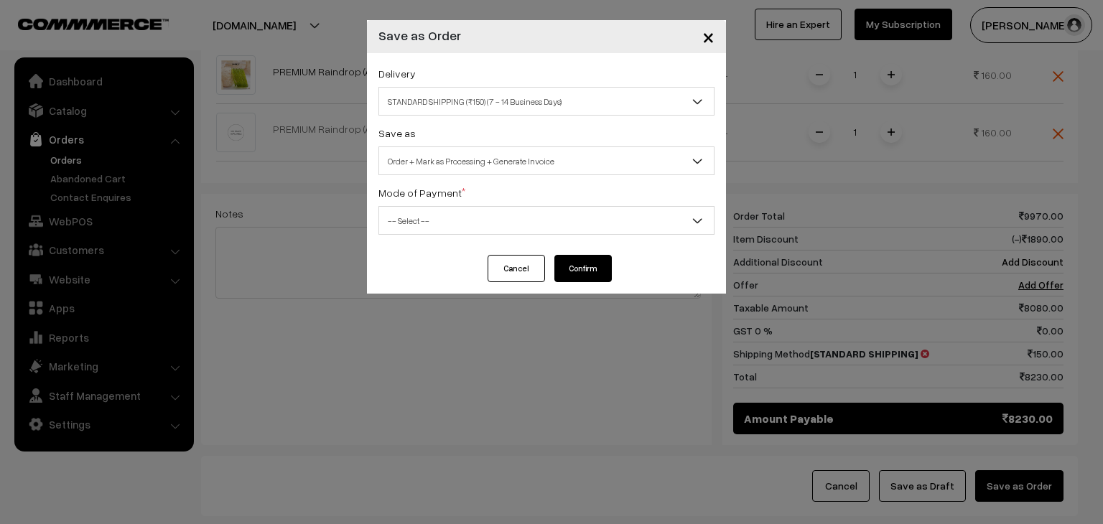
click at [470, 157] on span "Order + Mark as Processing + Generate Invoice" at bounding box center [546, 161] width 335 height 25
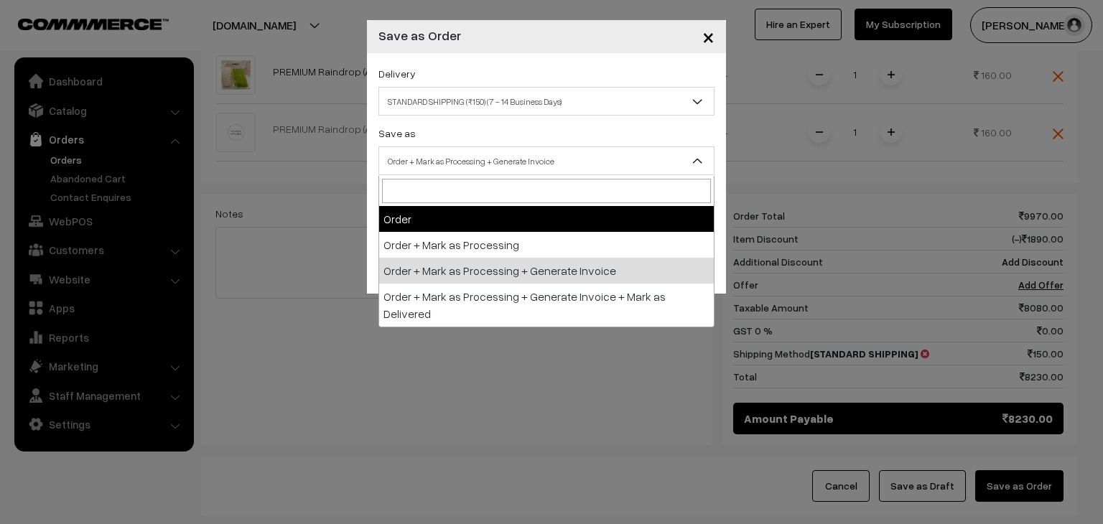
select select "1"
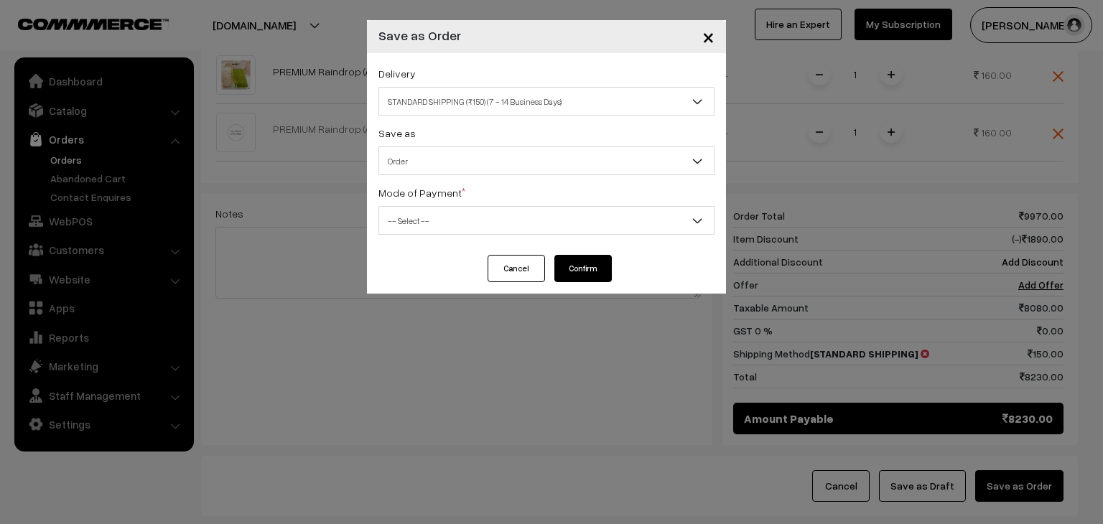
click at [451, 220] on span "-- Select --" at bounding box center [546, 220] width 335 height 25
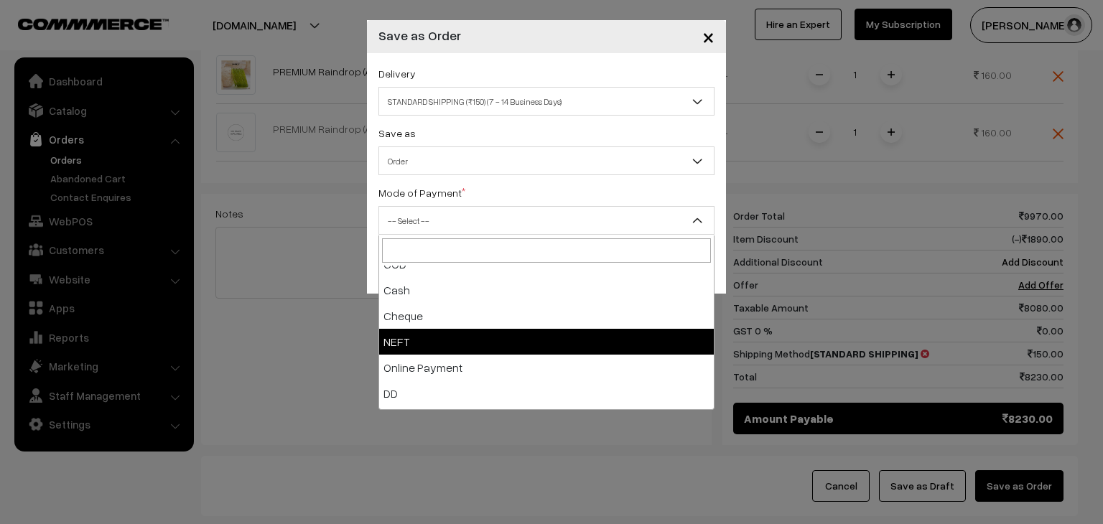
scroll to position [63, 0]
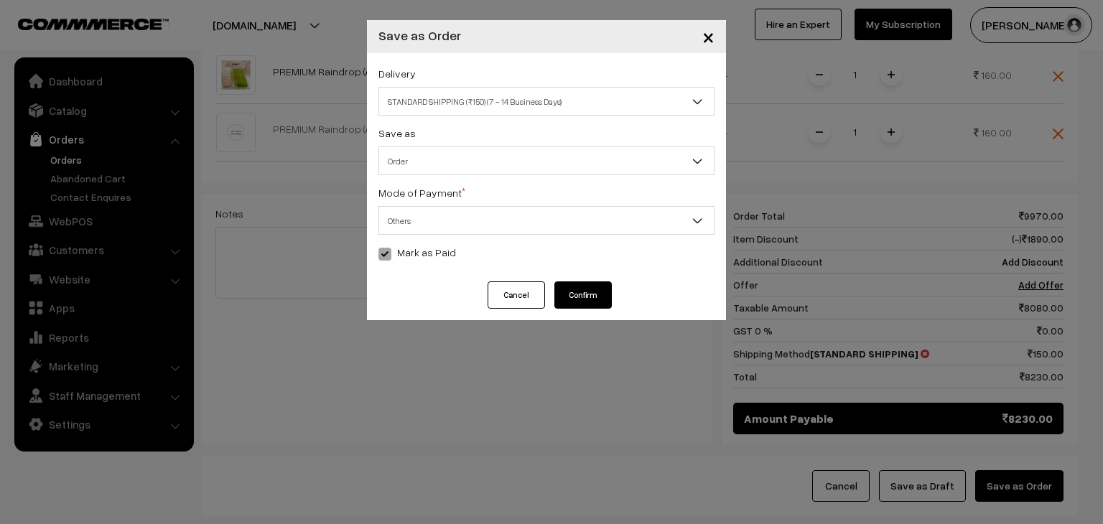
select select "7"
checkbox input "true"
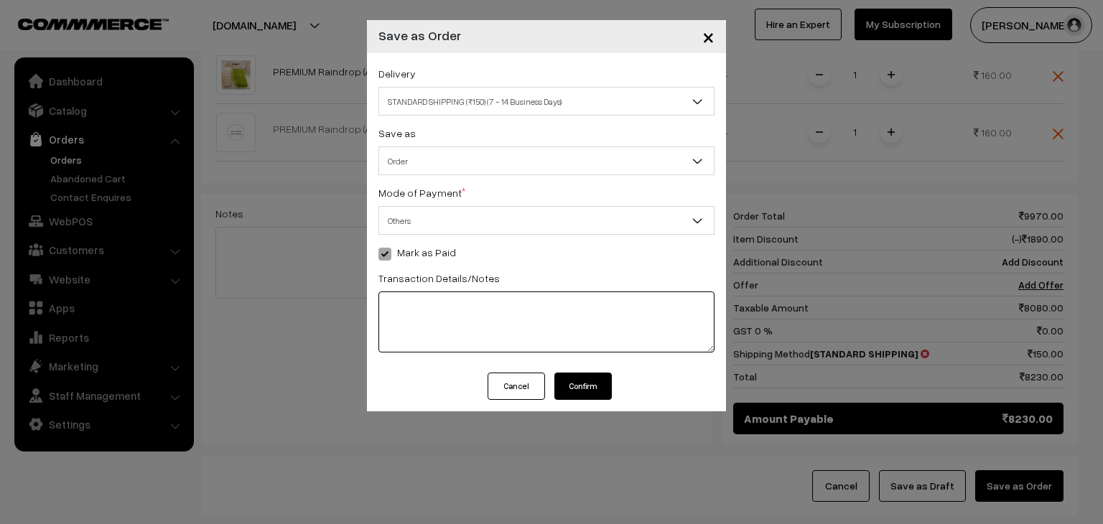
click at [429, 319] on textarea at bounding box center [546, 321] width 336 height 61
type textarea "112627969231"
click at [589, 381] on button "Confirm" at bounding box center [582, 386] width 57 height 27
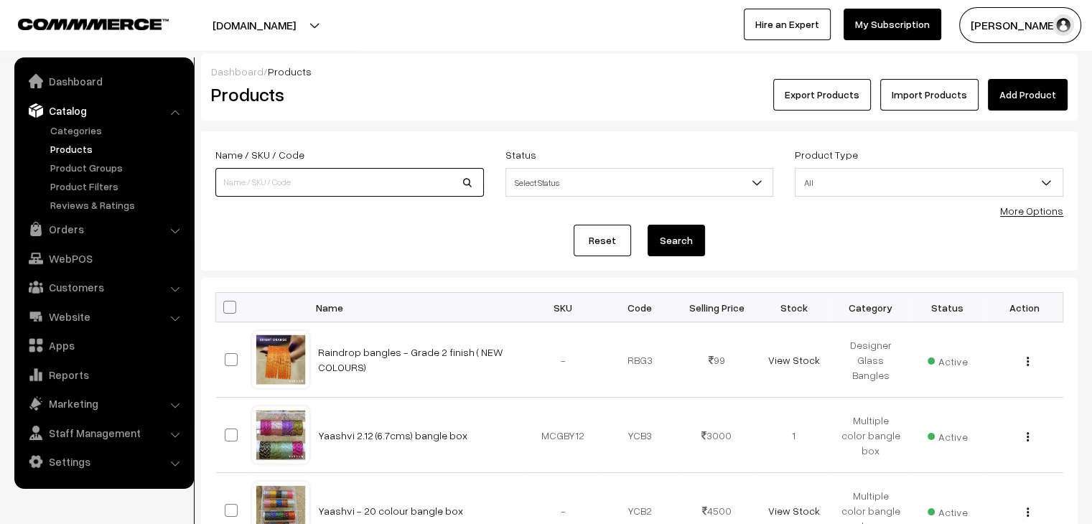
drag, startPoint x: 0, startPoint y: 0, endPoint x: 363, endPoint y: 190, distance: 410.1
click at [363, 190] on input at bounding box center [349, 182] width 269 height 29
paste input "PREMIUM"
type input "PREMIUM"
click at [648, 225] on button "Search" at bounding box center [676, 241] width 57 height 32
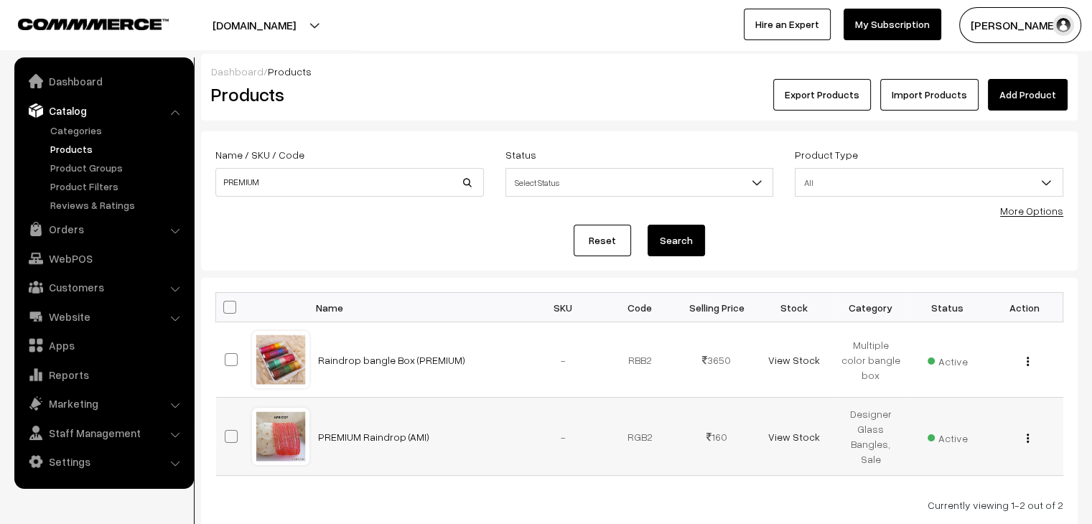
click at [233, 434] on span at bounding box center [231, 436] width 13 height 13
click at [227, 432] on input "checkbox" at bounding box center [222, 427] width 9 height 9
checkbox input "true"
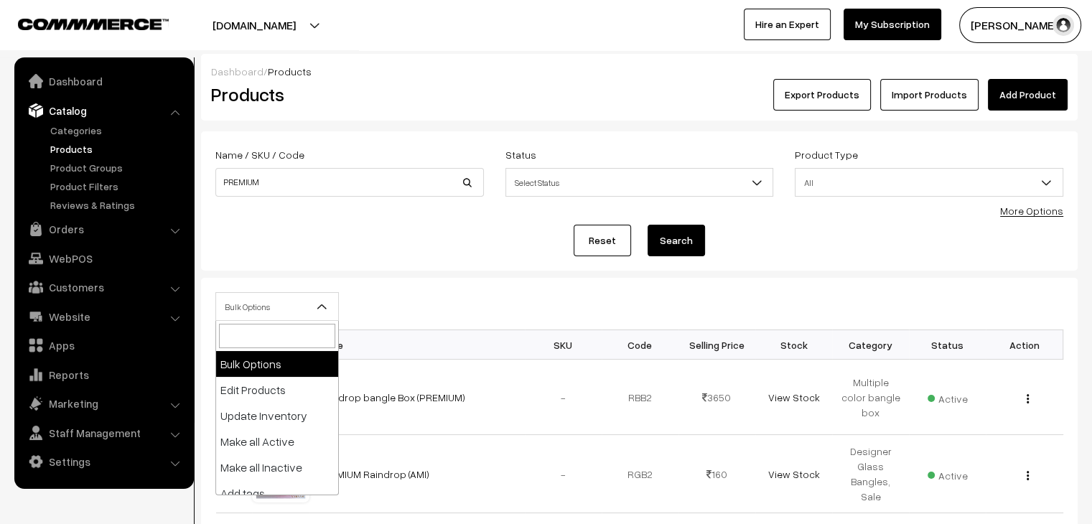
click at [265, 302] on span "Bulk Options" at bounding box center [277, 306] width 122 height 25
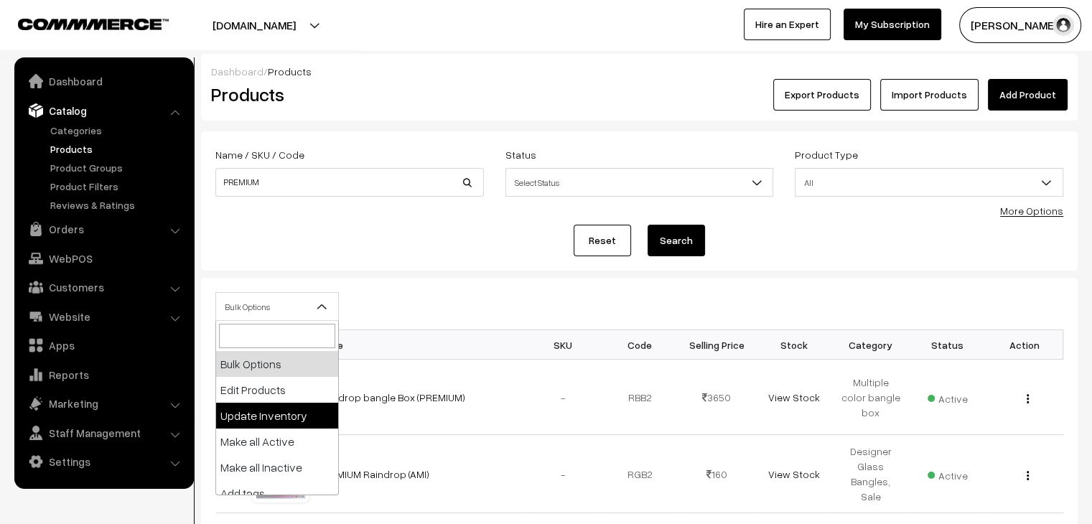
select select "updateInventory"
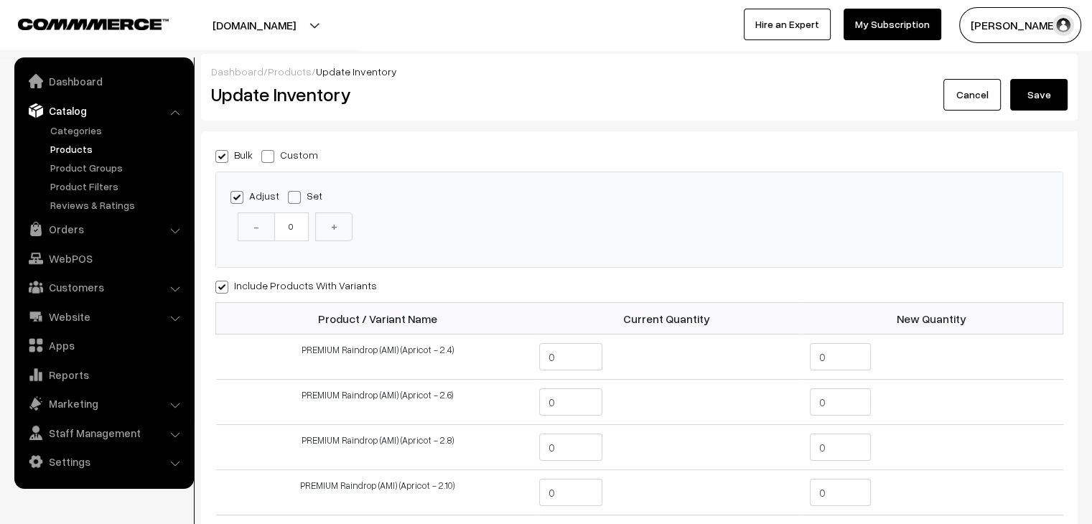
click at [268, 153] on span at bounding box center [267, 156] width 13 height 13
click at [268, 153] on input "Custom" at bounding box center [265, 153] width 9 height 9
radio input "true"
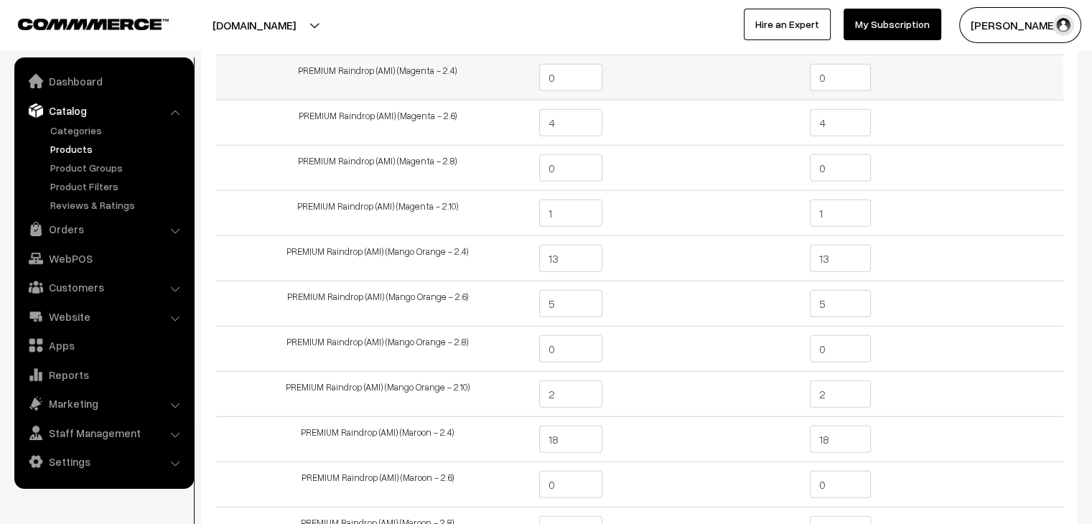
scroll to position [3661, 0]
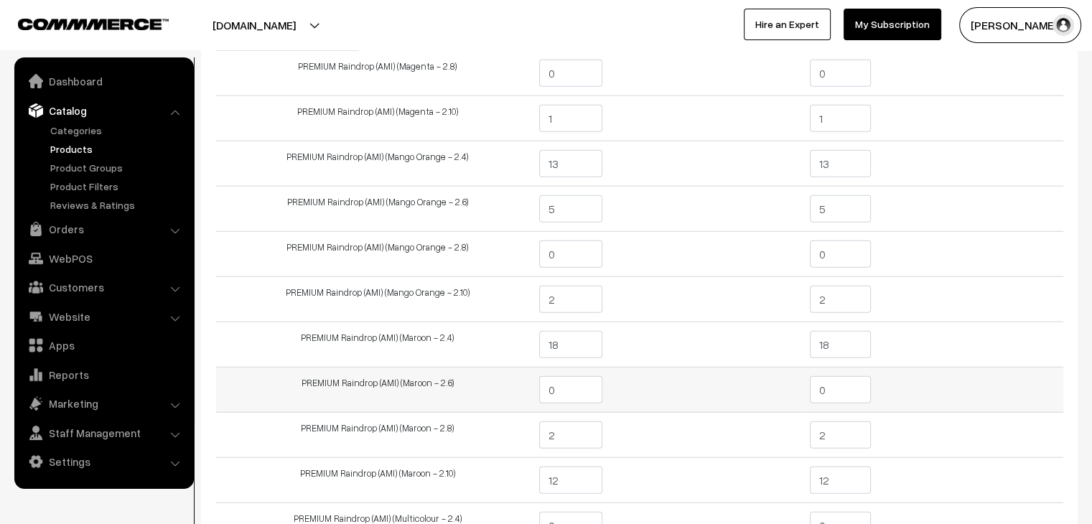
drag, startPoint x: 837, startPoint y: 384, endPoint x: 809, endPoint y: 386, distance: 28.0
click at [810, 386] on input "0" at bounding box center [840, 389] width 61 height 27
click at [765, 373] on td "0" at bounding box center [670, 390] width 262 height 45
drag, startPoint x: 841, startPoint y: 379, endPoint x: 816, endPoint y: 379, distance: 25.8
click at [818, 379] on input "1" at bounding box center [840, 389] width 61 height 27
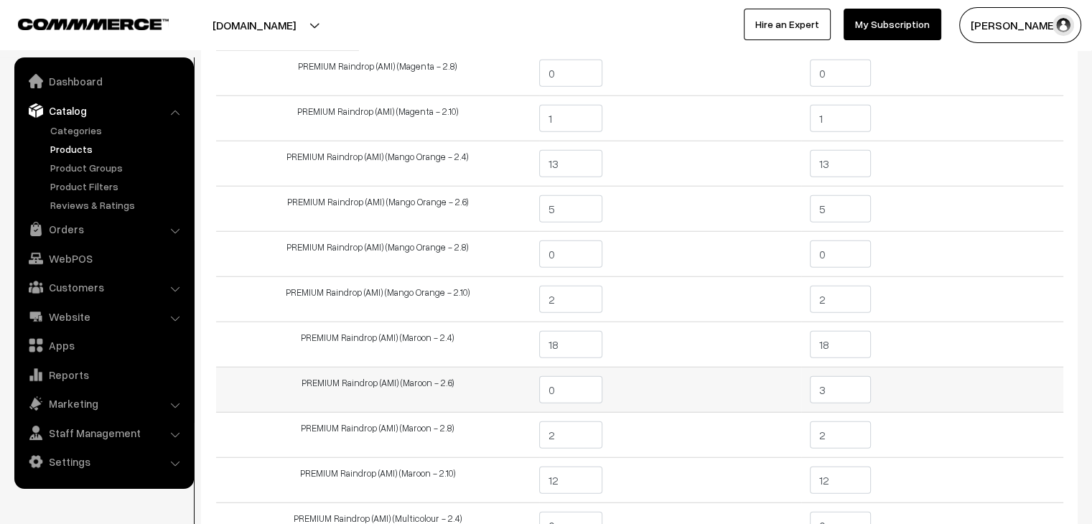
type input "3"
click at [798, 383] on td "0" at bounding box center [670, 390] width 262 height 45
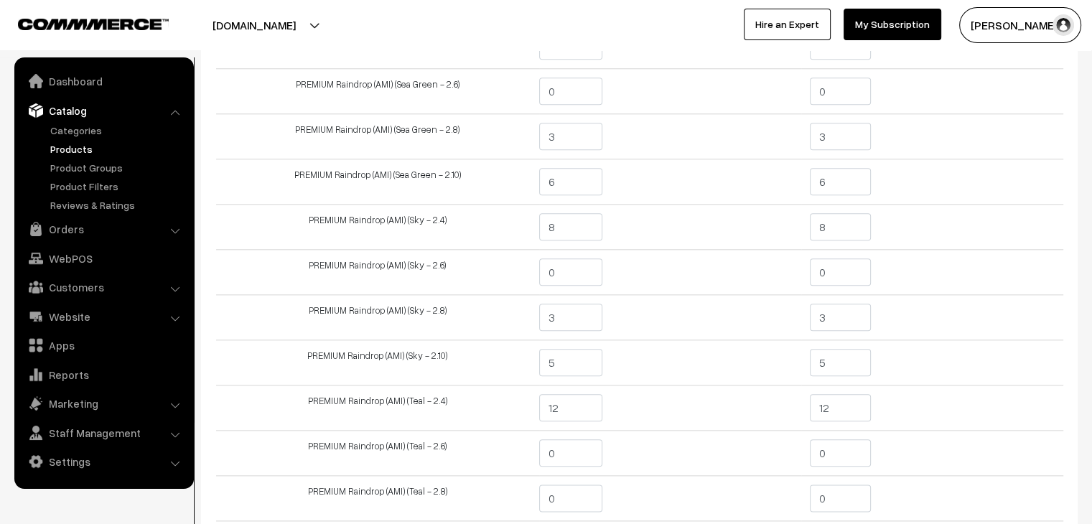
scroll to position [7466, 0]
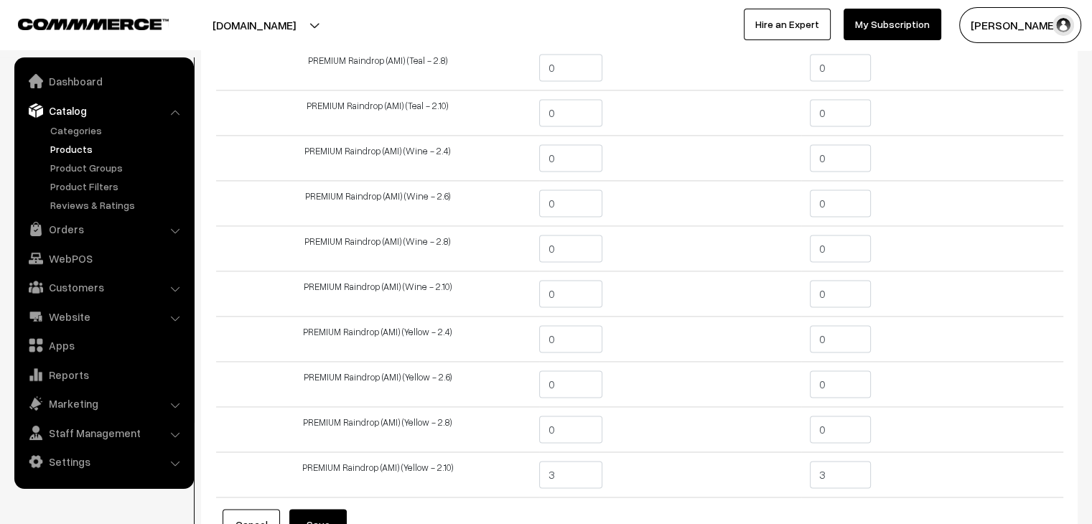
click at [322, 509] on button "Save" at bounding box center [317, 525] width 57 height 32
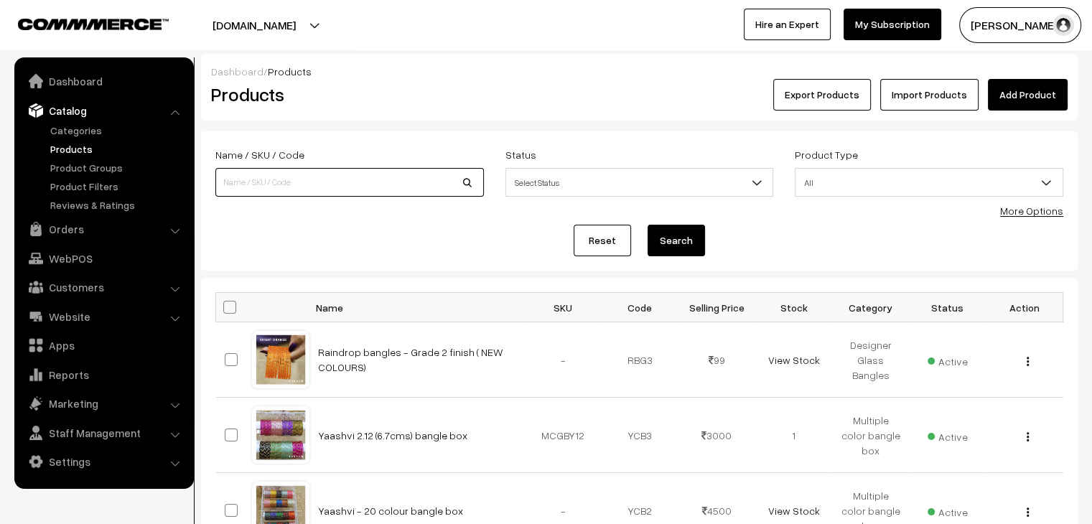
click at [310, 185] on input at bounding box center [349, 182] width 269 height 29
type input "mon"
click at [648, 225] on button "Search" at bounding box center [676, 241] width 57 height 32
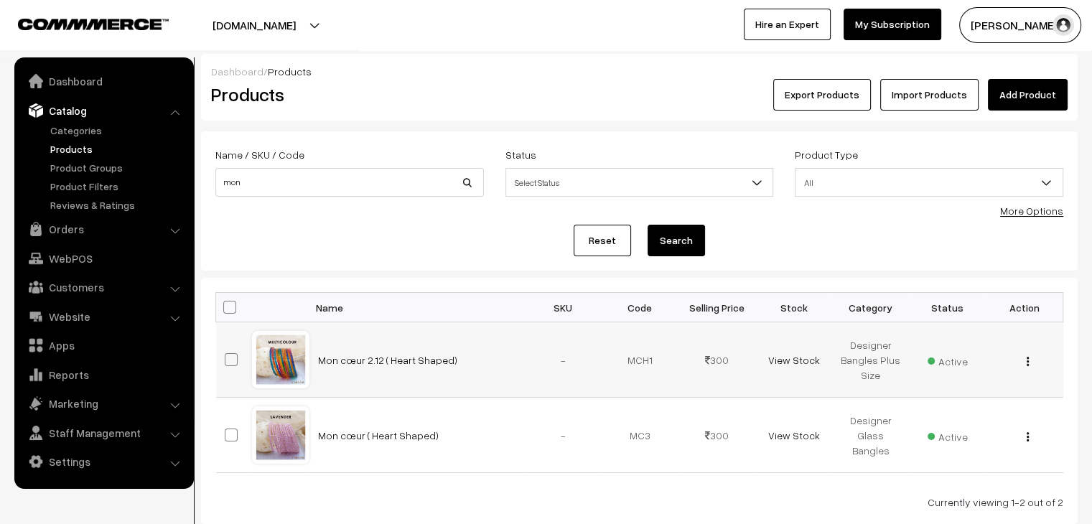
click at [233, 431] on span at bounding box center [231, 435] width 13 height 13
click at [227, 431] on input "checkbox" at bounding box center [222, 425] width 9 height 9
checkbox input "true"
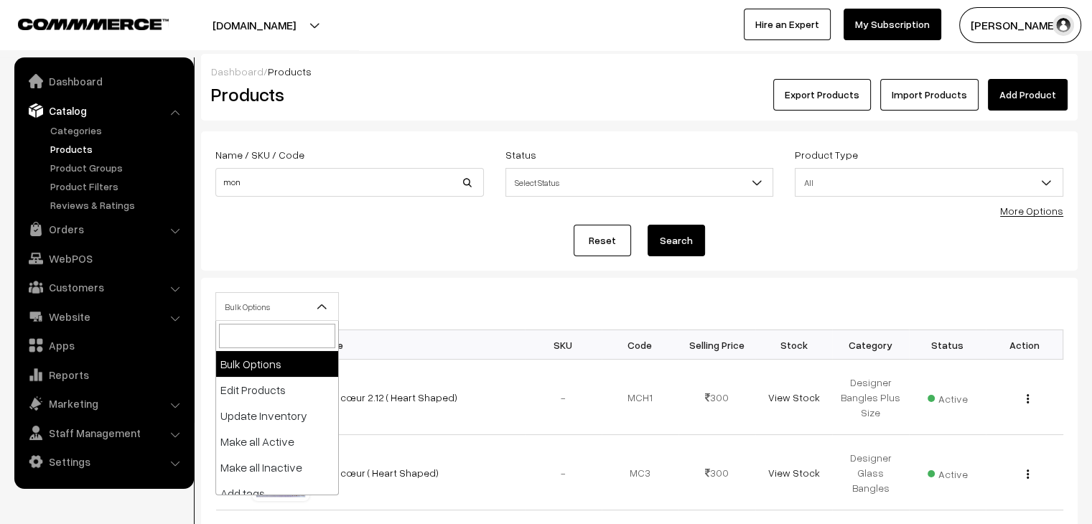
click at [277, 294] on span "Bulk Options" at bounding box center [277, 306] width 122 height 25
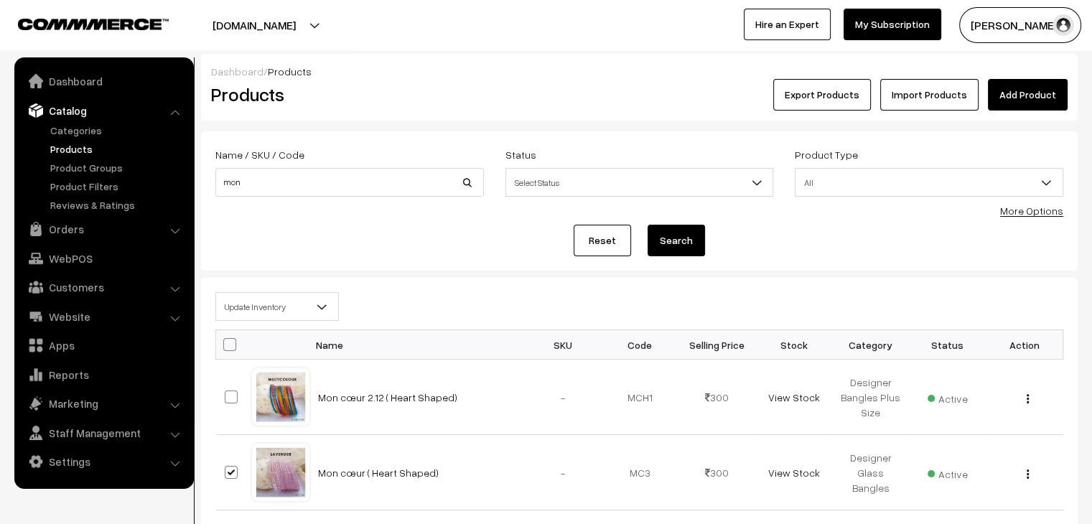
select select "updateInventory"
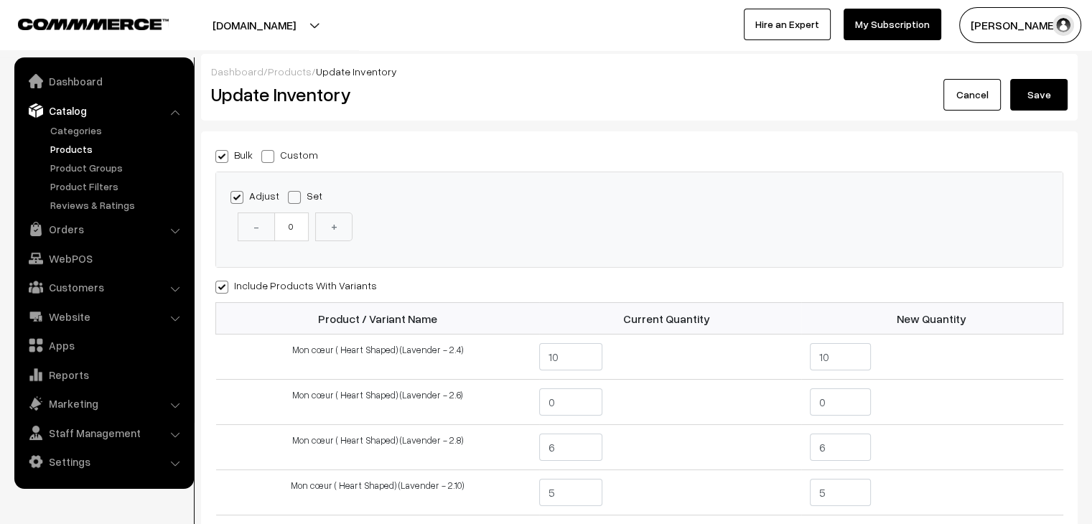
click at [278, 157] on label "Custom" at bounding box center [289, 154] width 57 height 15
click at [271, 157] on input "Custom" at bounding box center [265, 153] width 9 height 9
radio input "true"
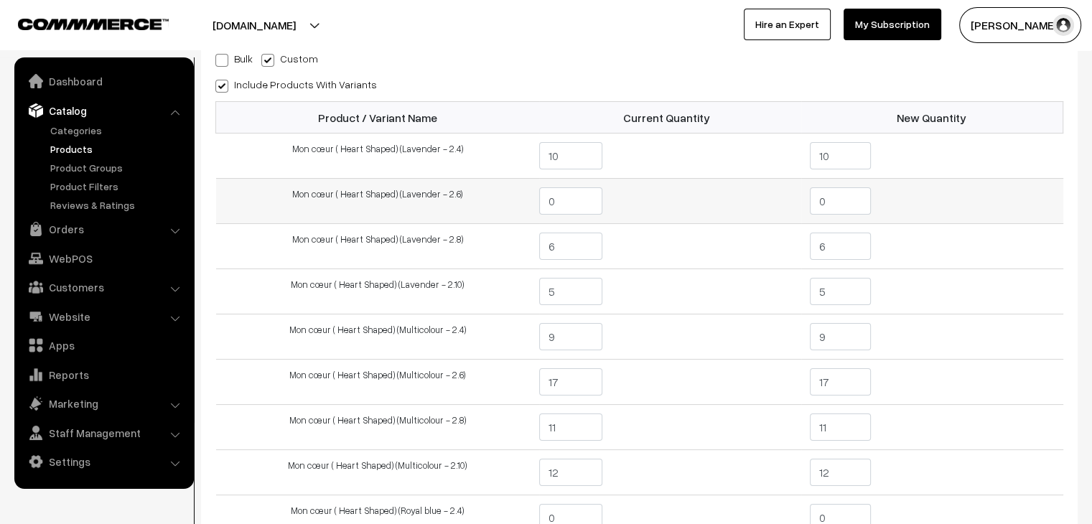
scroll to position [72, 0]
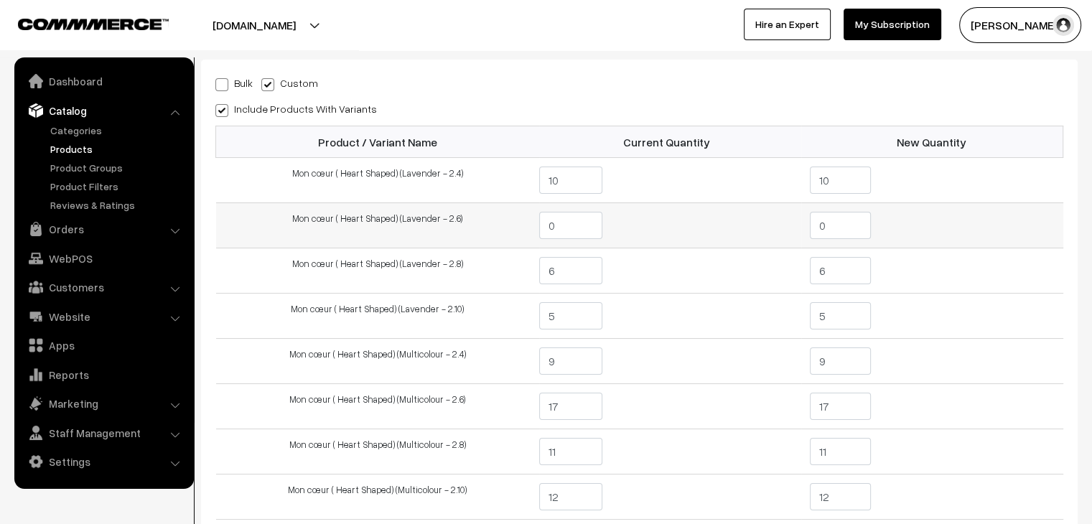
drag, startPoint x: 831, startPoint y: 227, endPoint x: 817, endPoint y: 230, distance: 14.6
click at [817, 230] on input "0" at bounding box center [840, 225] width 61 height 27
type input "1"
click at [794, 240] on td "0" at bounding box center [670, 225] width 262 height 45
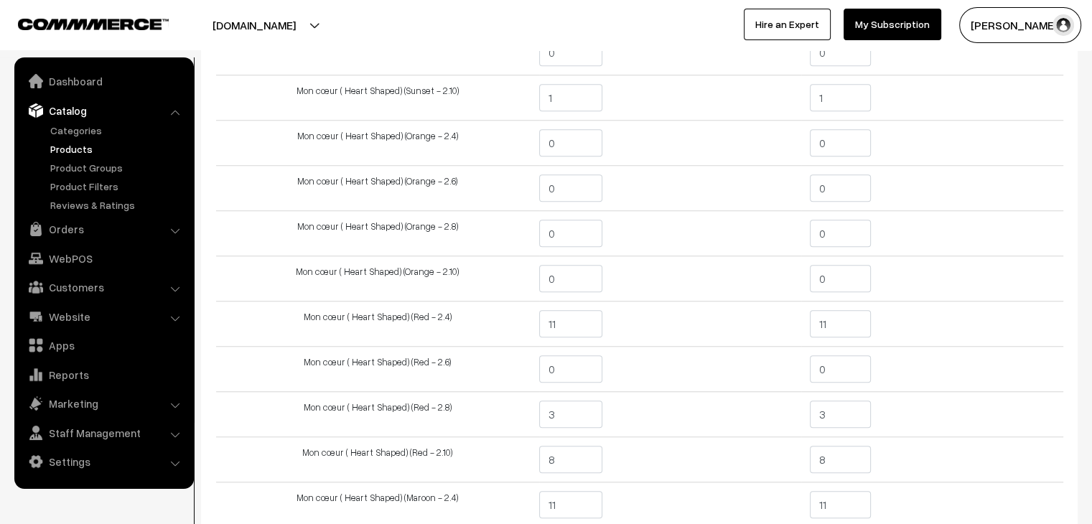
scroll to position [1220, 0]
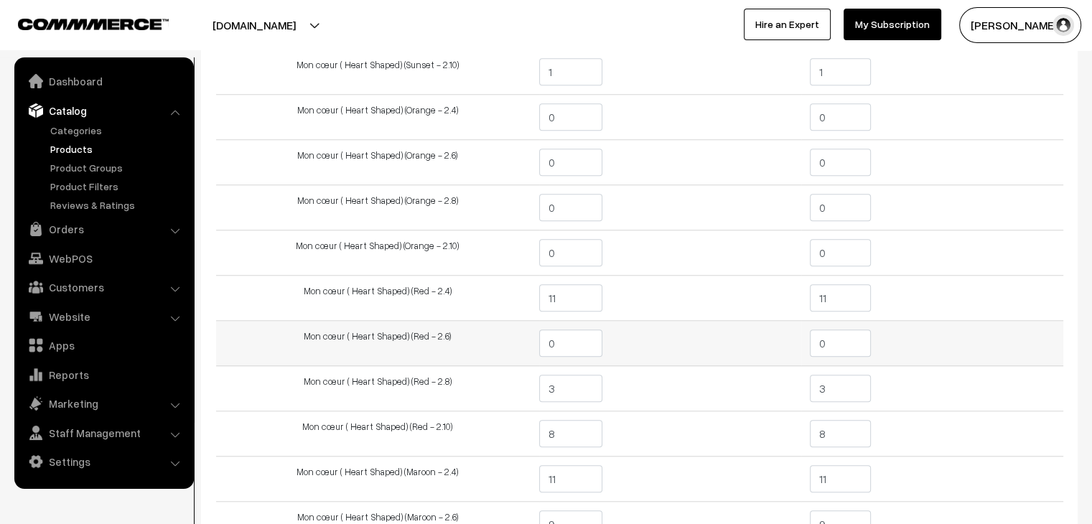
drag, startPoint x: 833, startPoint y: 343, endPoint x: 798, endPoint y: 348, distance: 34.8
click at [798, 348] on tr "Mon cœur ( Heart Shaped) (Red - 2.6) 0 0" at bounding box center [639, 343] width 847 height 45
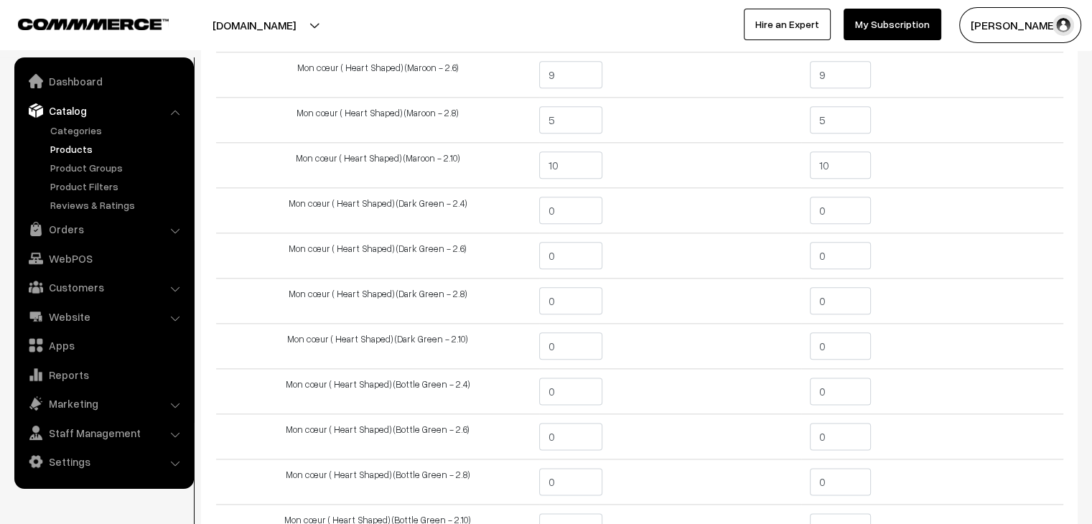
scroll to position [1723, 0]
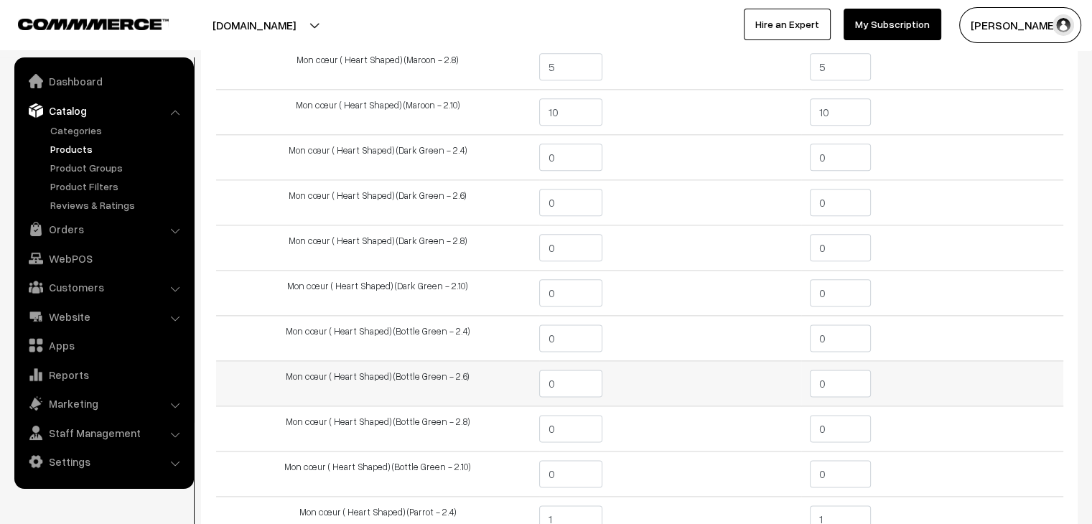
type input "1"
drag, startPoint x: 825, startPoint y: 377, endPoint x: 794, endPoint y: 381, distance: 31.2
click at [810, 380] on input "0" at bounding box center [840, 383] width 61 height 27
type input "1"
click at [788, 381] on td "0" at bounding box center [670, 383] width 262 height 45
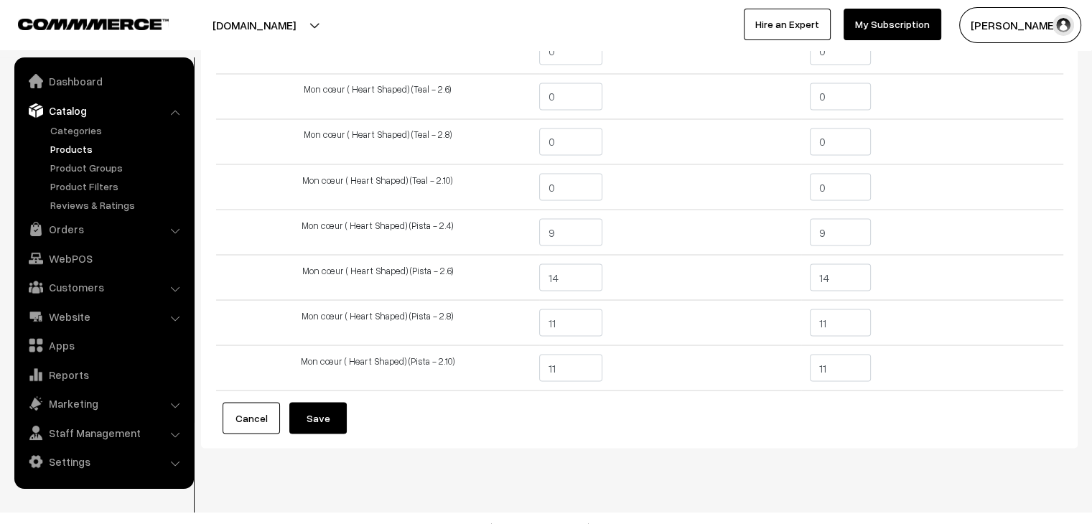
scroll to position [2561, 0]
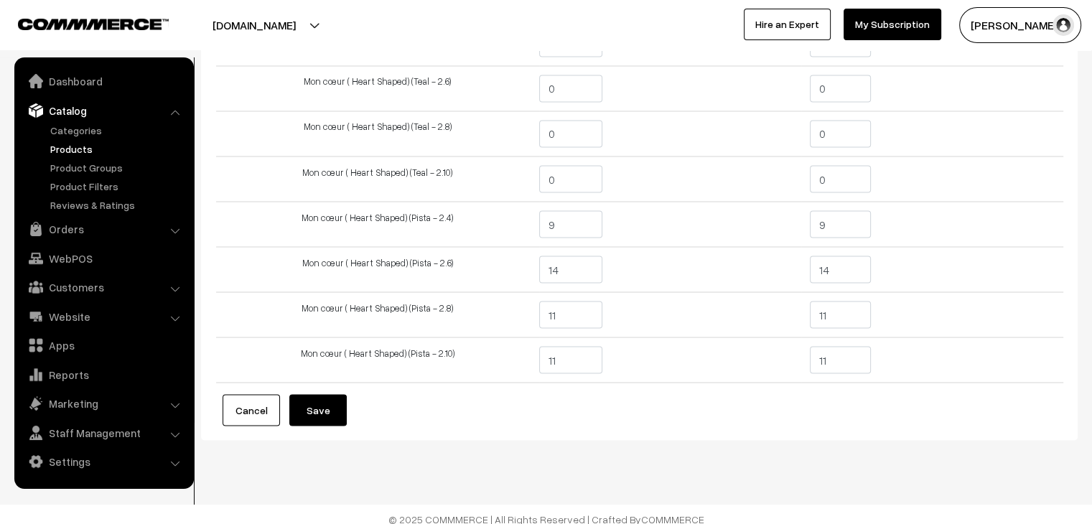
click at [321, 400] on button "Save" at bounding box center [317, 410] width 57 height 32
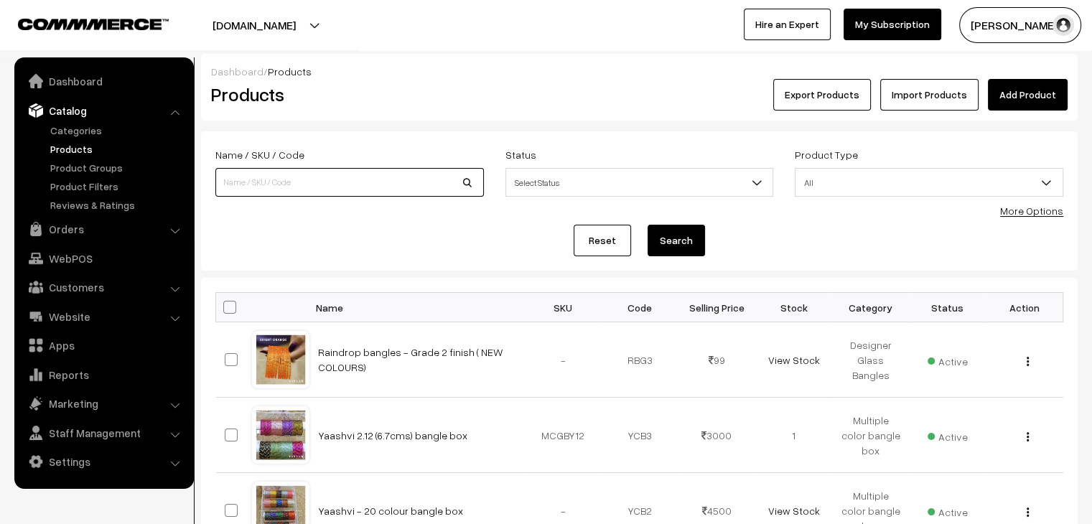
click at [391, 188] on input at bounding box center [349, 182] width 269 height 29
type input "PREMIUM"
click at [648, 225] on button "Search" at bounding box center [676, 241] width 57 height 32
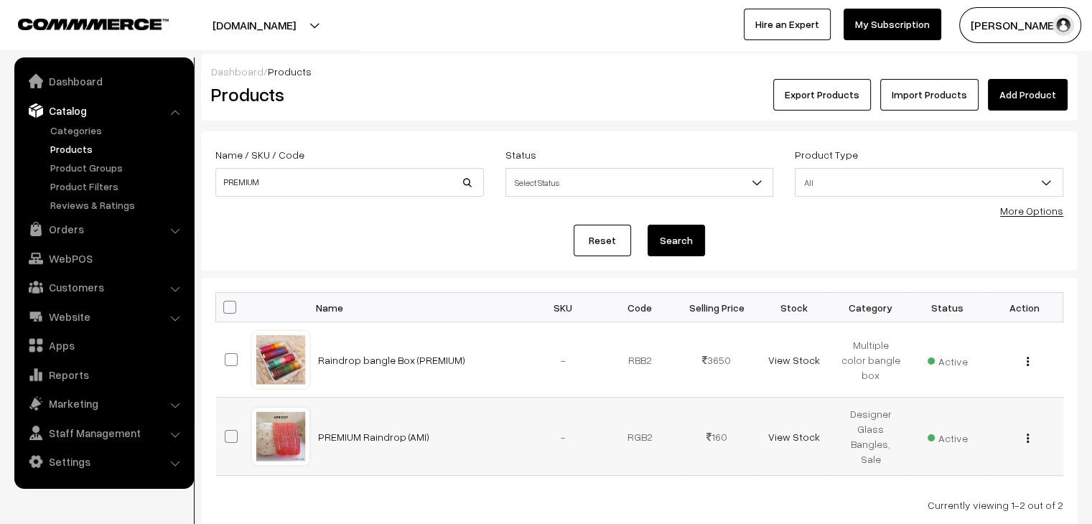
click at [233, 431] on span at bounding box center [231, 436] width 13 height 13
click at [227, 431] on input "checkbox" at bounding box center [222, 427] width 9 height 9
checkbox input "true"
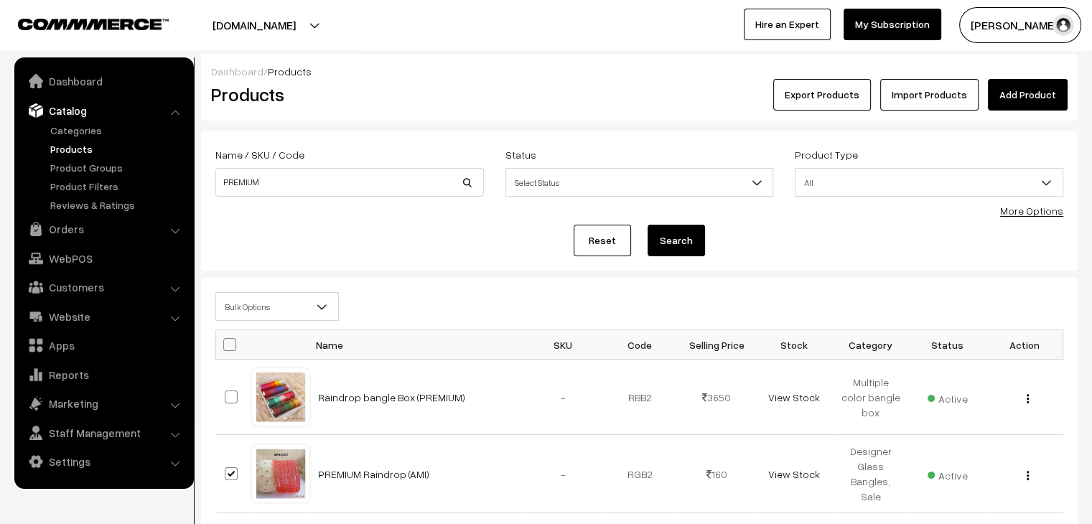
click at [261, 310] on span "Bulk Options" at bounding box center [277, 306] width 122 height 25
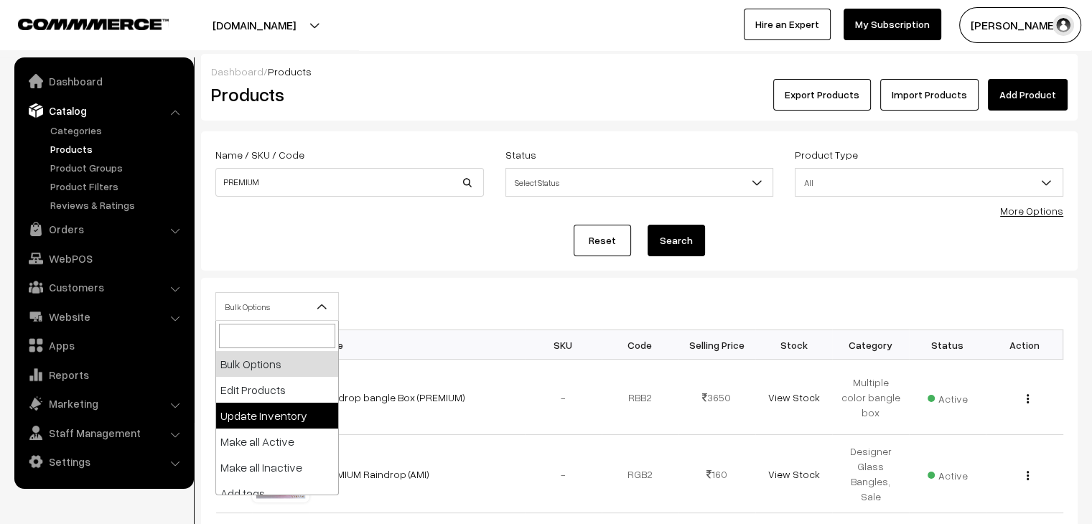
select select "updateInventory"
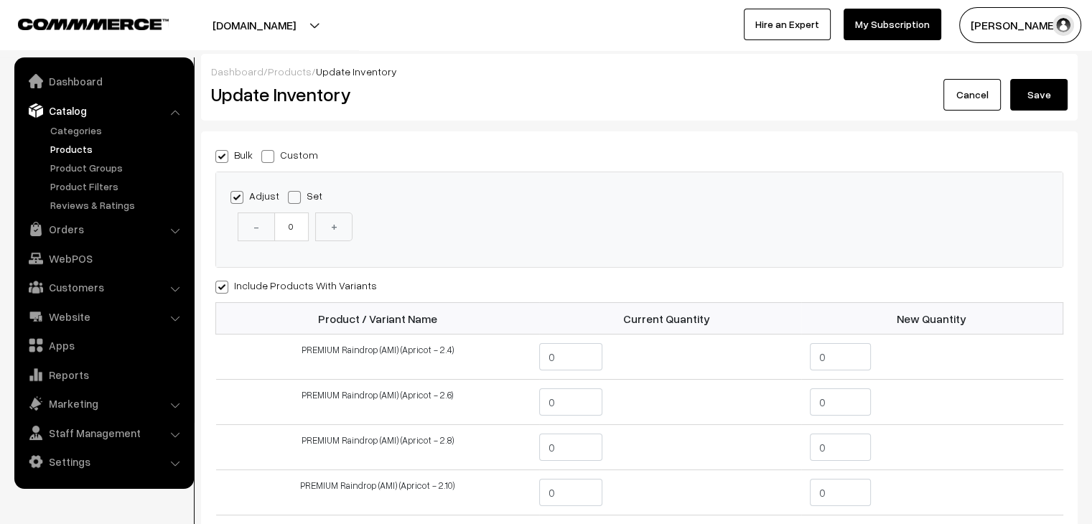
click at [265, 156] on span at bounding box center [267, 156] width 13 height 13
click at [265, 156] on input "Custom" at bounding box center [265, 153] width 9 height 9
radio input "true"
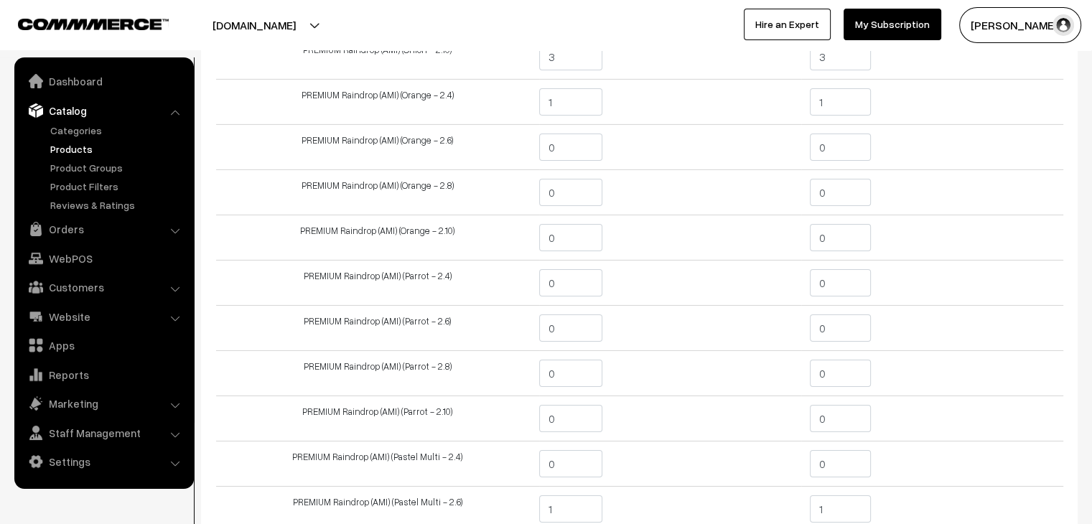
scroll to position [4810, 0]
drag, startPoint x: 833, startPoint y: 316, endPoint x: 813, endPoint y: 314, distance: 20.9
click at [813, 314] on input "0" at bounding box center [840, 326] width 61 height 27
type input "1"
click at [755, 314] on td "0" at bounding box center [670, 326] width 262 height 45
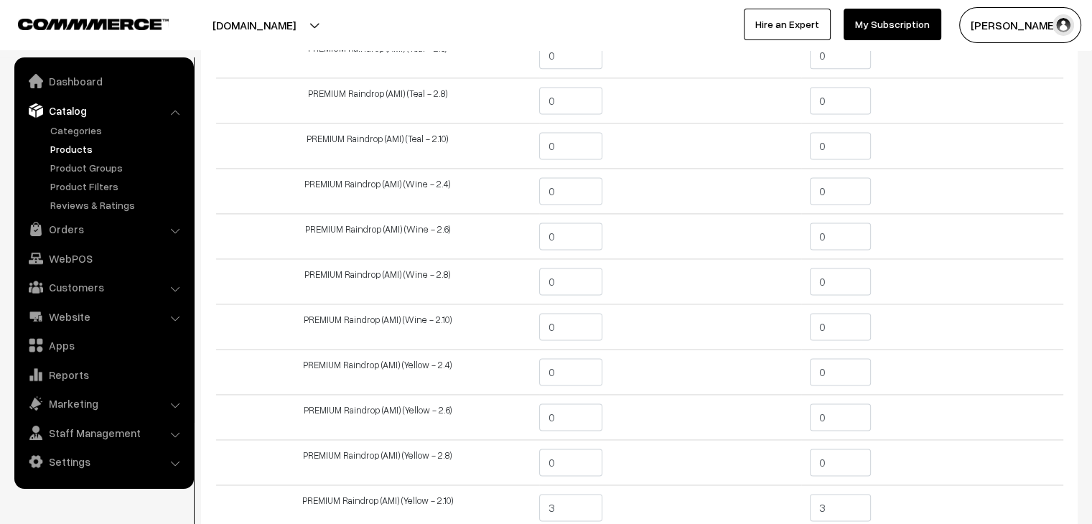
scroll to position [7565, 0]
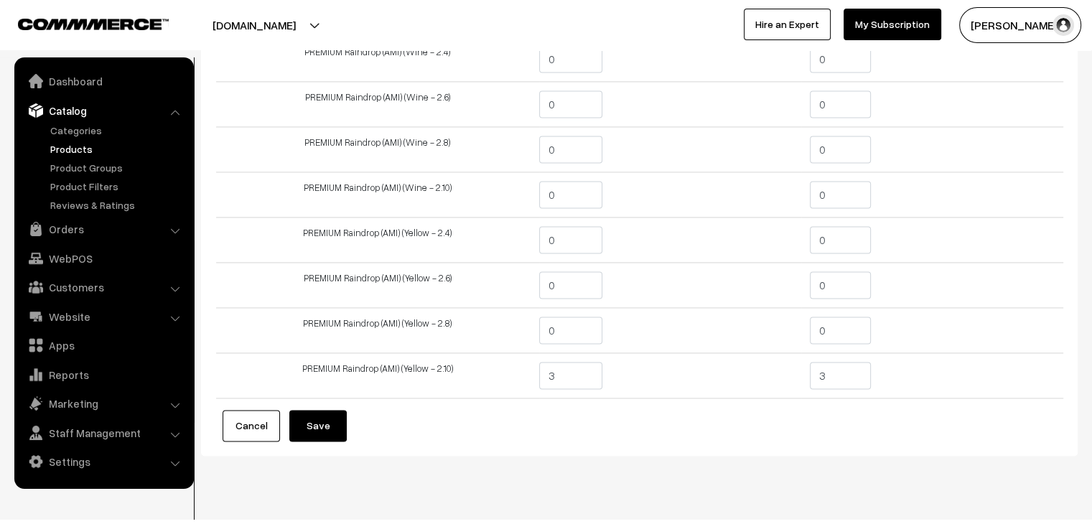
click at [322, 410] on button "Save" at bounding box center [317, 426] width 57 height 32
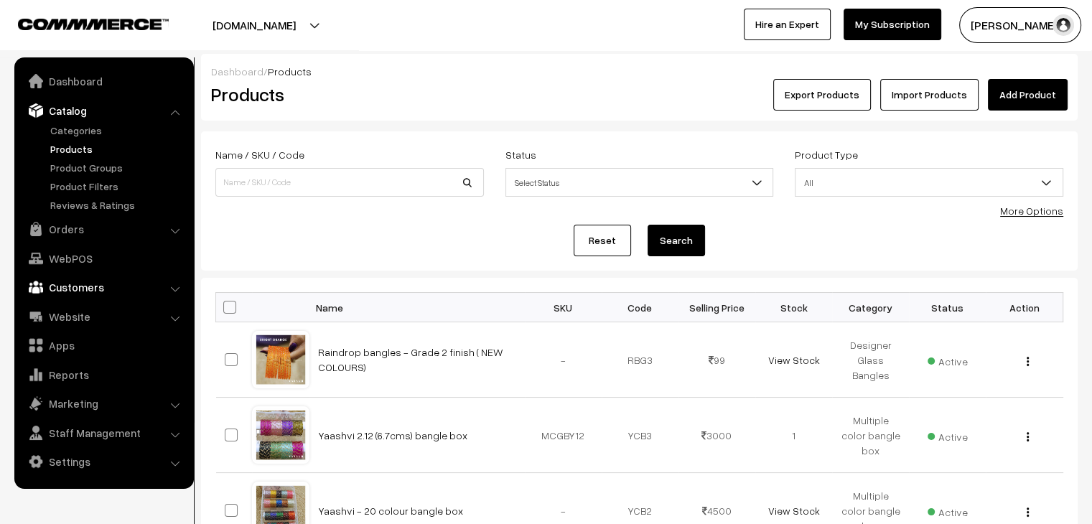
click at [93, 284] on link "Customers" at bounding box center [103, 287] width 171 height 26
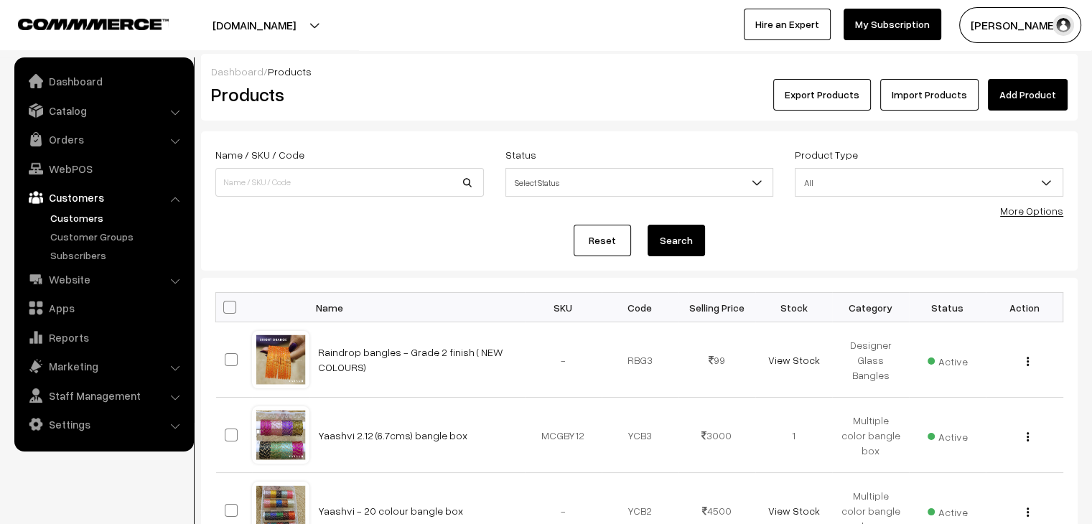
click at [90, 221] on link "Customers" at bounding box center [118, 217] width 142 height 15
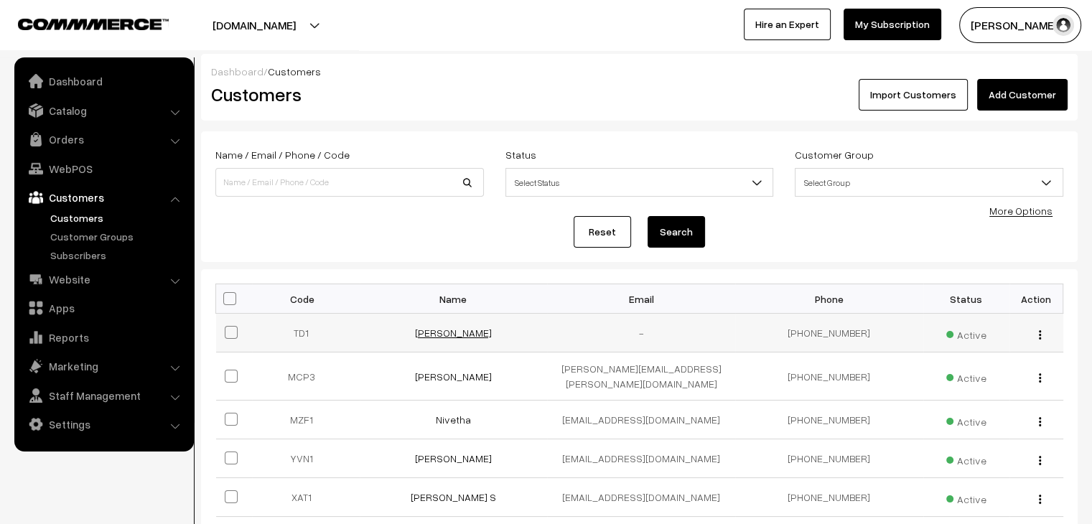
click at [466, 332] on link "[PERSON_NAME]" at bounding box center [453, 333] width 77 height 12
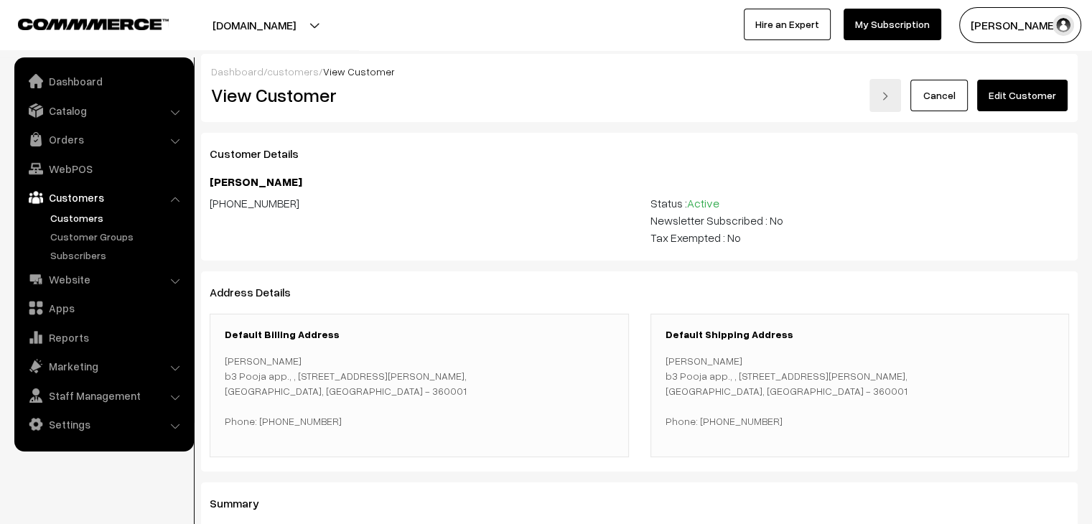
click at [1016, 106] on link "Edit Customer" at bounding box center [1022, 96] width 90 height 32
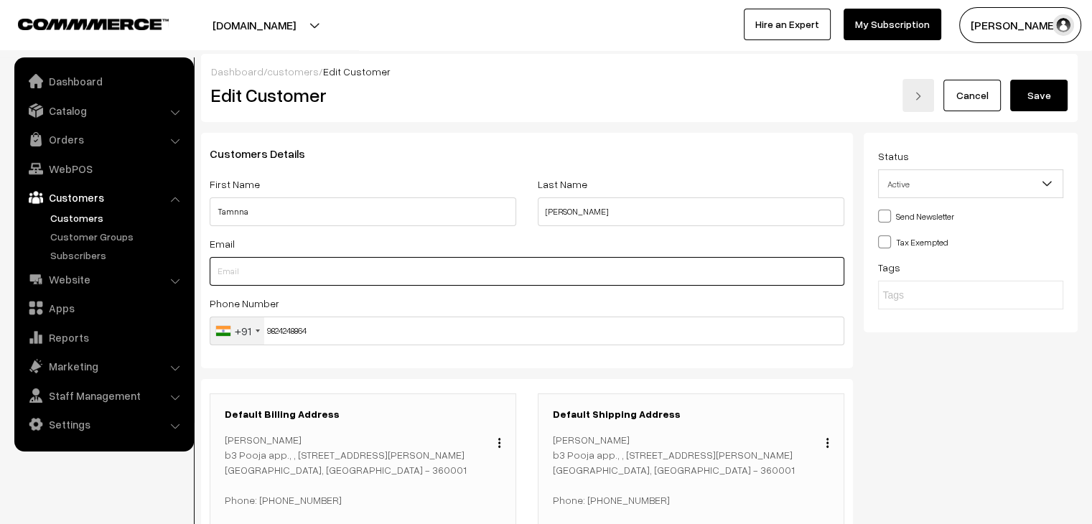
click at [261, 274] on input "text" at bounding box center [527, 271] width 635 height 29
type input "tamanna.dodiya007@icloud.com"
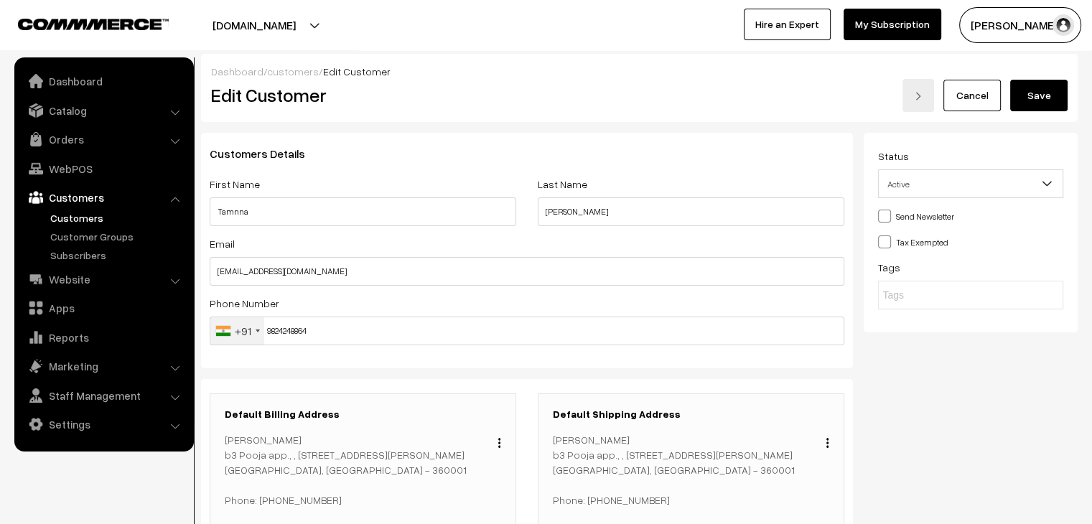
click at [1045, 95] on button "Save" at bounding box center [1038, 96] width 57 height 32
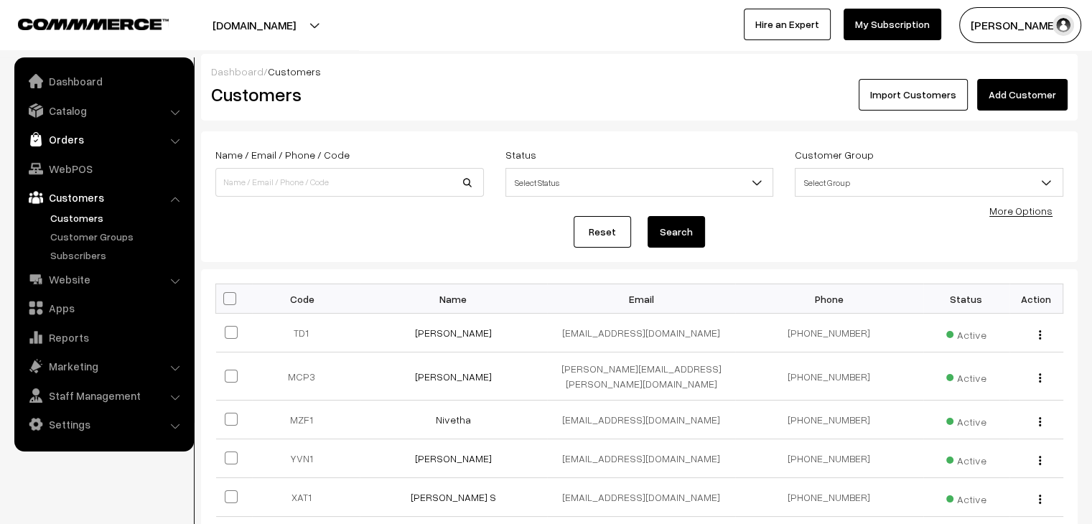
click at [132, 144] on link "Orders" at bounding box center [103, 139] width 171 height 26
click at [102, 164] on link "Orders" at bounding box center [118, 159] width 142 height 15
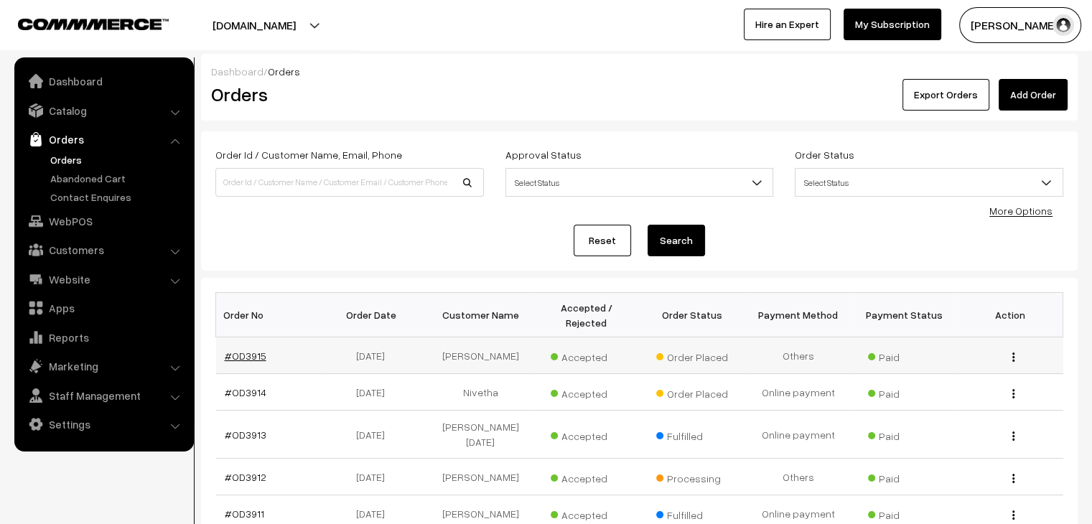
click at [255, 350] on link "#OD3915" at bounding box center [246, 356] width 42 height 12
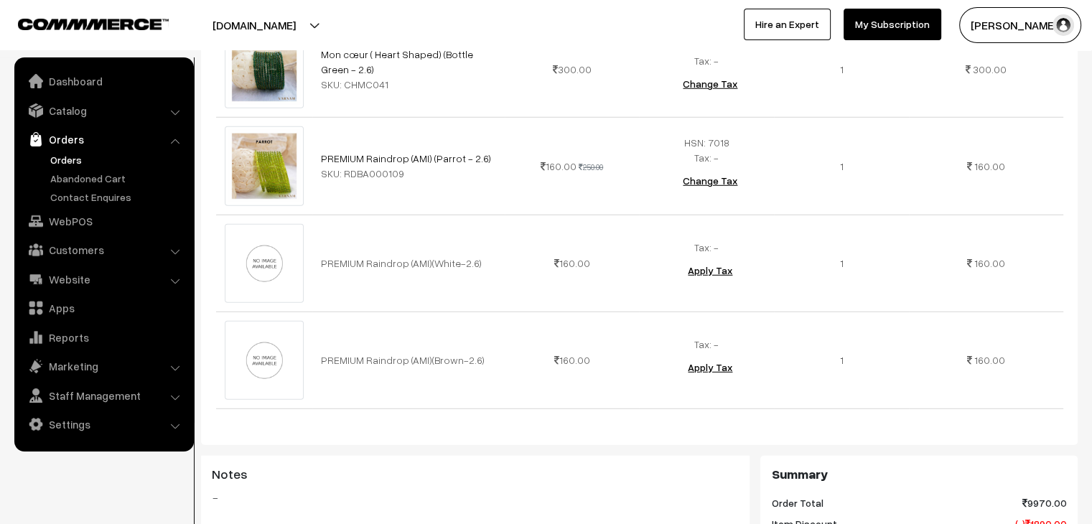
scroll to position [4164, 0]
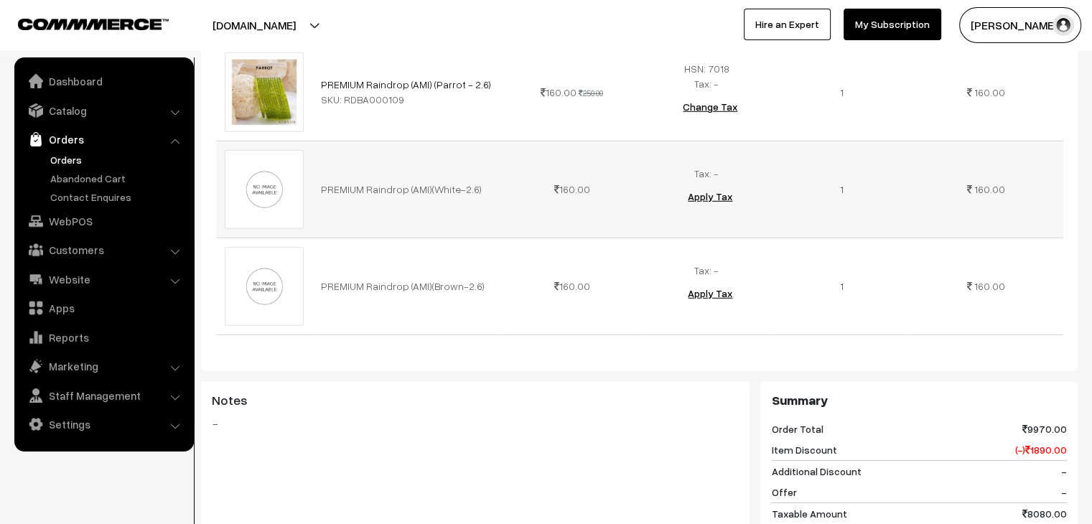
click at [715, 181] on button "Apply Tax" at bounding box center [709, 197] width 67 height 32
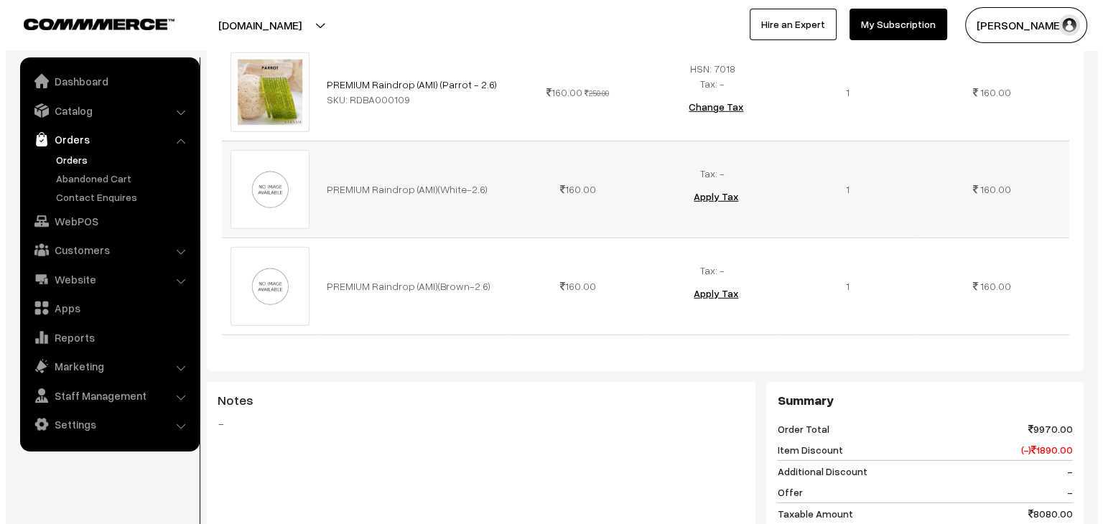
scroll to position [4210, 0]
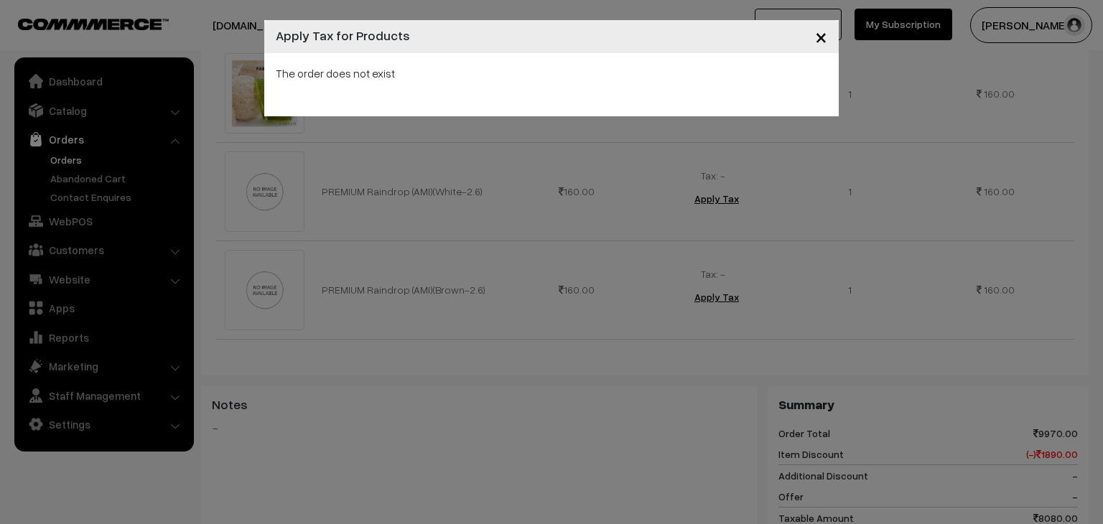
click at [818, 40] on span "×" at bounding box center [821, 36] width 12 height 27
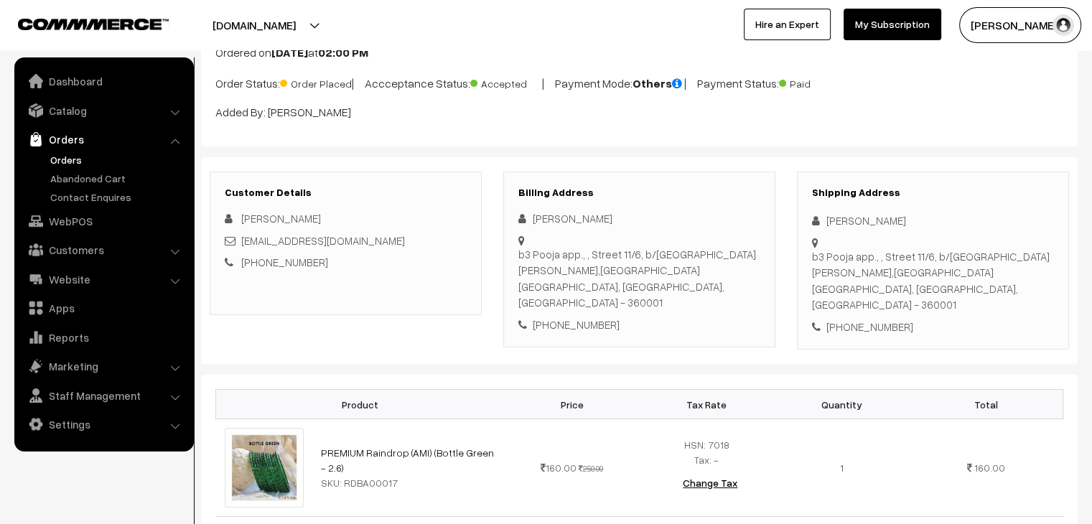
scroll to position [0, 0]
